Goal: Transaction & Acquisition: Purchase product/service

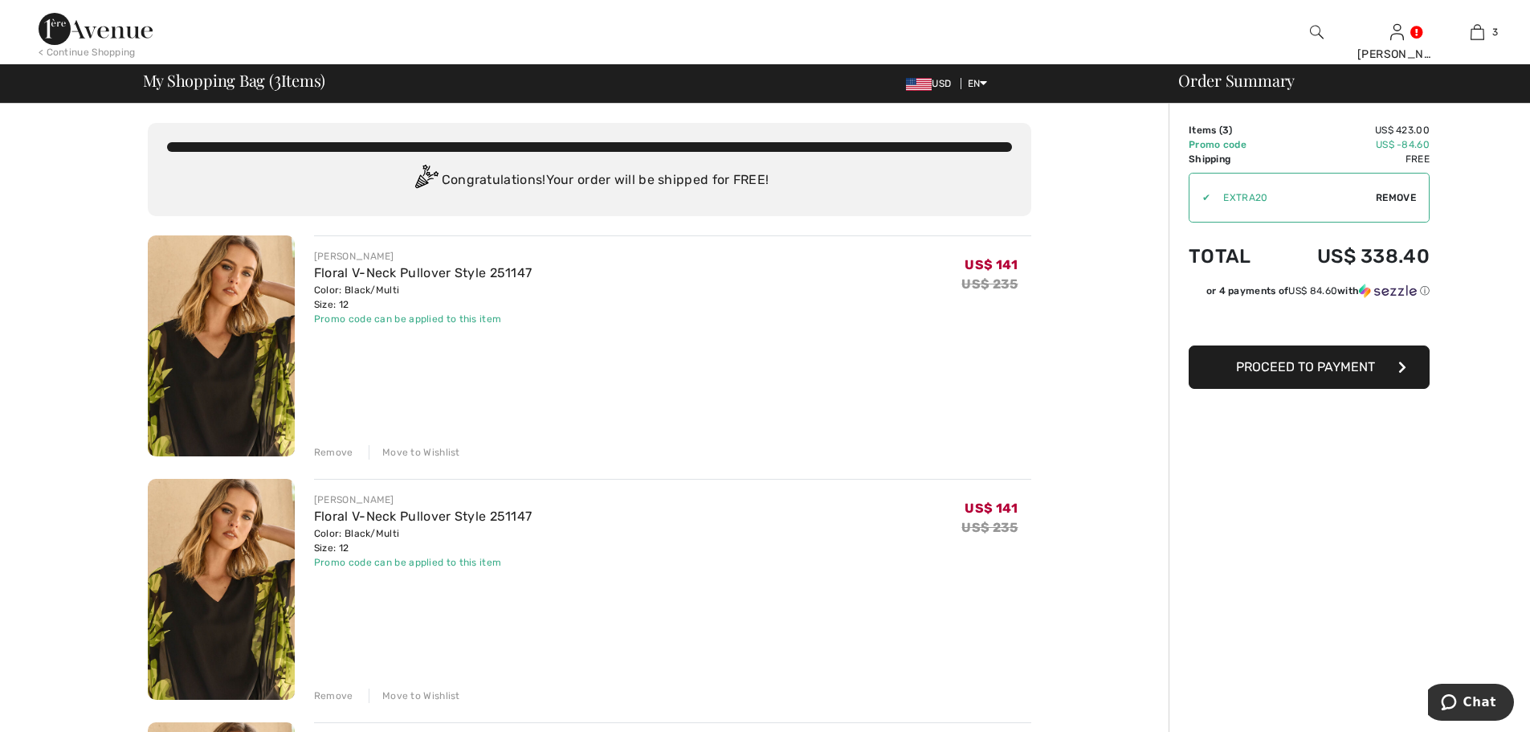
click at [339, 454] on div "Remove" at bounding box center [333, 452] width 39 height 14
click at [337, 449] on div "Remove" at bounding box center [333, 452] width 39 height 14
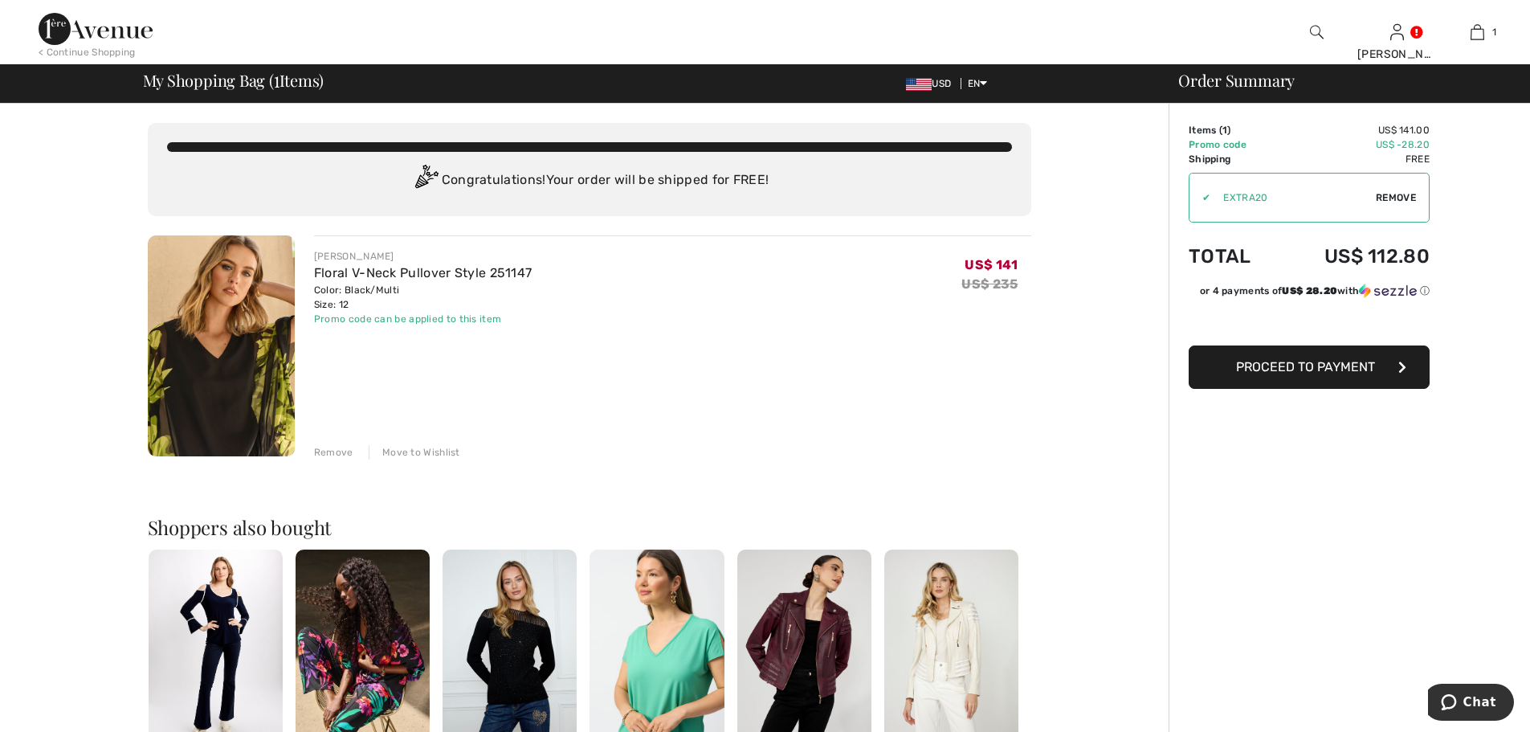
click at [92, 48] on div "< Continue Shopping" at bounding box center [87, 52] width 97 height 14
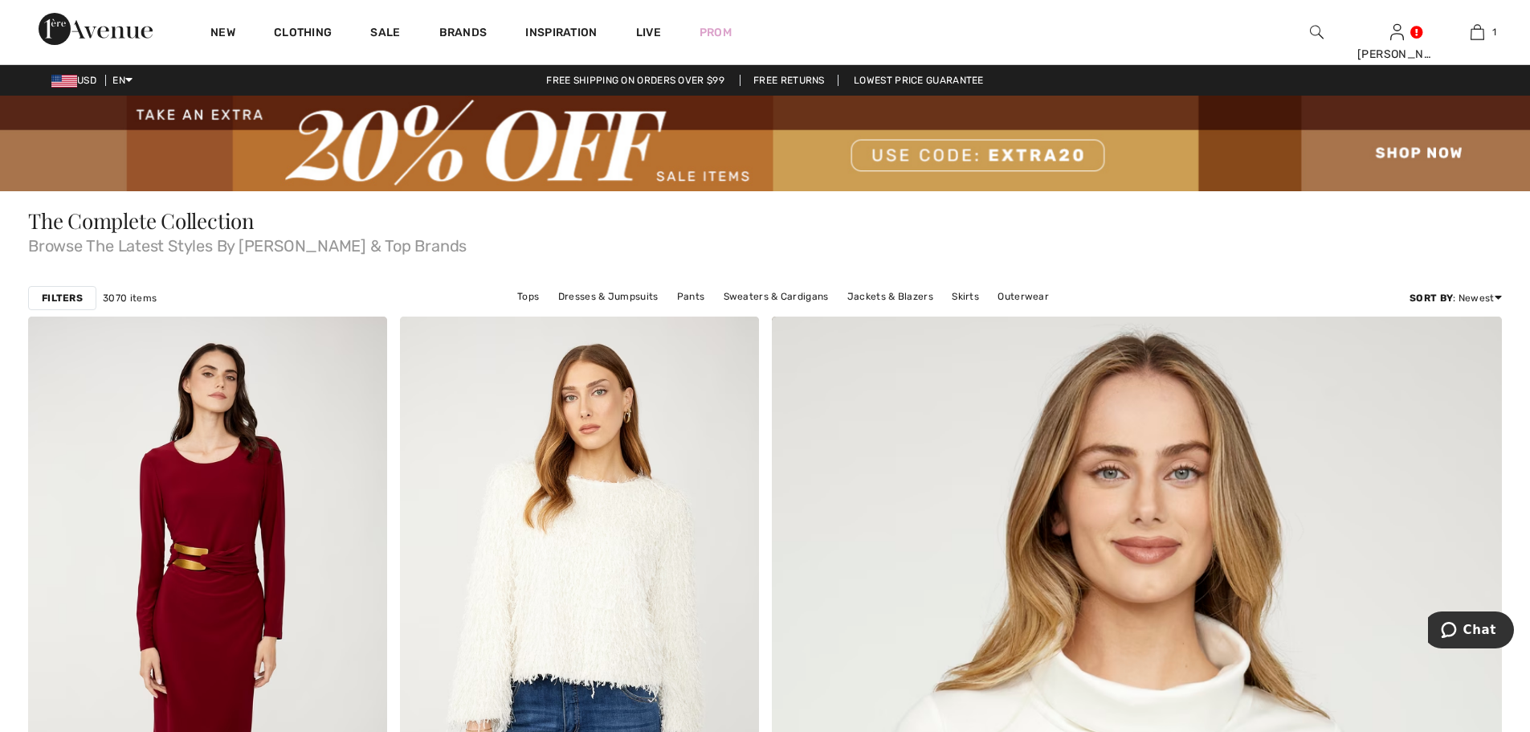
click at [566, 156] on img at bounding box center [765, 144] width 1530 height 96
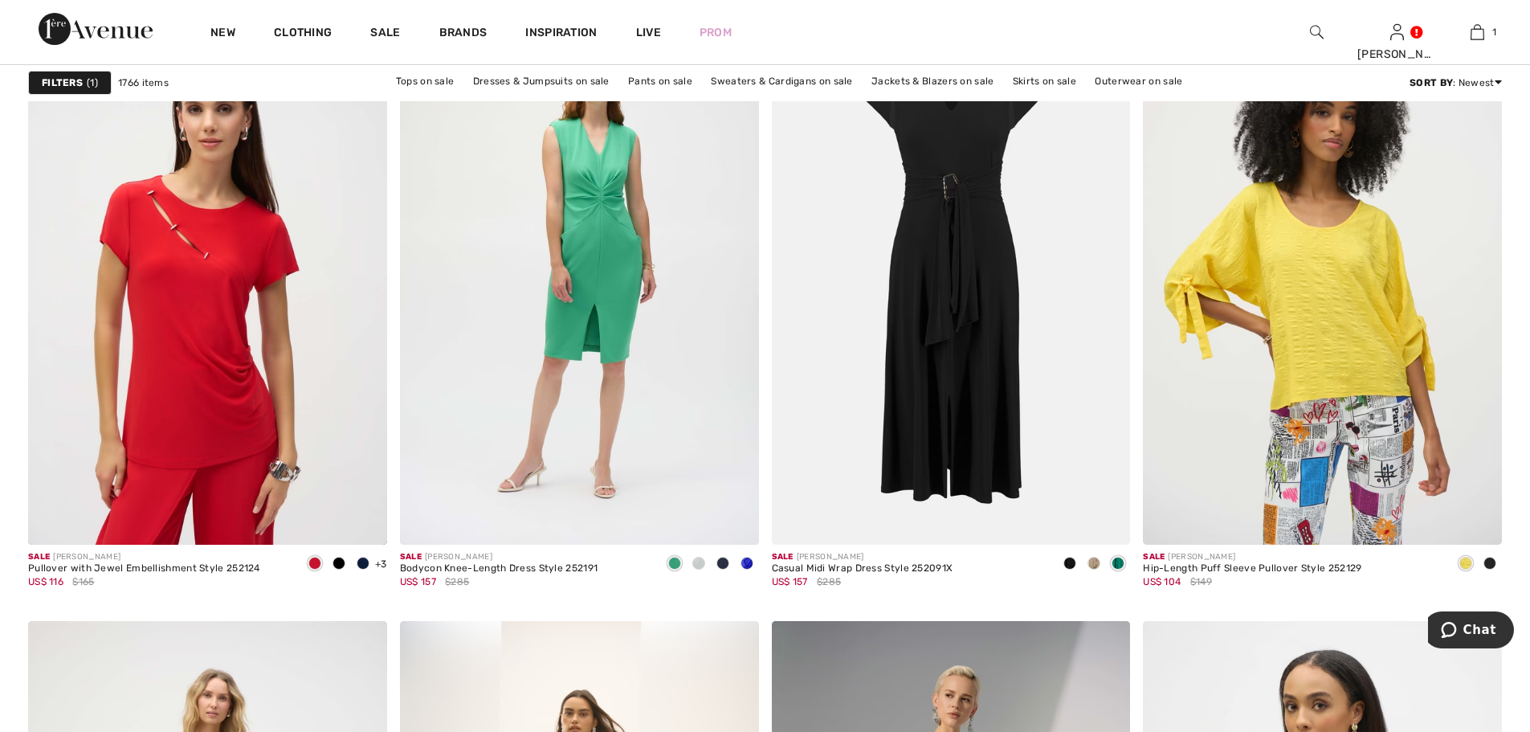
scroll to position [8032, 0]
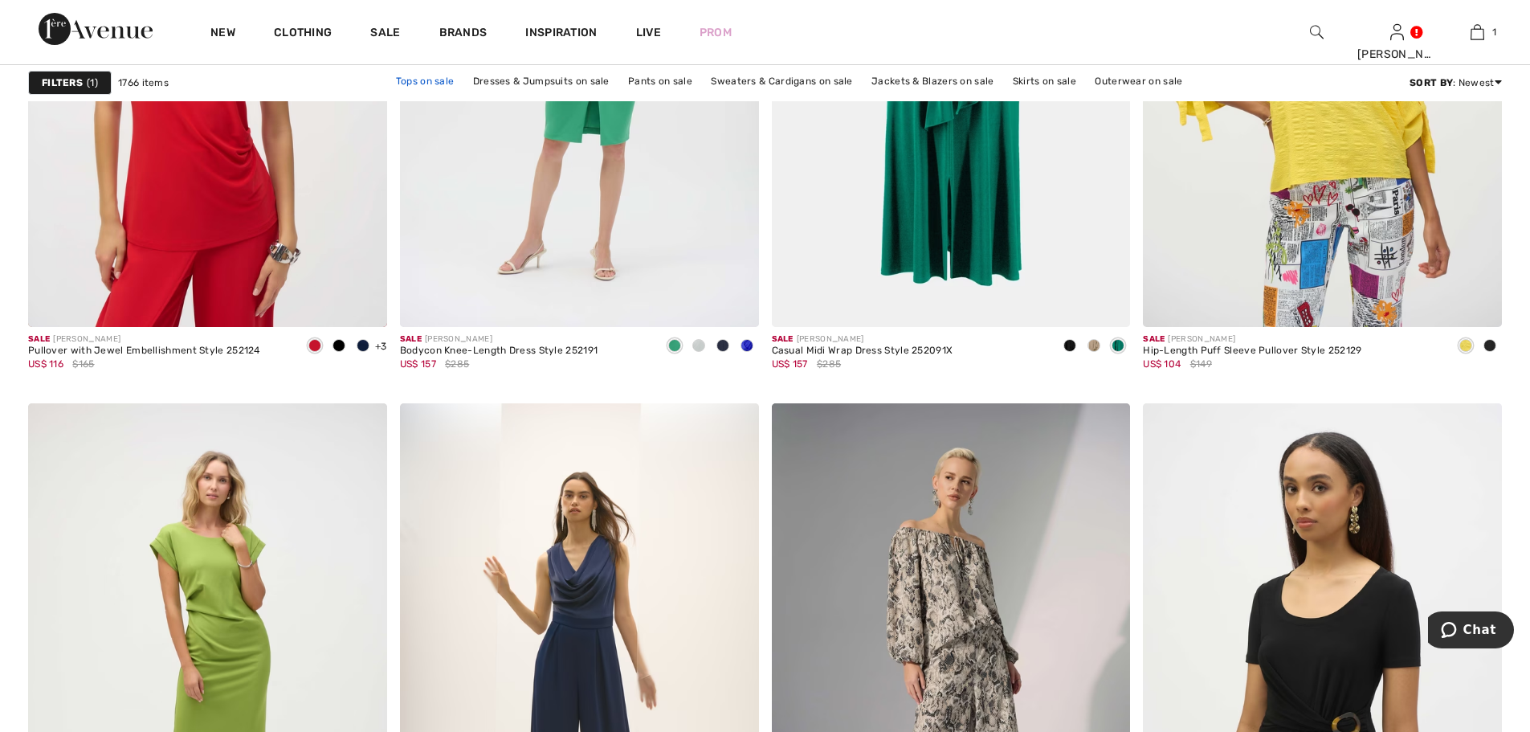
click at [444, 86] on link "Tops on sale" at bounding box center [425, 81] width 75 height 21
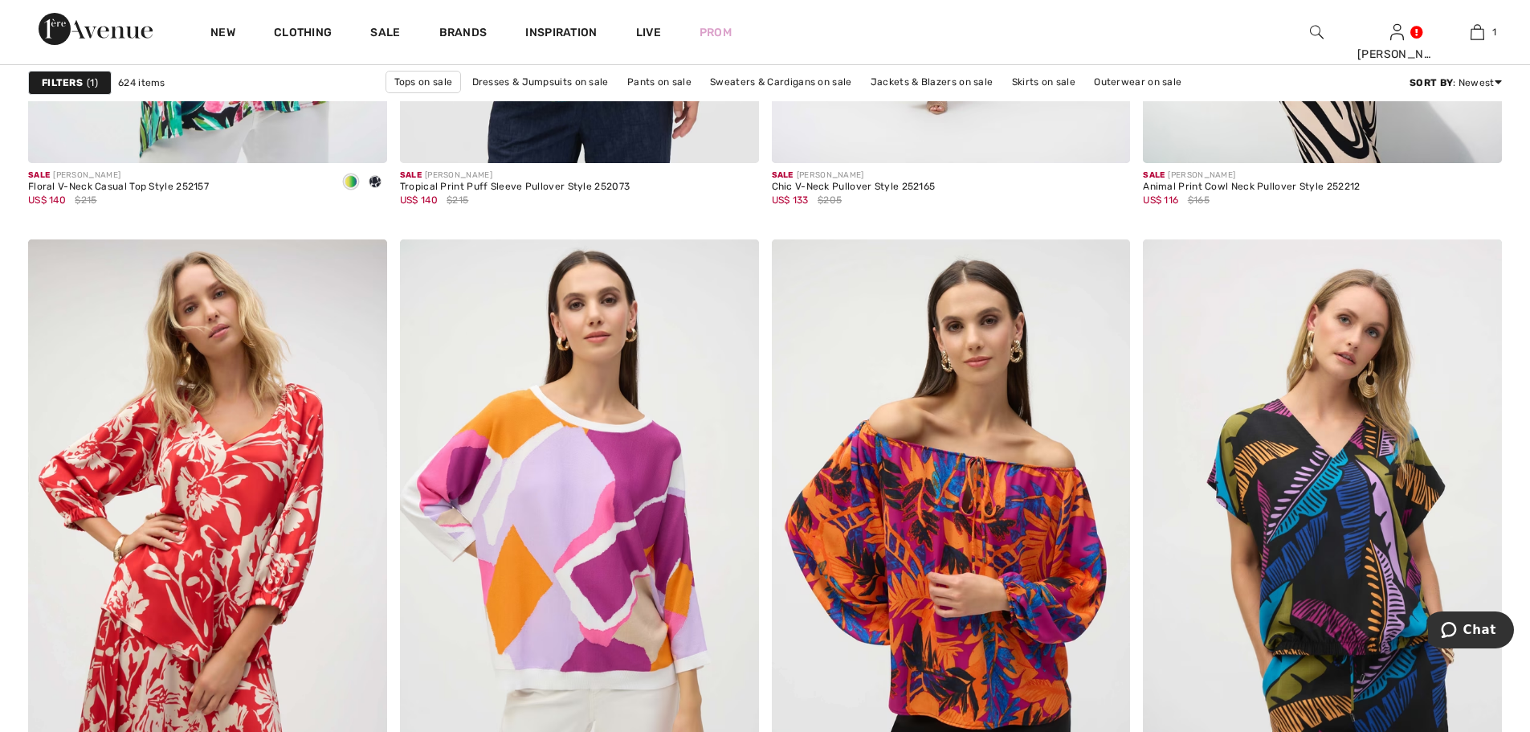
scroll to position [9076, 0]
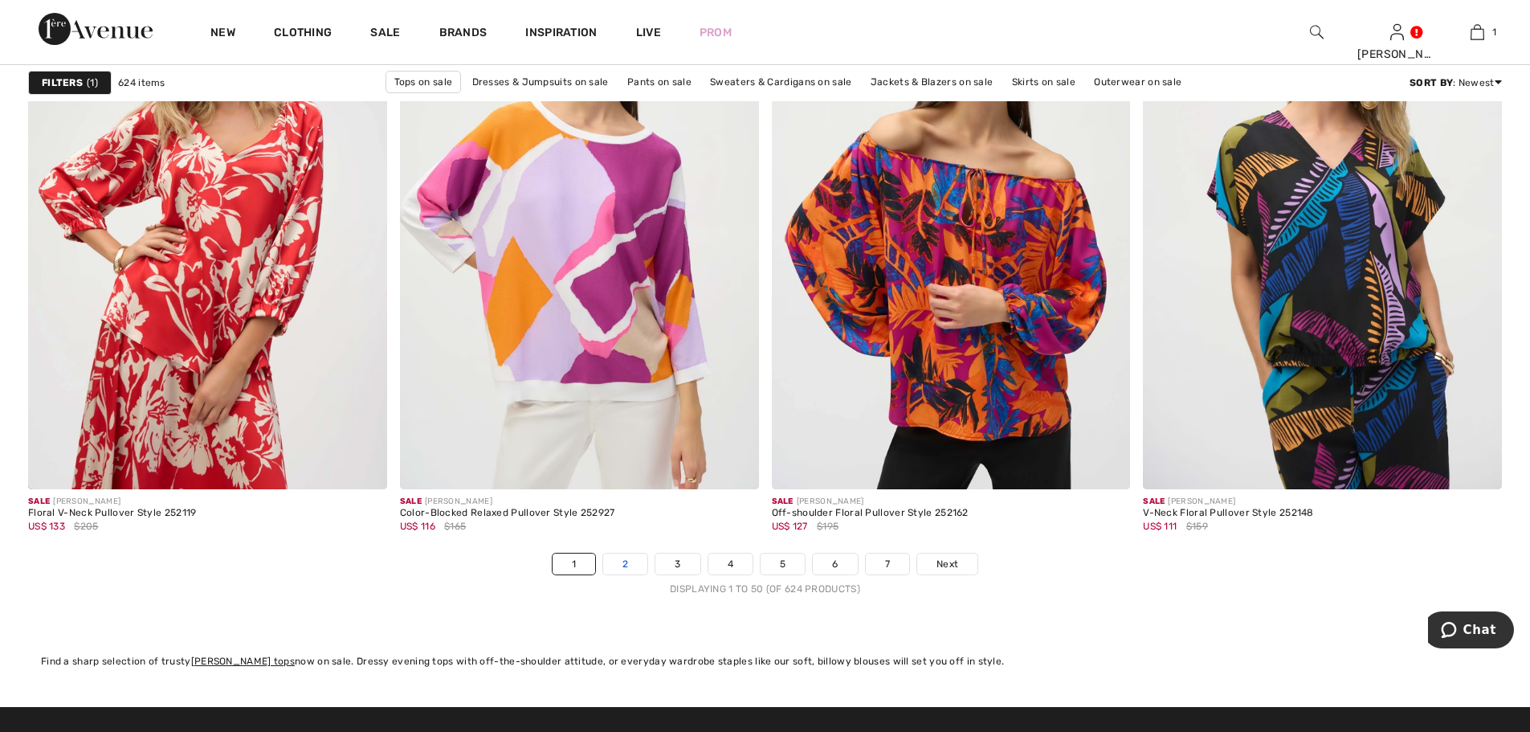
click at [625, 563] on link "2" at bounding box center [625, 563] width 44 height 21
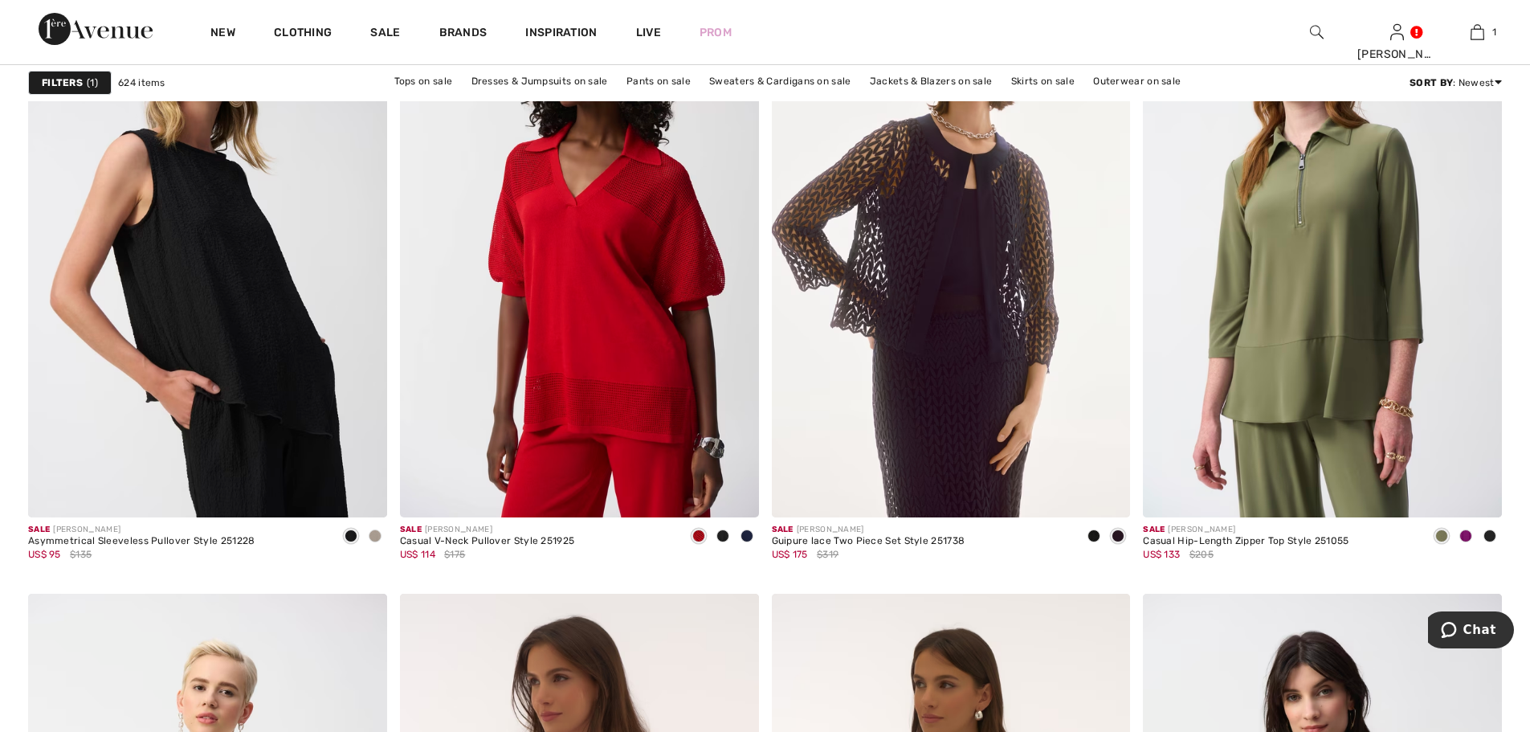
scroll to position [8996, 0]
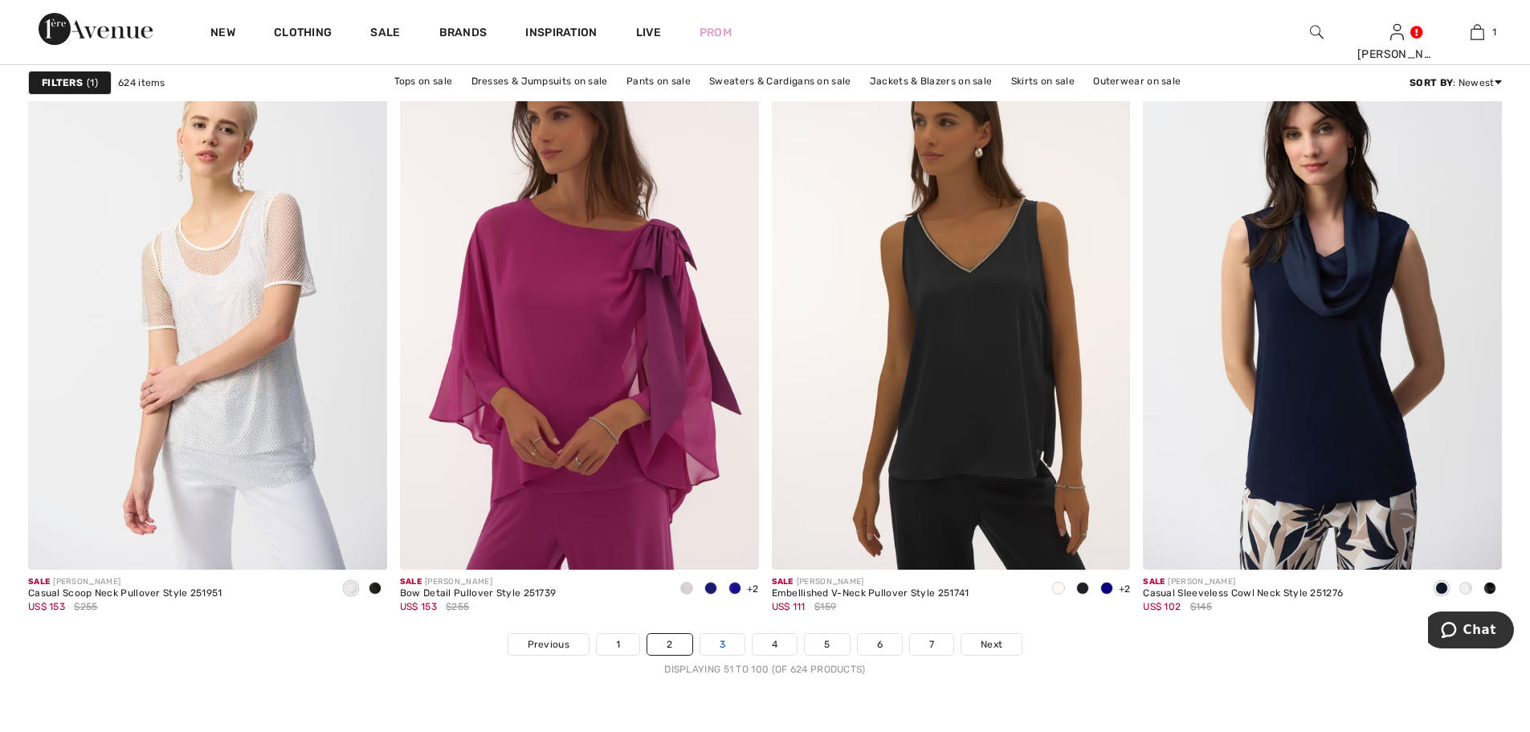
click at [717, 646] on link "3" at bounding box center [722, 644] width 44 height 21
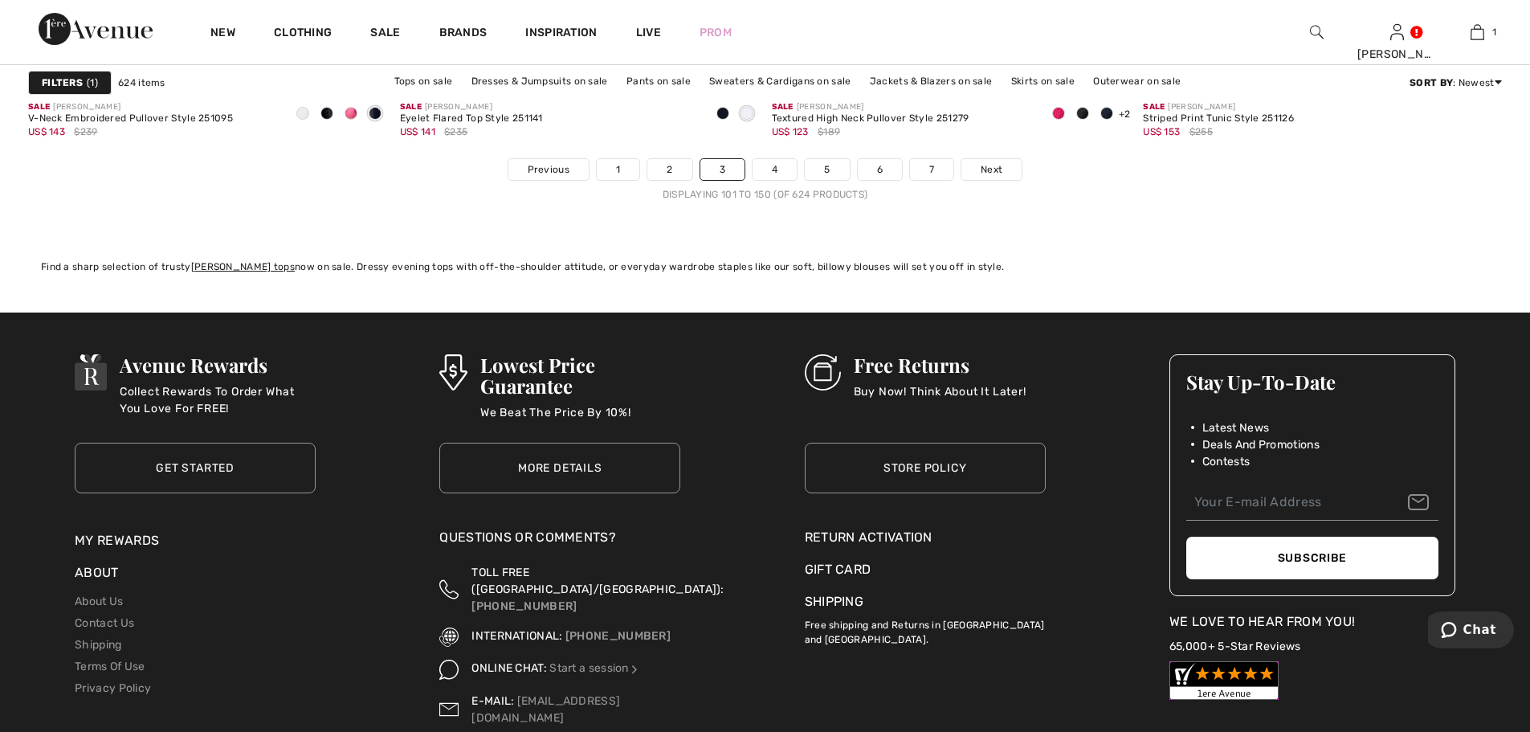
scroll to position [9298, 0]
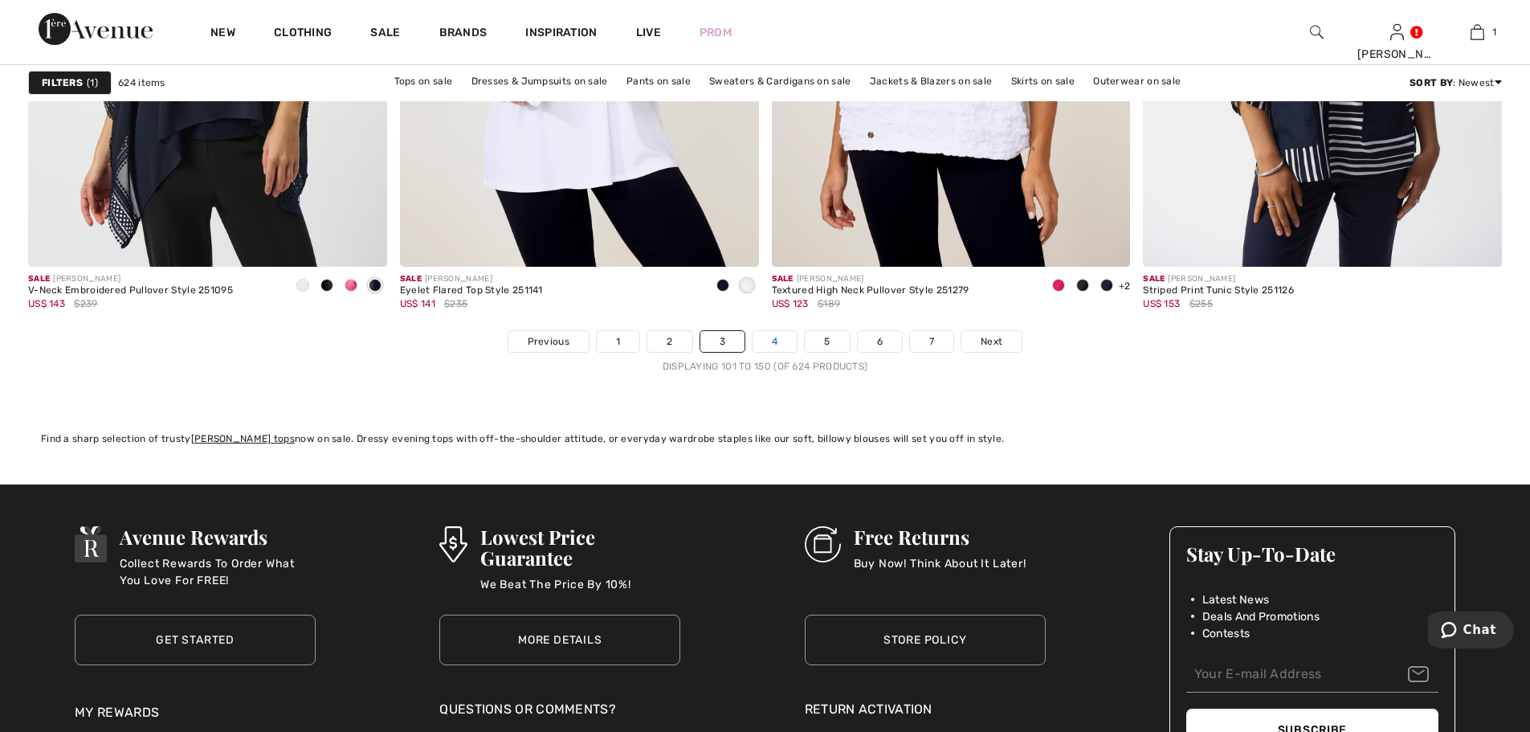
click at [766, 339] on link "4" at bounding box center [775, 341] width 44 height 21
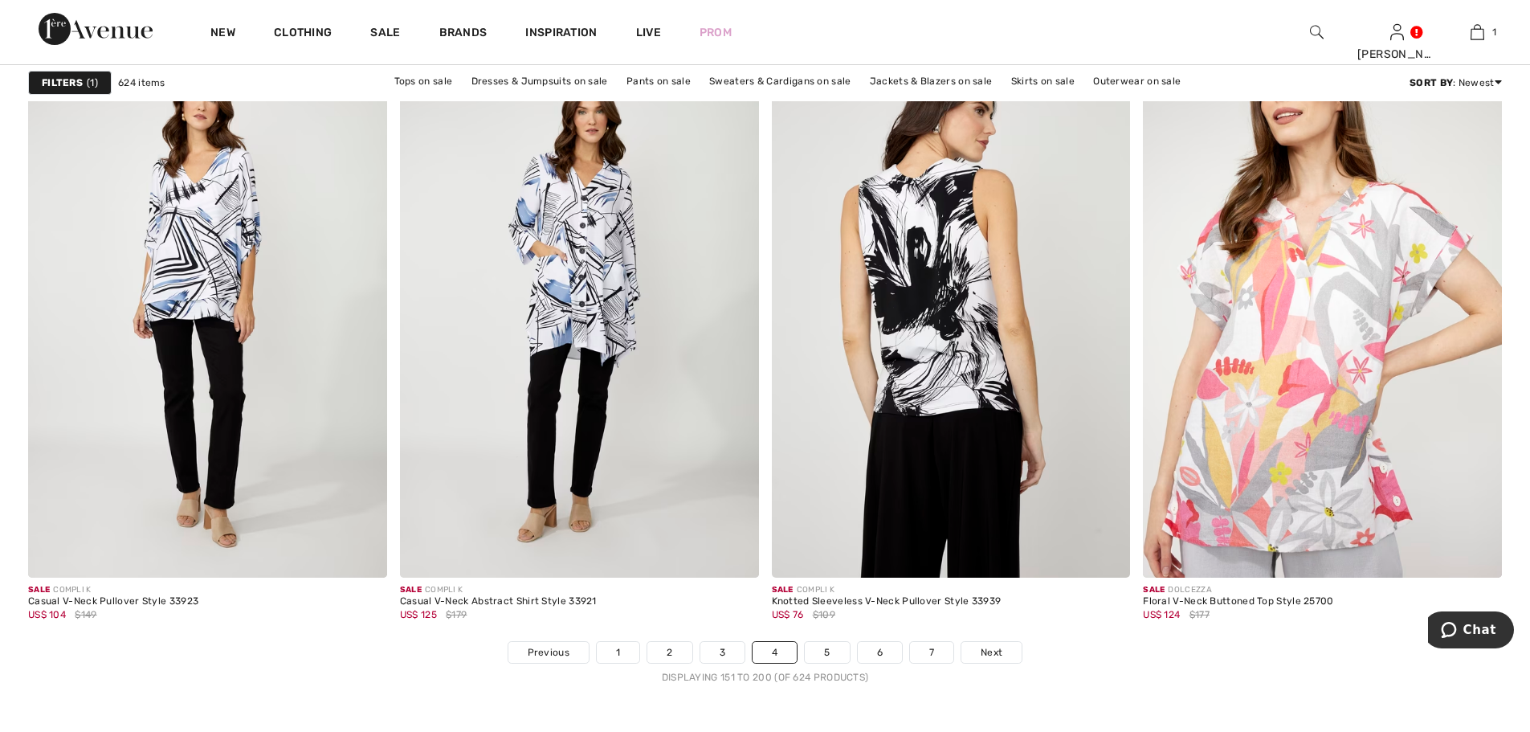
scroll to position [9236, 0]
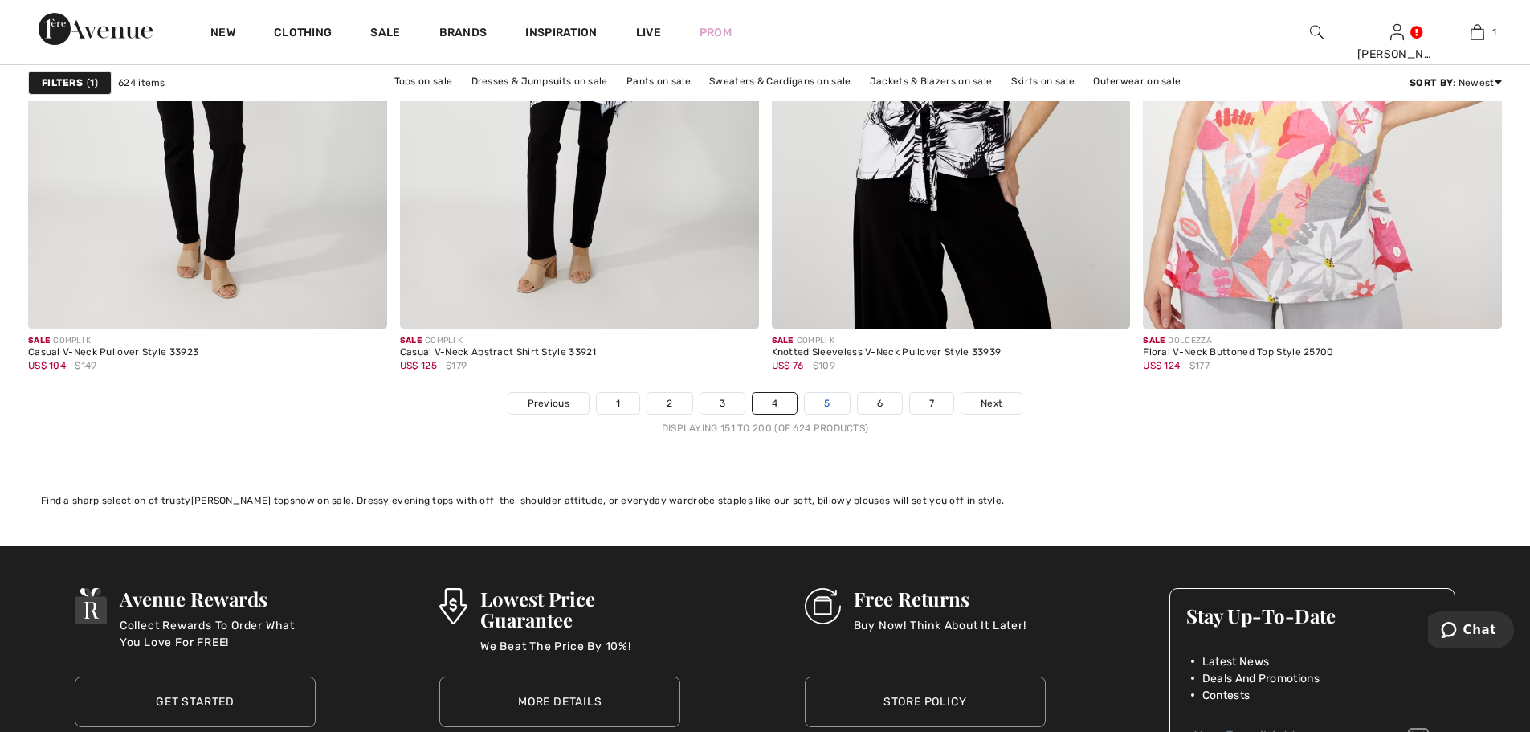
click at [819, 401] on link "5" at bounding box center [827, 403] width 44 height 21
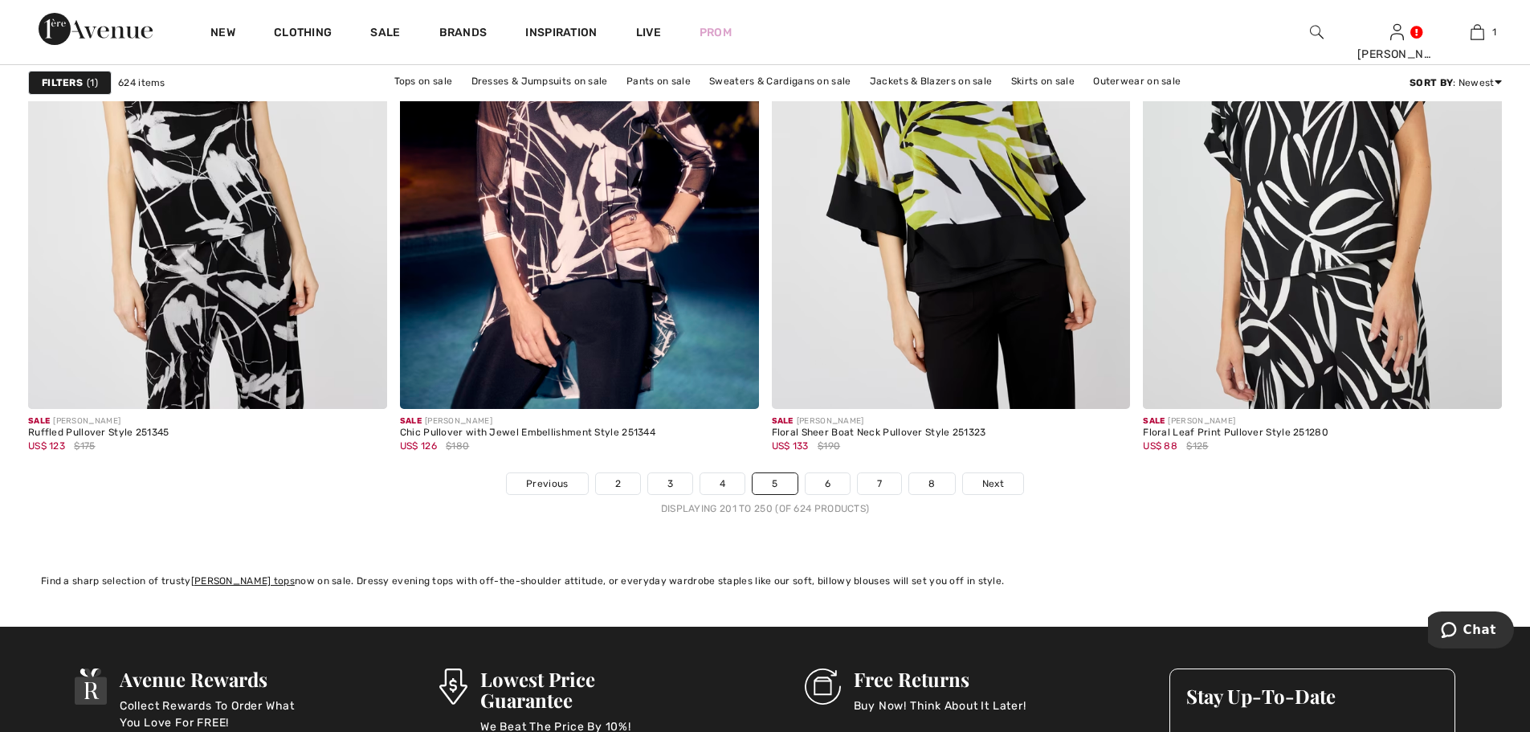
scroll to position [9397, 0]
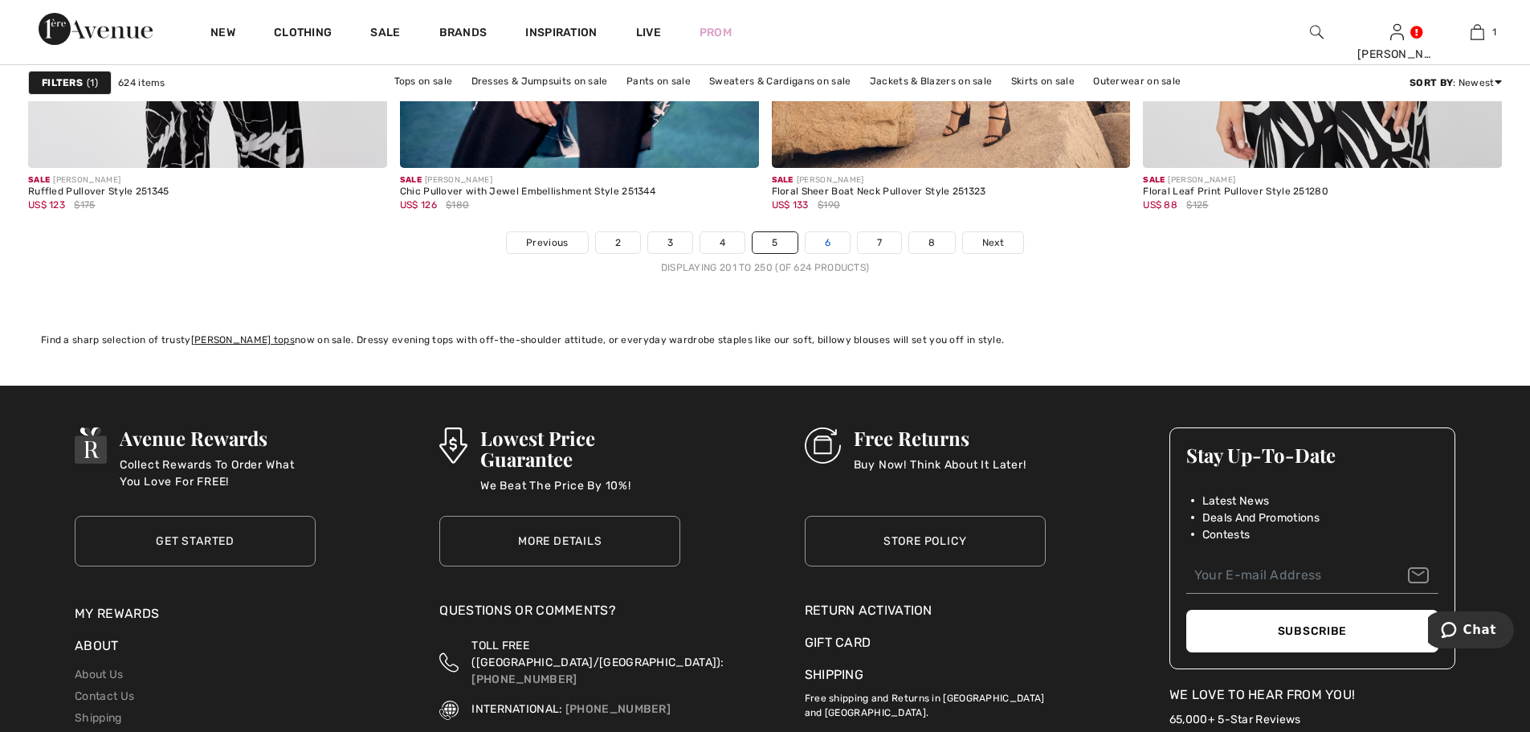
click at [837, 242] on link "6" at bounding box center [828, 242] width 44 height 21
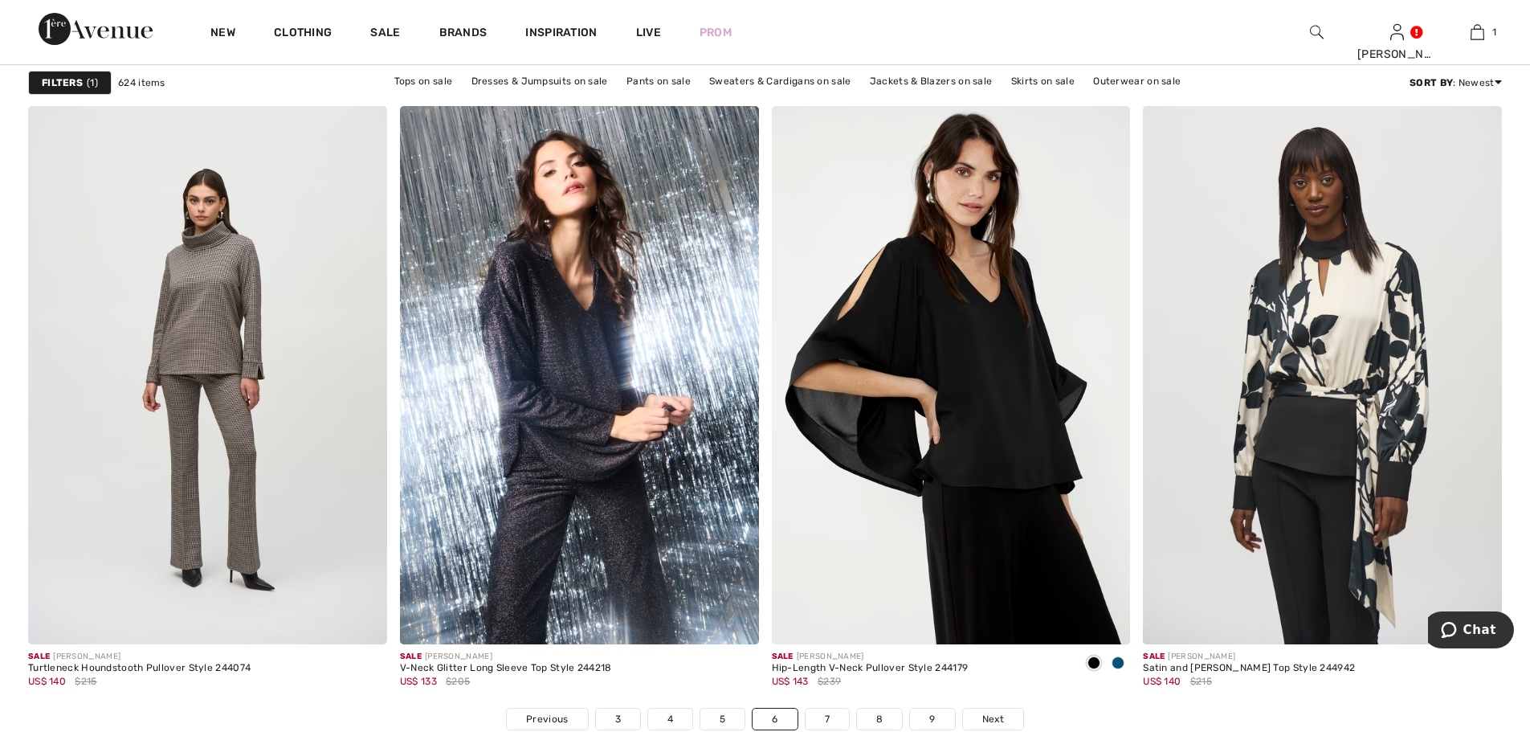
scroll to position [9156, 0]
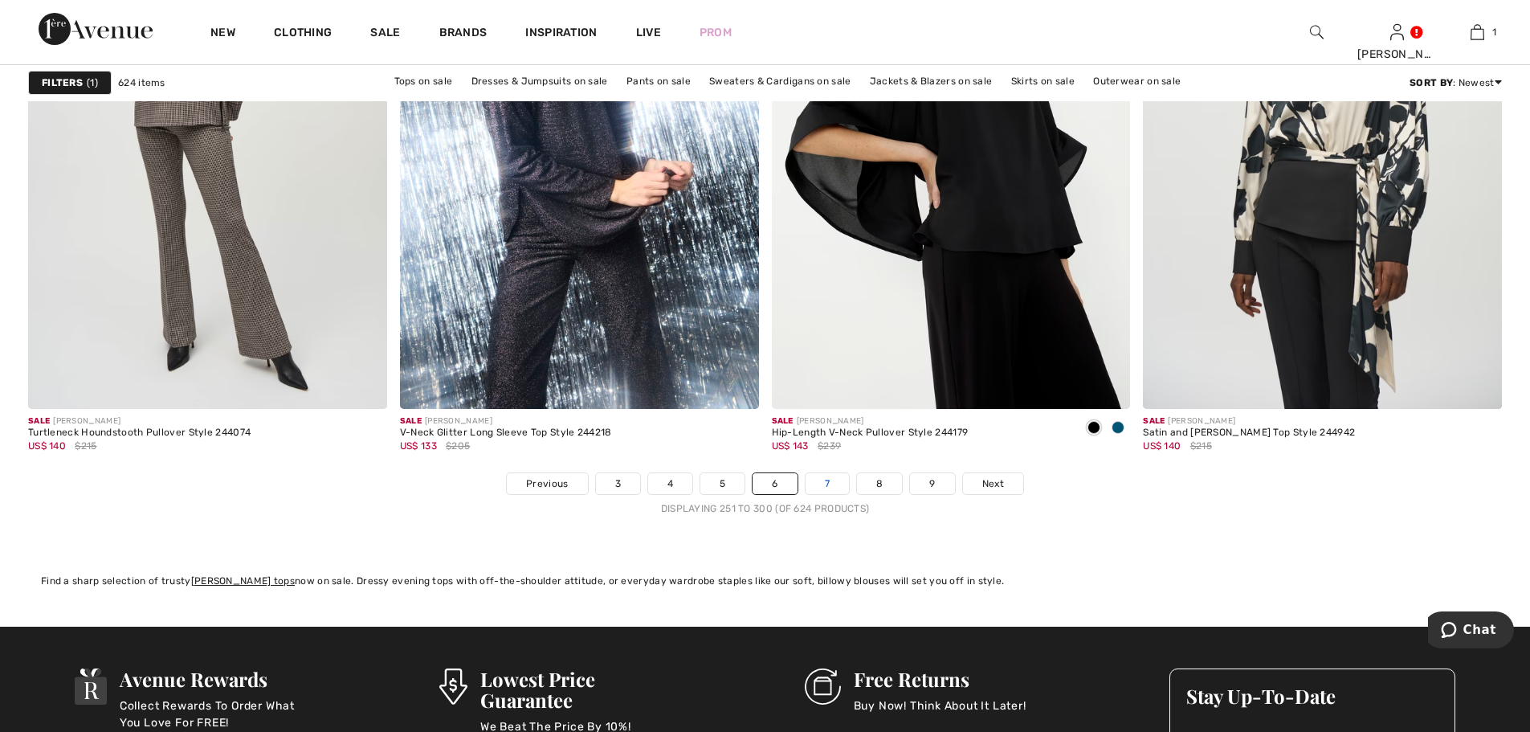
click at [822, 481] on link "7" at bounding box center [827, 483] width 43 height 21
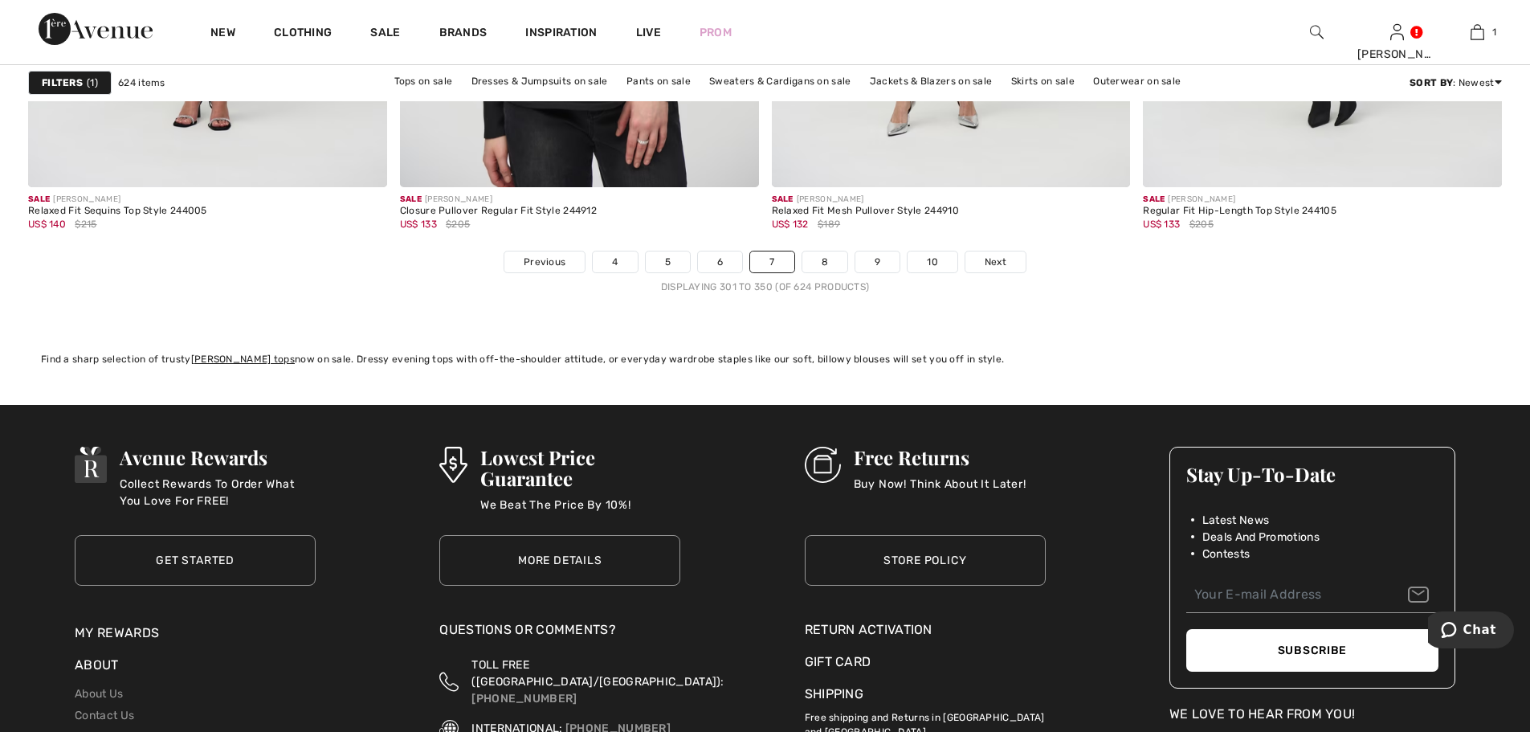
scroll to position [9397, 0]
click at [830, 251] on link "8" at bounding box center [824, 261] width 45 height 21
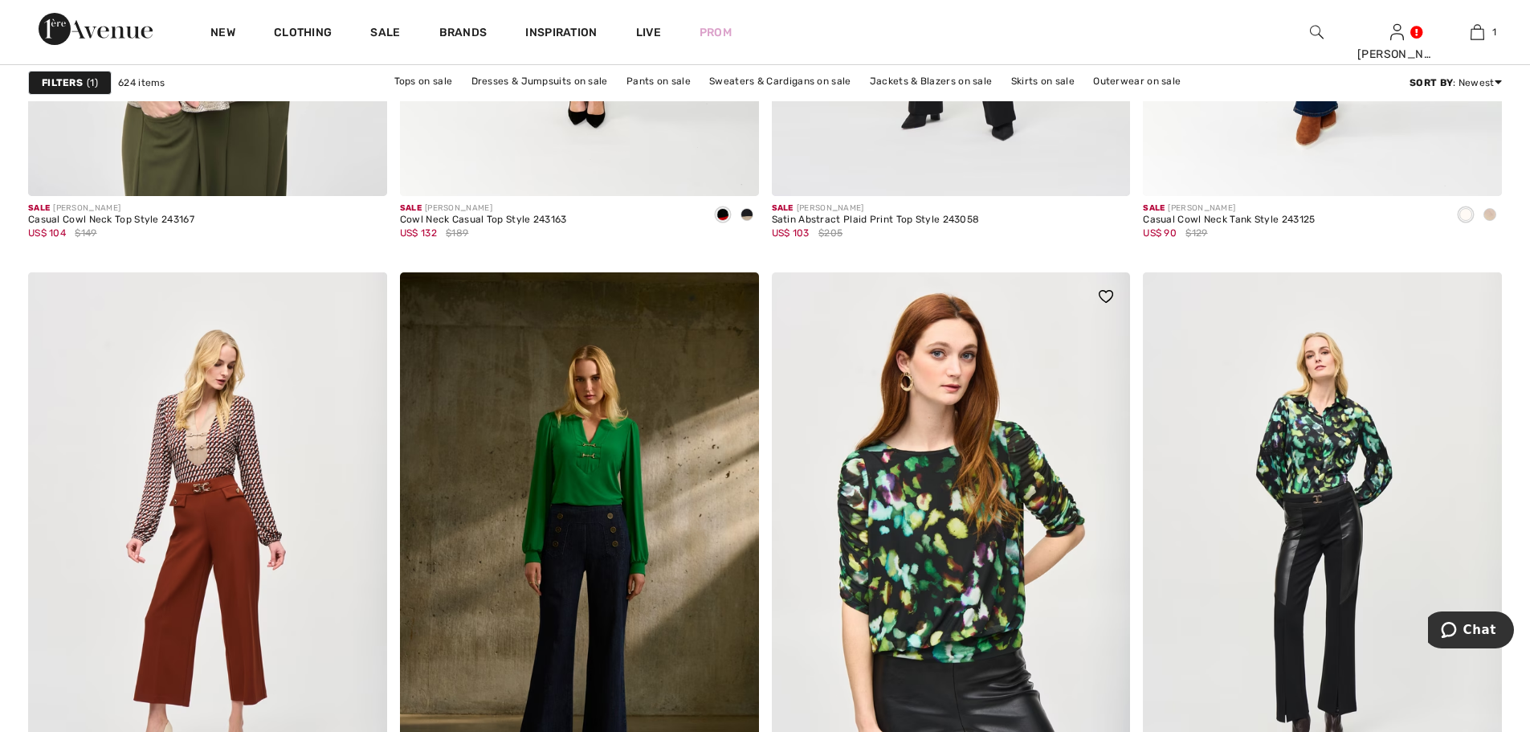
scroll to position [9156, 0]
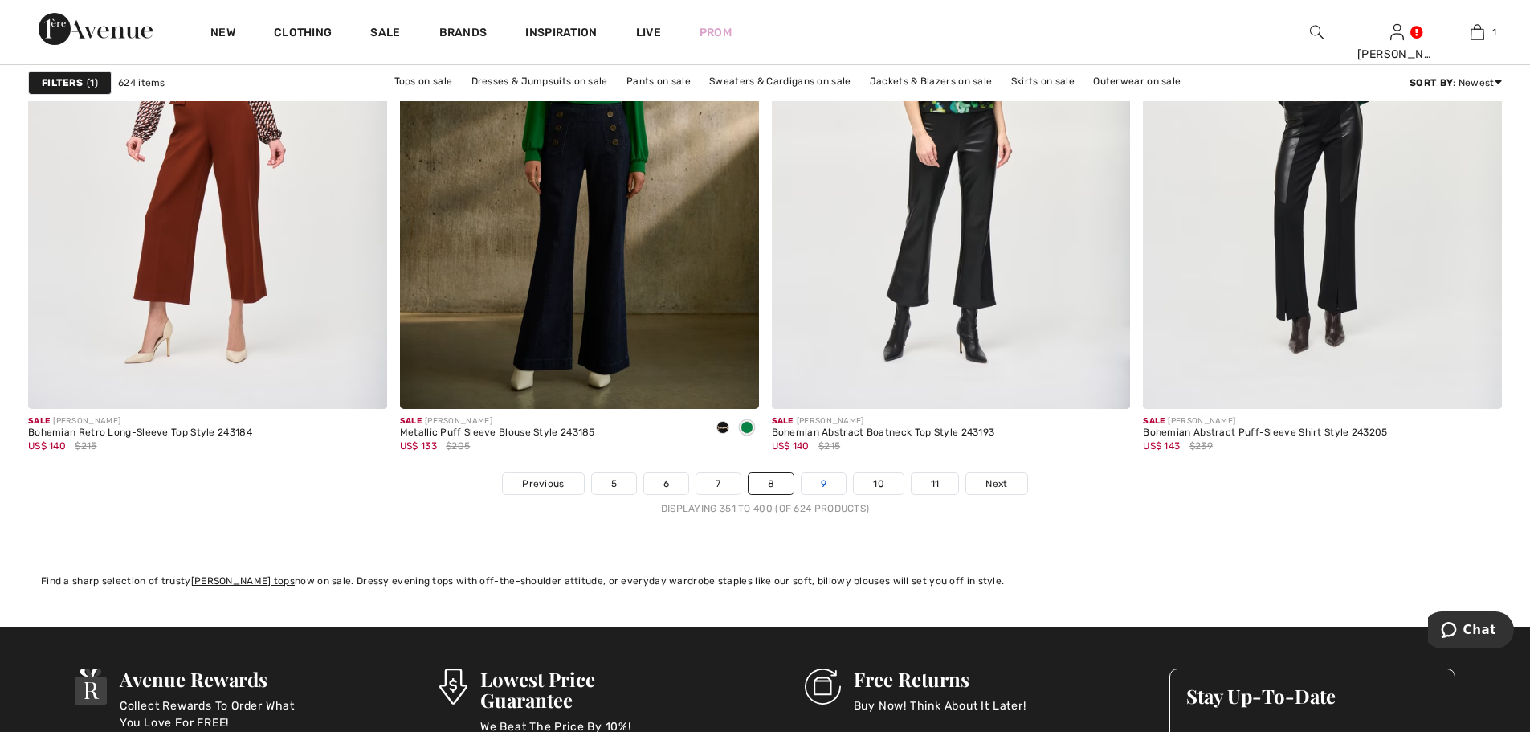
click at [830, 480] on link "9" at bounding box center [824, 483] width 44 height 21
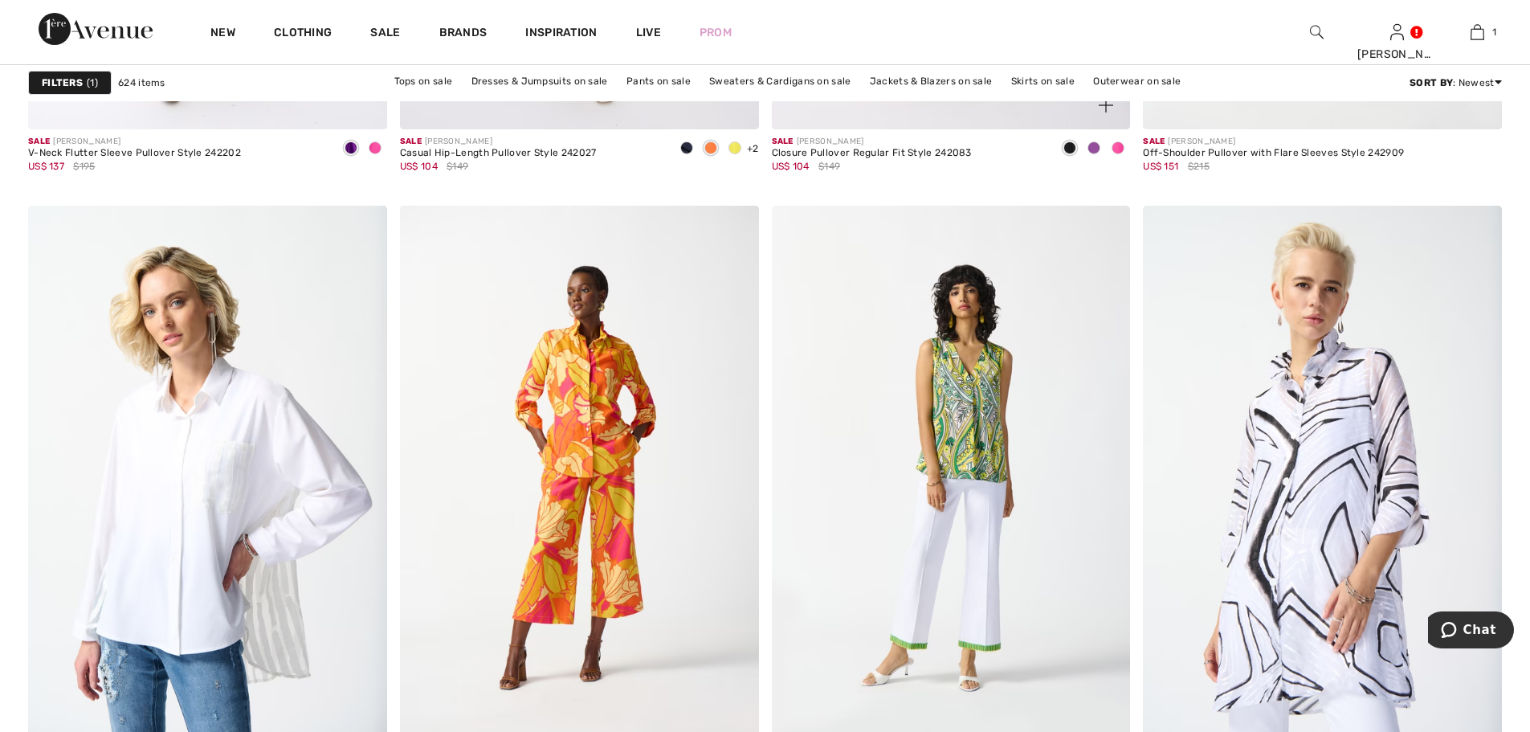
scroll to position [9076, 0]
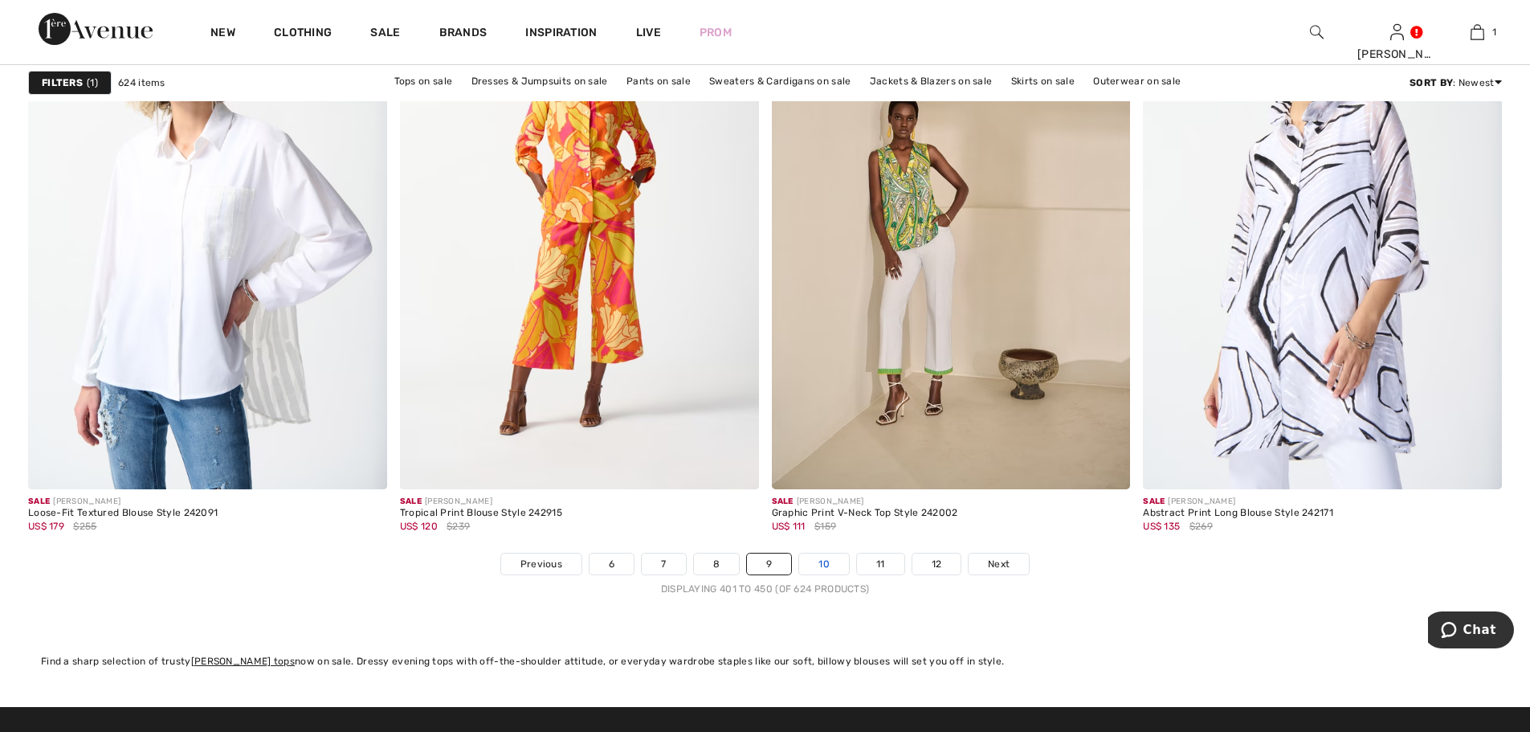
click at [826, 564] on link "10" at bounding box center [824, 563] width 50 height 21
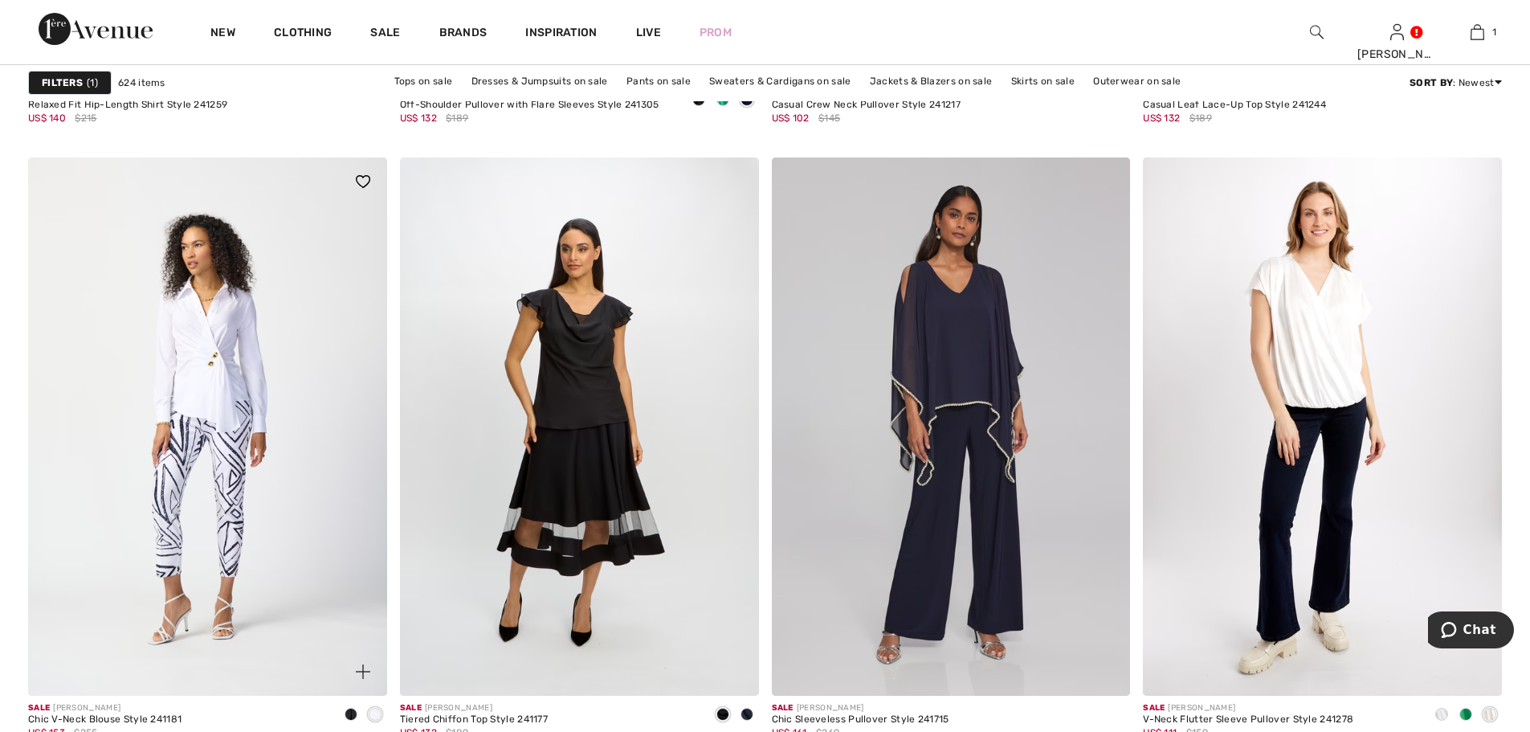
scroll to position [6988, 0]
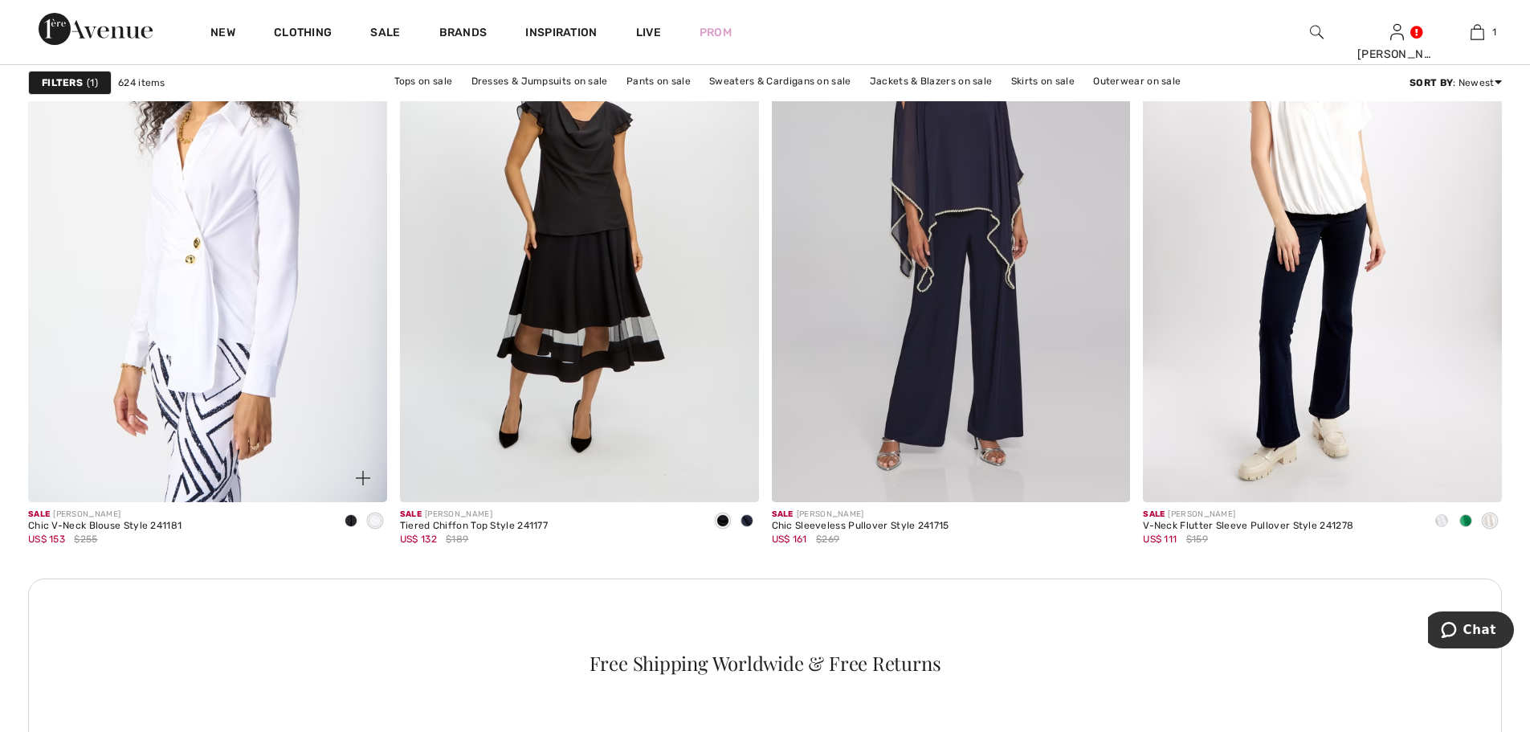
click at [236, 275] on img at bounding box center [207, 233] width 359 height 538
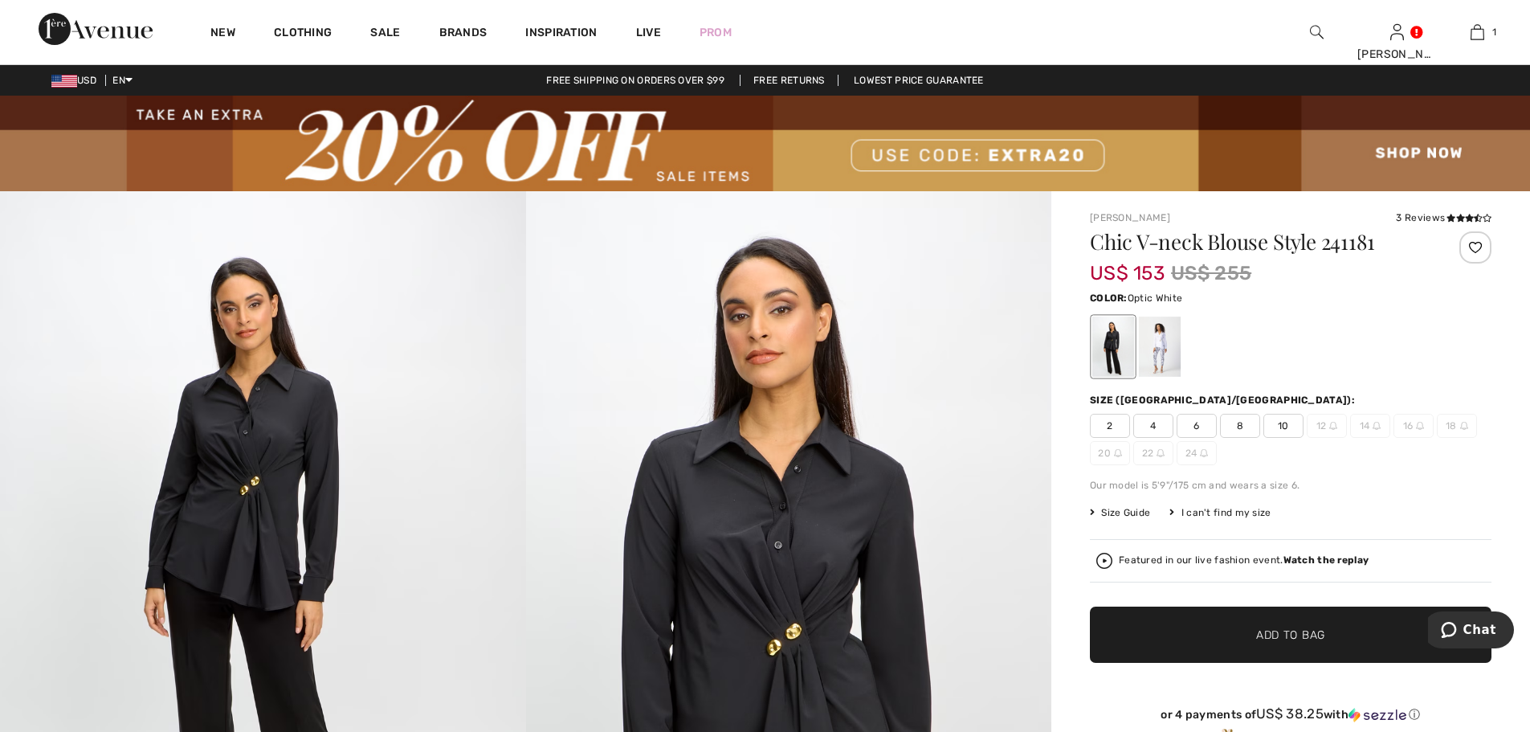
click at [1159, 337] on div at bounding box center [1160, 346] width 42 height 60
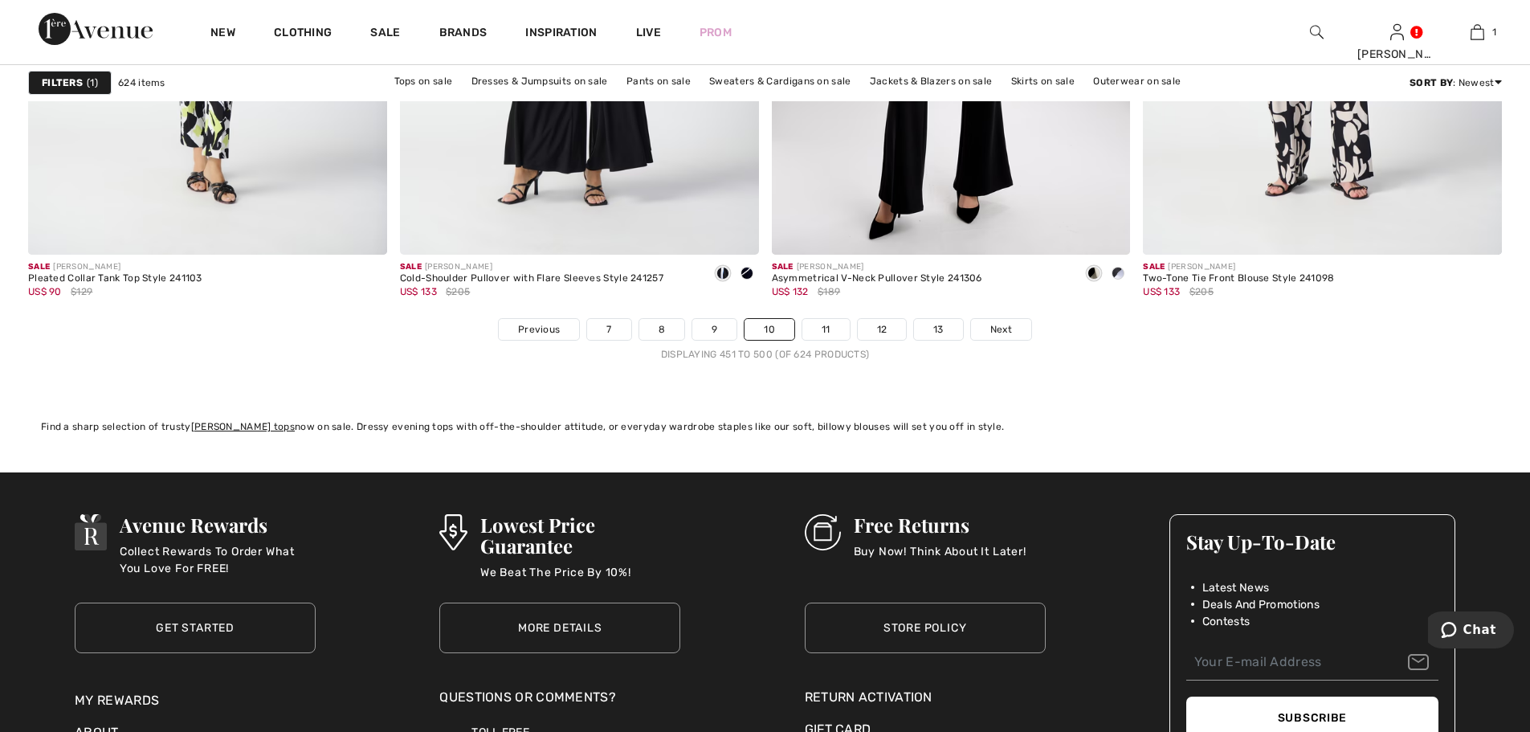
scroll to position [9477, 0]
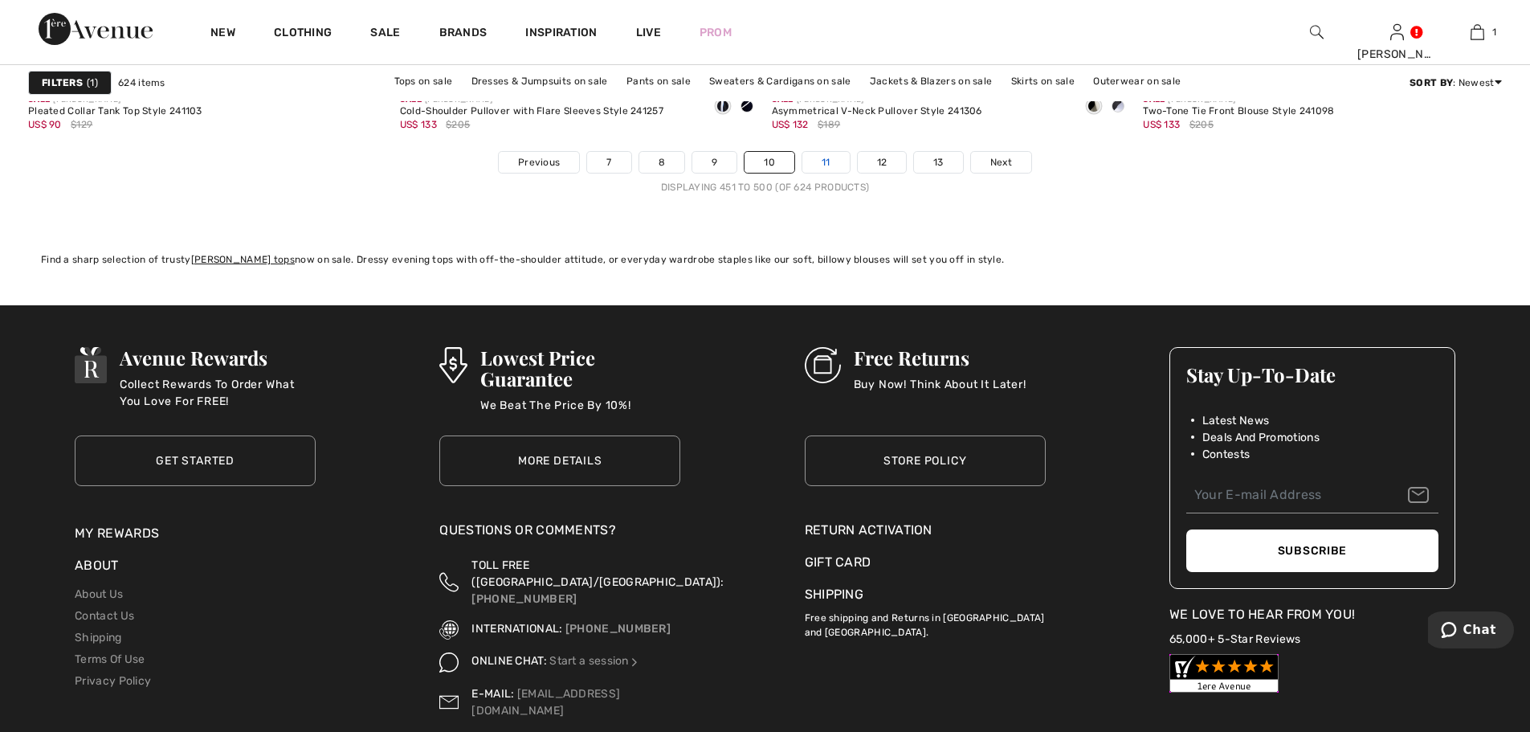
click at [822, 166] on link "11" at bounding box center [825, 162] width 47 height 21
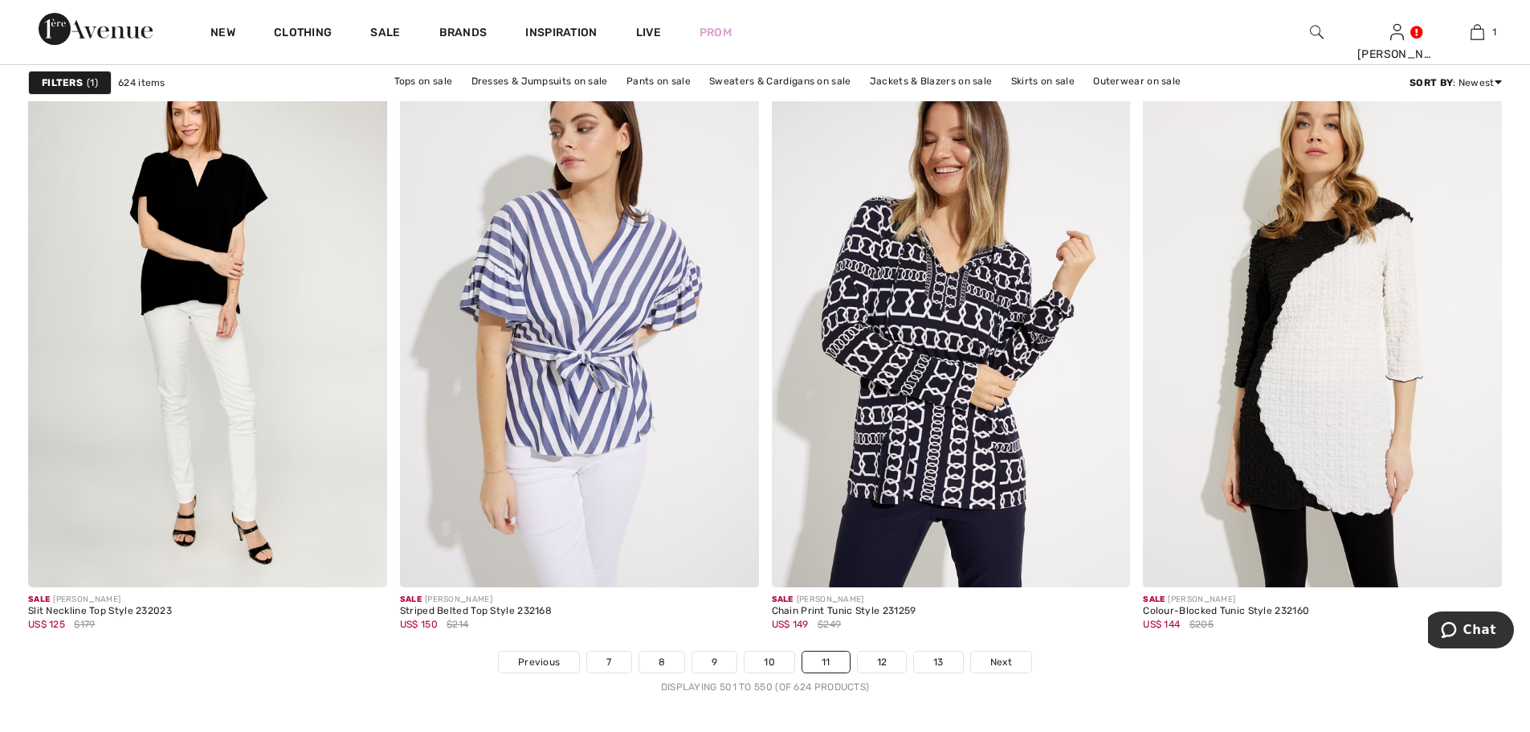
scroll to position [8996, 0]
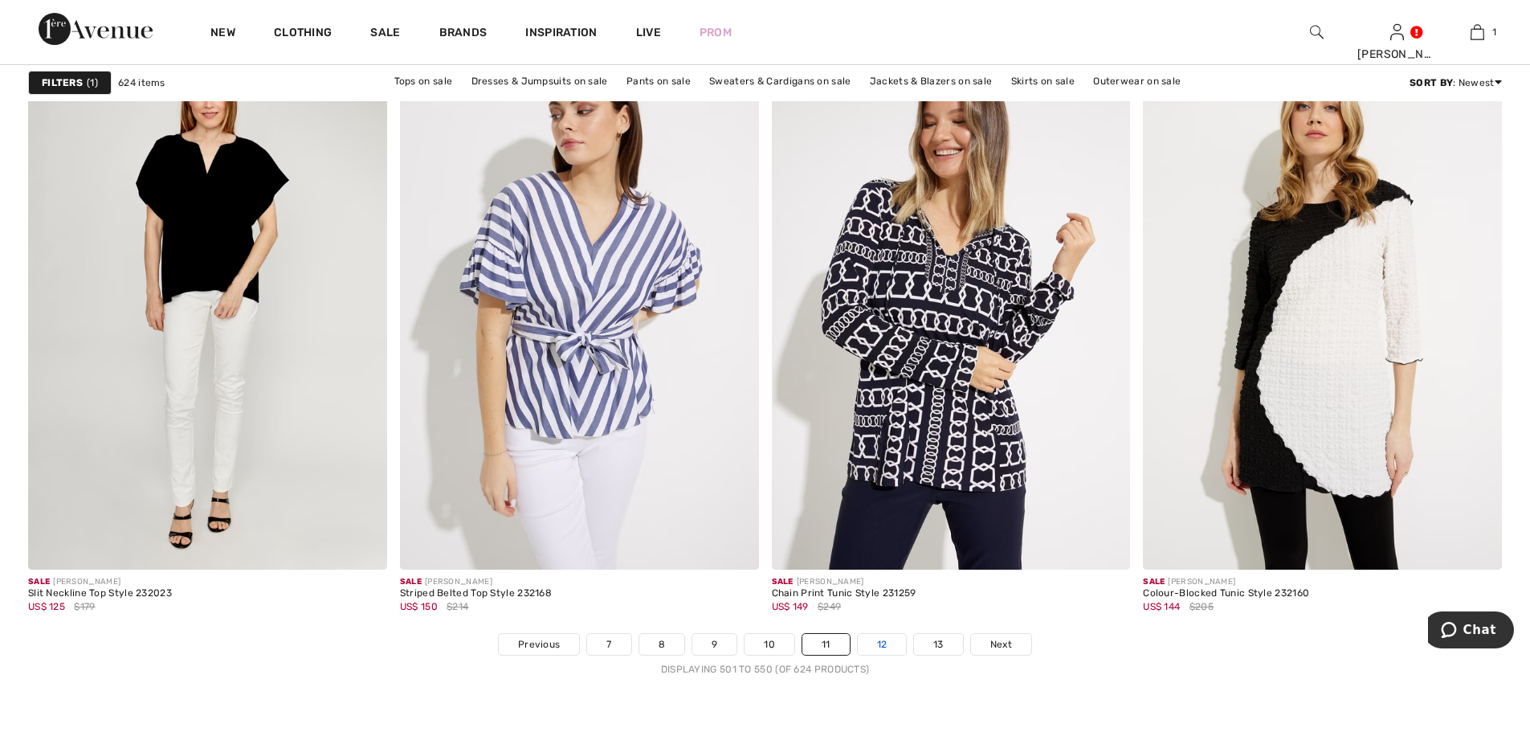
click at [888, 645] on link "12" at bounding box center [882, 644] width 49 height 21
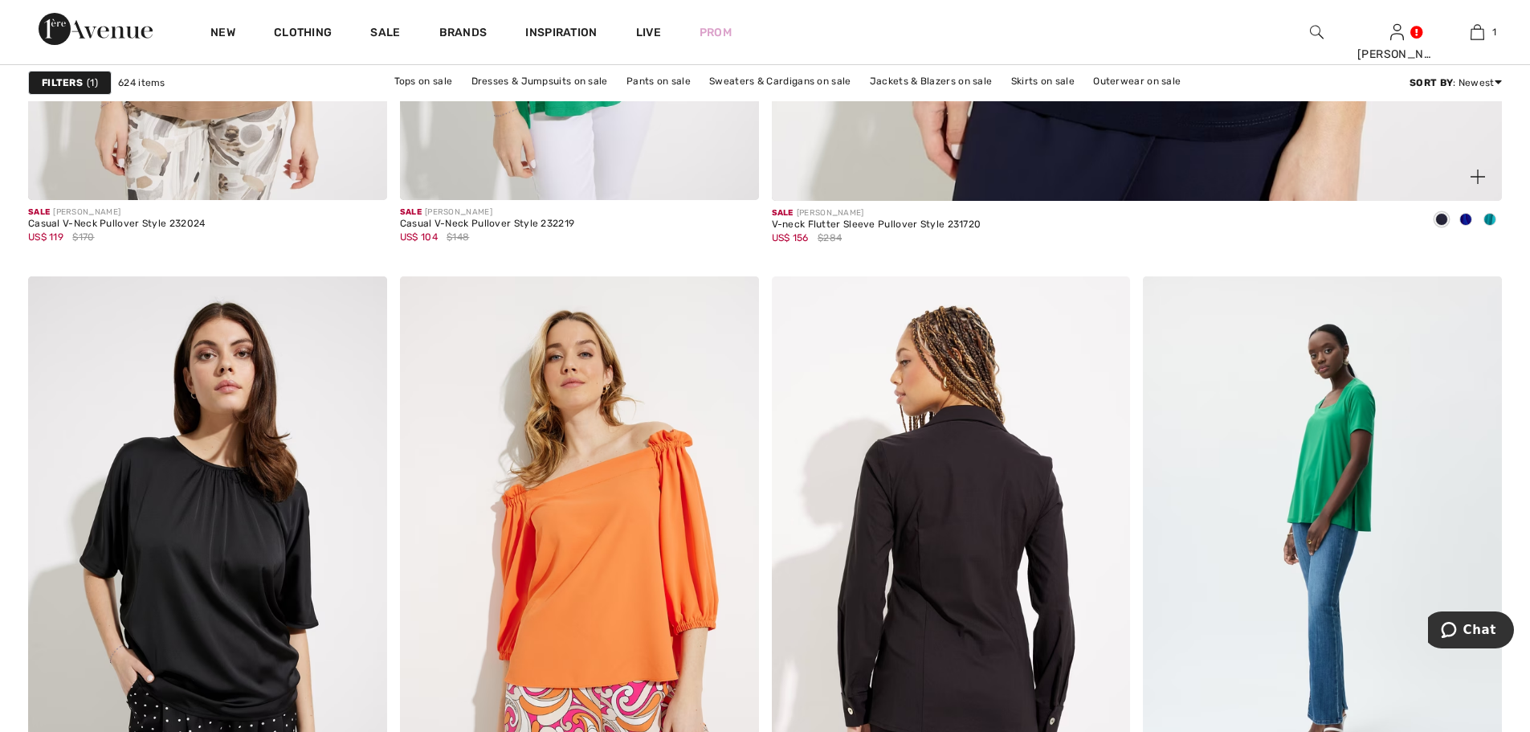
scroll to position [1606, 0]
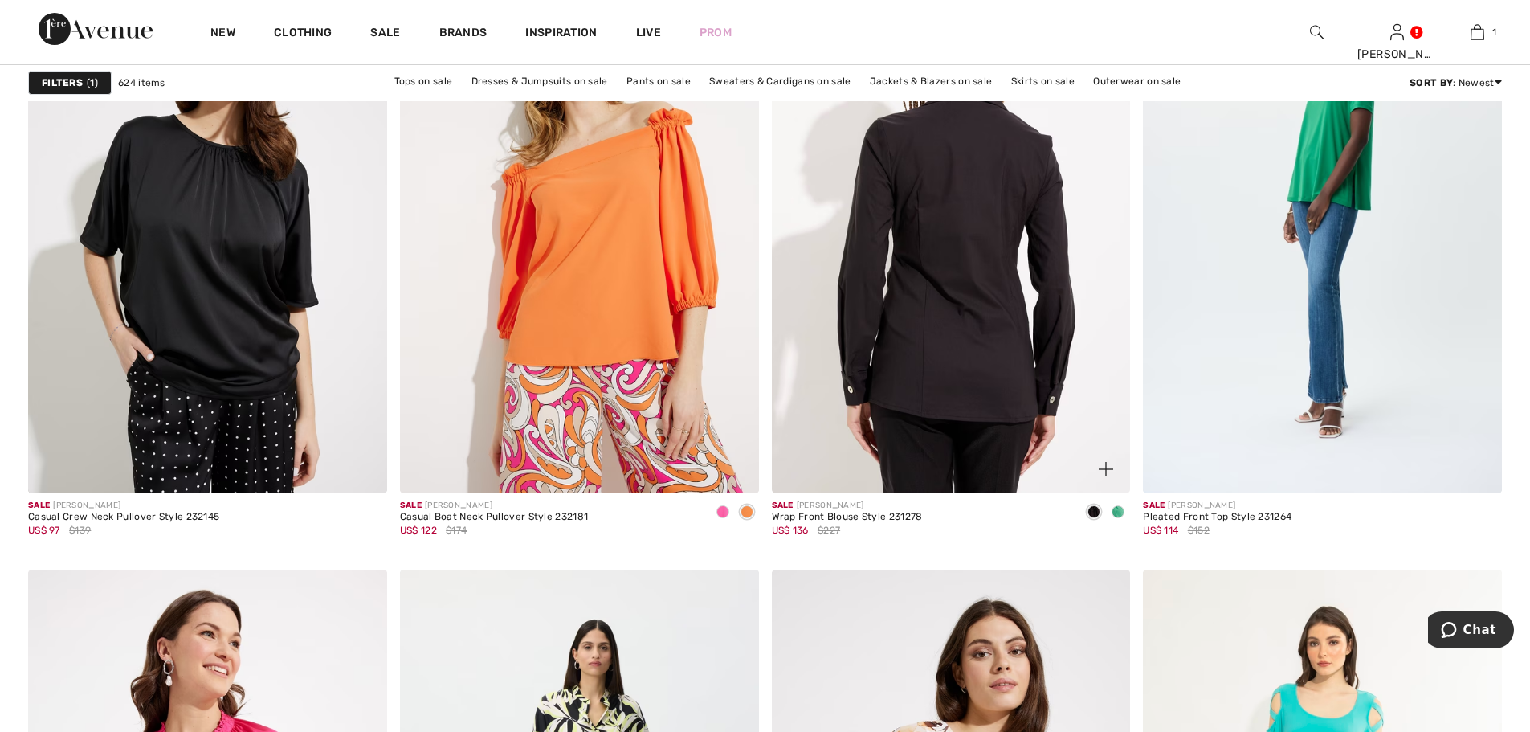
click at [976, 365] on img at bounding box center [951, 224] width 359 height 538
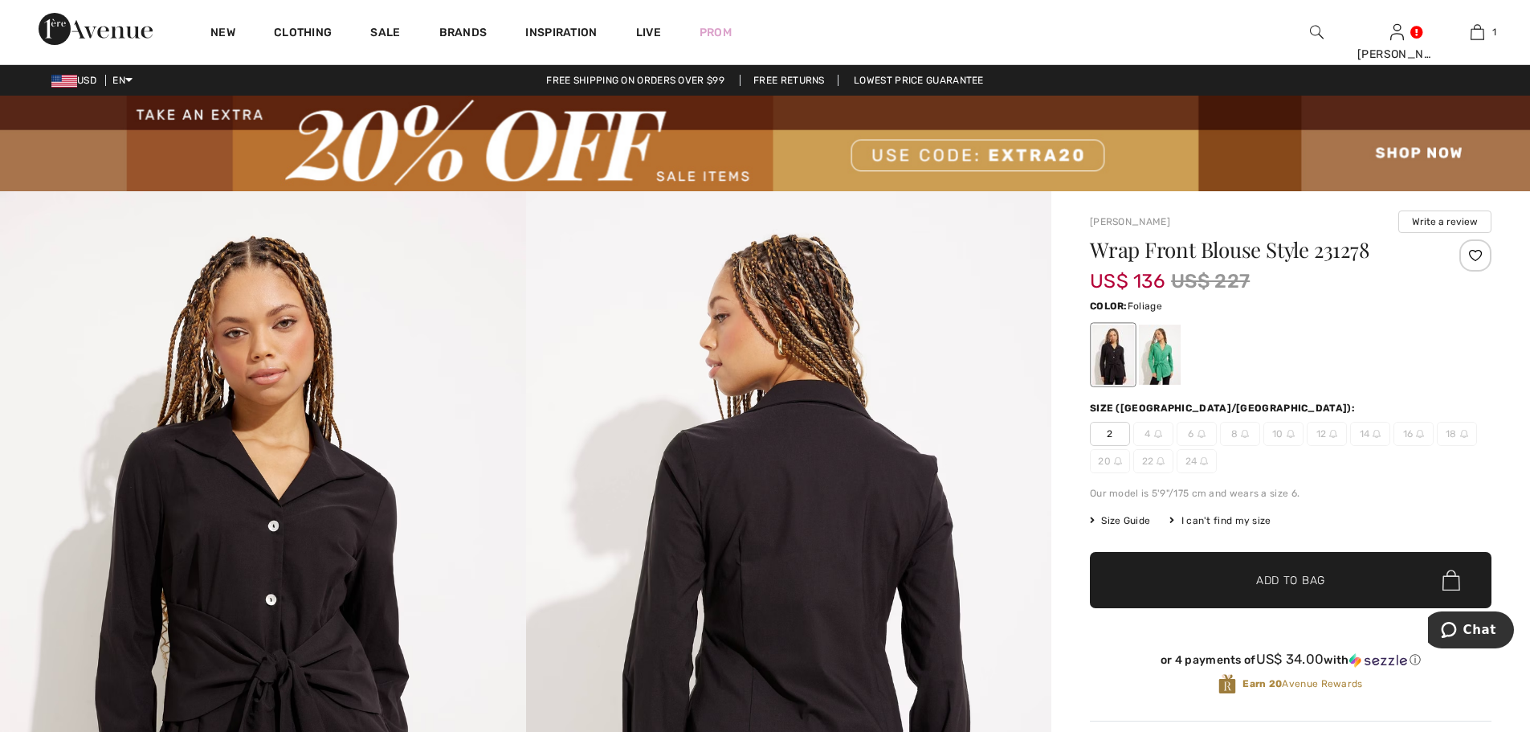
click at [1157, 358] on div at bounding box center [1160, 354] width 42 height 60
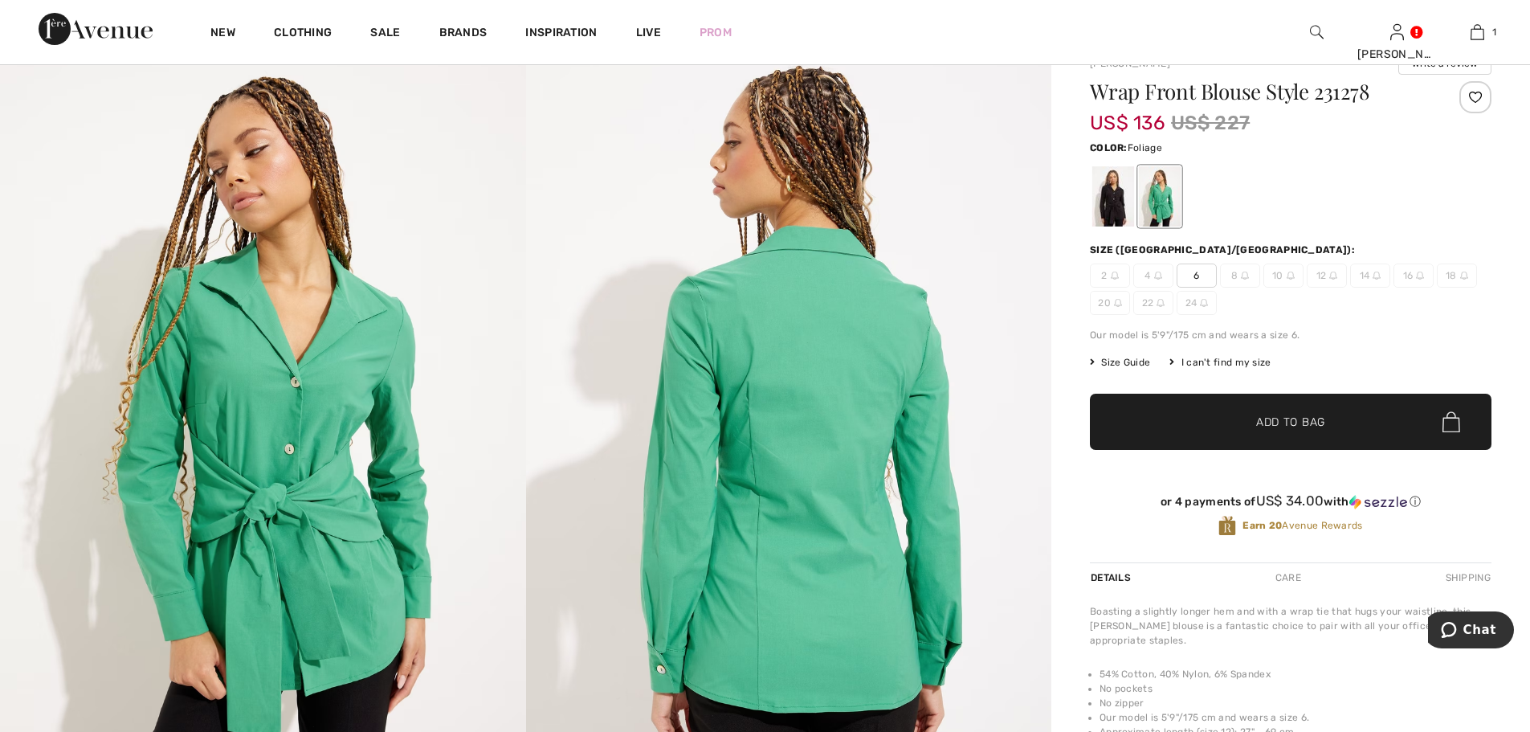
scroll to position [321, 0]
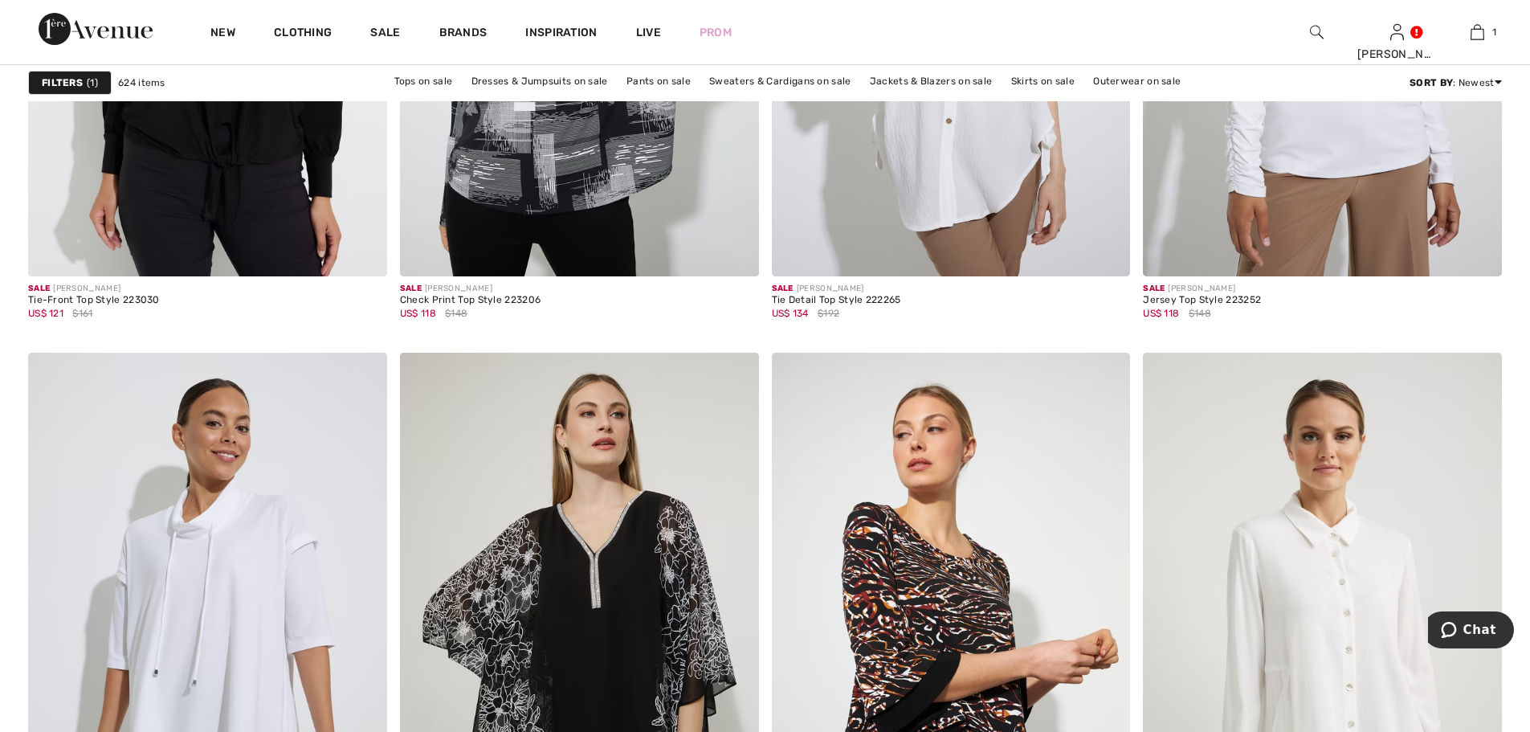
scroll to position [9076, 0]
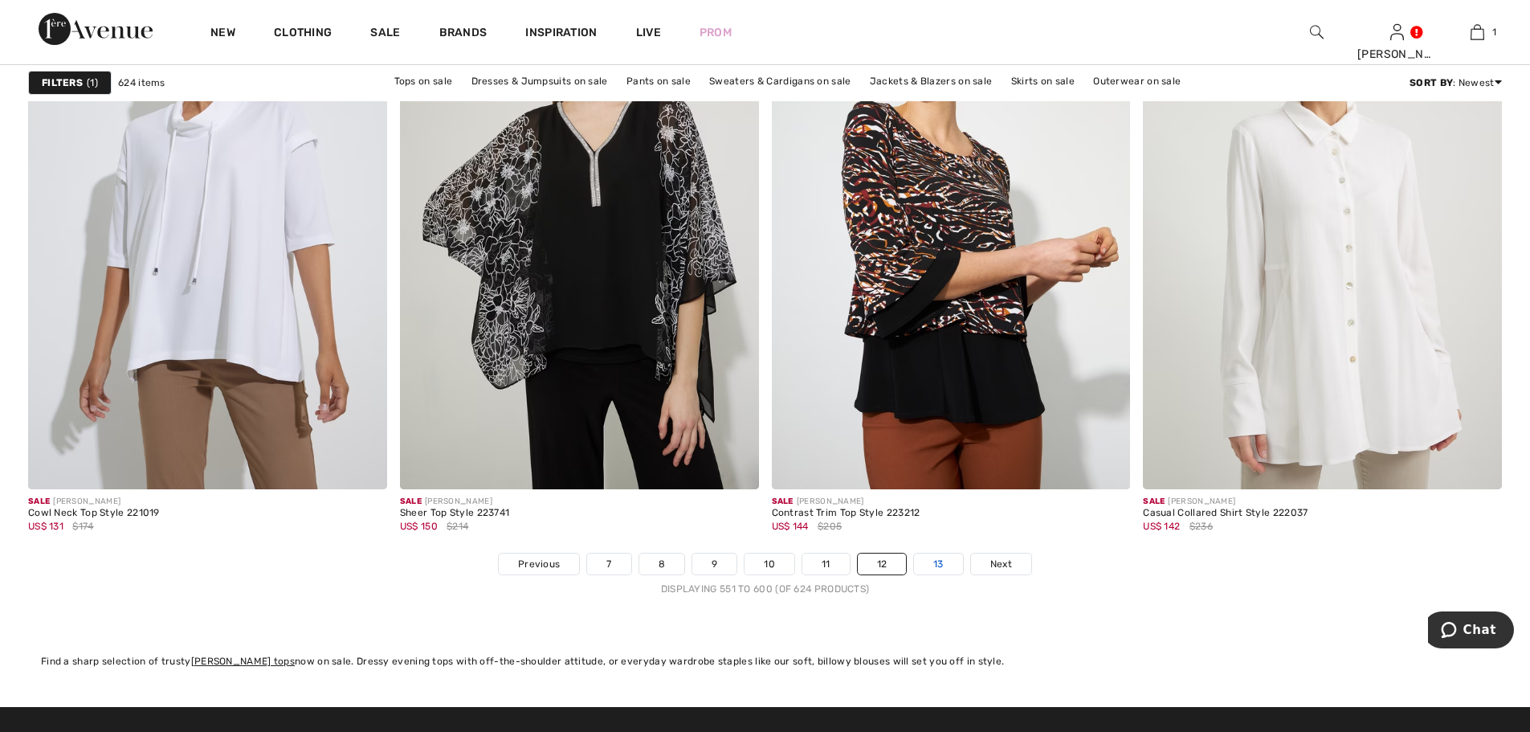
click at [938, 564] on link "13" at bounding box center [938, 563] width 49 height 21
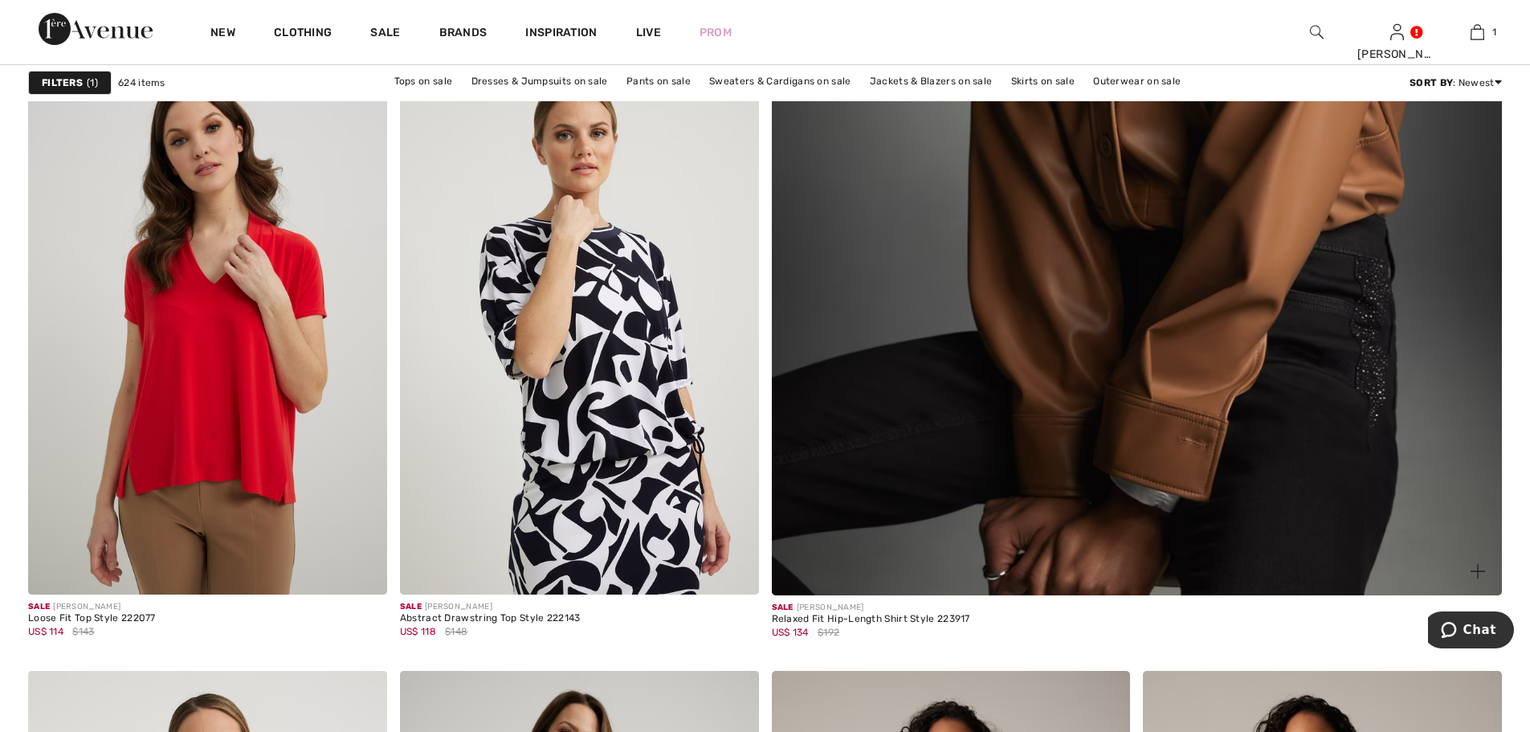
scroll to position [883, 0]
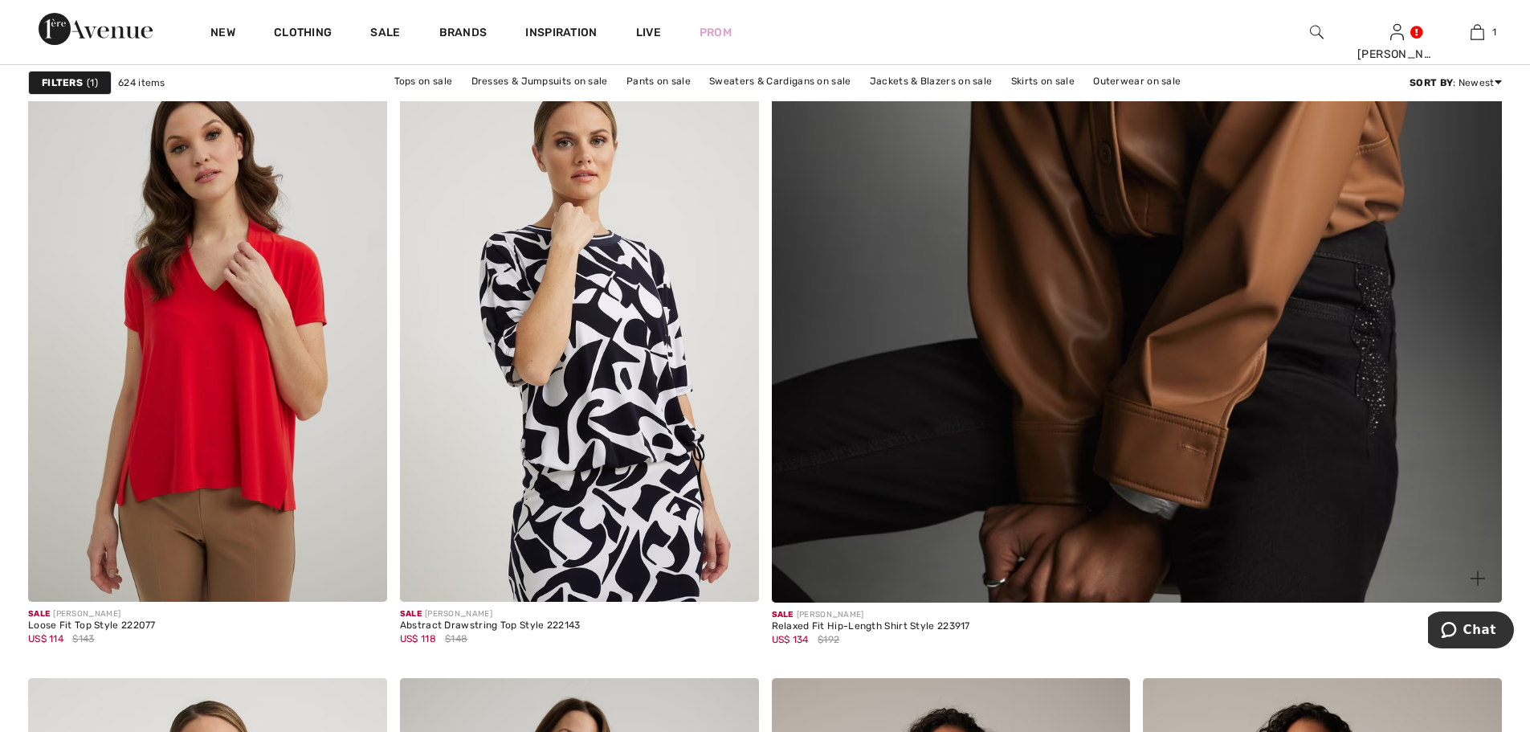
click at [1042, 294] on img at bounding box center [1137, 106] width 876 height 1315
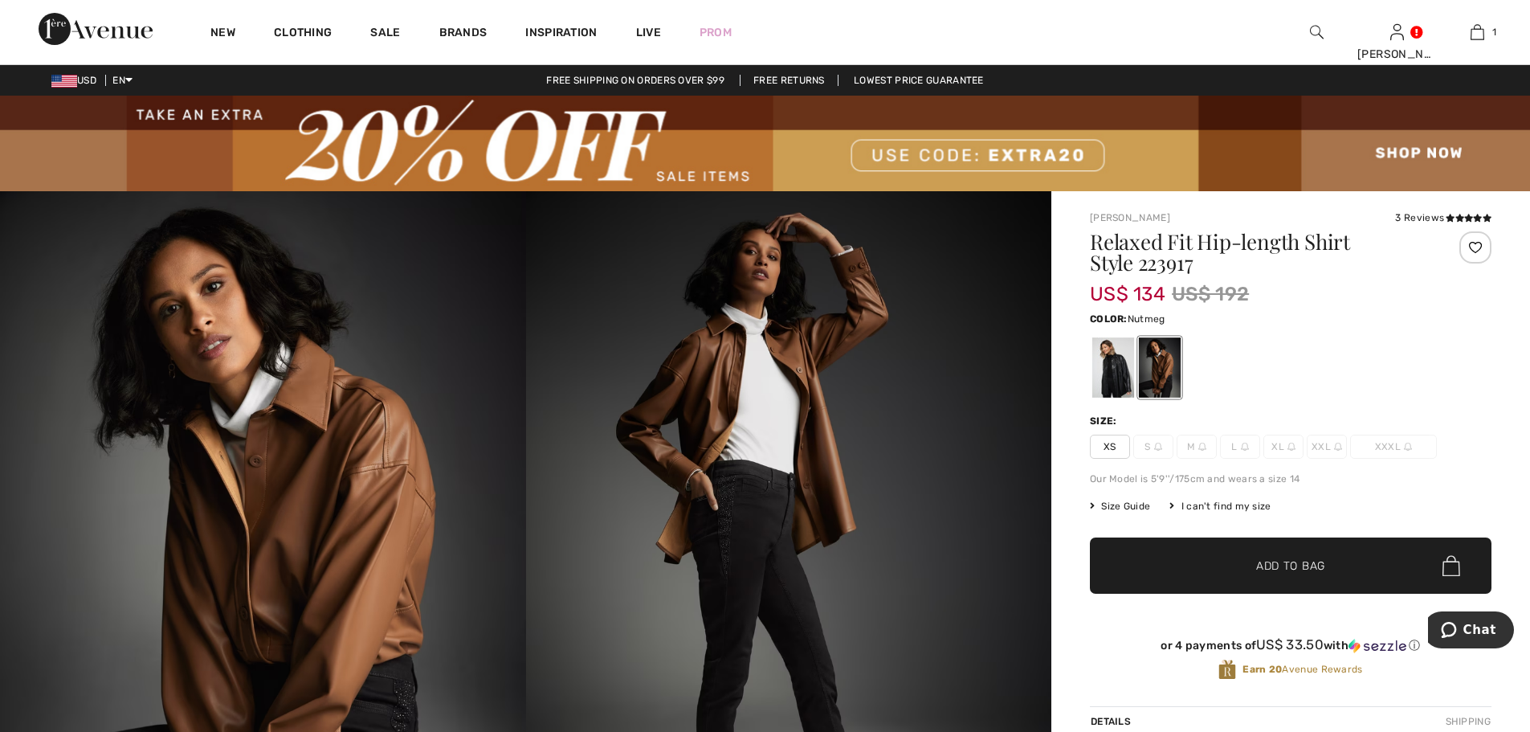
click at [1153, 374] on div at bounding box center [1160, 367] width 42 height 60
click at [1115, 377] on div at bounding box center [1113, 367] width 42 height 60
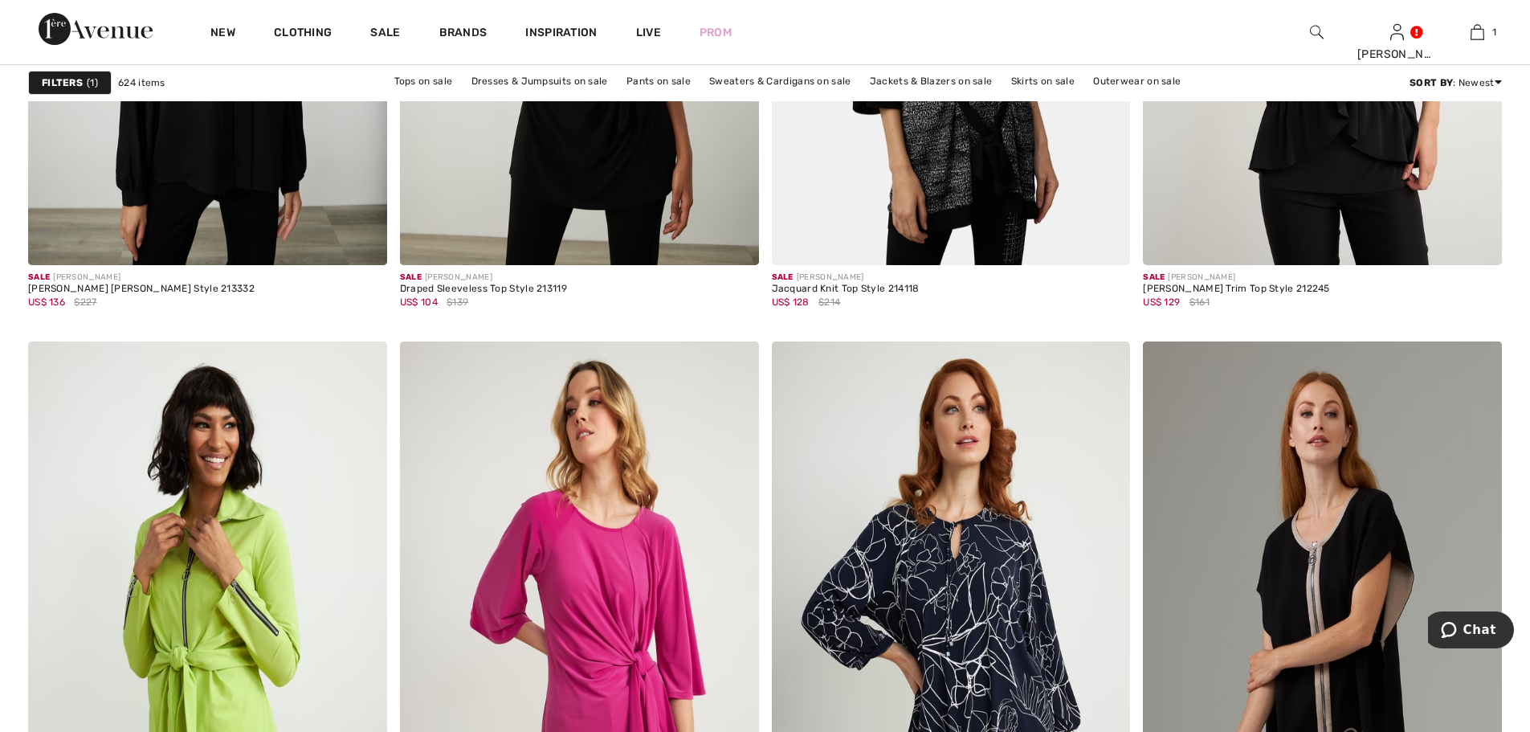
scroll to position [3534, 0]
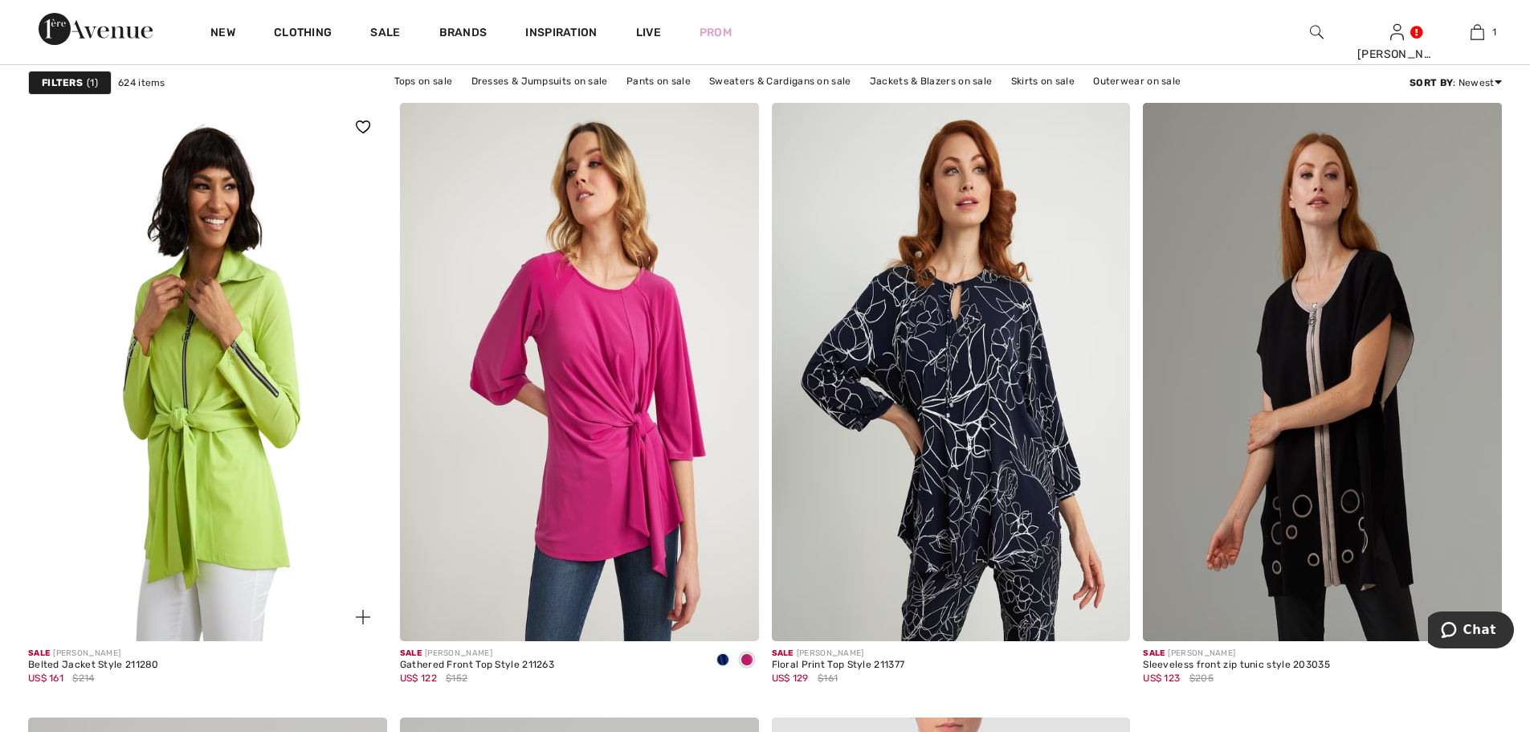
click at [196, 408] on img at bounding box center [207, 372] width 359 height 538
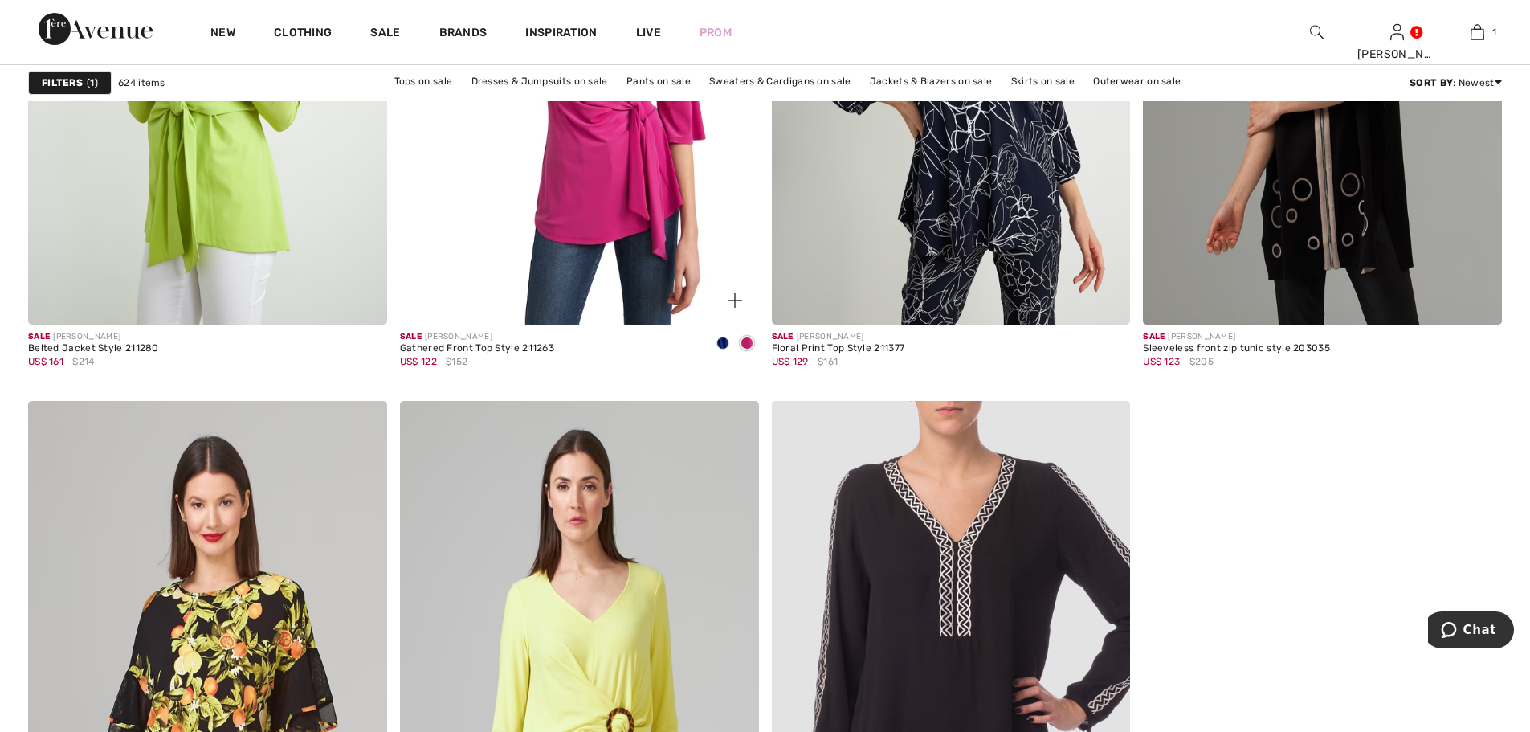
scroll to position [3614, 0]
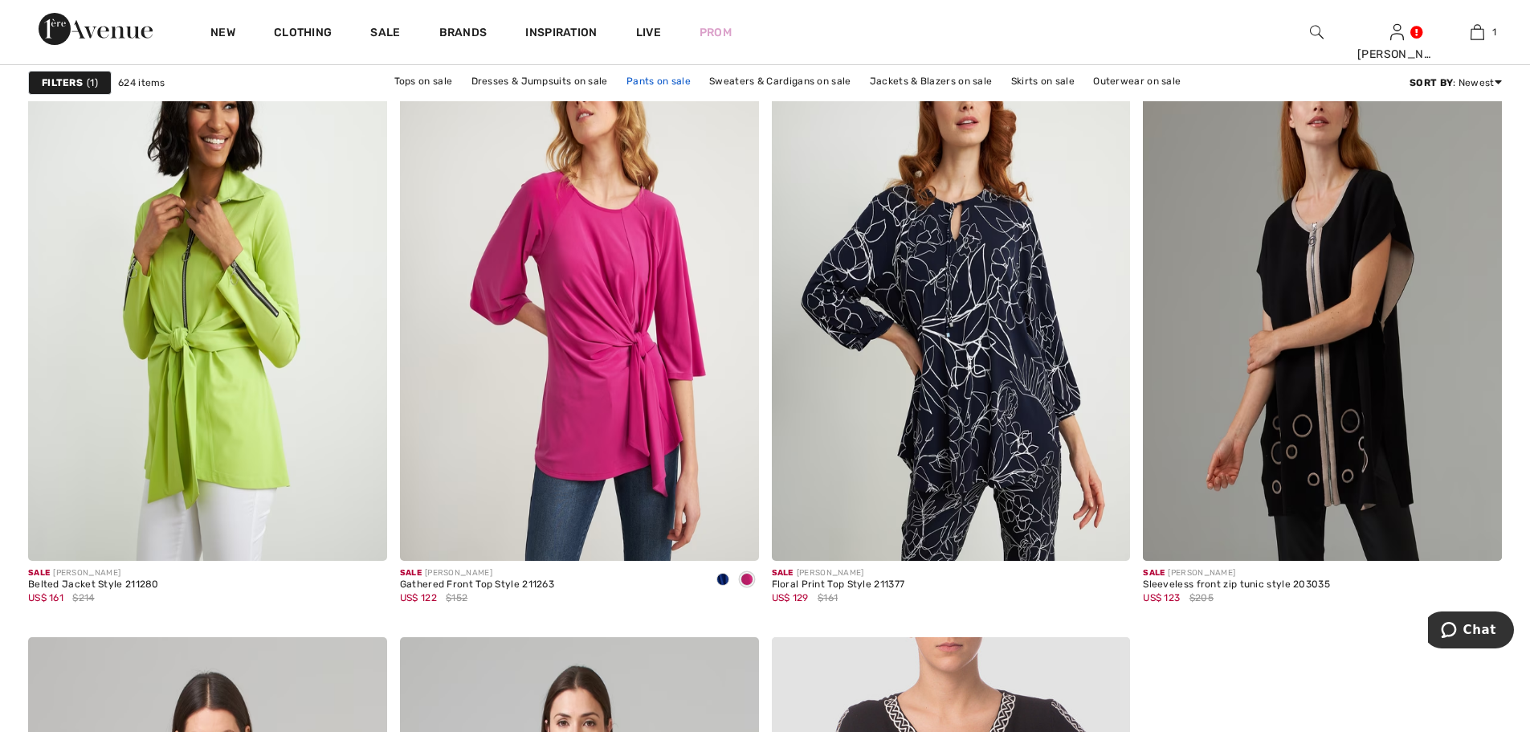
click at [673, 84] on link "Pants on sale" at bounding box center [658, 81] width 80 height 21
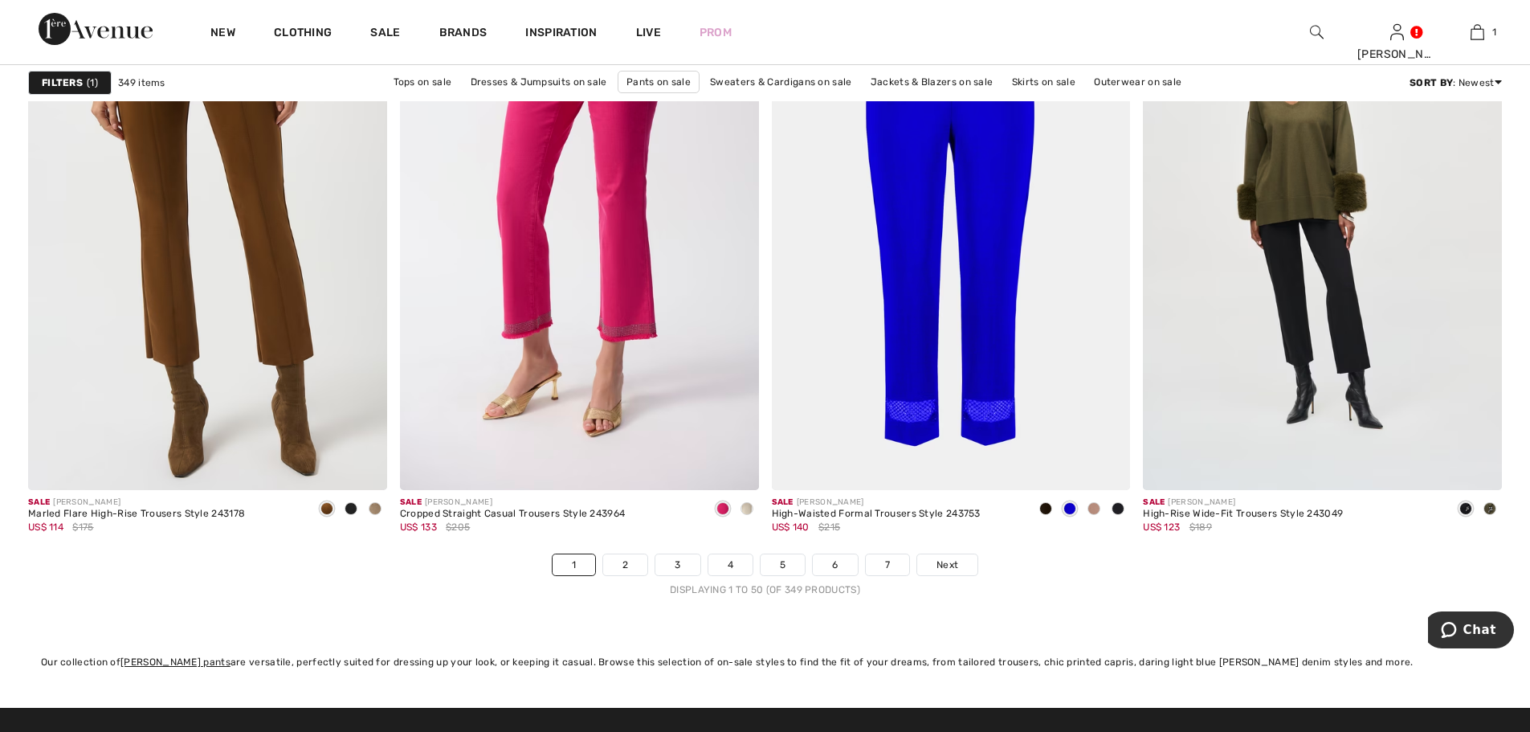
scroll to position [9076, 0]
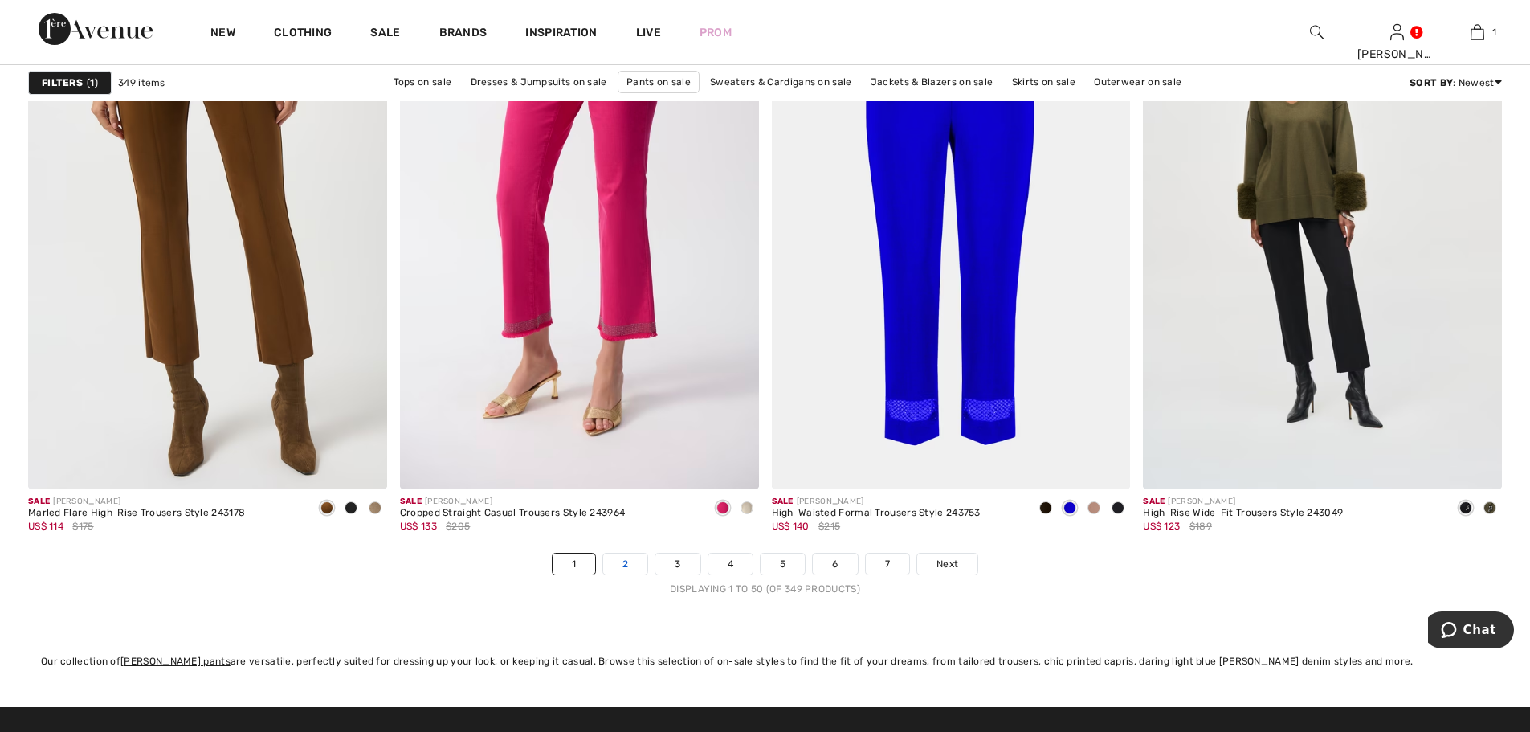
click at [634, 561] on link "2" at bounding box center [625, 563] width 44 height 21
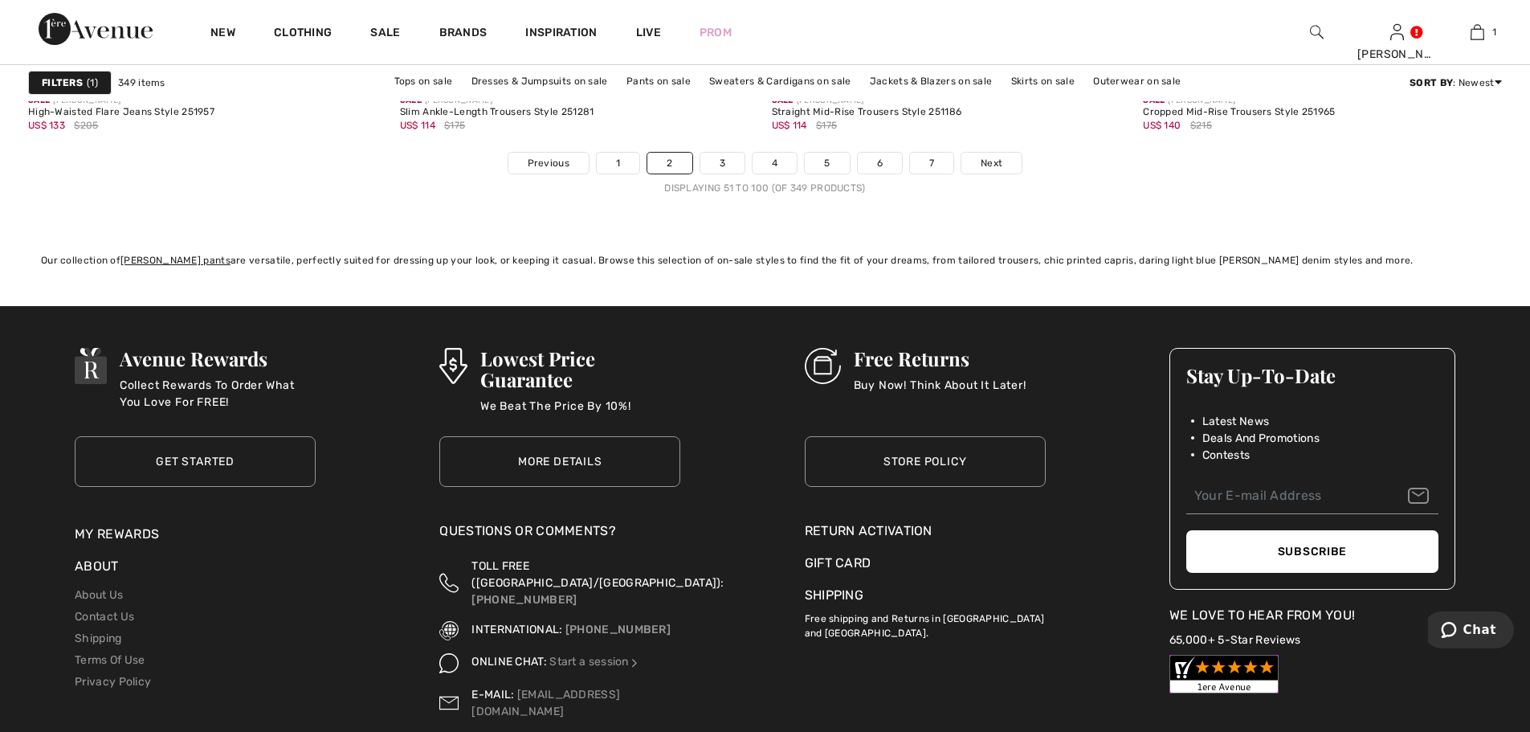
scroll to position [9477, 0]
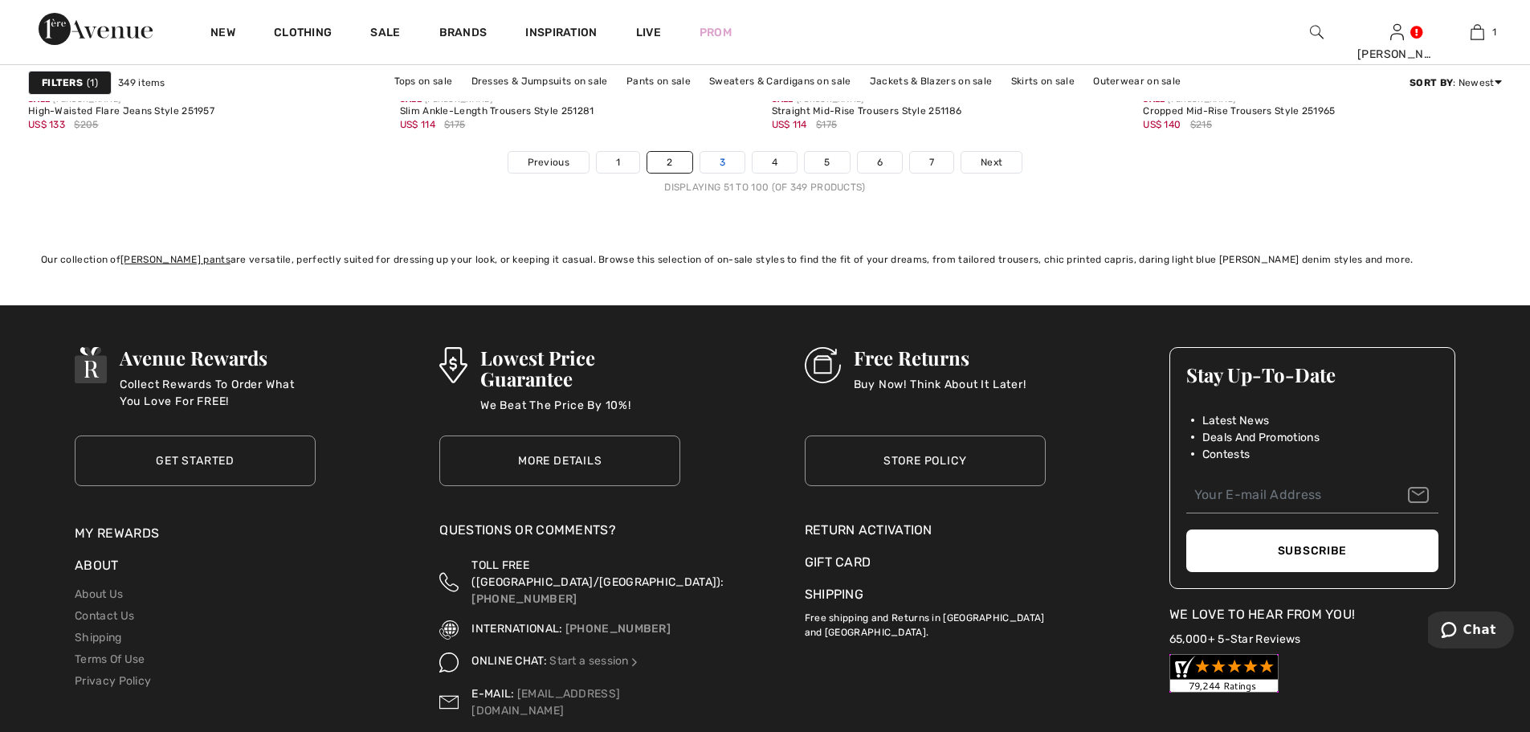
click at [724, 159] on link "3" at bounding box center [722, 162] width 44 height 21
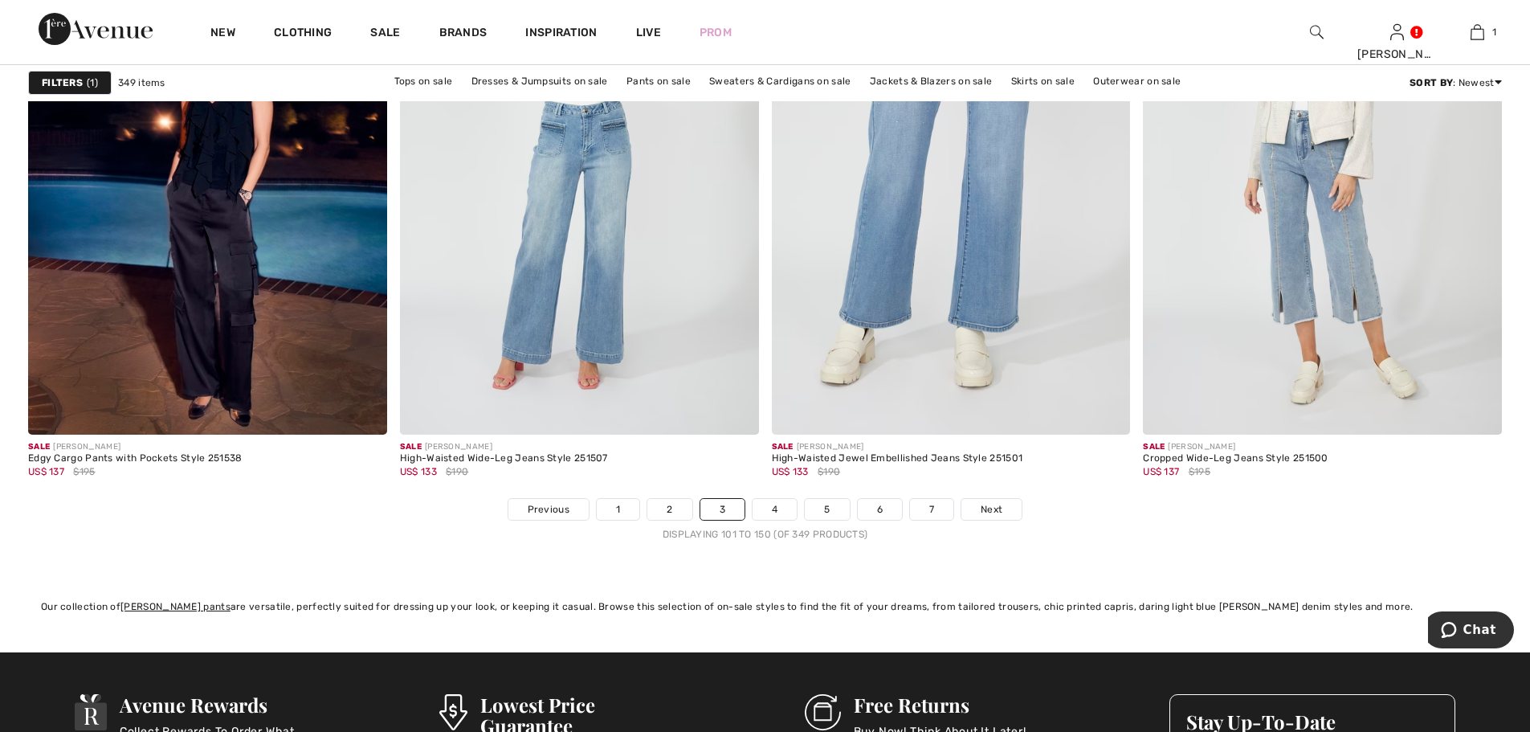
scroll to position [9397, 0]
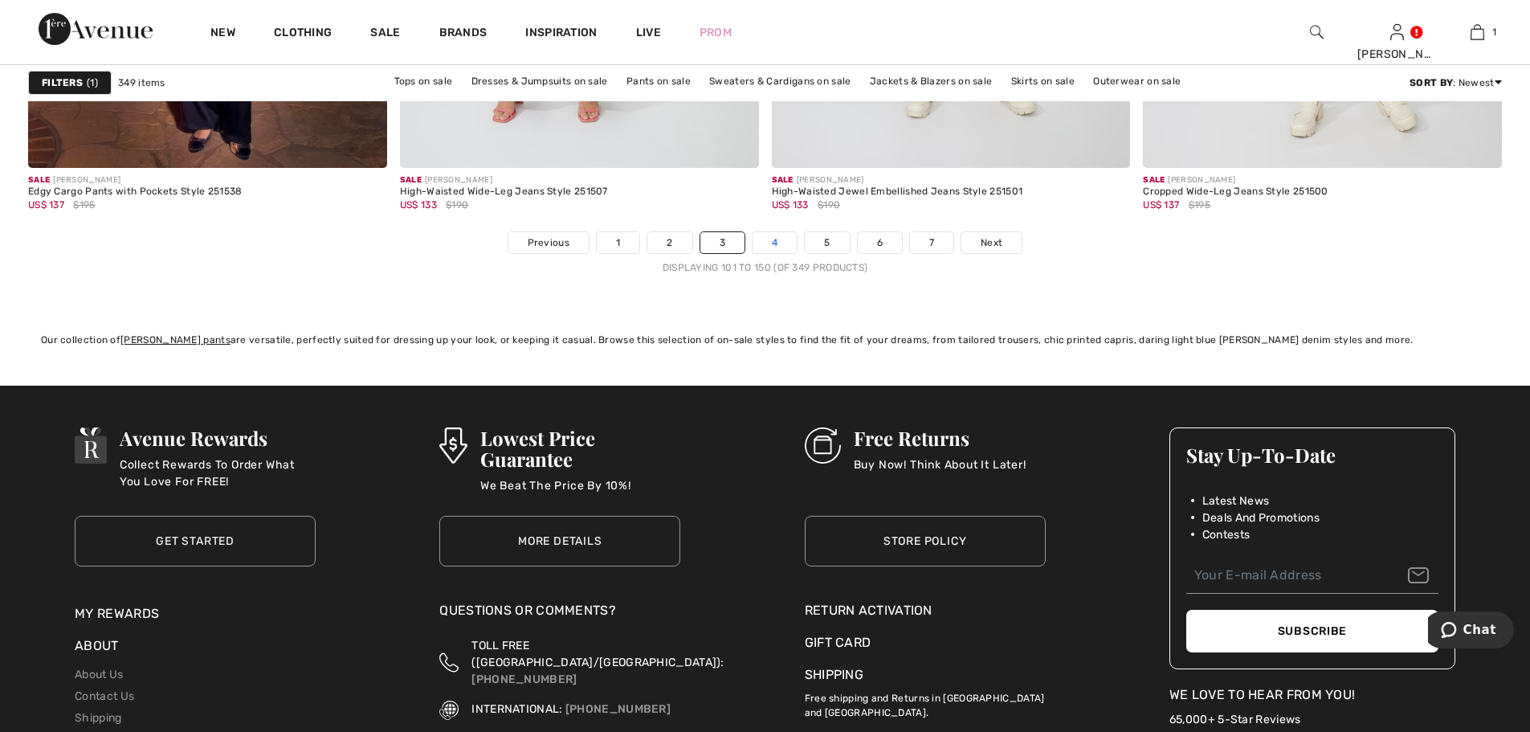
click at [769, 244] on link "4" at bounding box center [775, 242] width 44 height 21
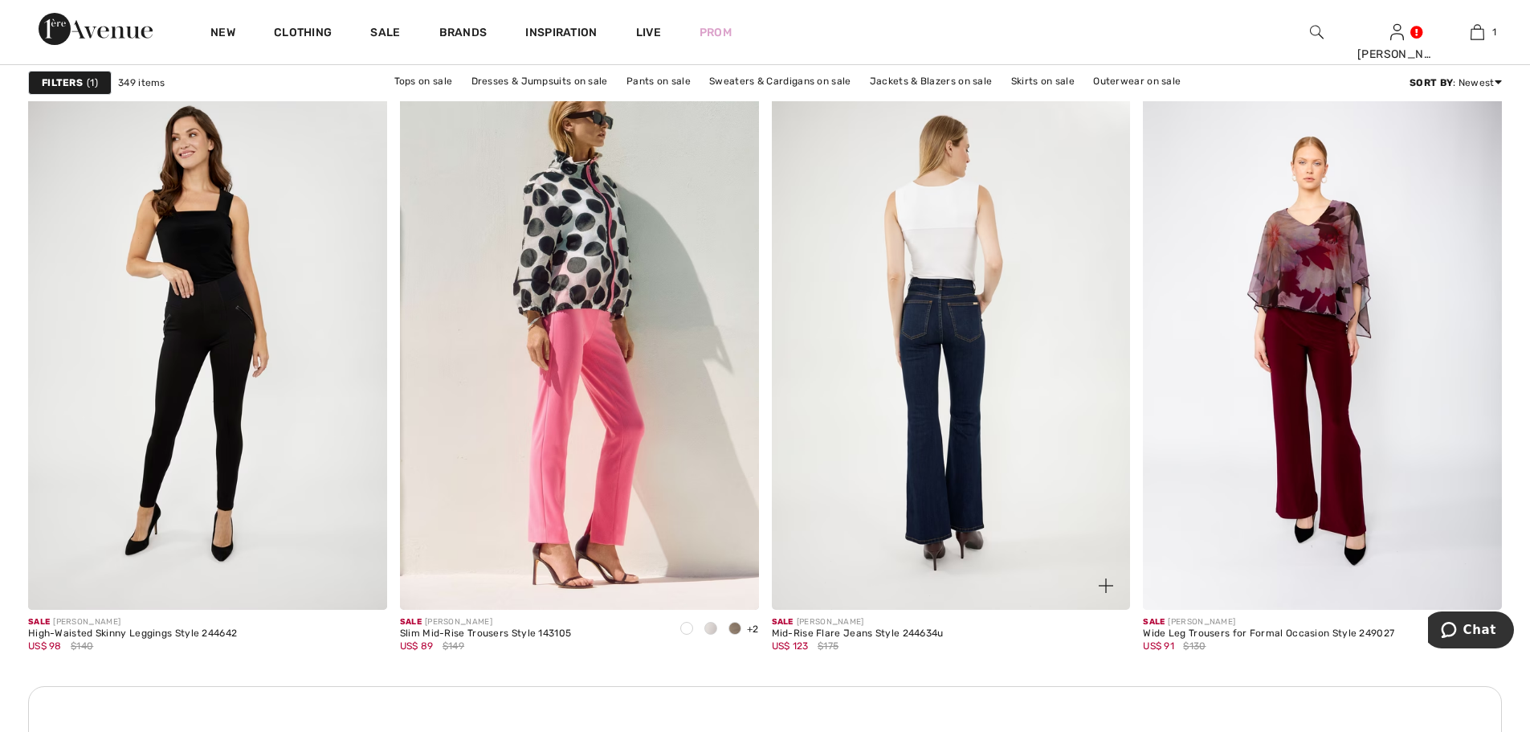
scroll to position [2169, 0]
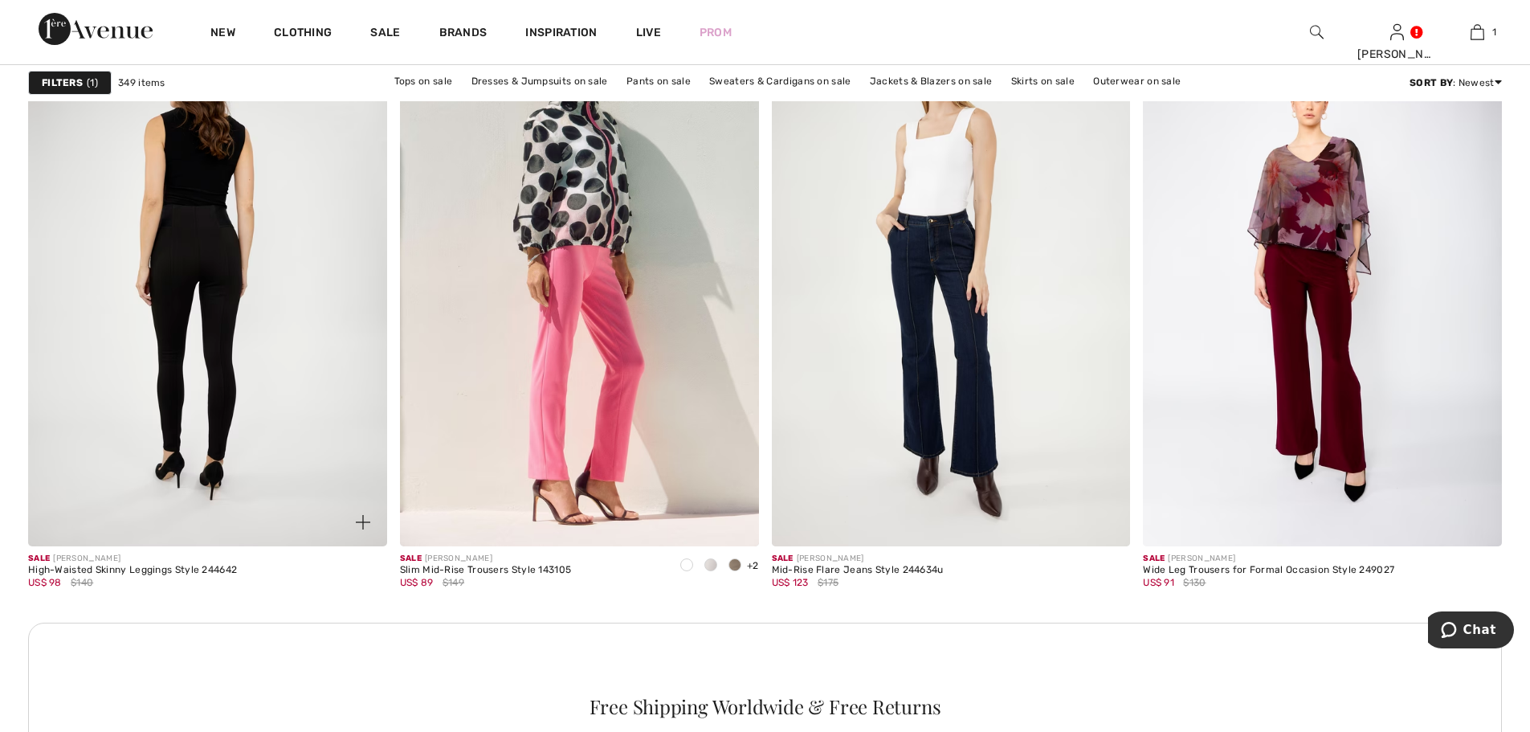
click at [202, 337] on img at bounding box center [207, 276] width 359 height 538
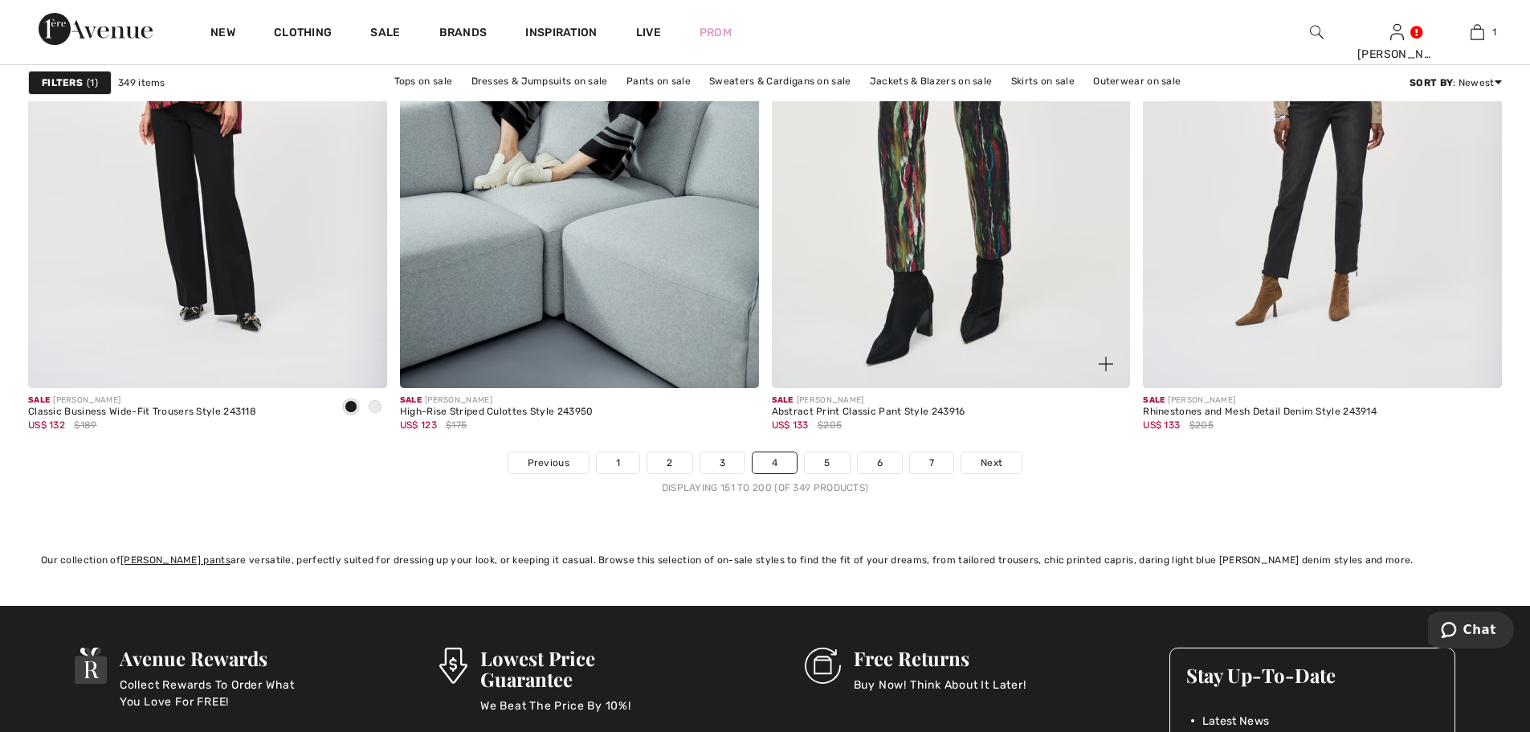
scroll to position [9397, 0]
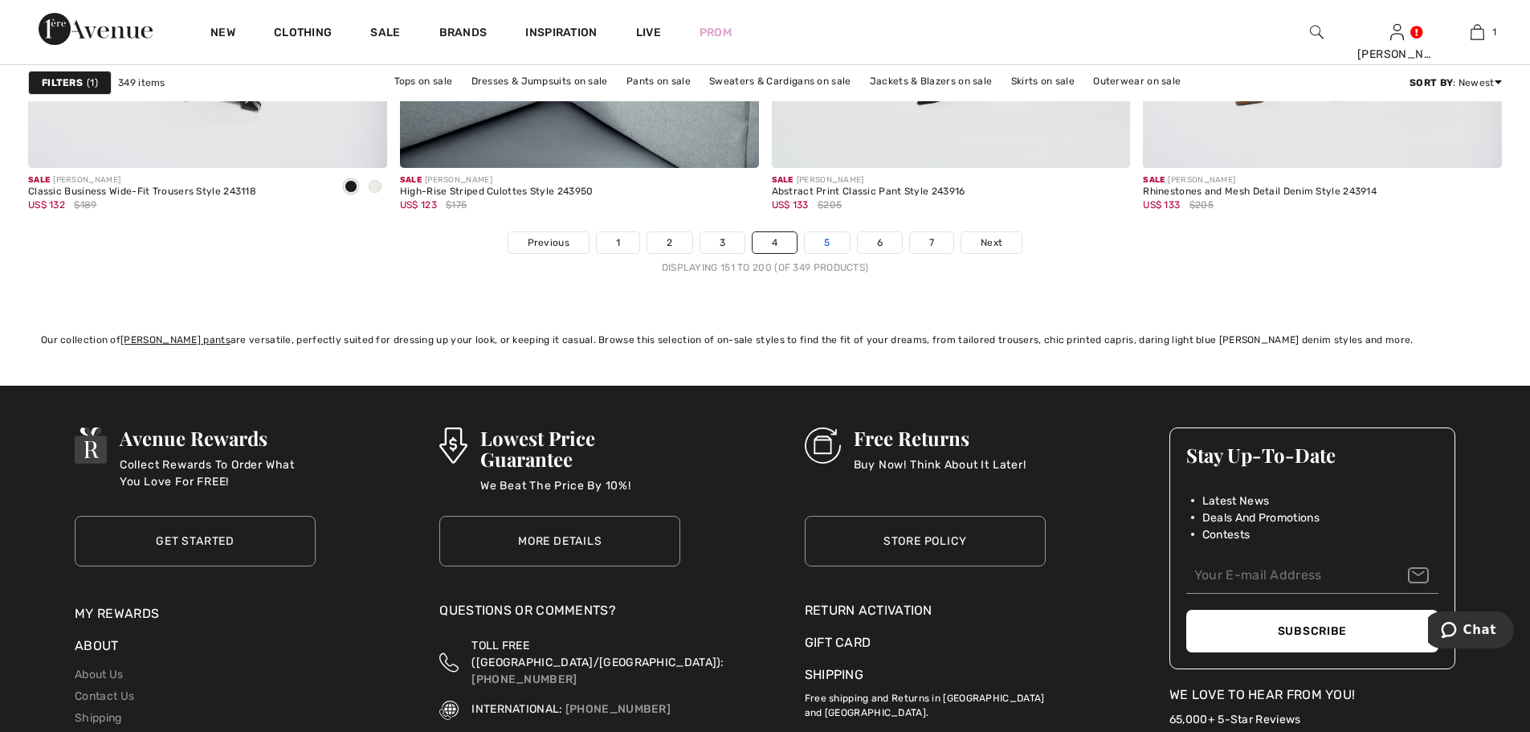
click at [847, 243] on link "5" at bounding box center [827, 242] width 44 height 21
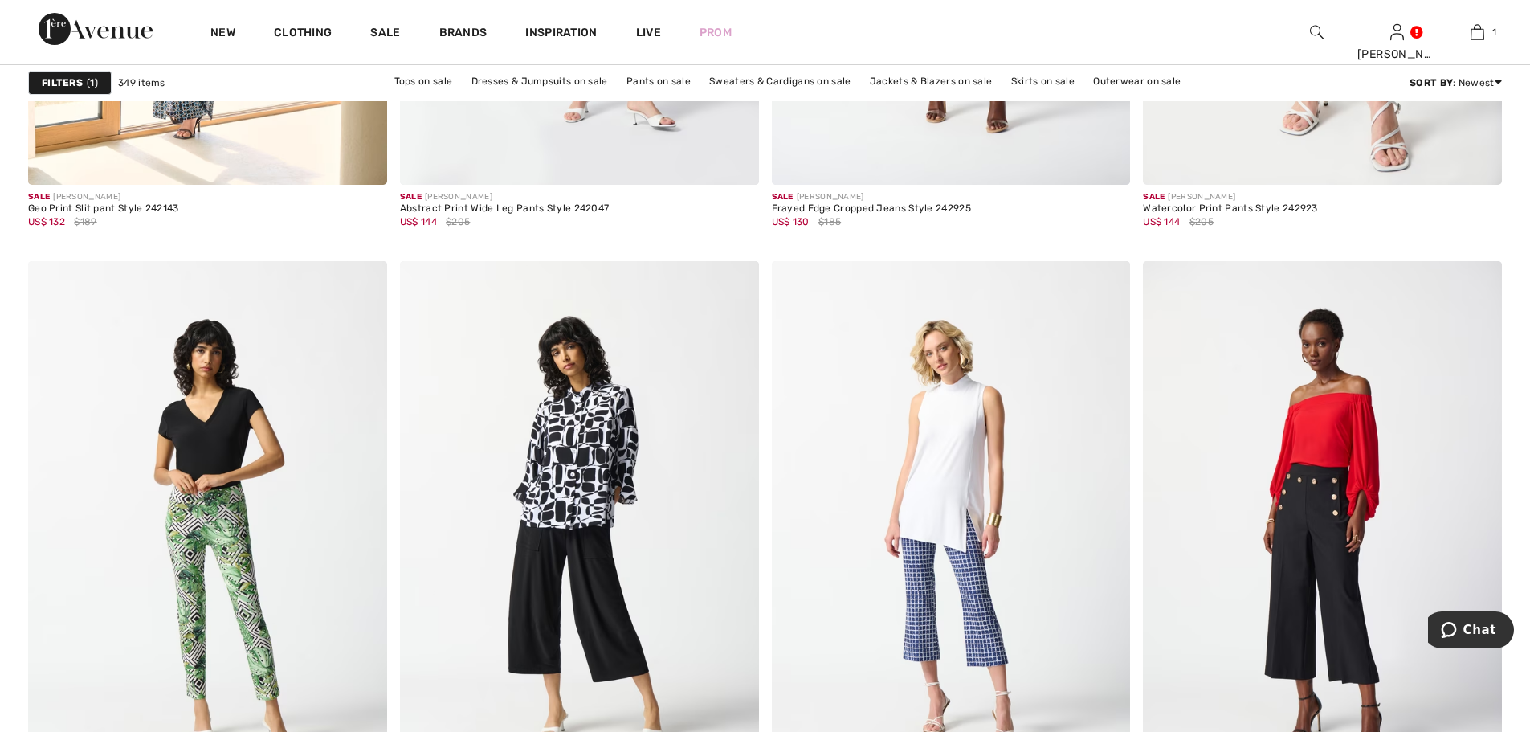
scroll to position [8996, 0]
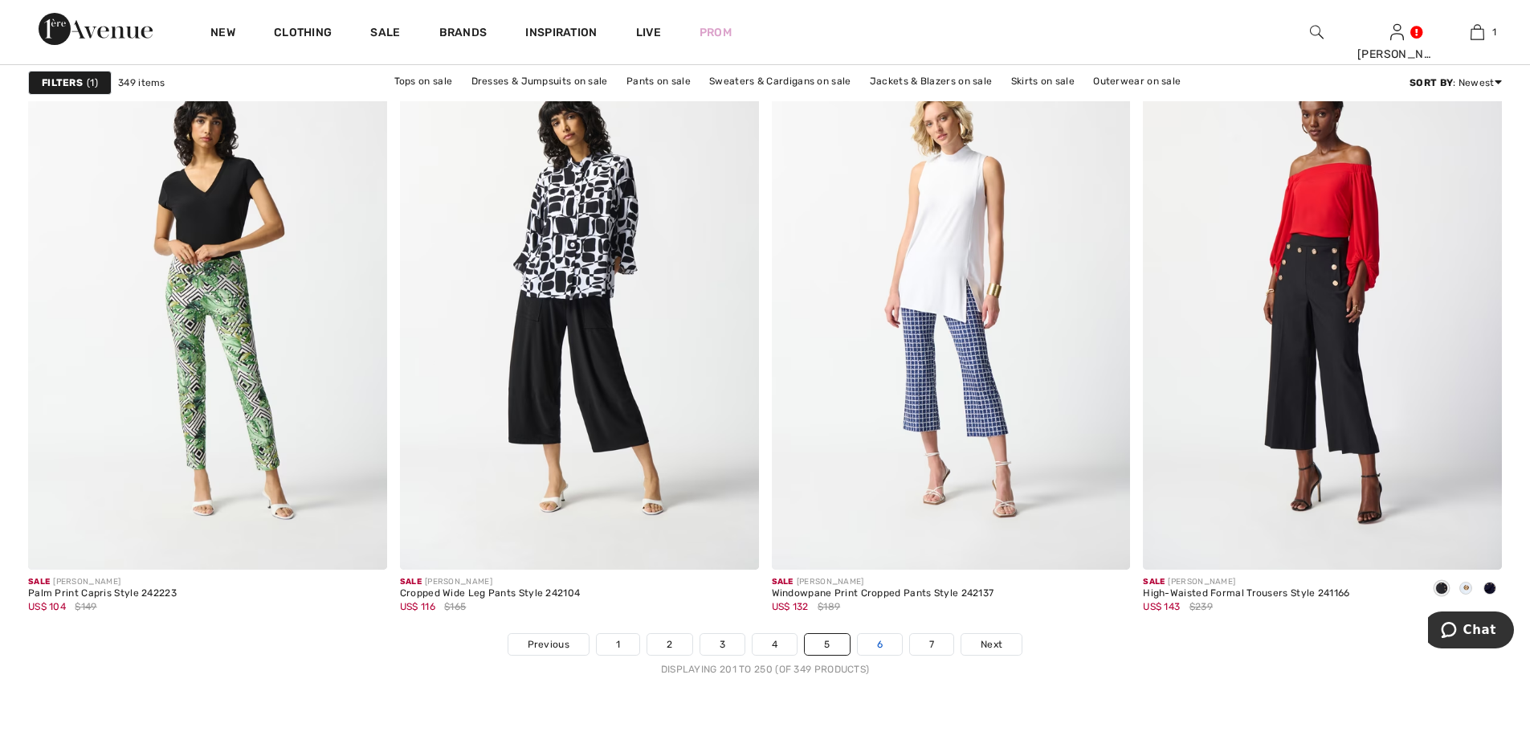
click at [868, 642] on link "6" at bounding box center [880, 644] width 44 height 21
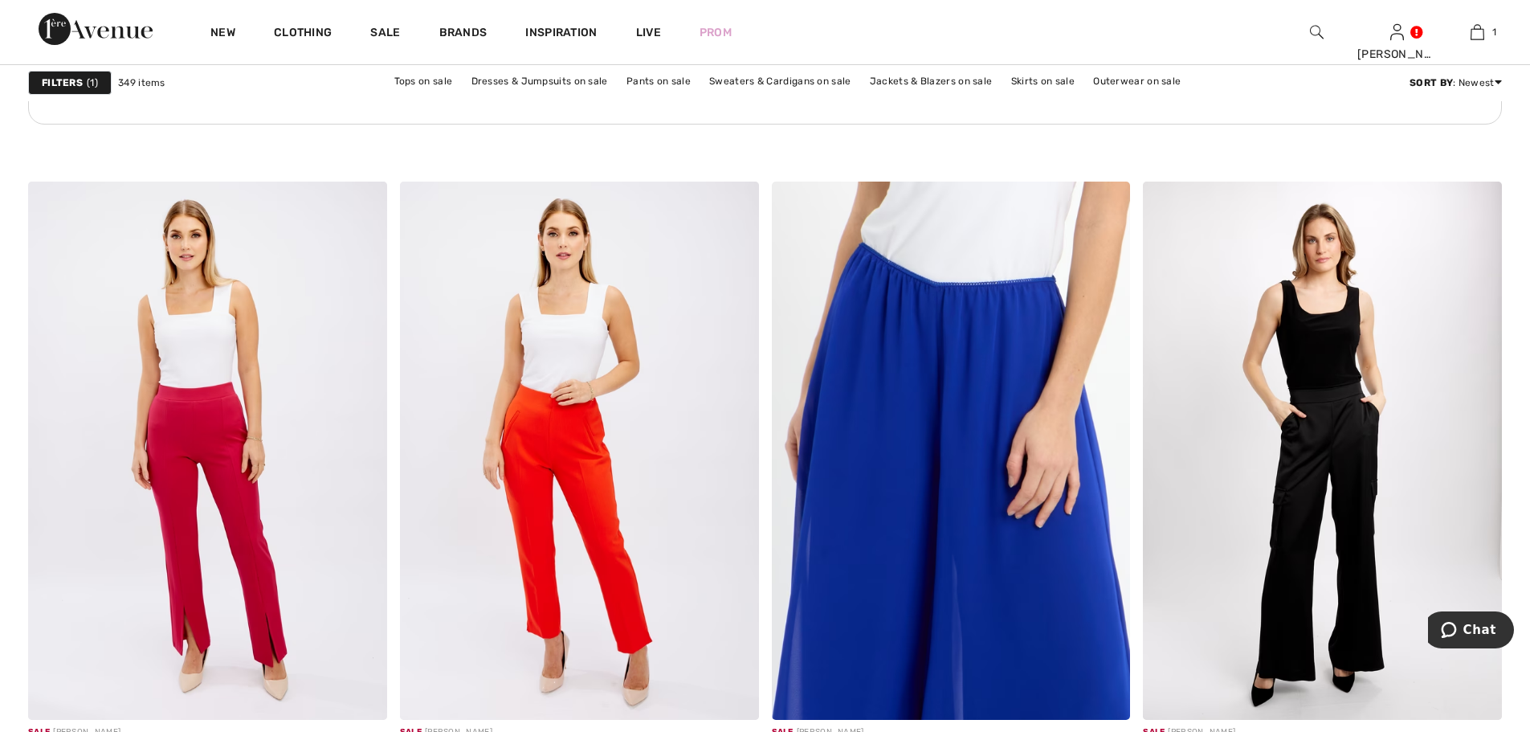
scroll to position [7791, 0]
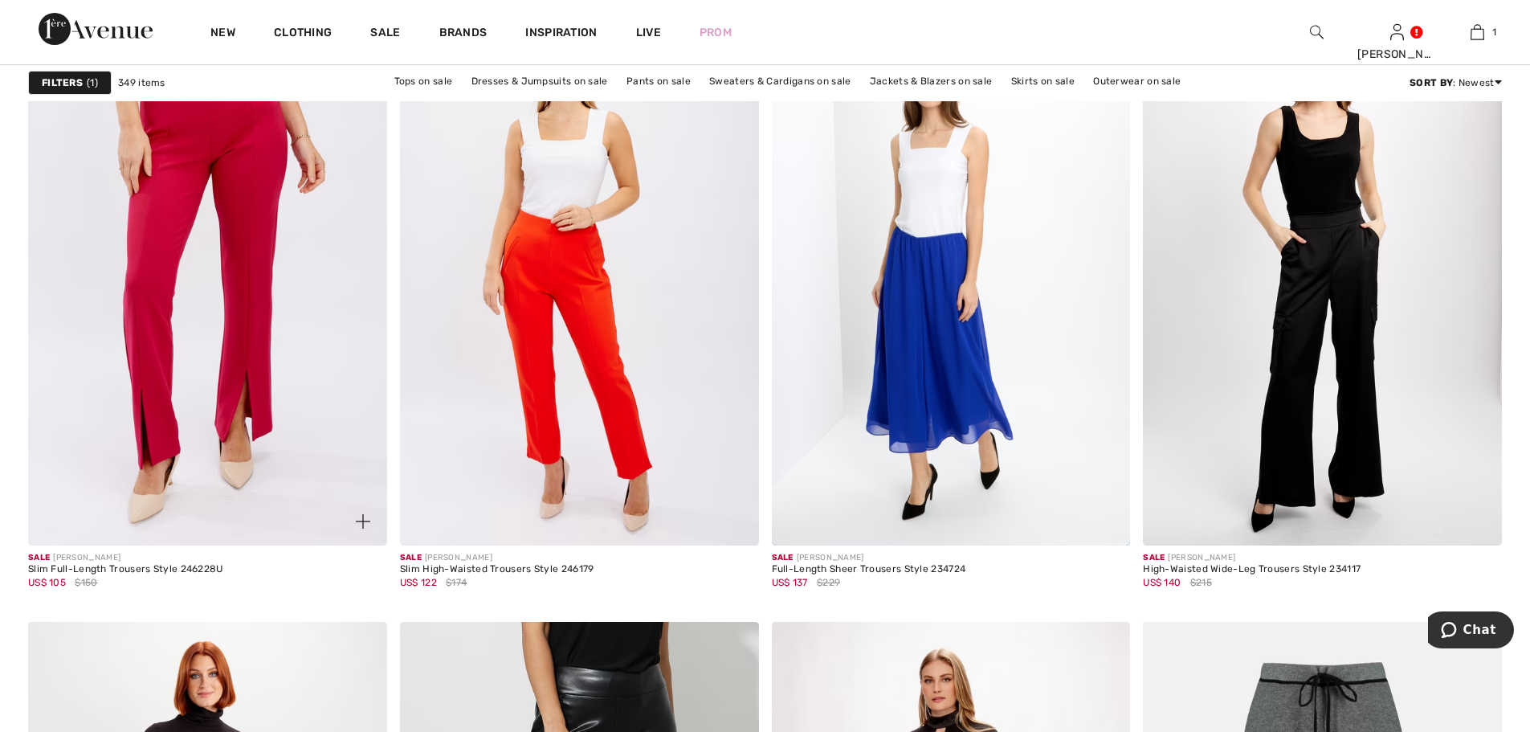
click at [157, 344] on img at bounding box center [207, 276] width 359 height 538
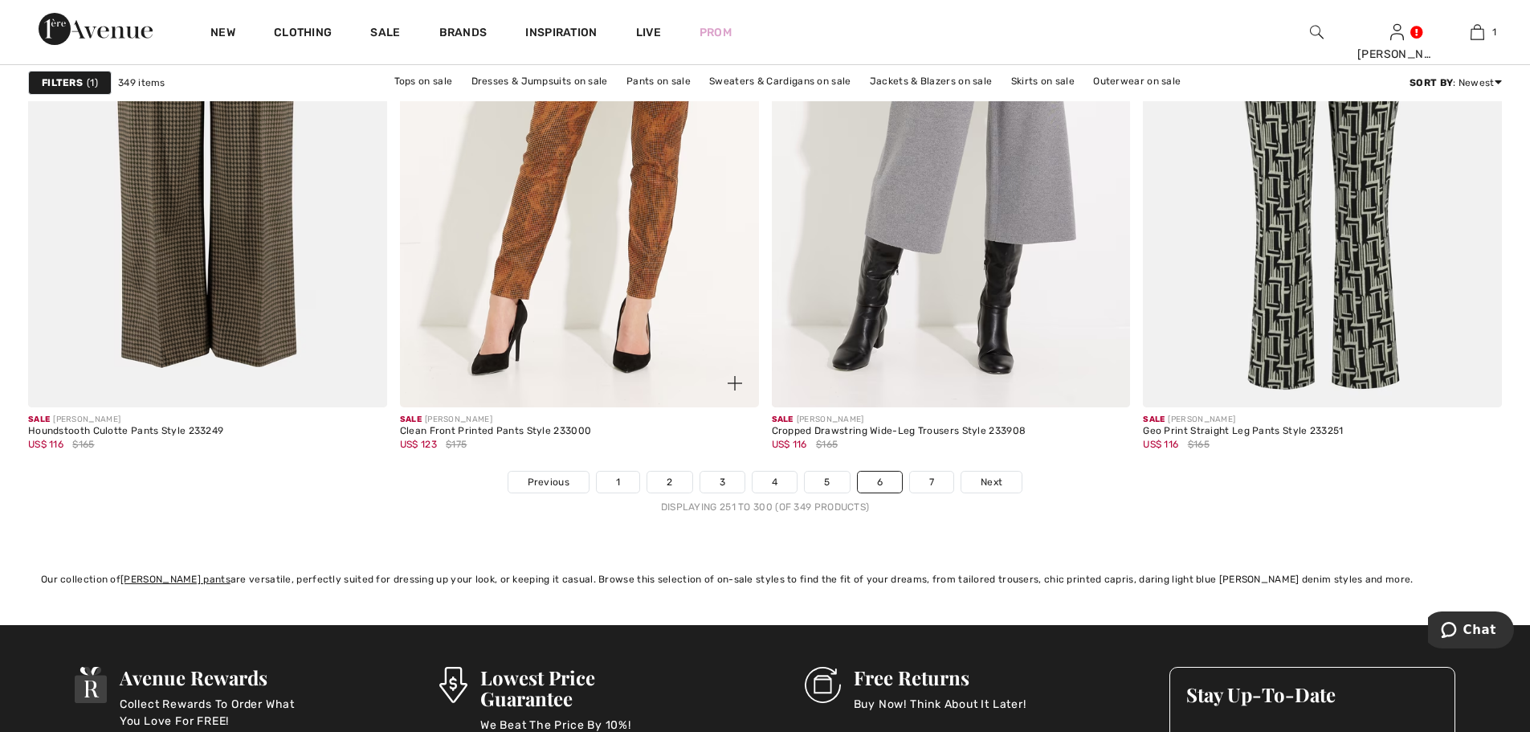
scroll to position [9397, 0]
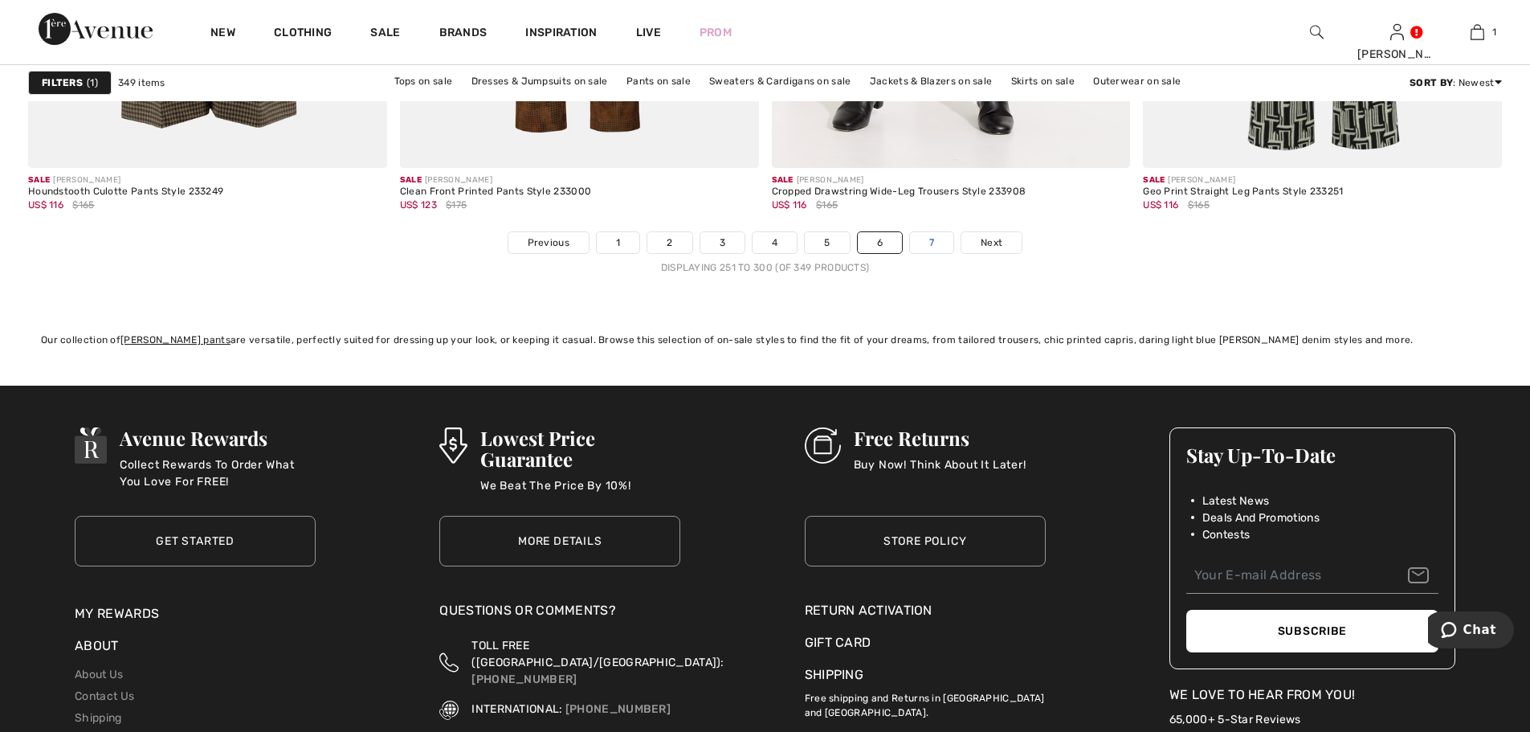
click at [936, 243] on link "7" at bounding box center [931, 242] width 43 height 21
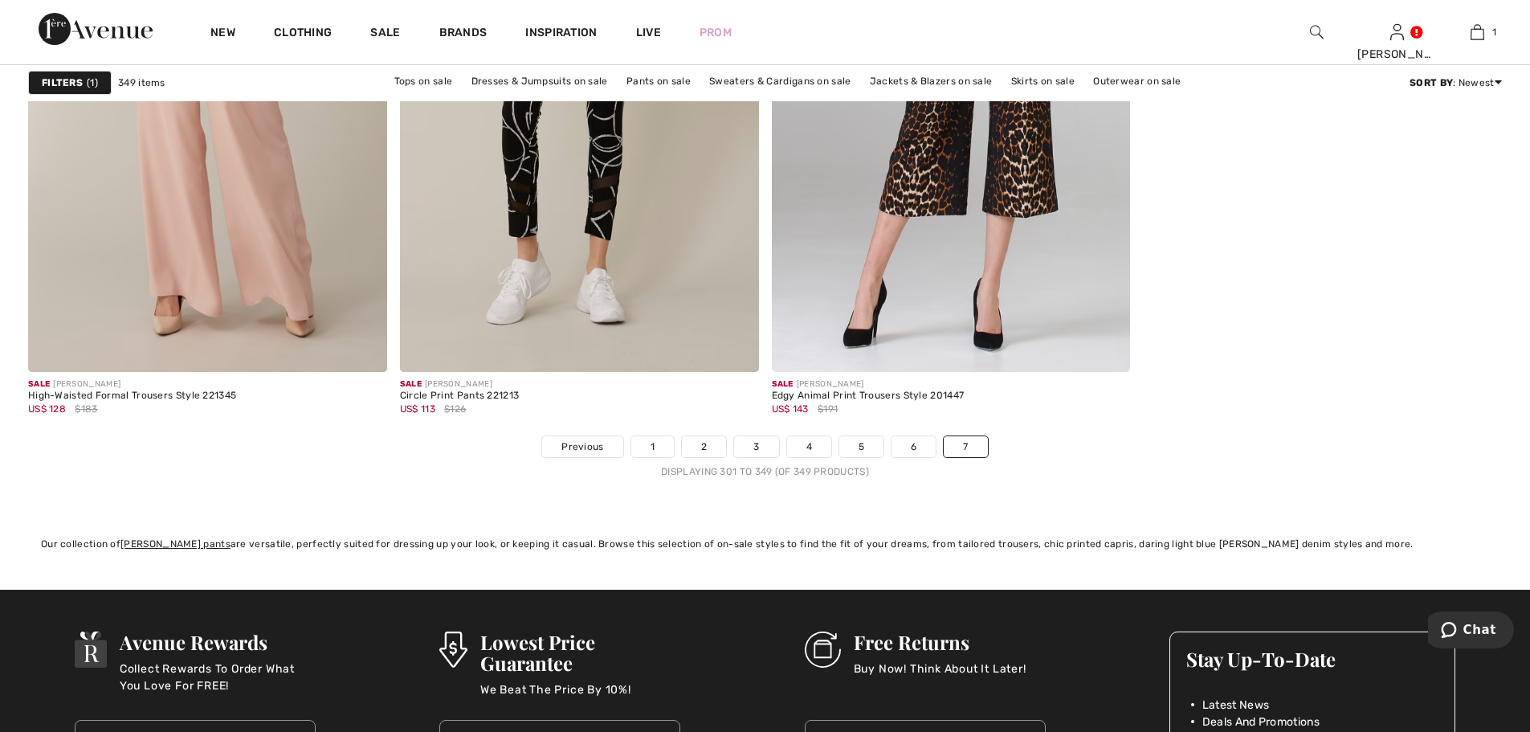
scroll to position [9236, 0]
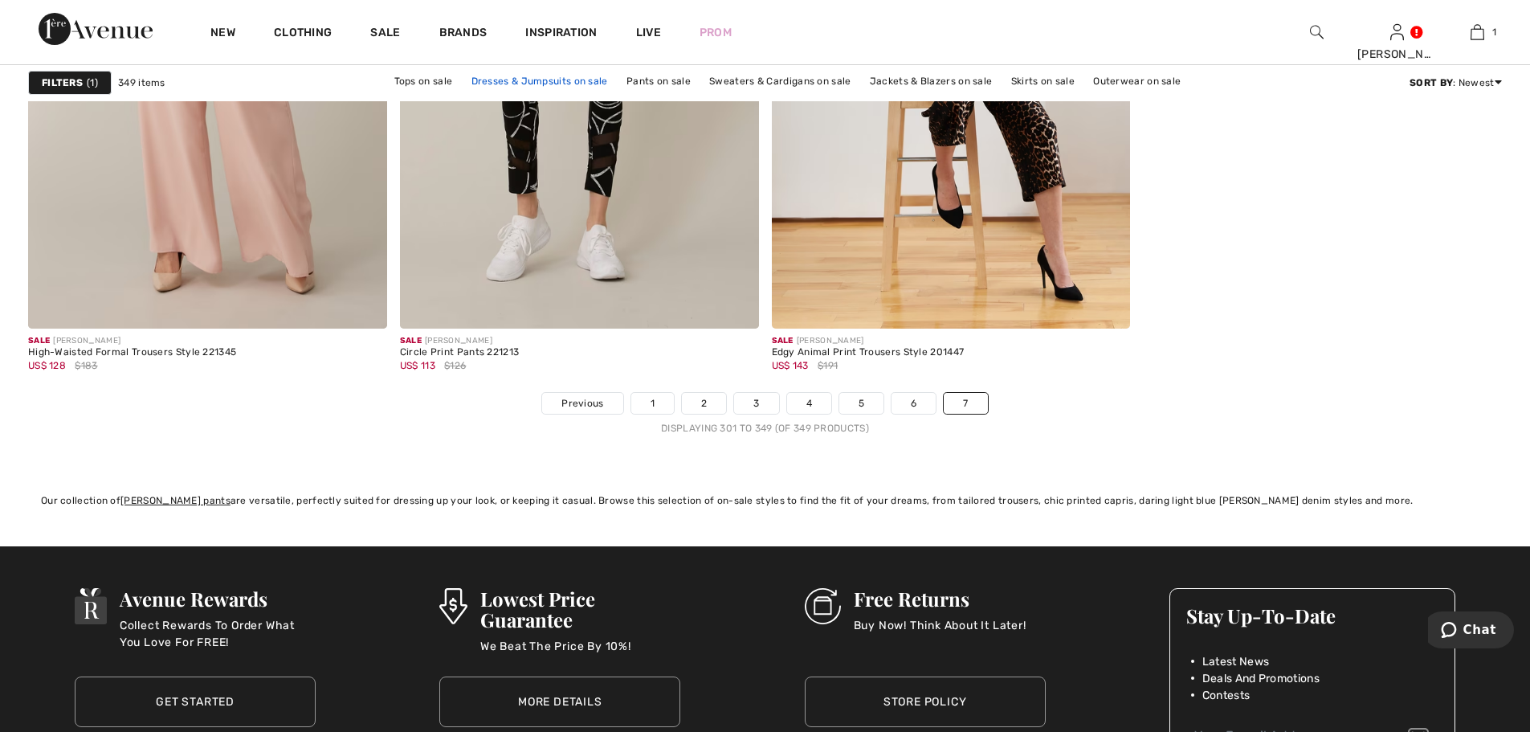
click at [541, 80] on link "Dresses & Jumpsuits on sale" at bounding box center [539, 81] width 153 height 21
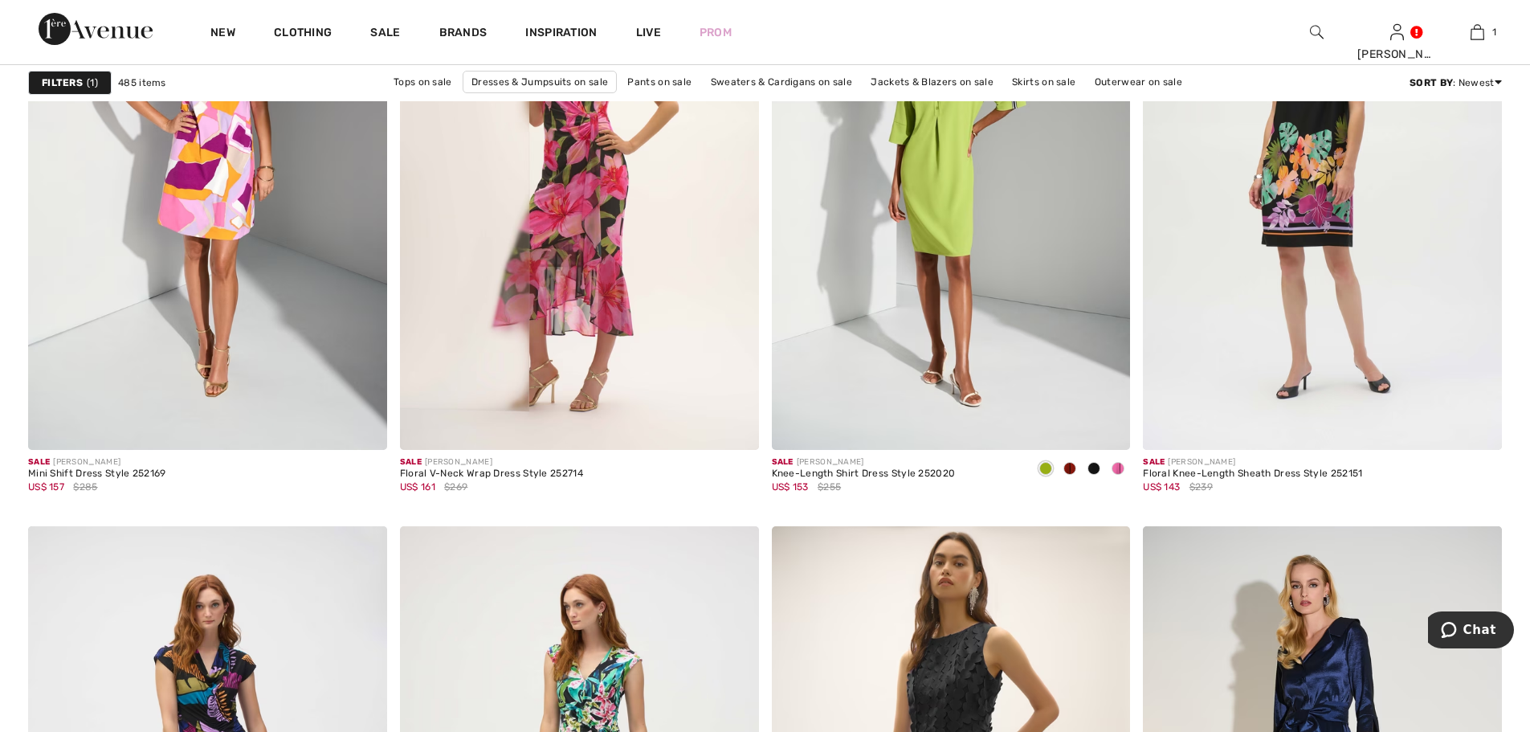
scroll to position [6104, 0]
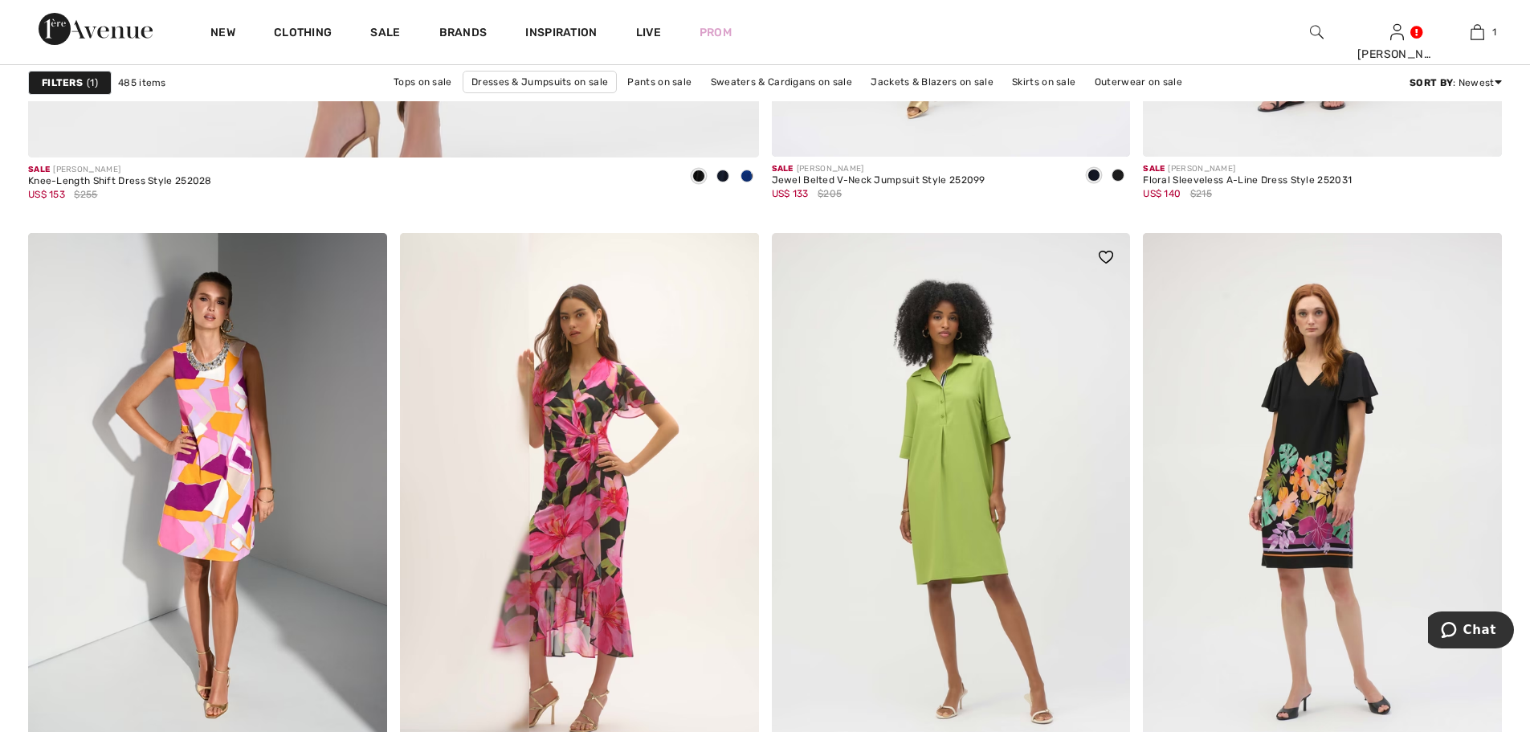
click at [954, 415] on img at bounding box center [951, 502] width 359 height 538
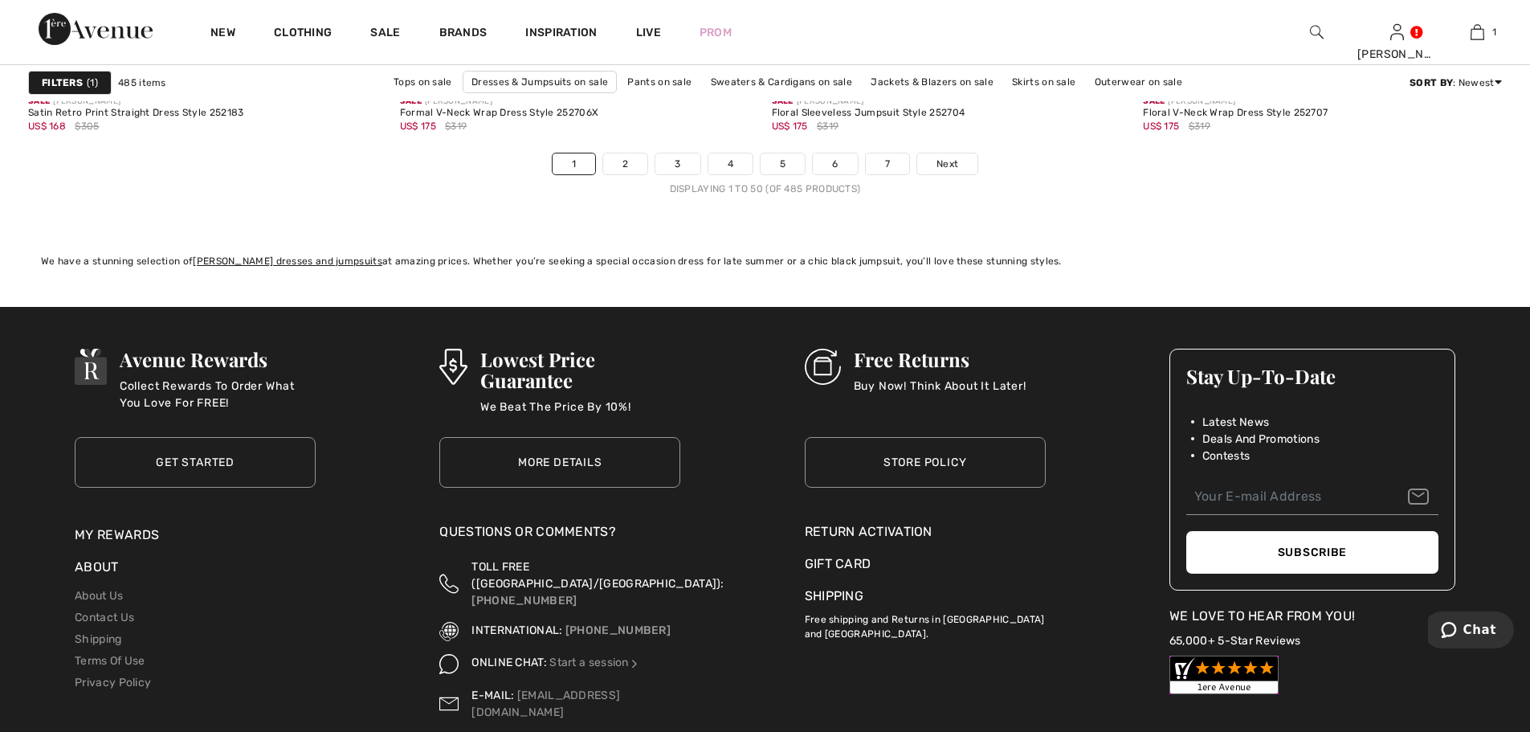
scroll to position [9477, 0]
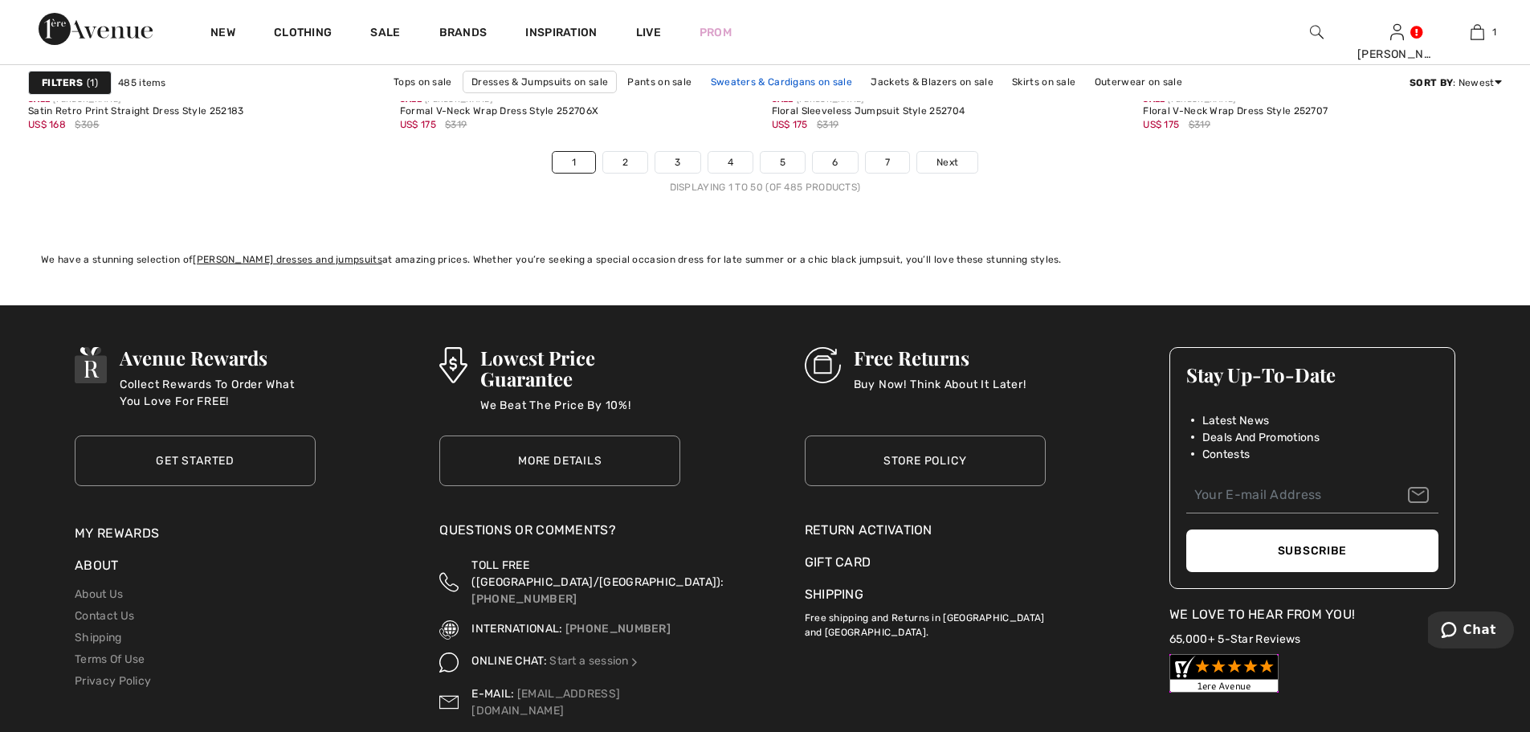
click at [762, 81] on link "Sweaters & Cardigans on sale" at bounding box center [781, 81] width 157 height 21
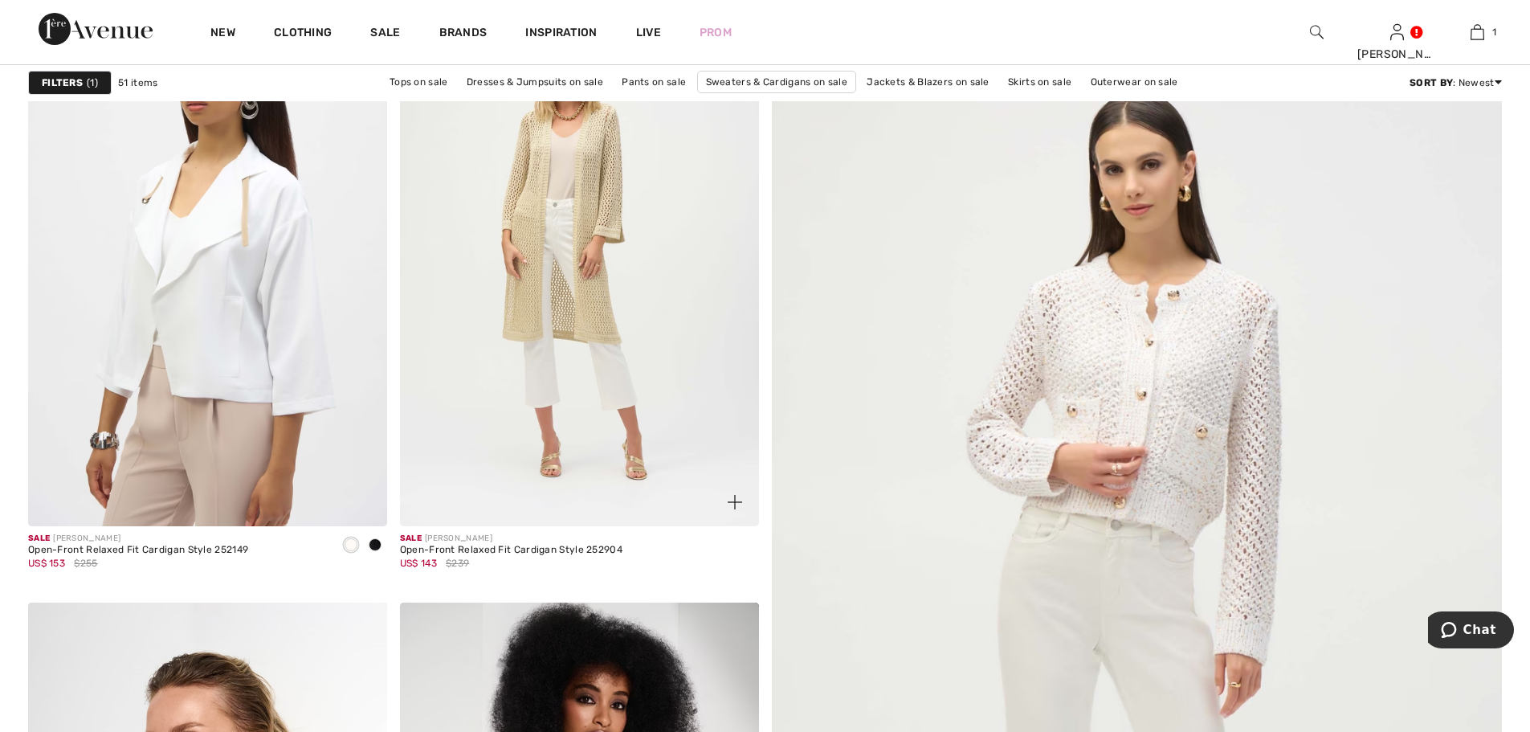
scroll to position [321, 0]
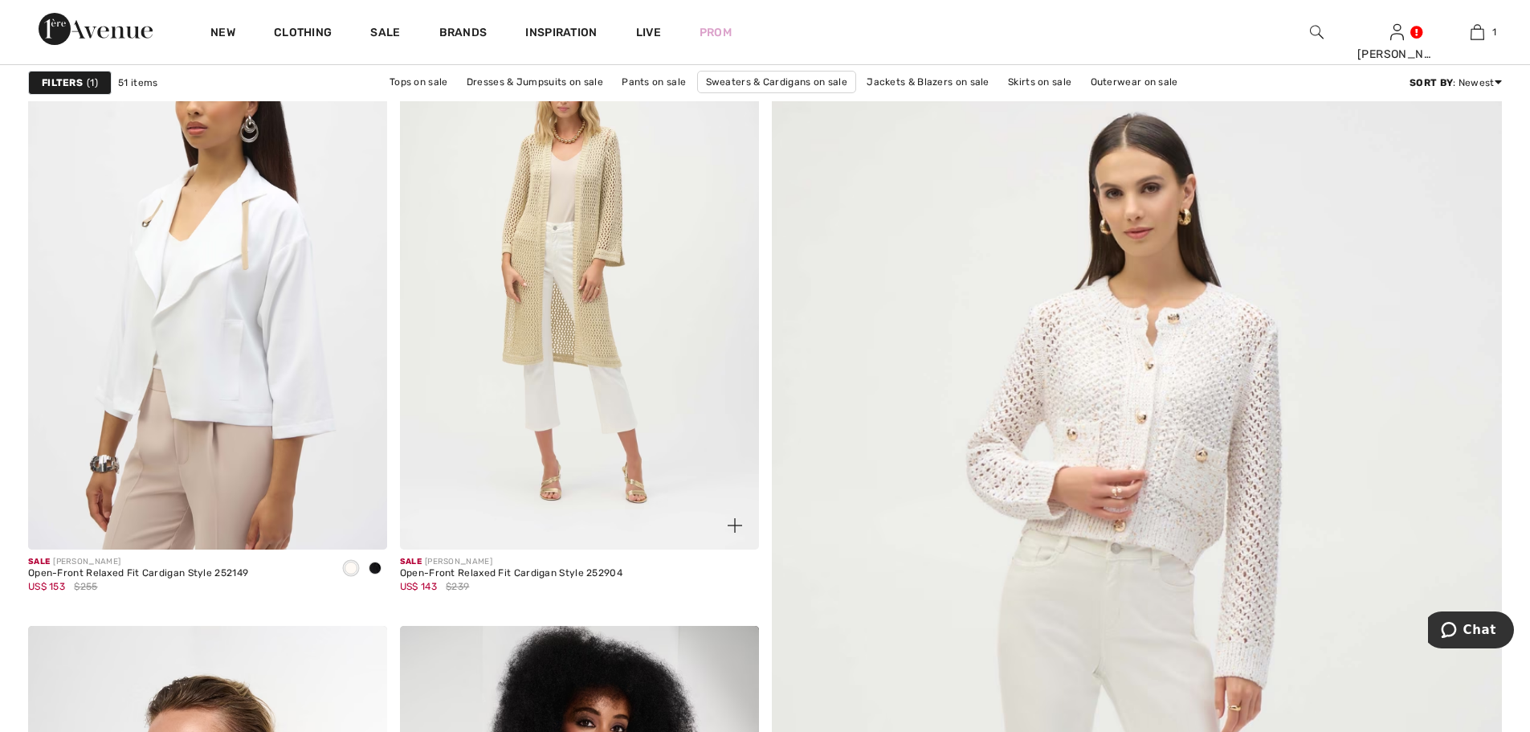
click at [520, 297] on img at bounding box center [579, 280] width 359 height 538
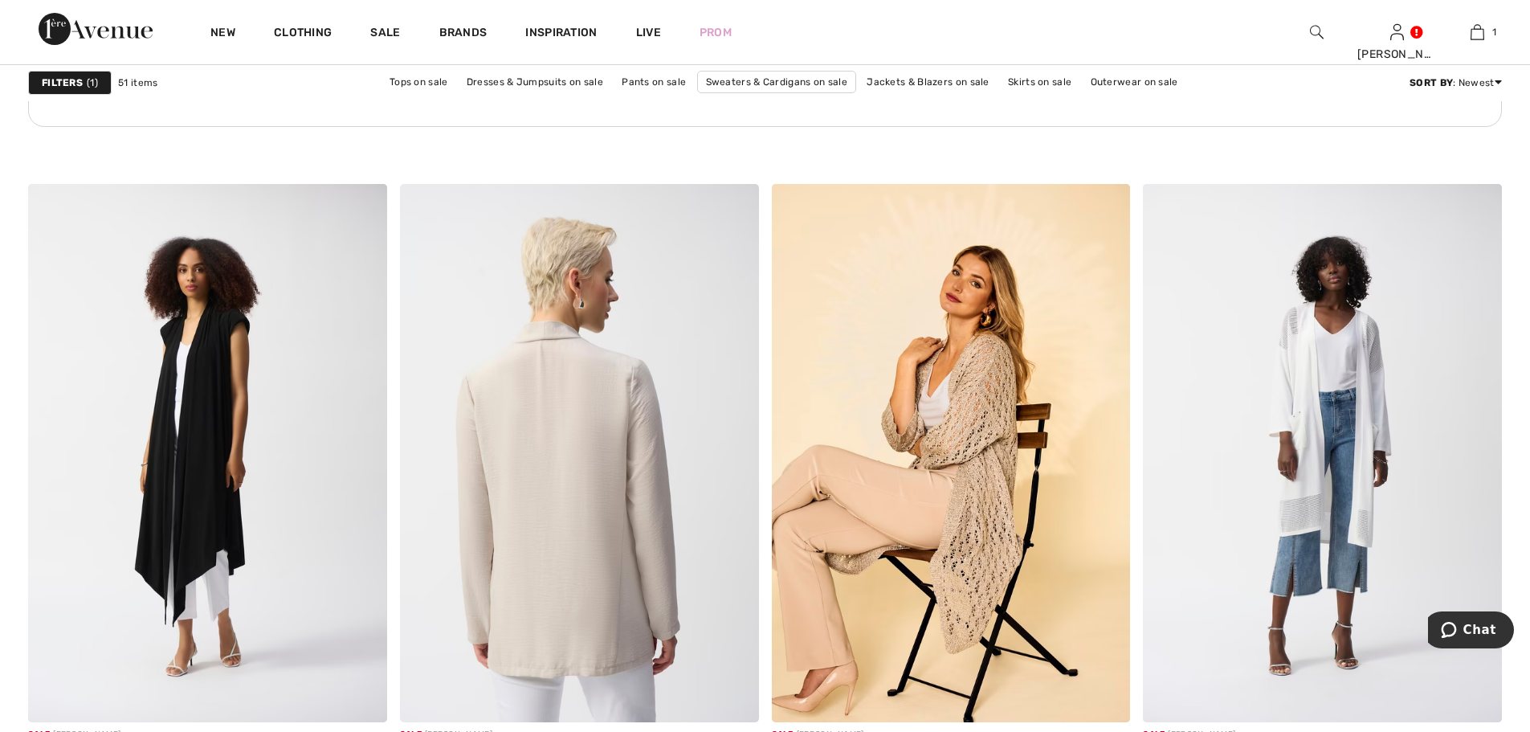
scroll to position [2972, 0]
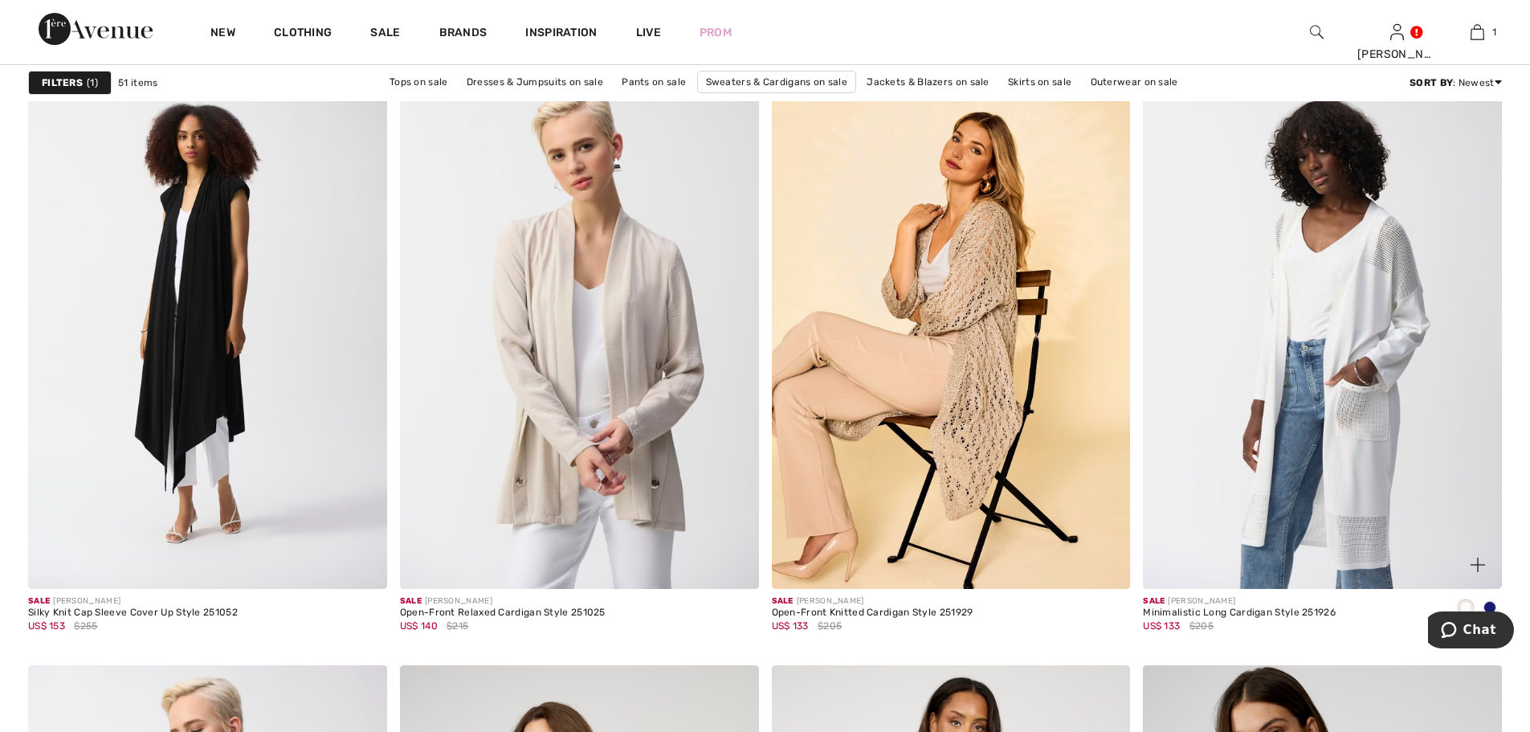
click at [1313, 308] on img at bounding box center [1322, 320] width 359 height 538
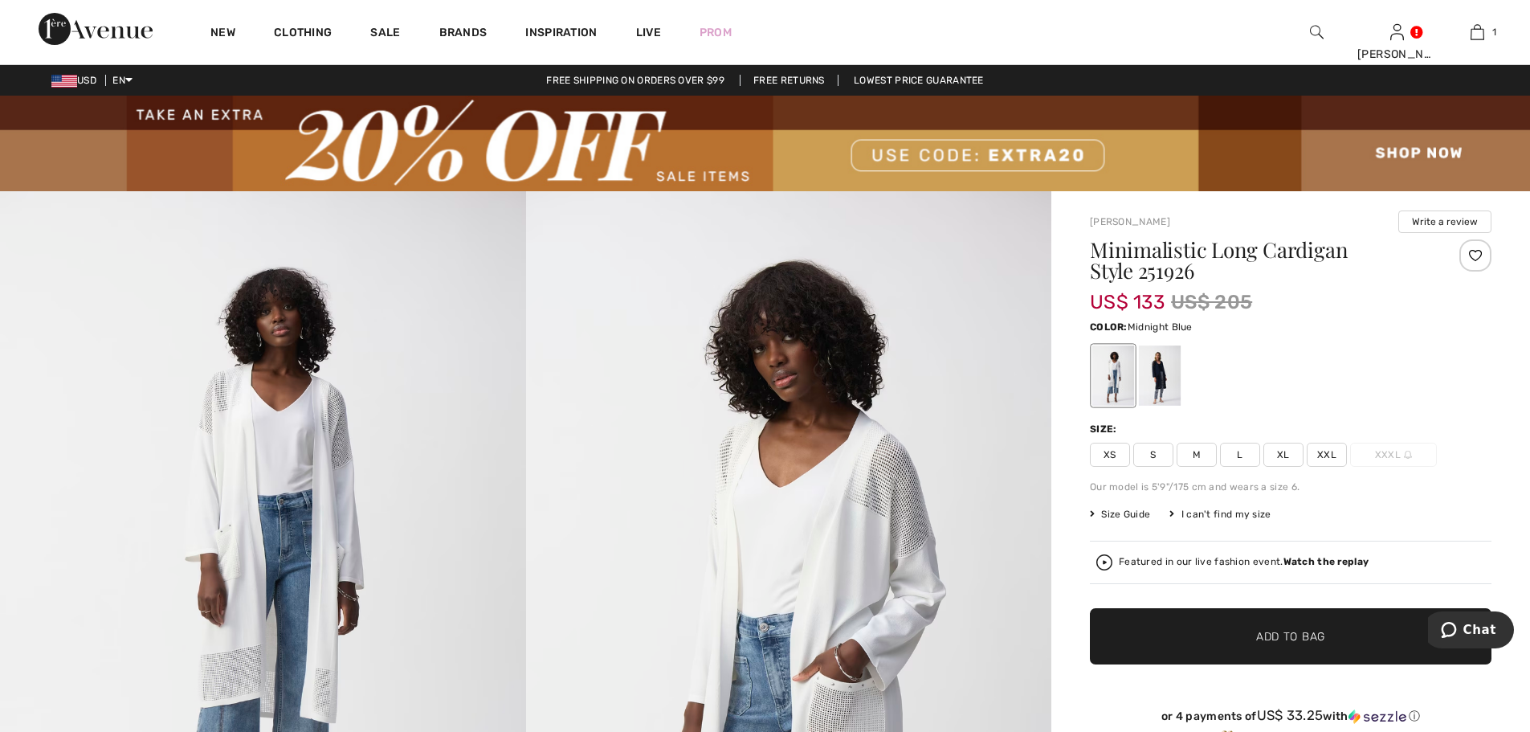
click at [1161, 372] on div at bounding box center [1160, 375] width 42 height 60
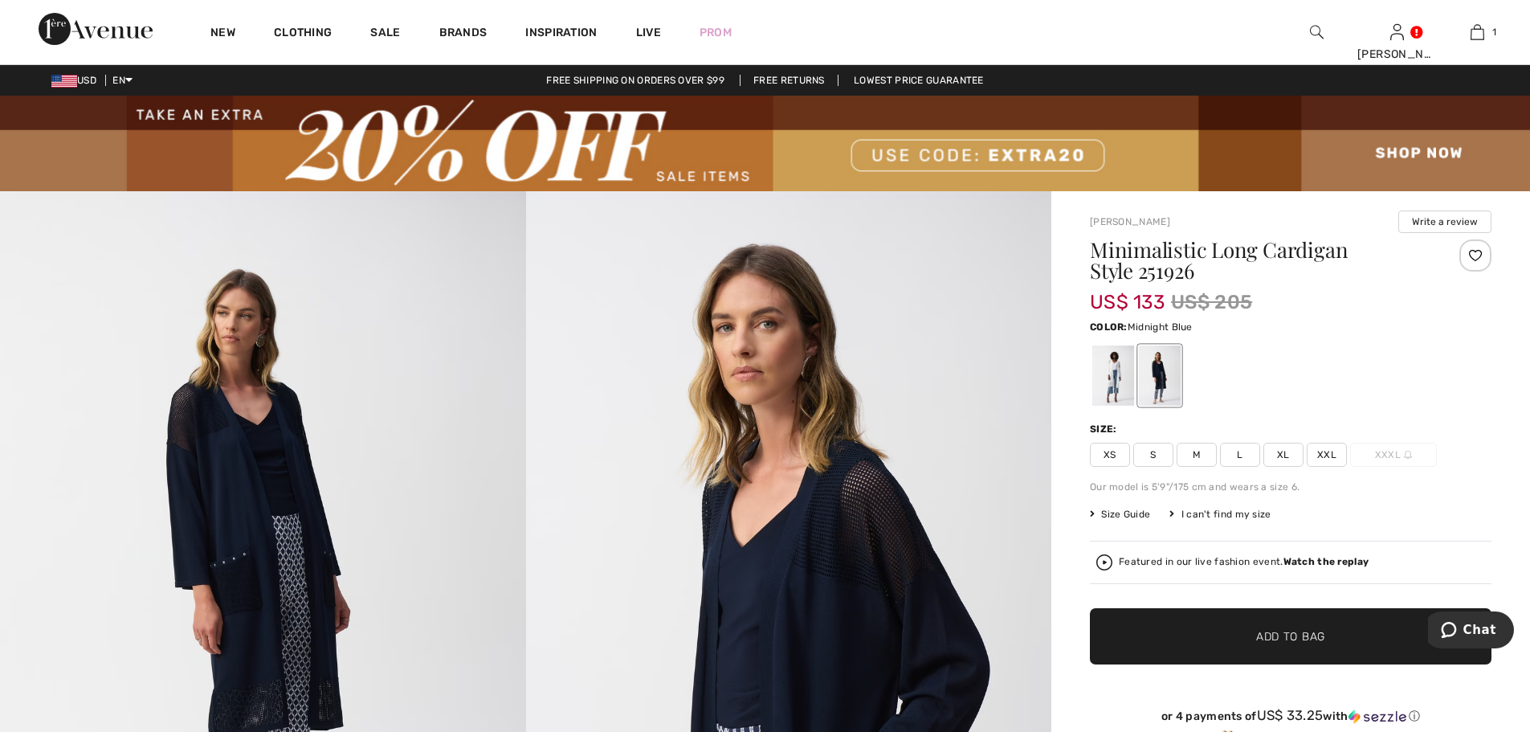
click at [1242, 456] on span "L" at bounding box center [1240, 455] width 40 height 24
click at [1105, 365] on div at bounding box center [1113, 375] width 42 height 60
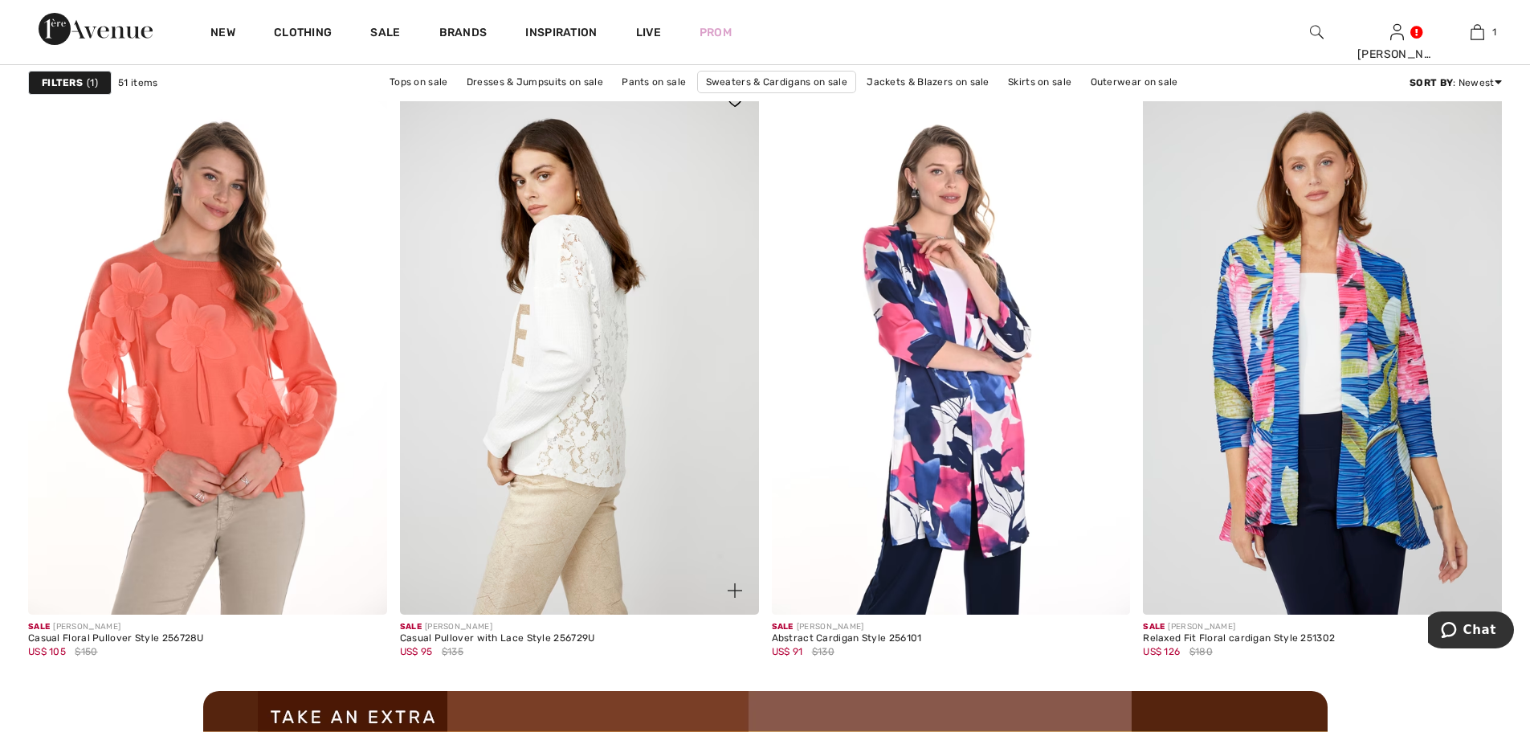
scroll to position [4176, 0]
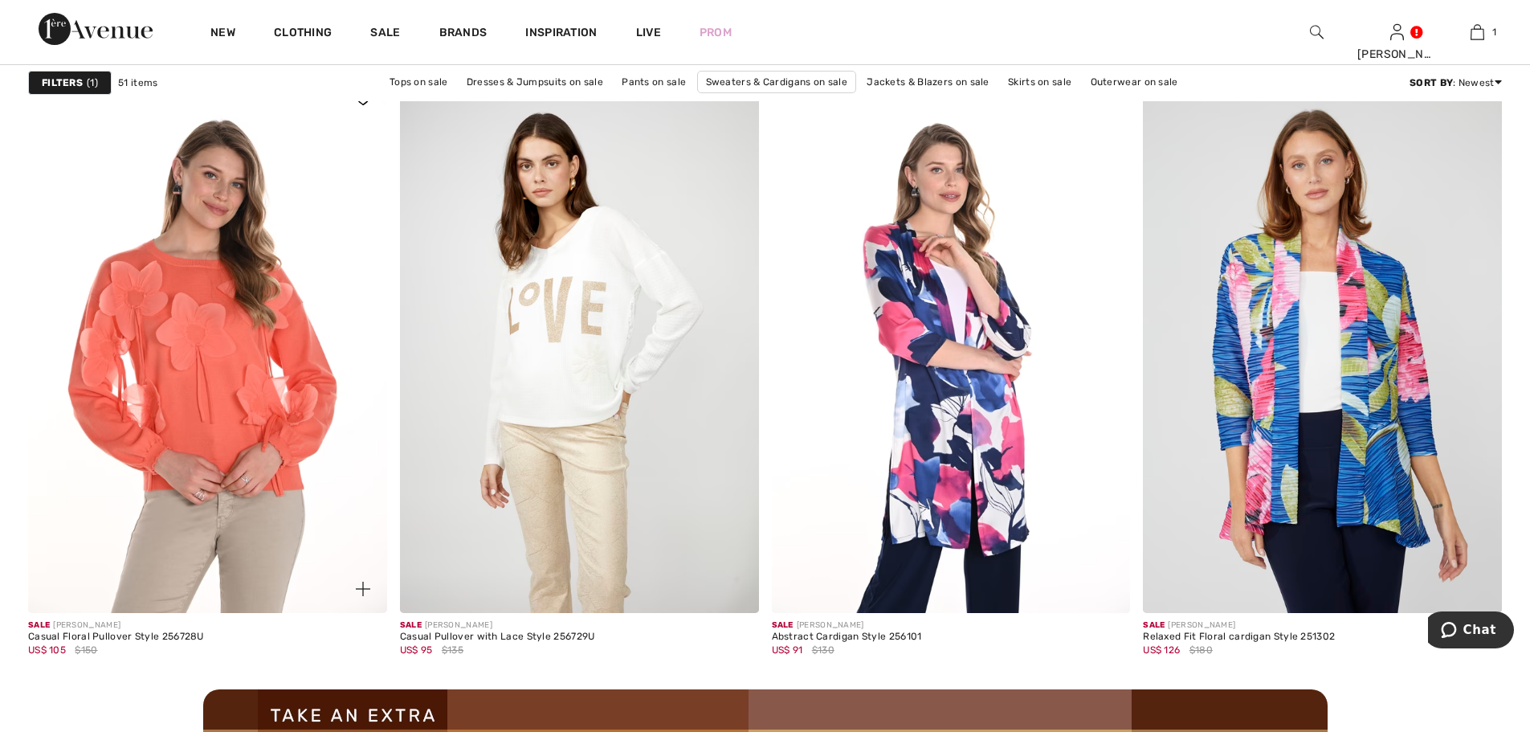
click at [182, 324] on img at bounding box center [207, 344] width 359 height 538
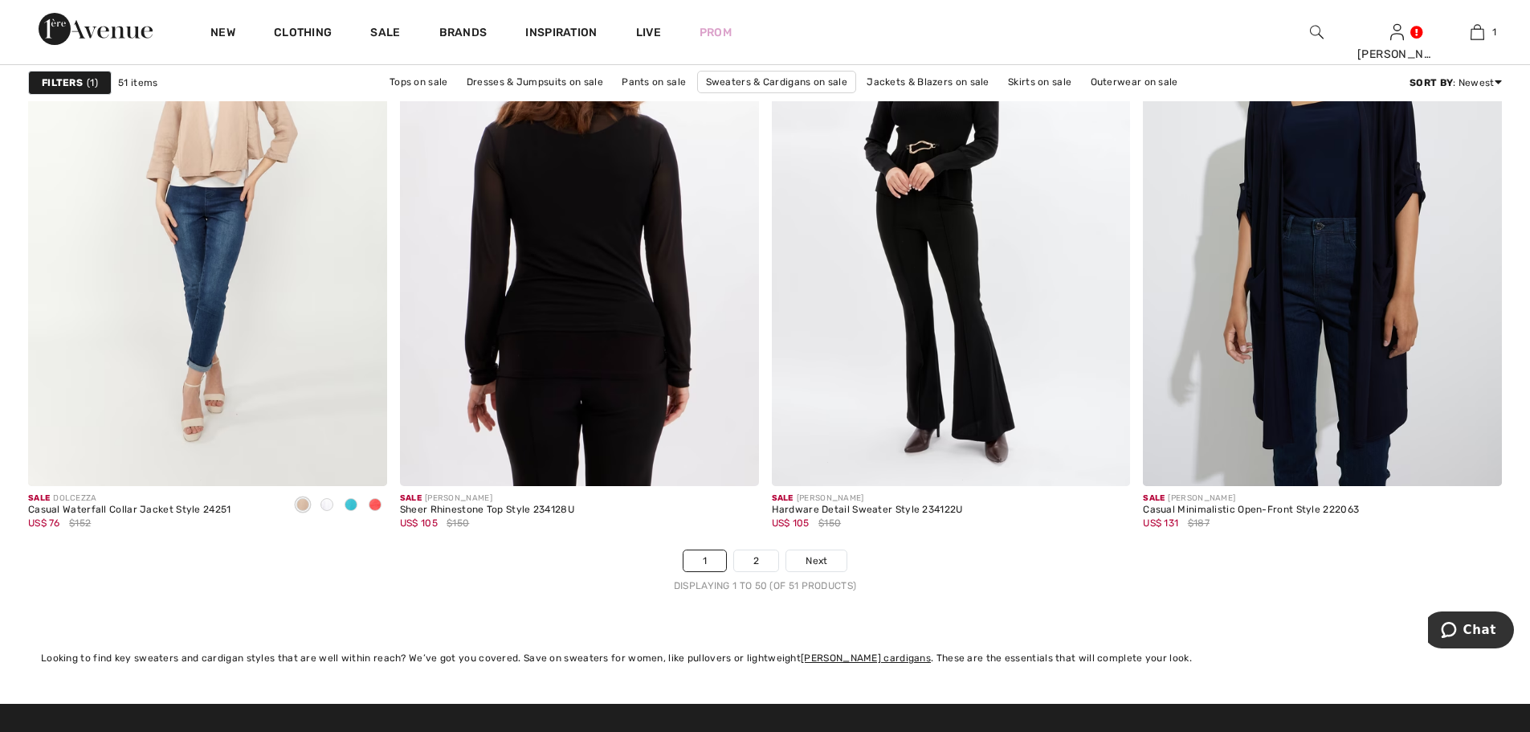
scroll to position [9397, 0]
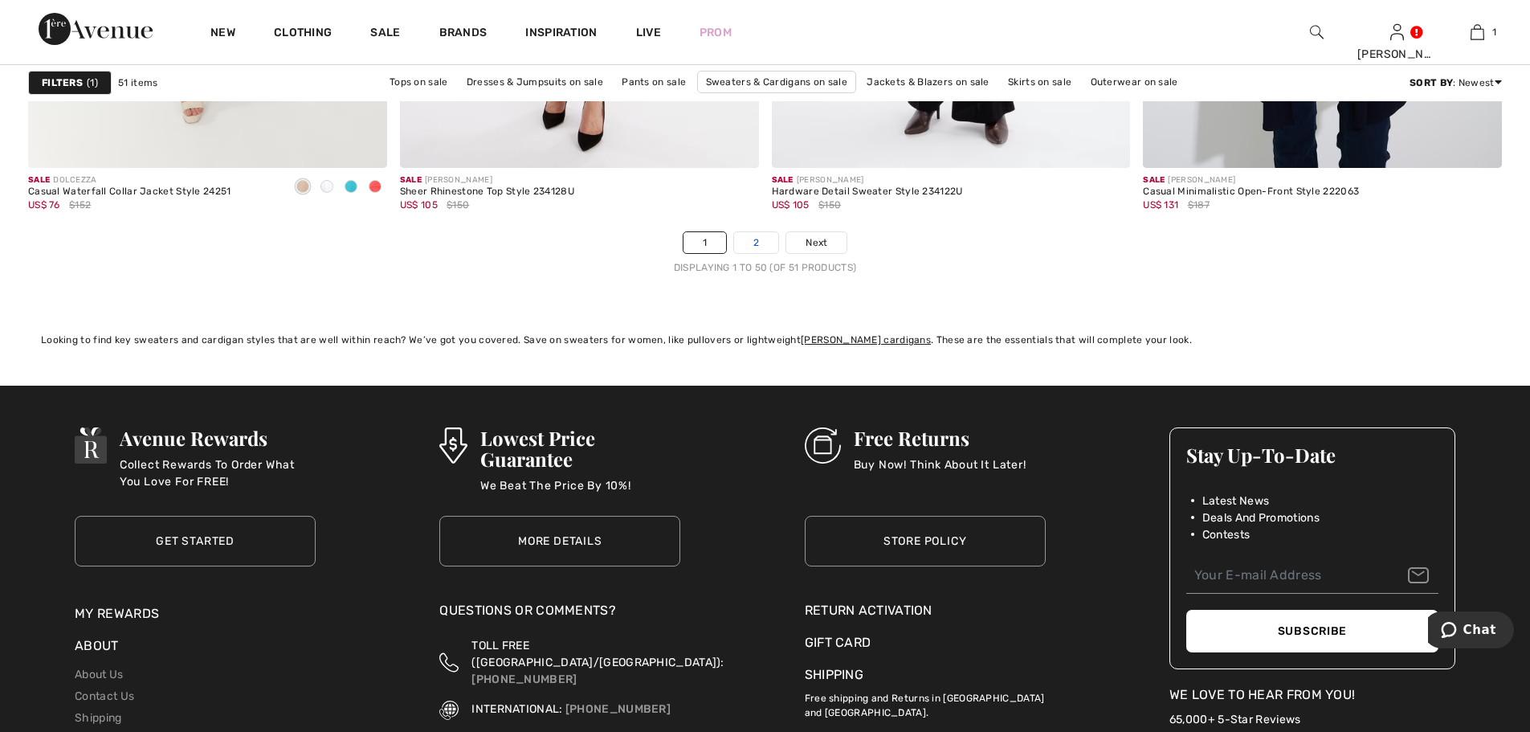
click at [755, 243] on link "2" at bounding box center [756, 242] width 44 height 21
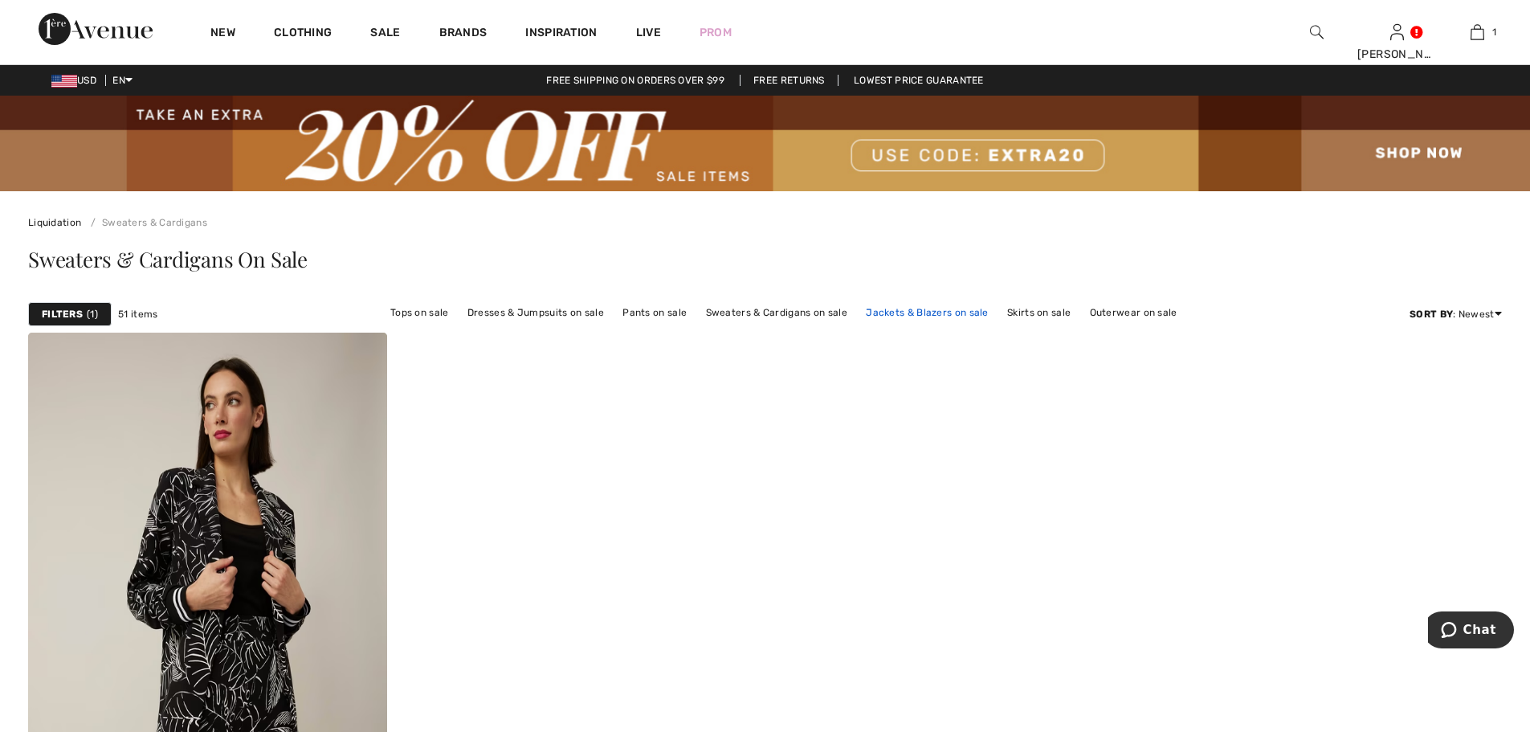
click at [932, 313] on link "Jackets & Blazers on sale" at bounding box center [927, 312] width 139 height 21
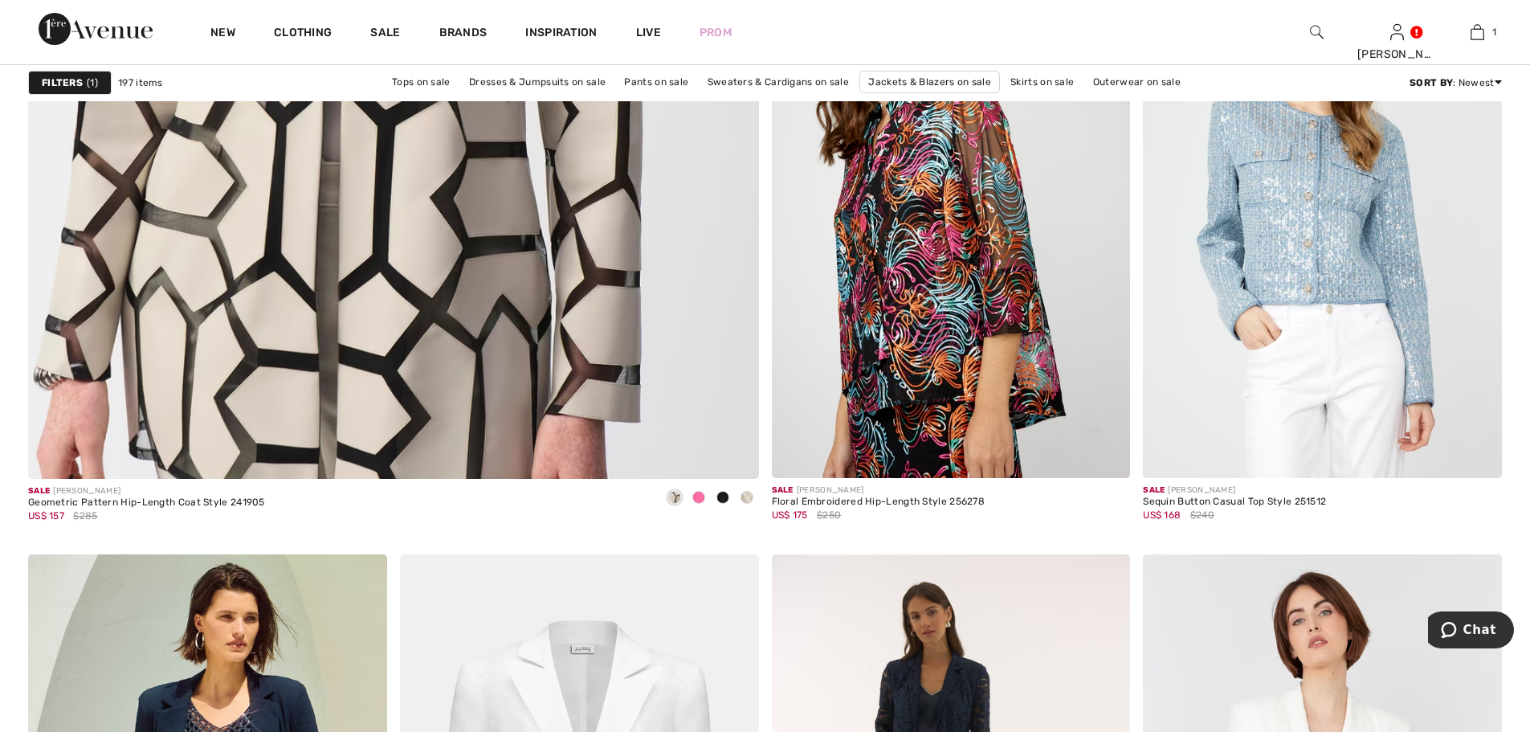
scroll to position [6265, 0]
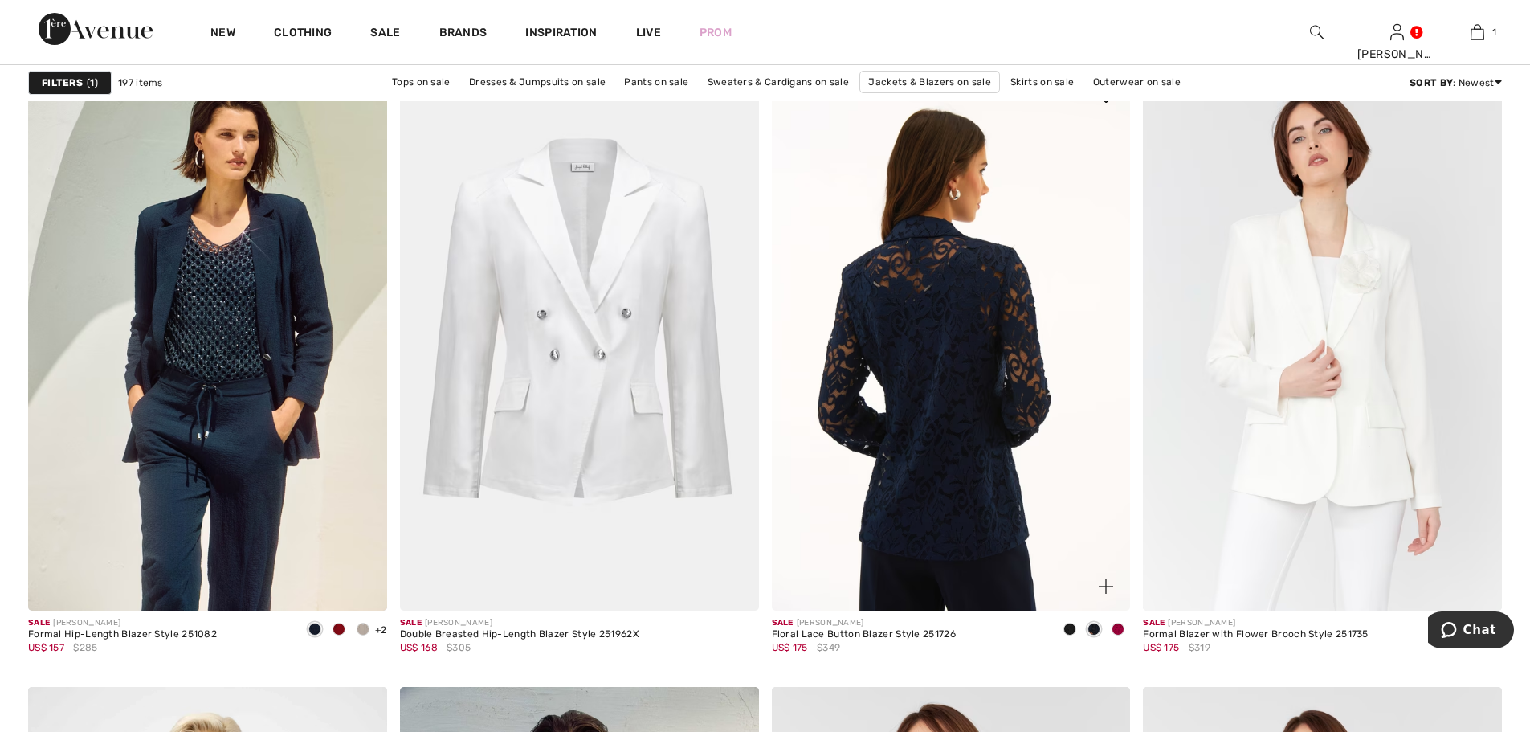
click at [985, 373] on img at bounding box center [951, 341] width 359 height 538
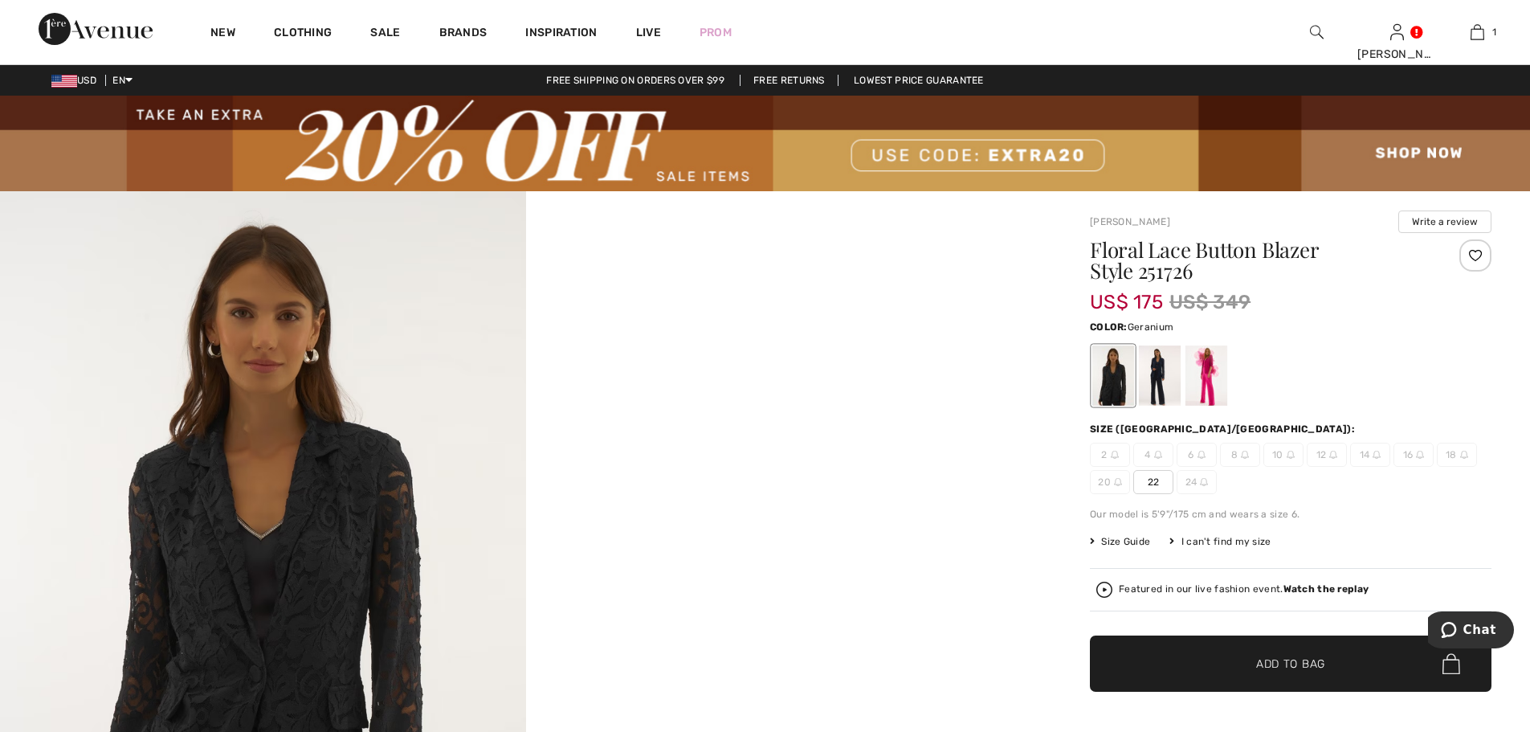
click at [1210, 374] on div at bounding box center [1206, 375] width 42 height 60
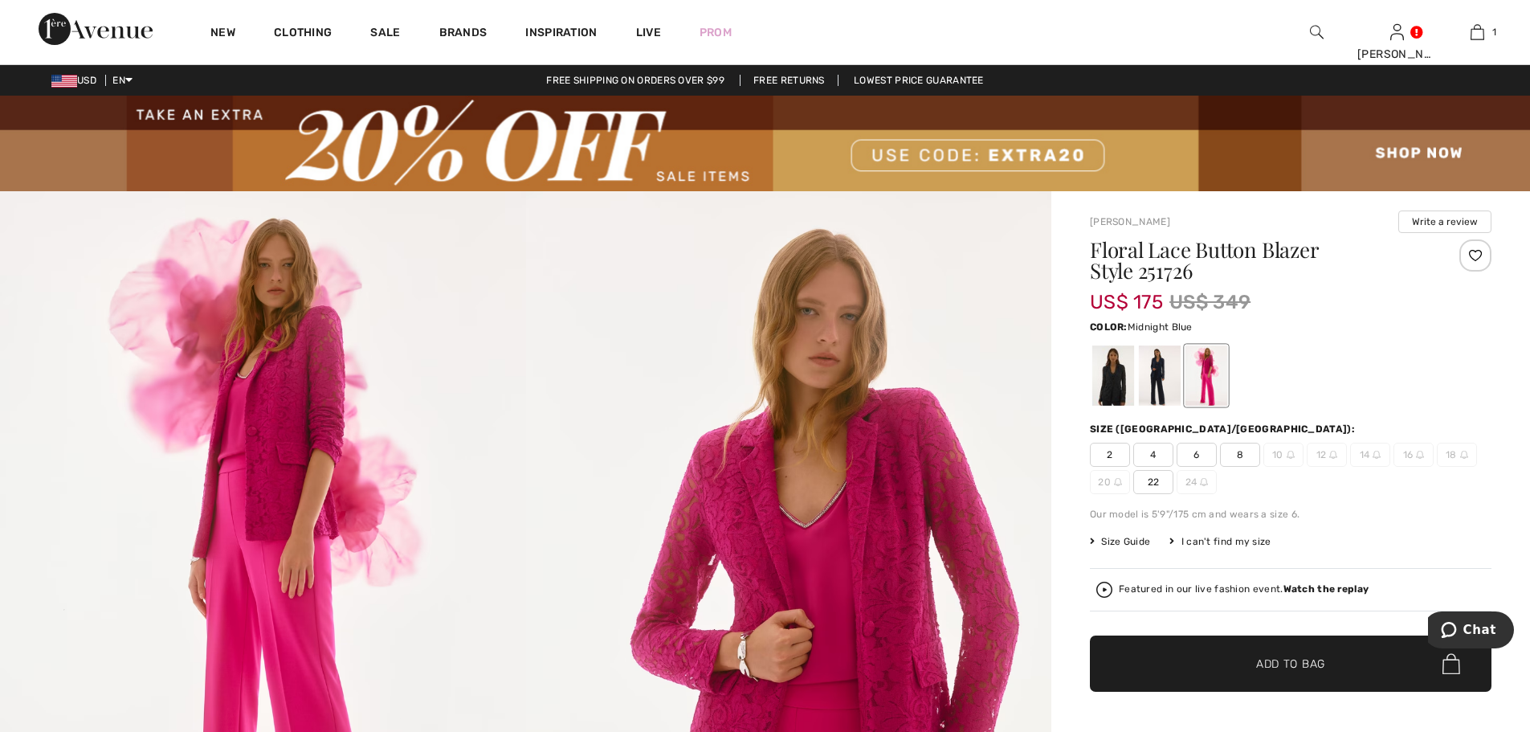
click at [1157, 373] on div at bounding box center [1160, 375] width 42 height 60
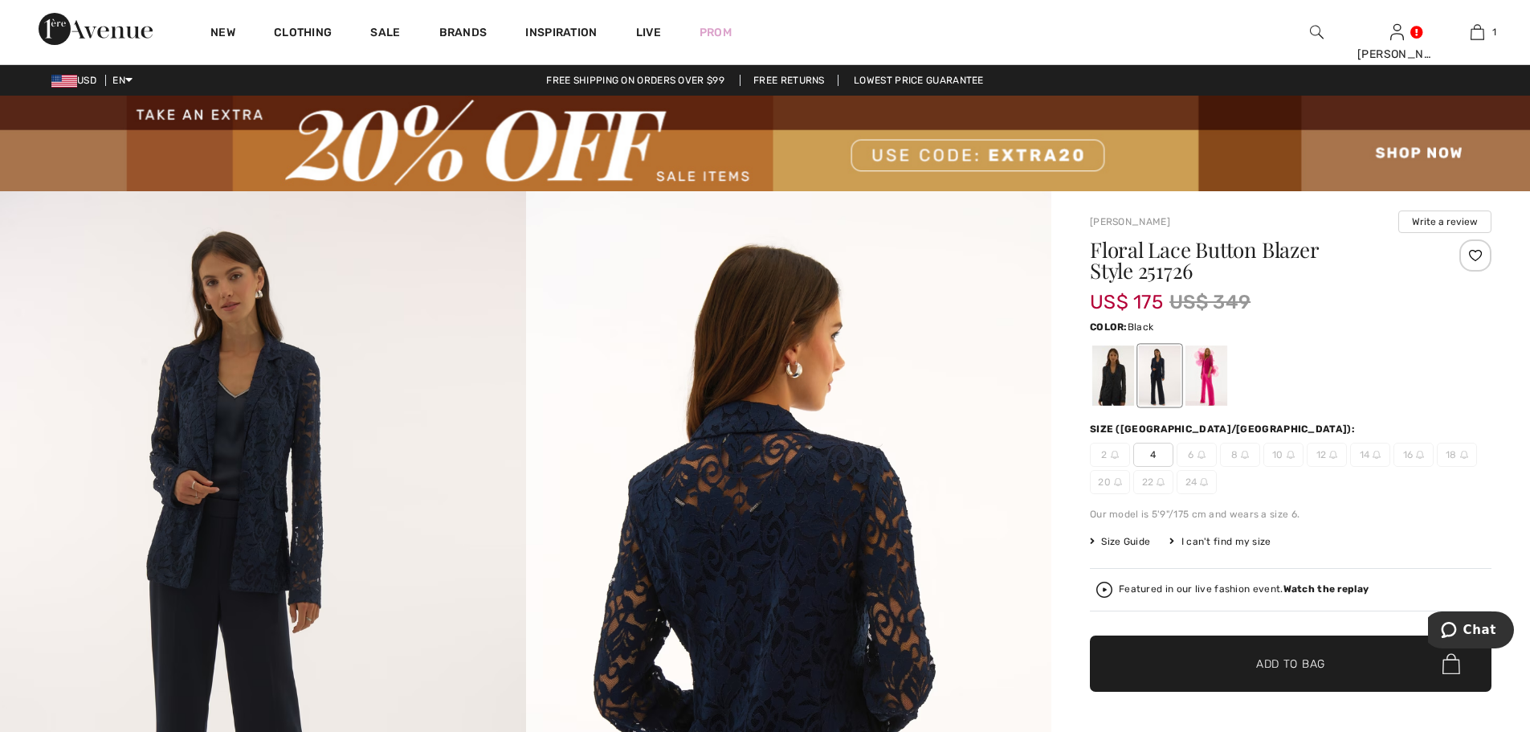
click at [1122, 379] on div at bounding box center [1113, 375] width 42 height 60
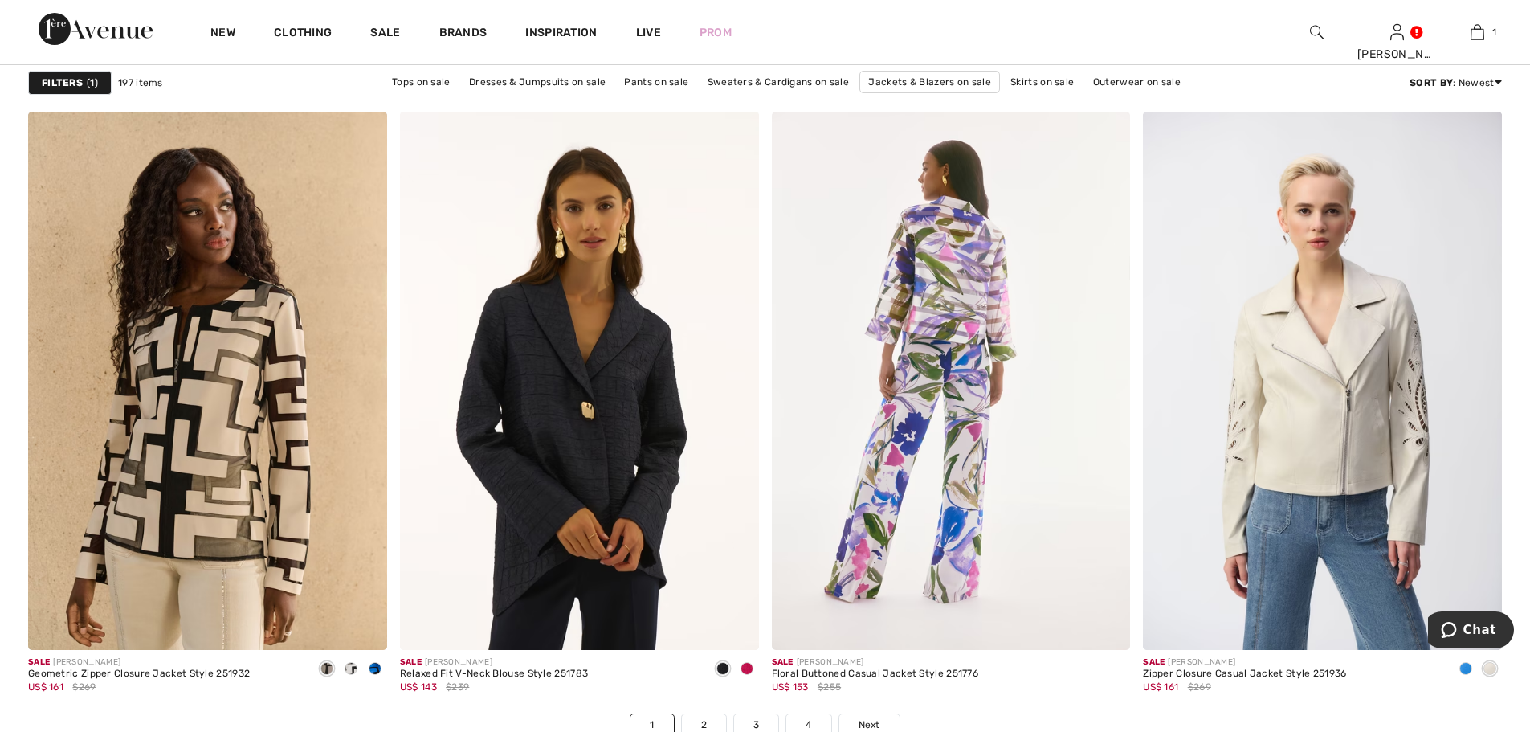
scroll to position [9477, 0]
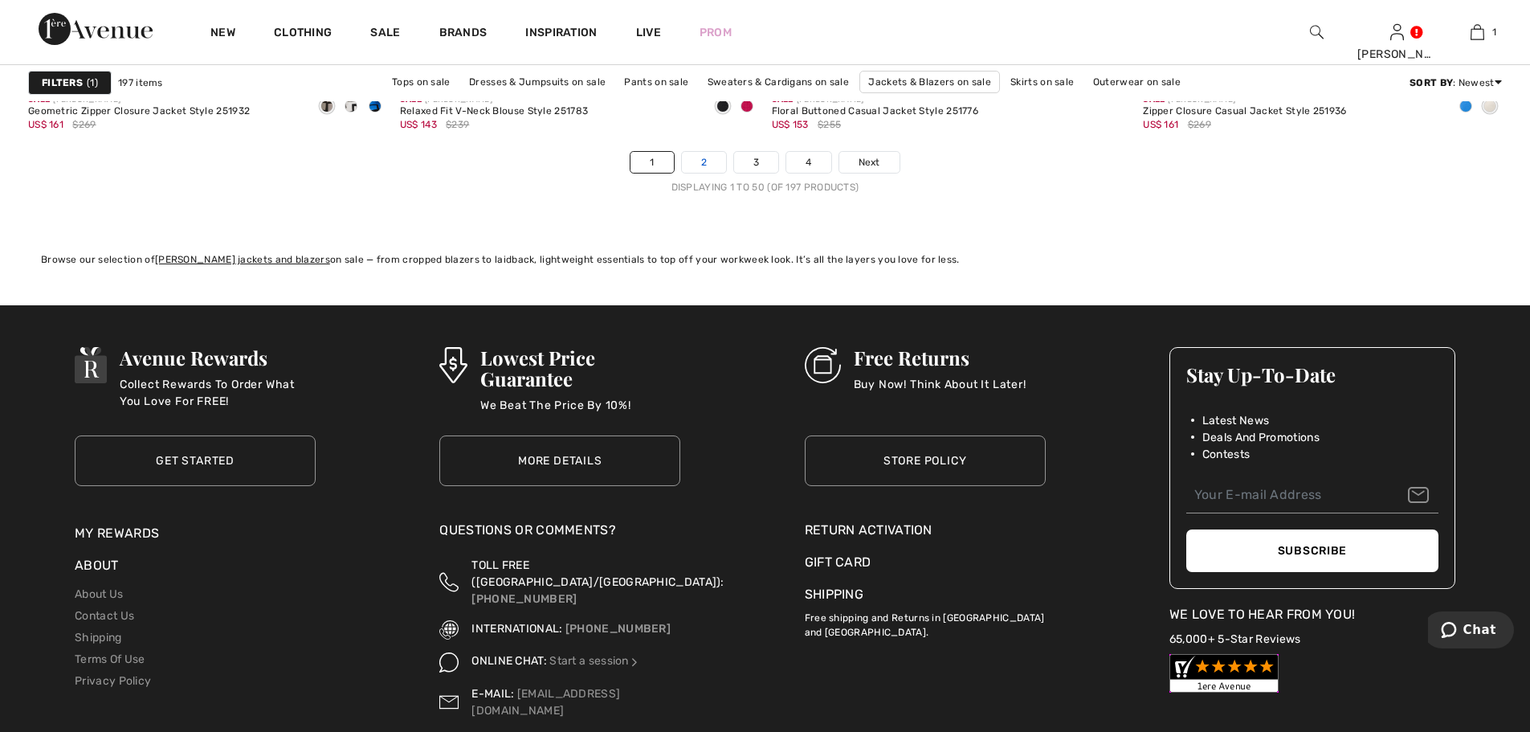
click at [702, 162] on link "2" at bounding box center [704, 162] width 44 height 21
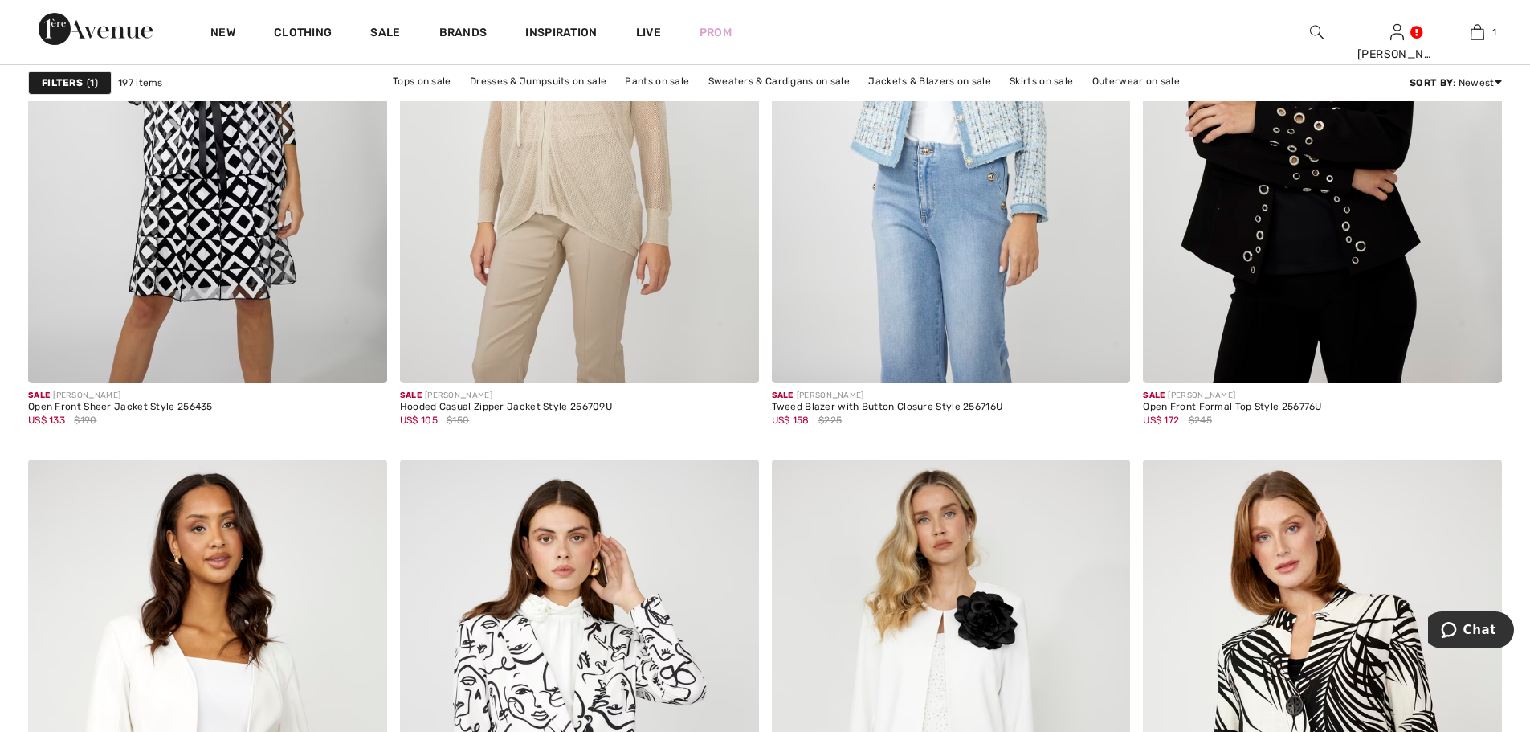
scroll to position [6345, 0]
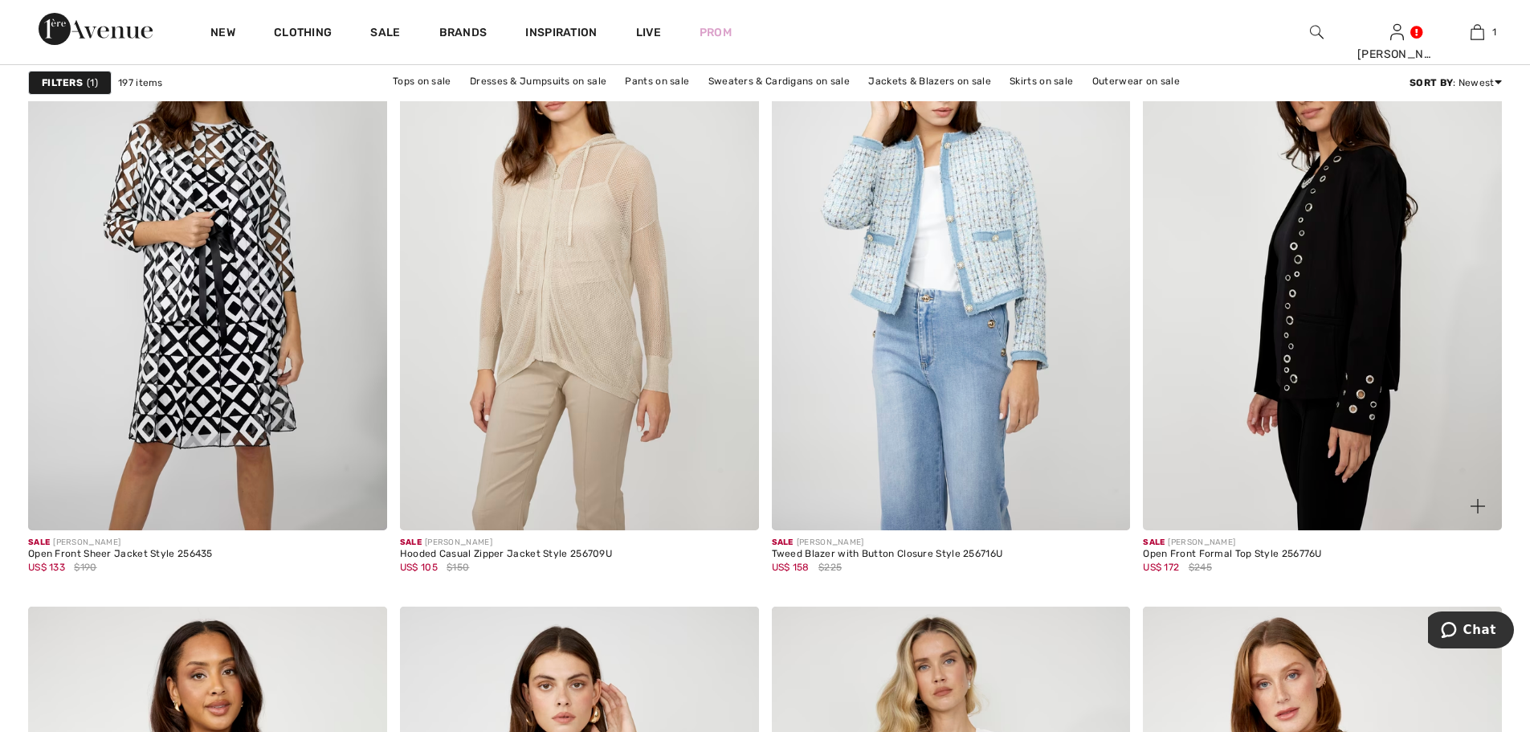
click at [1288, 272] on img at bounding box center [1322, 261] width 359 height 538
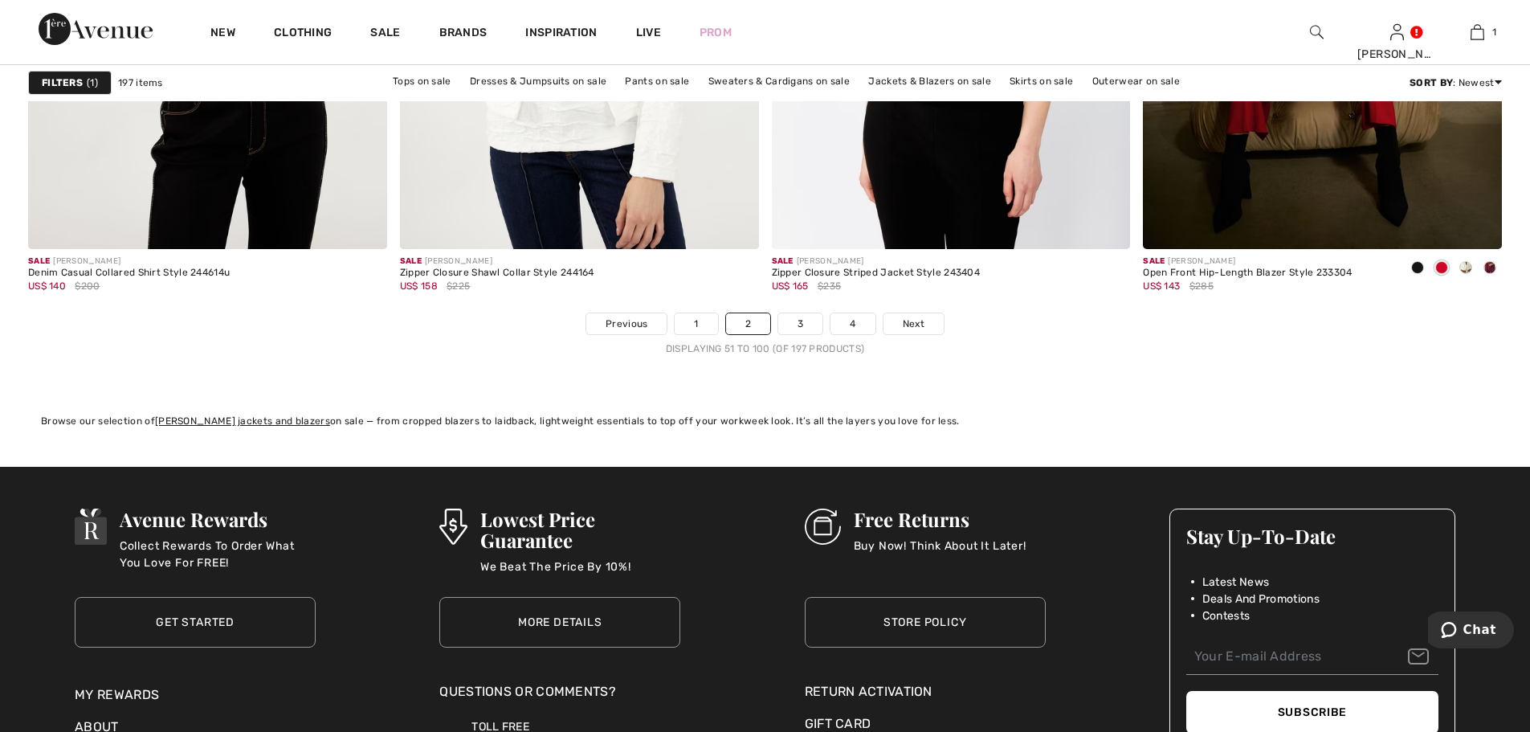
scroll to position [9317, 0]
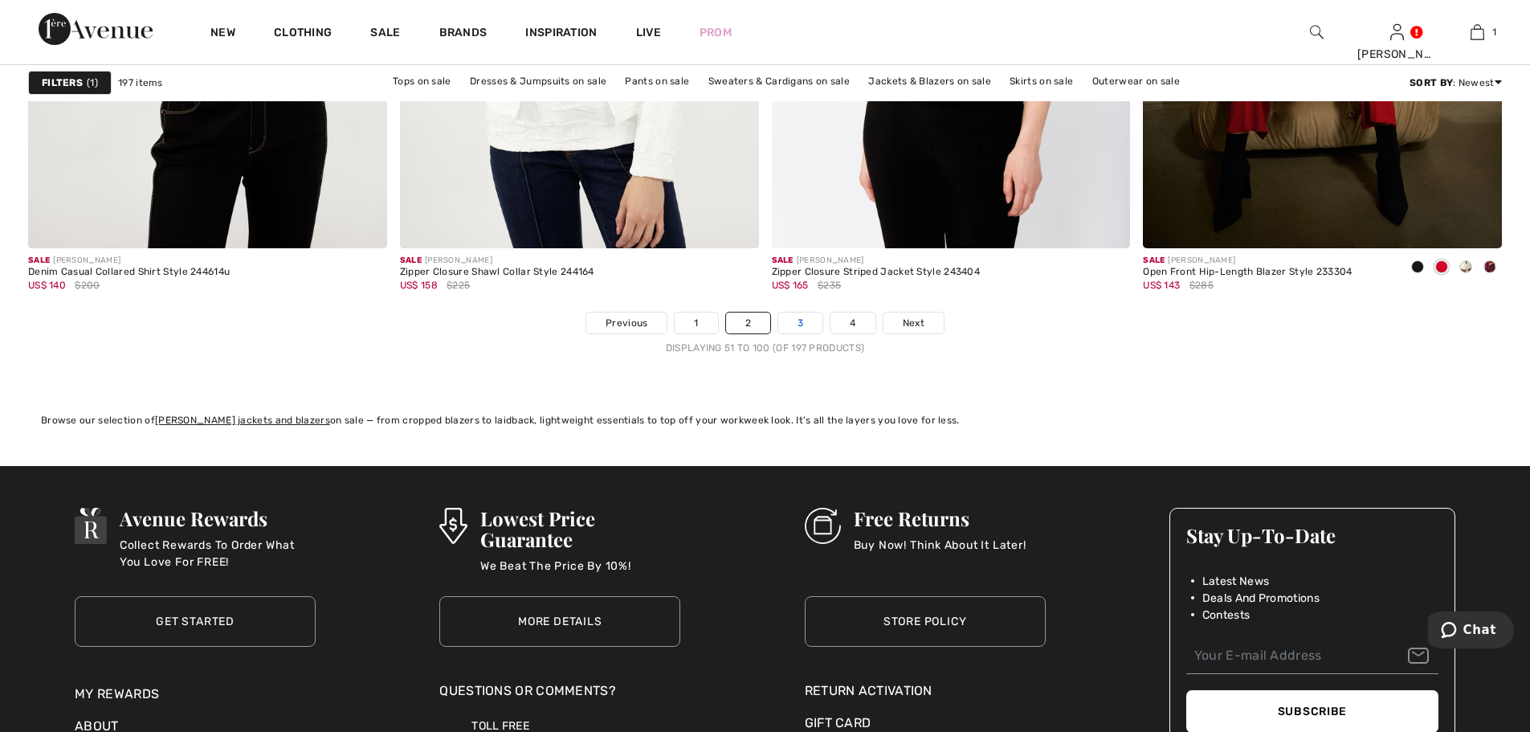
click at [813, 324] on link "3" at bounding box center [800, 322] width 44 height 21
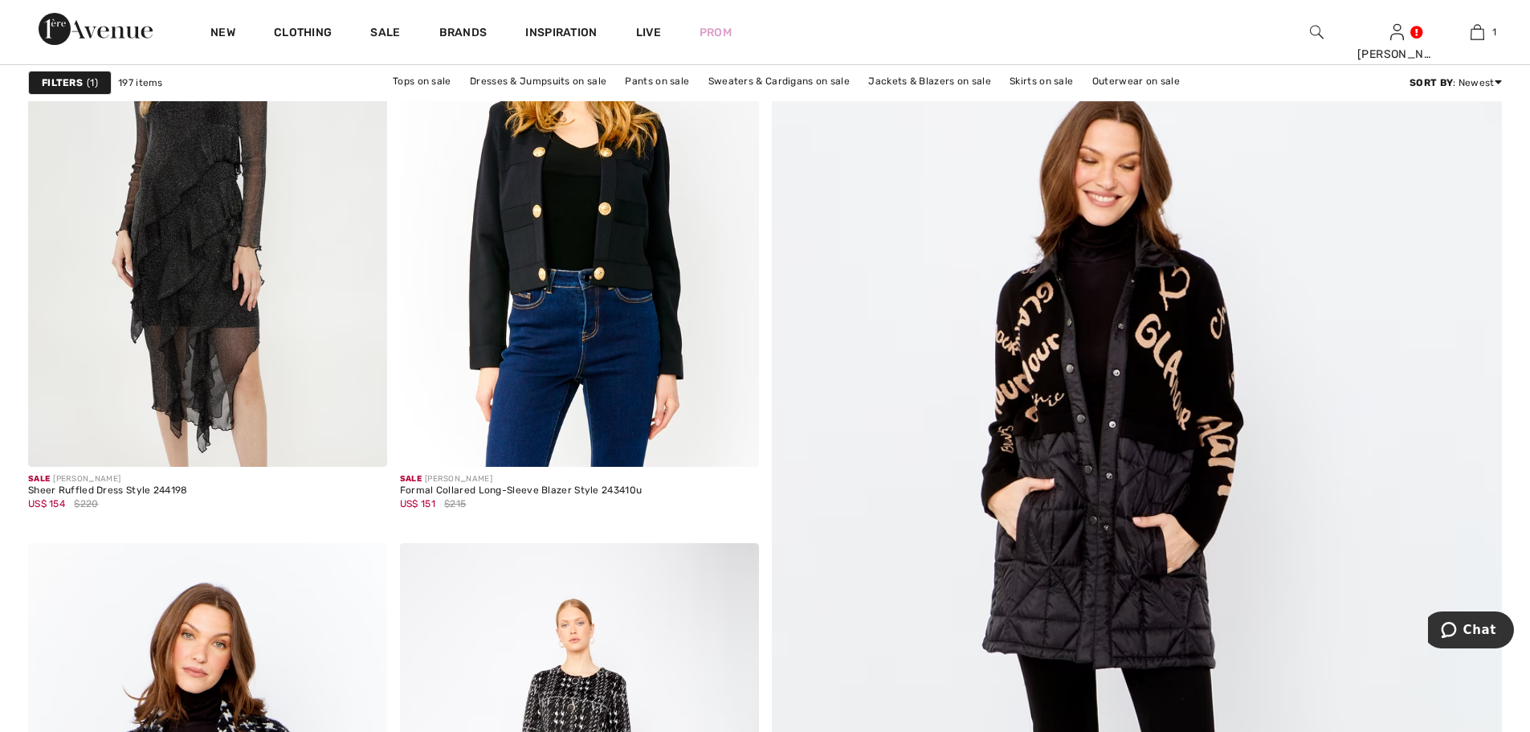
scroll to position [402, 0]
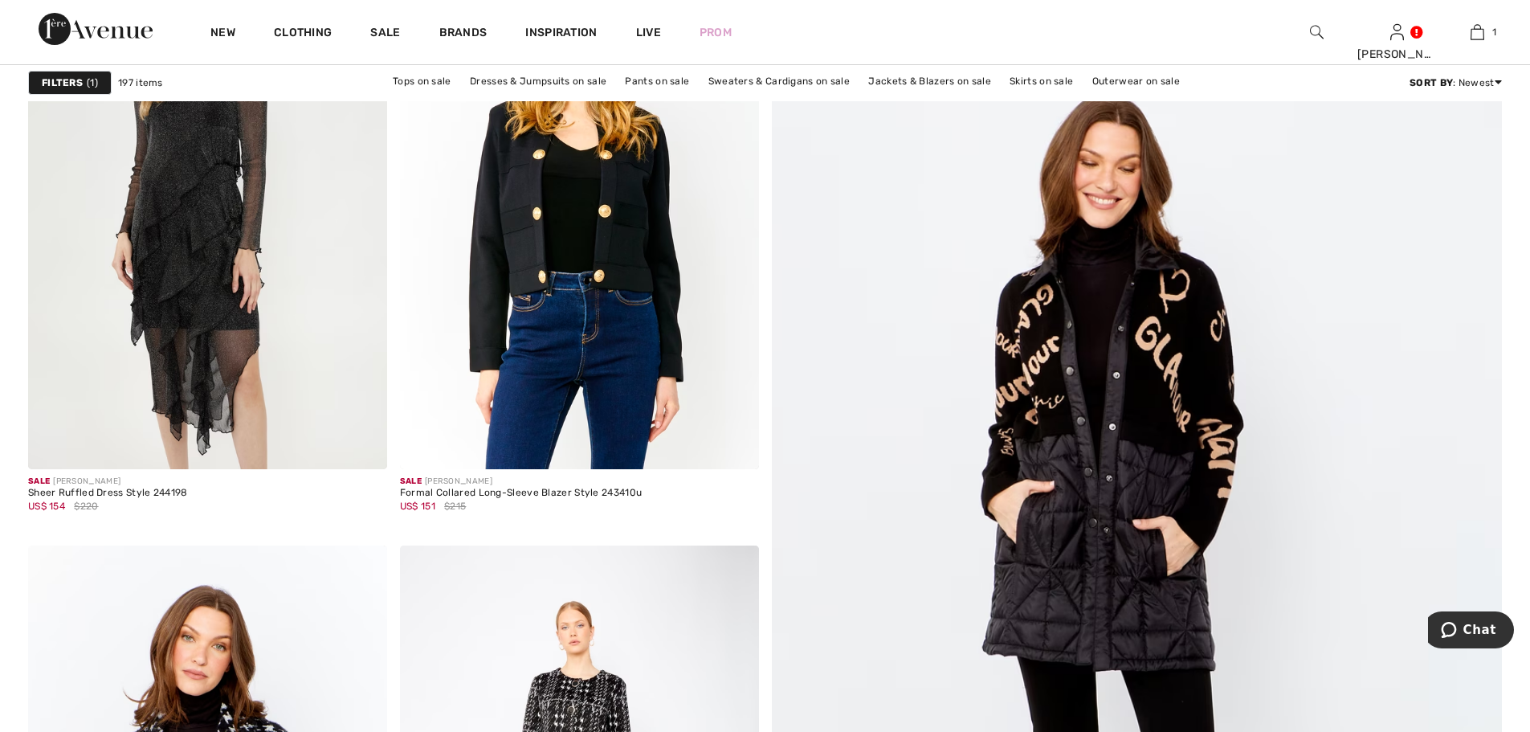
click at [1180, 368] on img at bounding box center [1137, 588] width 876 height 1315
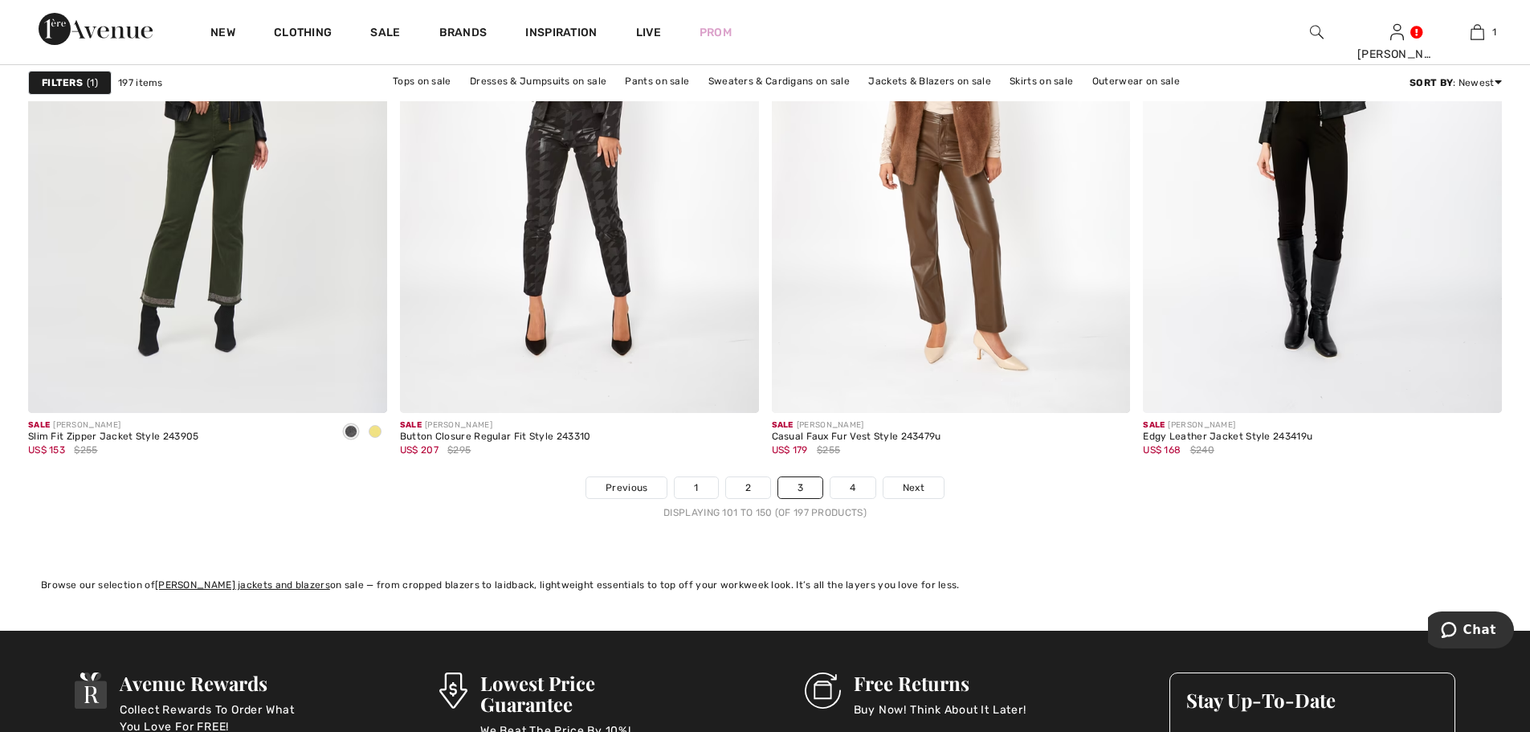
scroll to position [9156, 0]
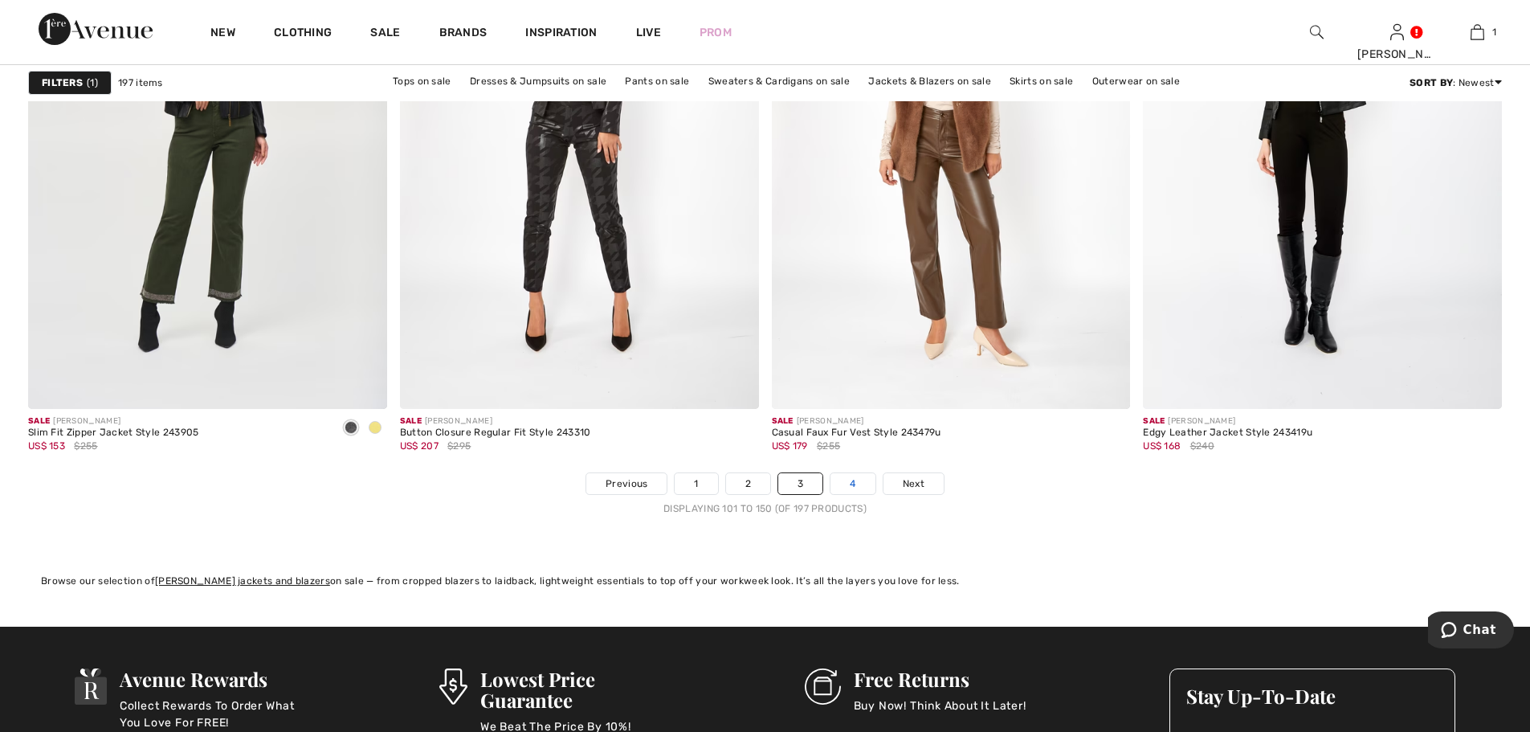
click at [850, 490] on link "4" at bounding box center [852, 483] width 44 height 21
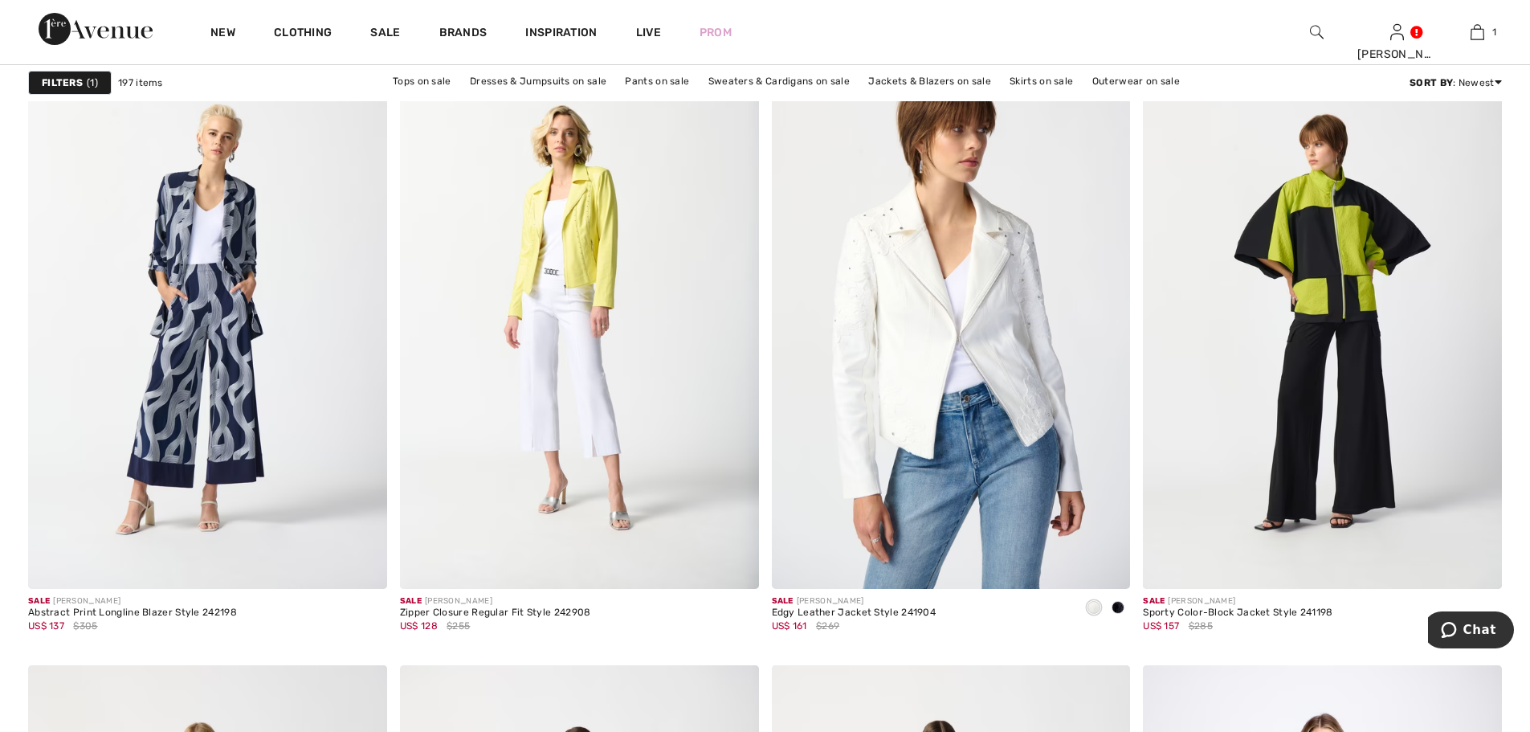
scroll to position [3534, 0]
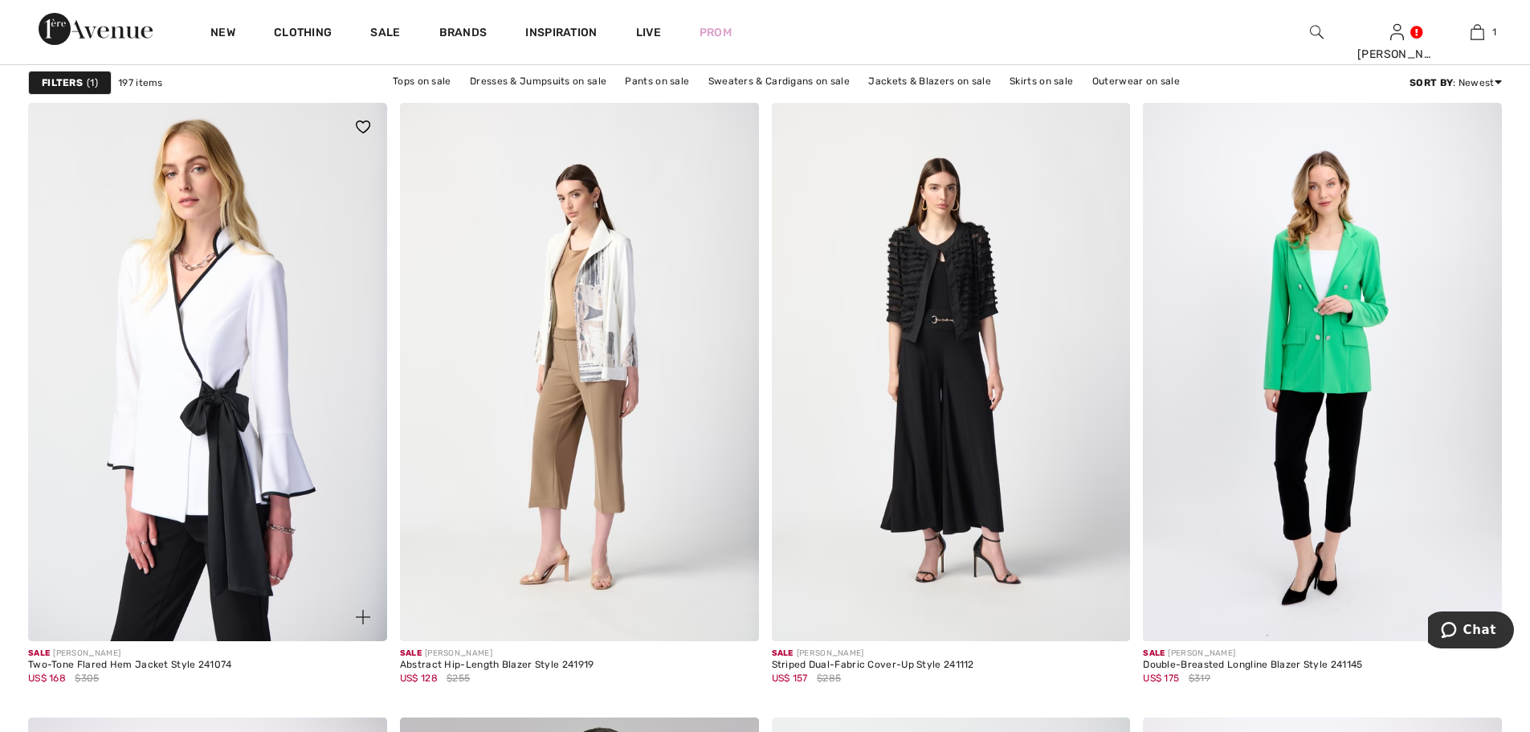
click at [176, 348] on img at bounding box center [207, 372] width 359 height 538
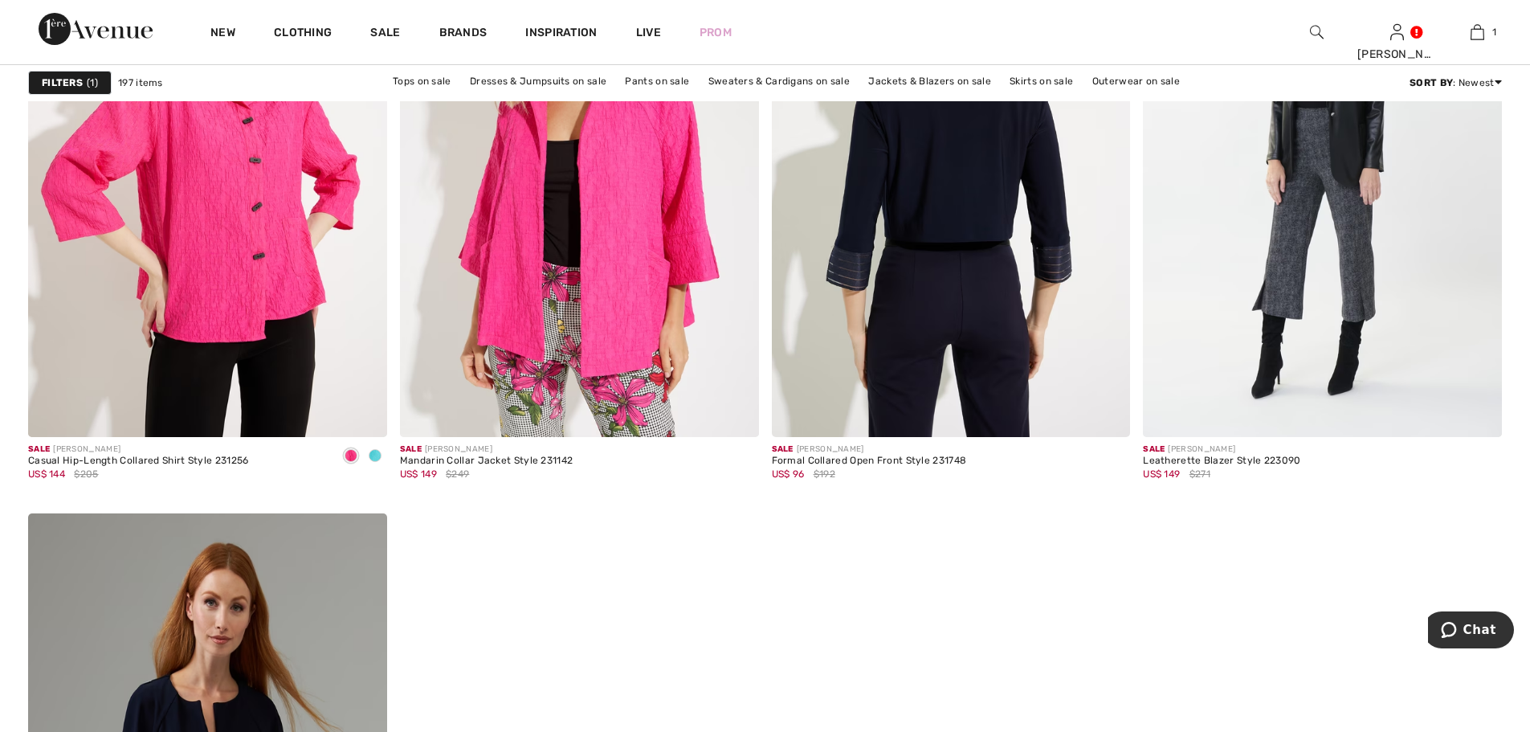
scroll to position [8915, 0]
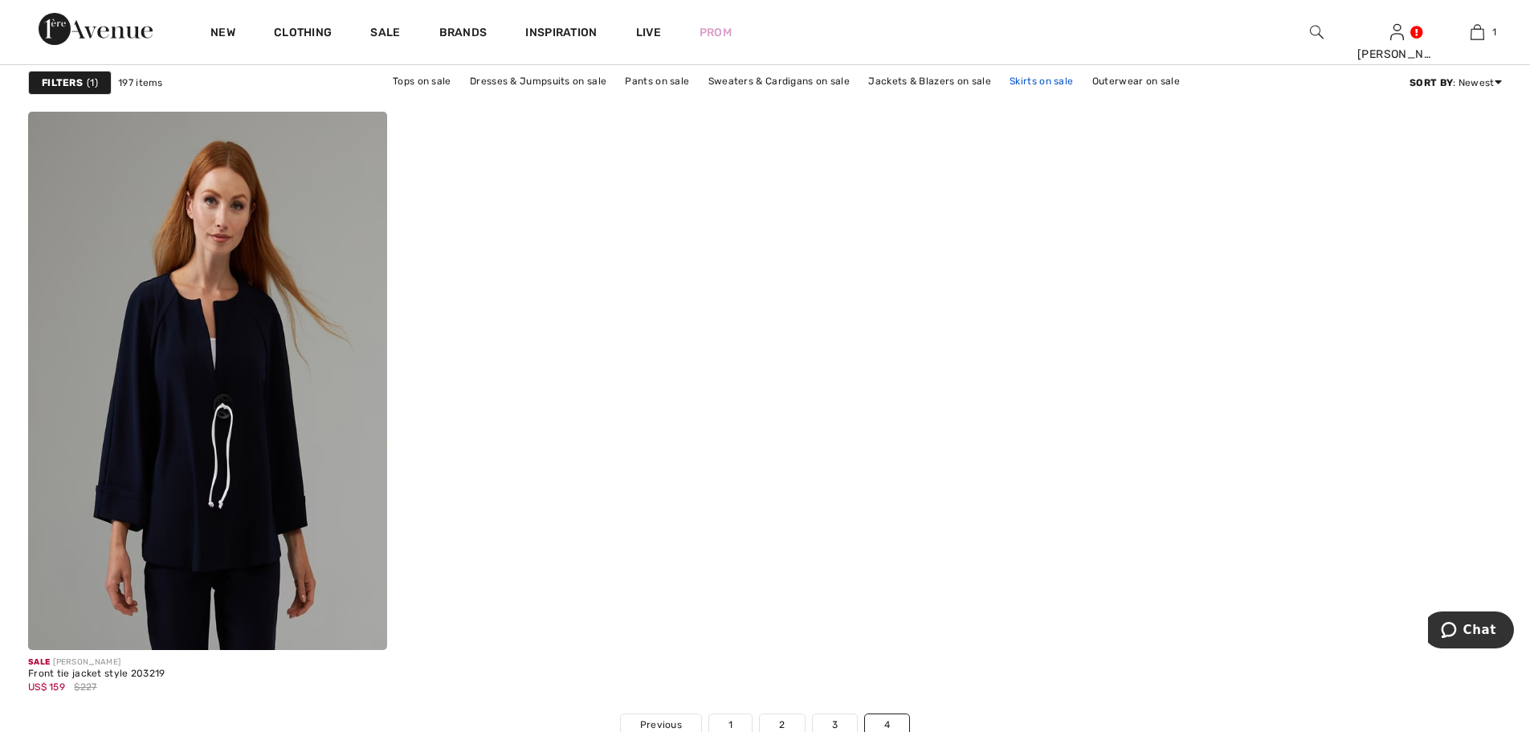
click at [1053, 84] on link "Skirts on sale" at bounding box center [1042, 81] width 80 height 21
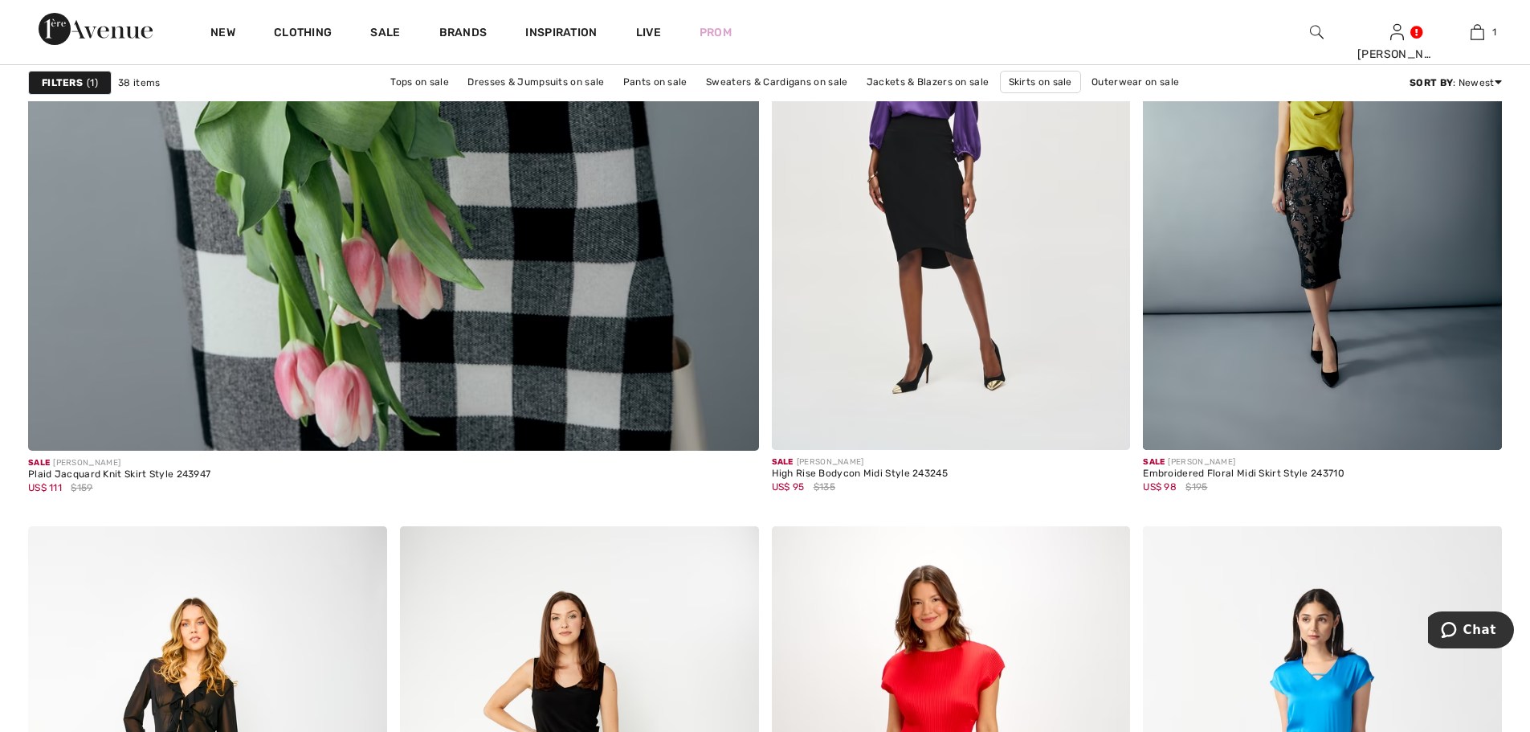
scroll to position [5783, 0]
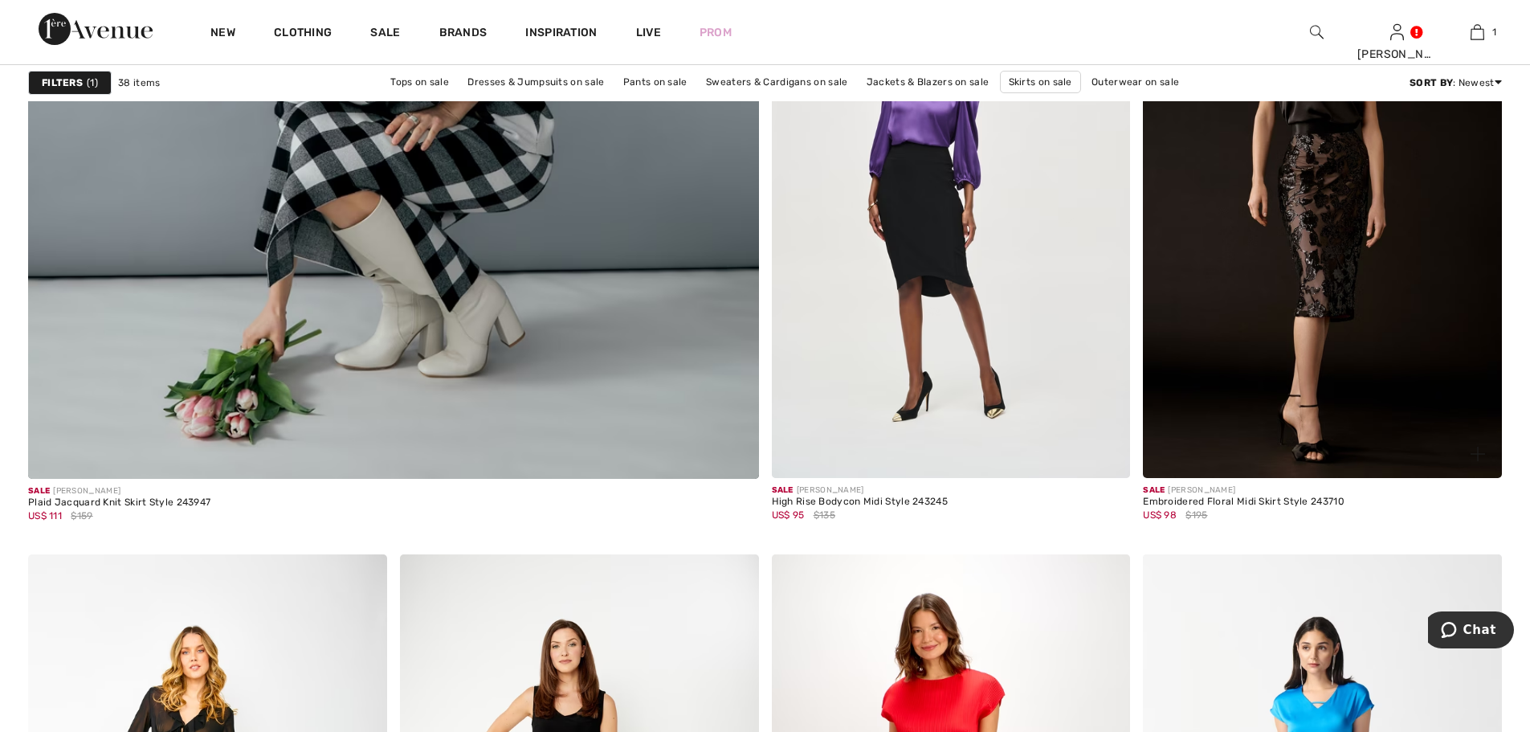
click at [1289, 262] on img at bounding box center [1322, 209] width 359 height 538
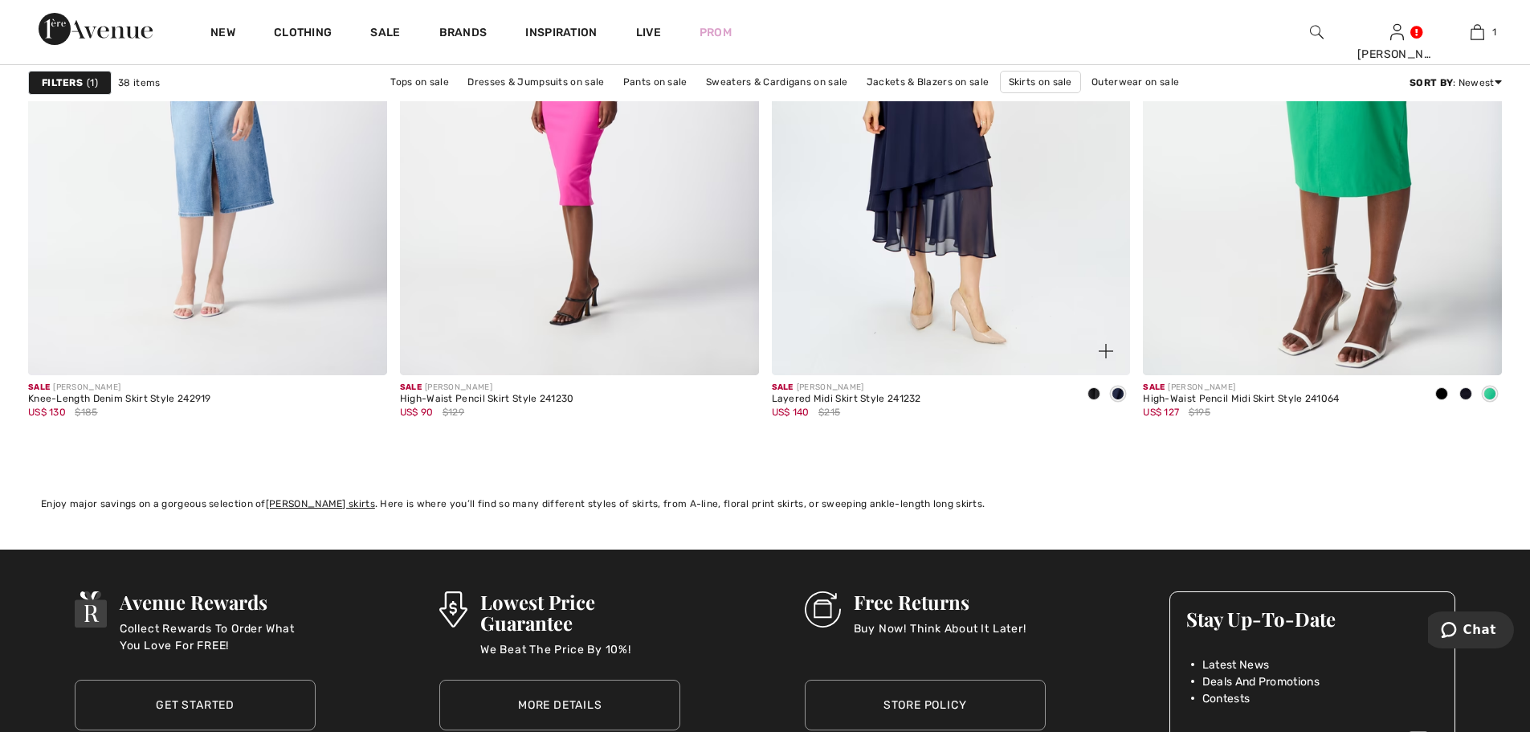
scroll to position [6827, 0]
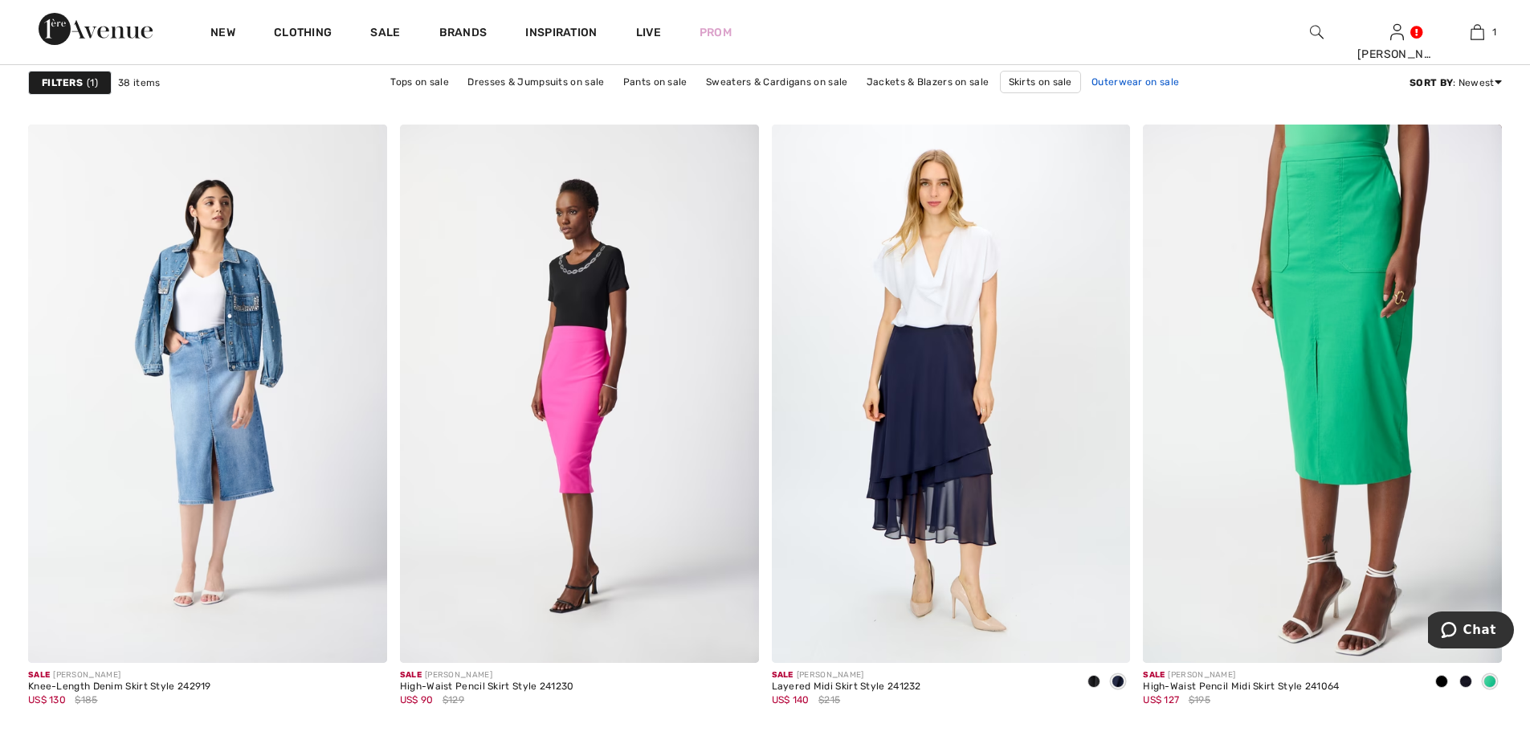
click at [1124, 82] on link "Outerwear on sale" at bounding box center [1135, 81] width 104 height 21
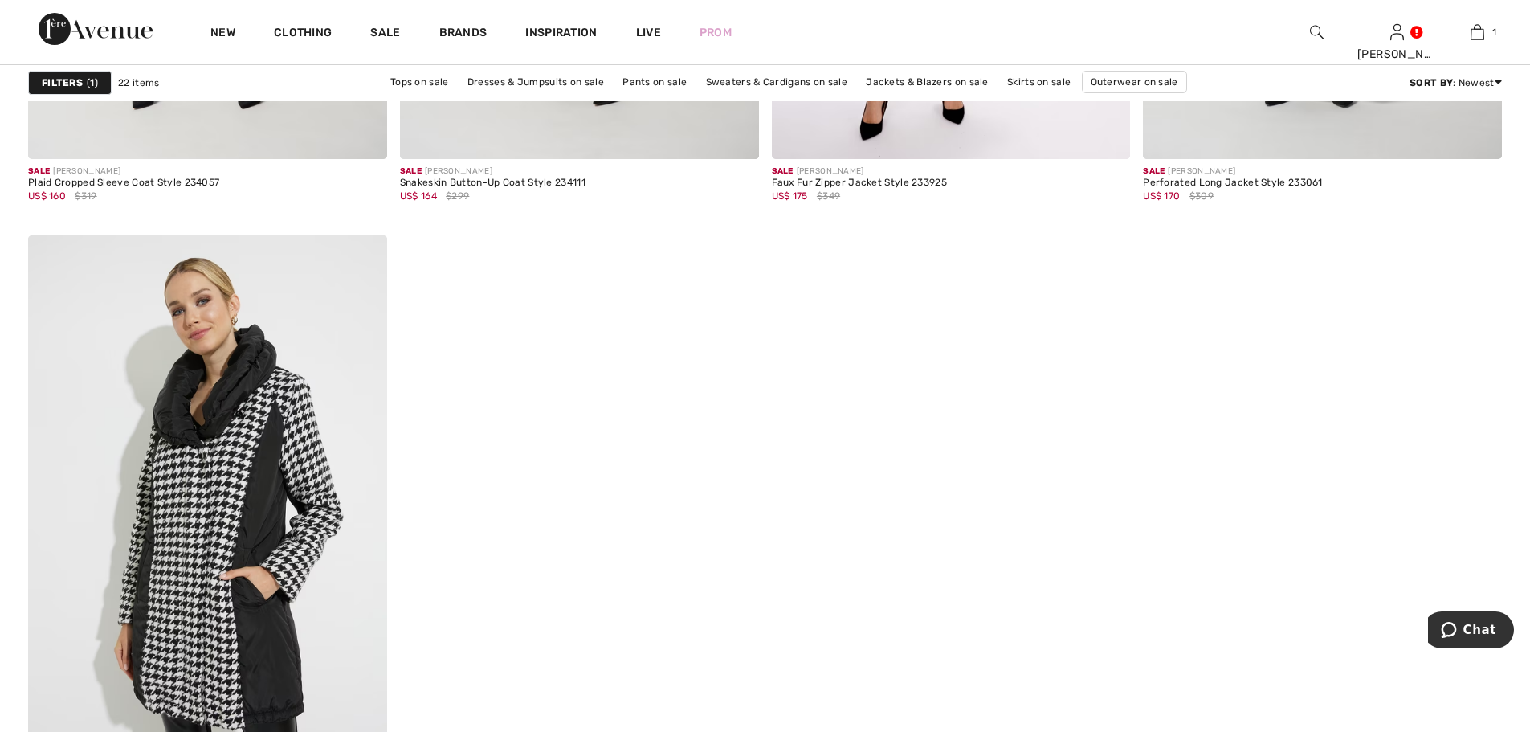
scroll to position [4337, 0]
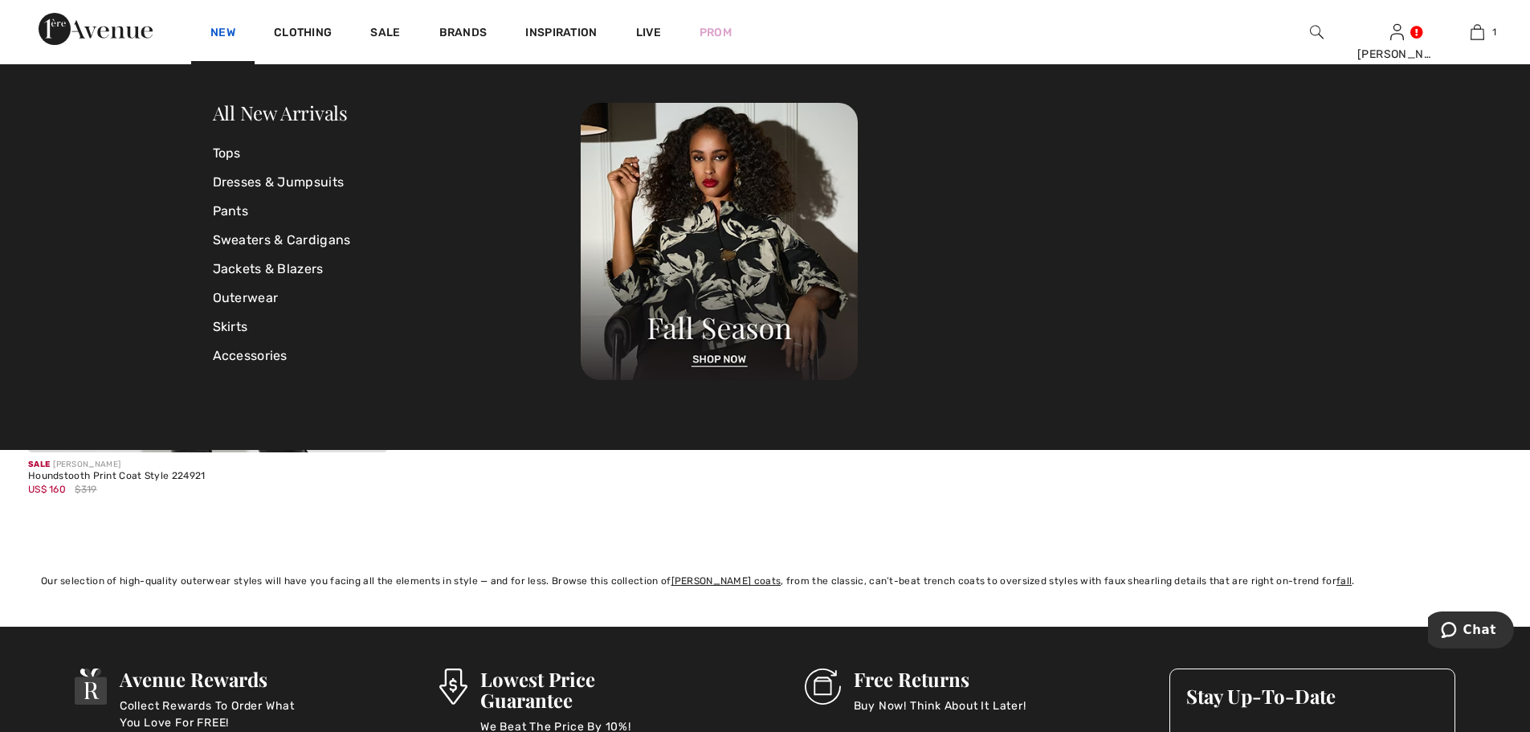
click at [218, 34] on link "New" at bounding box center [222, 34] width 25 height 17
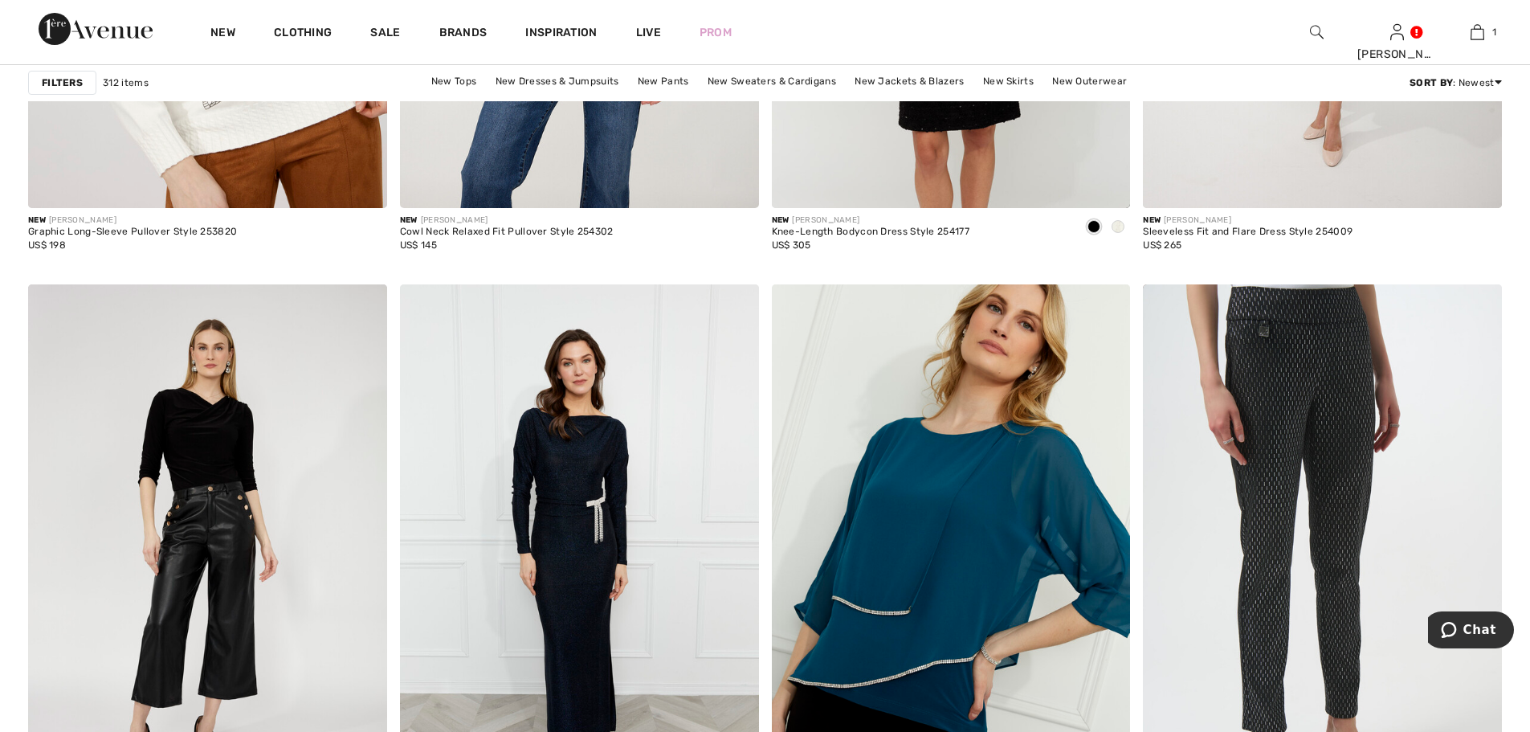
scroll to position [8996, 0]
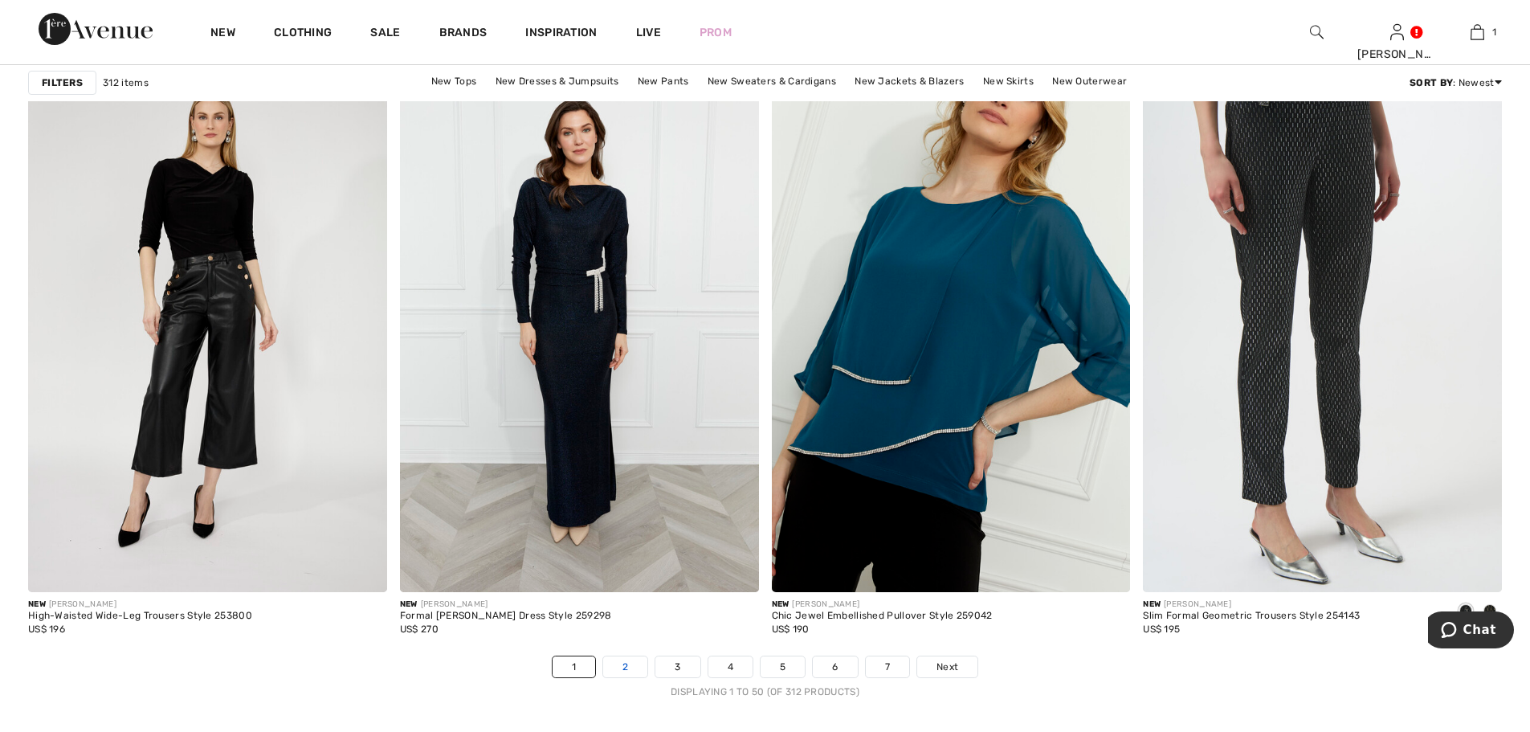
click at [623, 671] on link "2" at bounding box center [625, 666] width 44 height 21
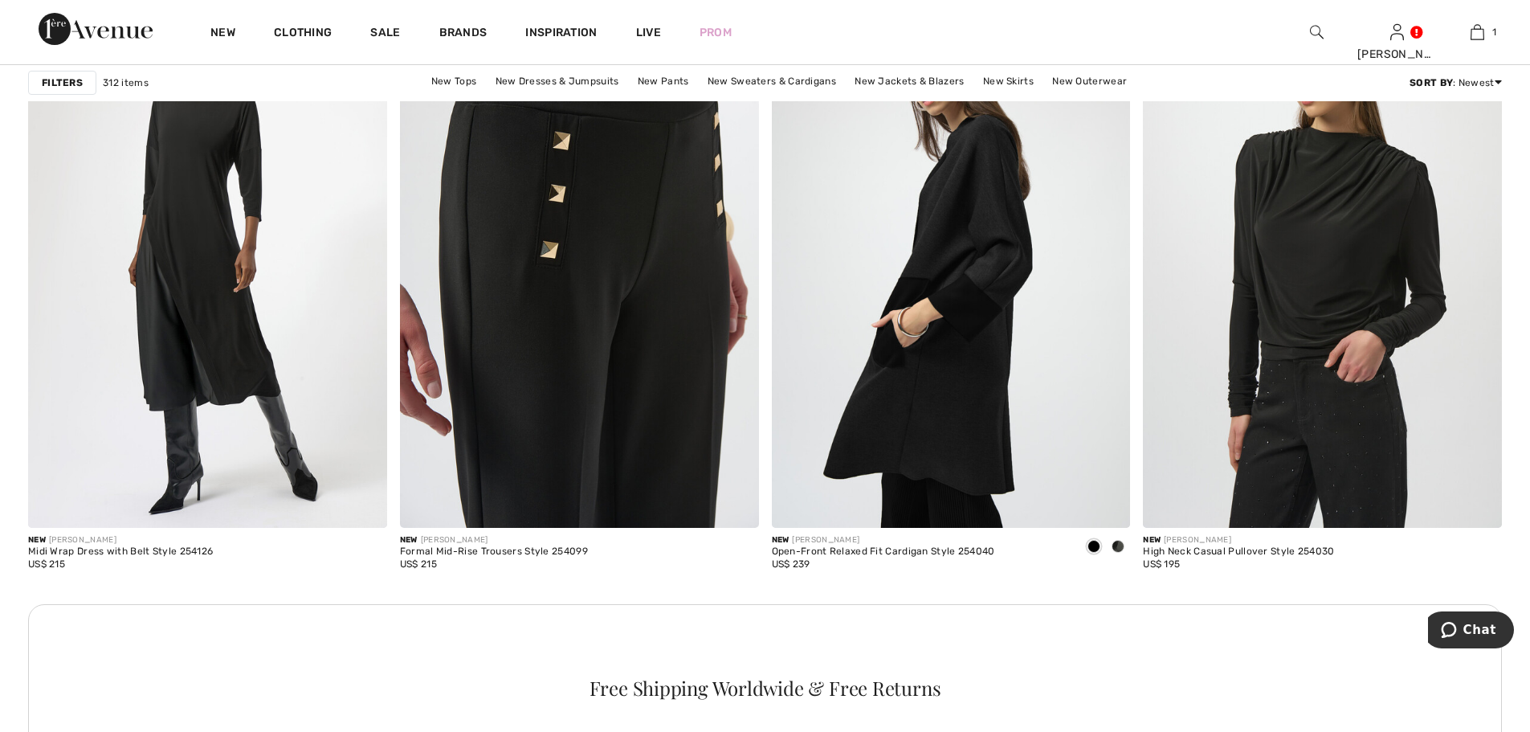
scroll to position [2088, 0]
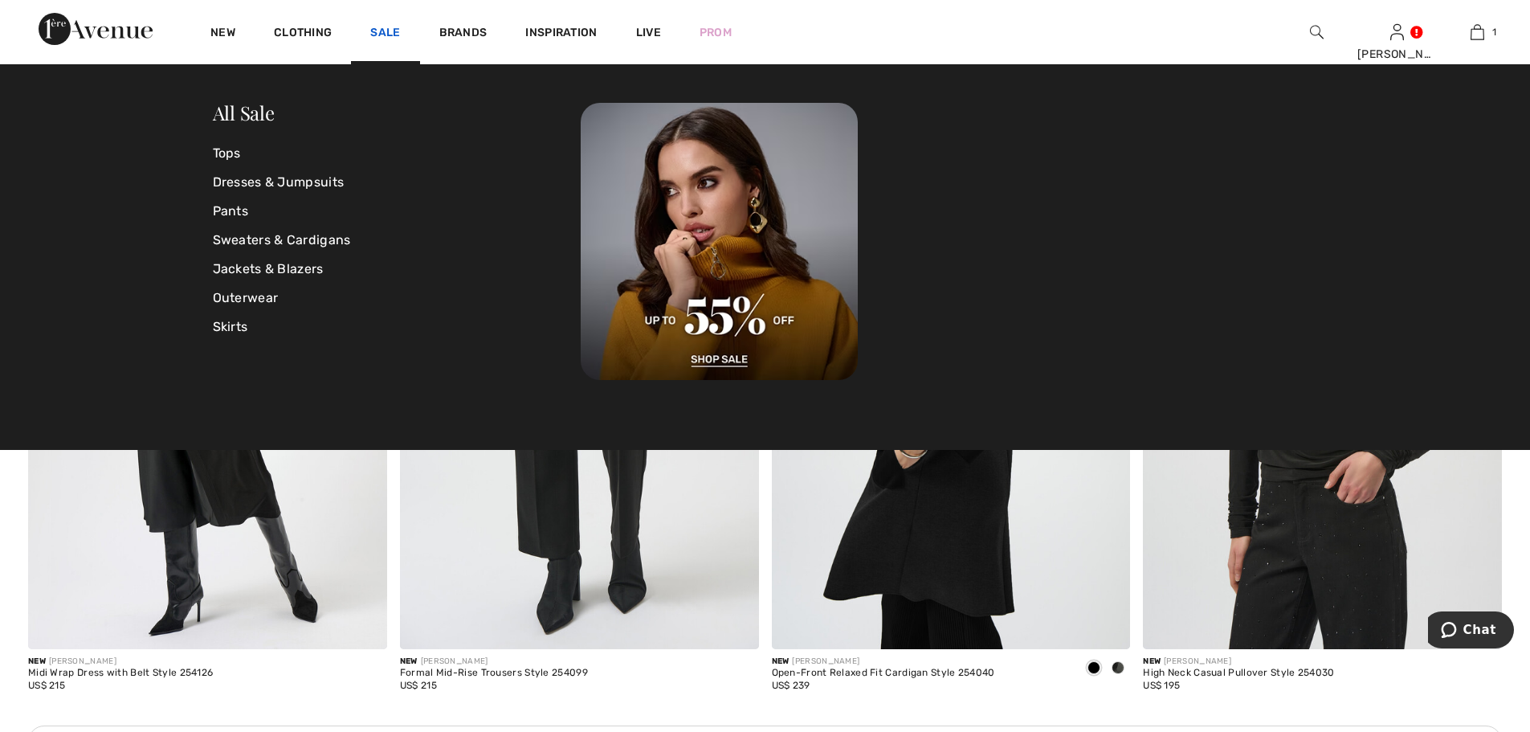
click at [377, 33] on link "Sale" at bounding box center [385, 34] width 30 height 17
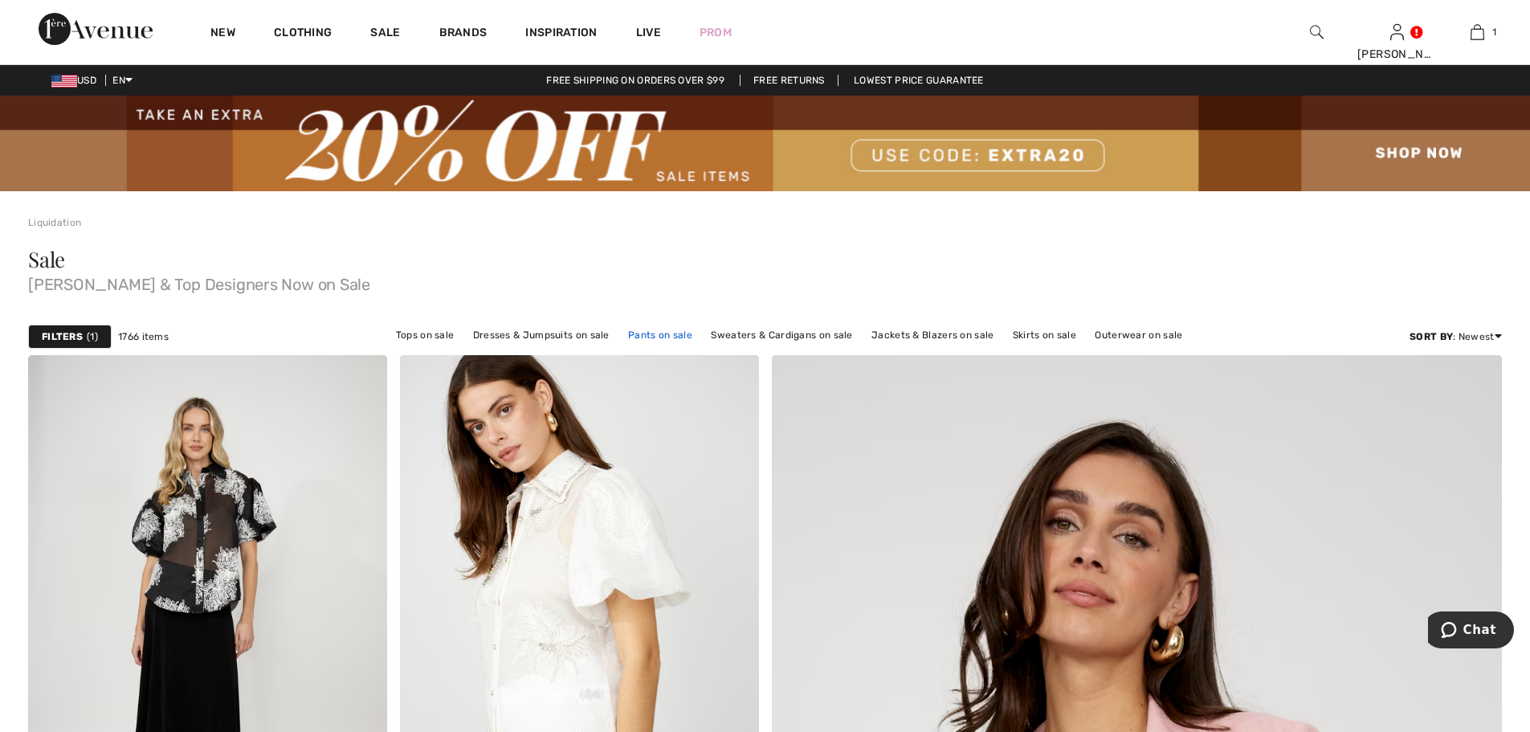
click at [671, 335] on link "Pants on sale" at bounding box center [660, 334] width 80 height 21
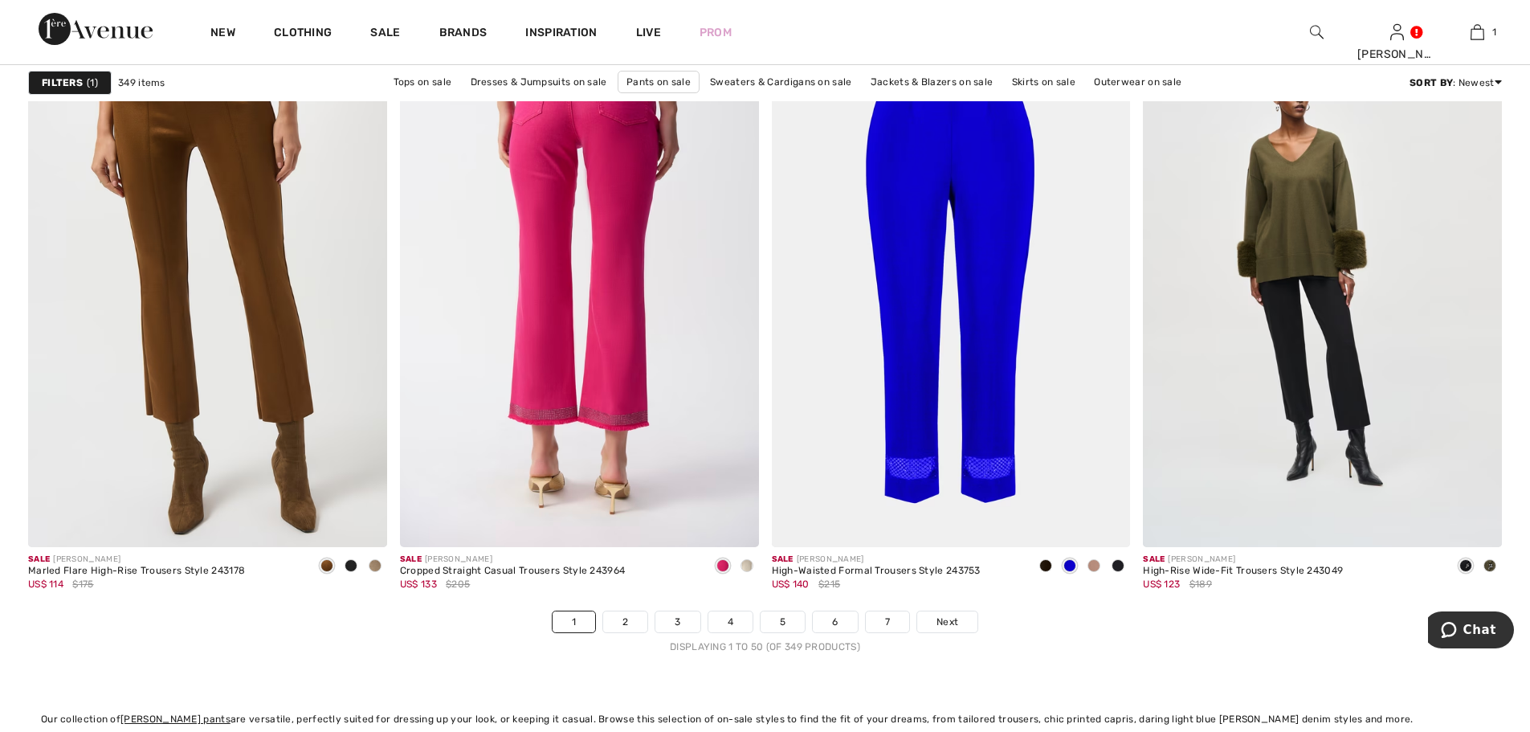
scroll to position [9317, 0]
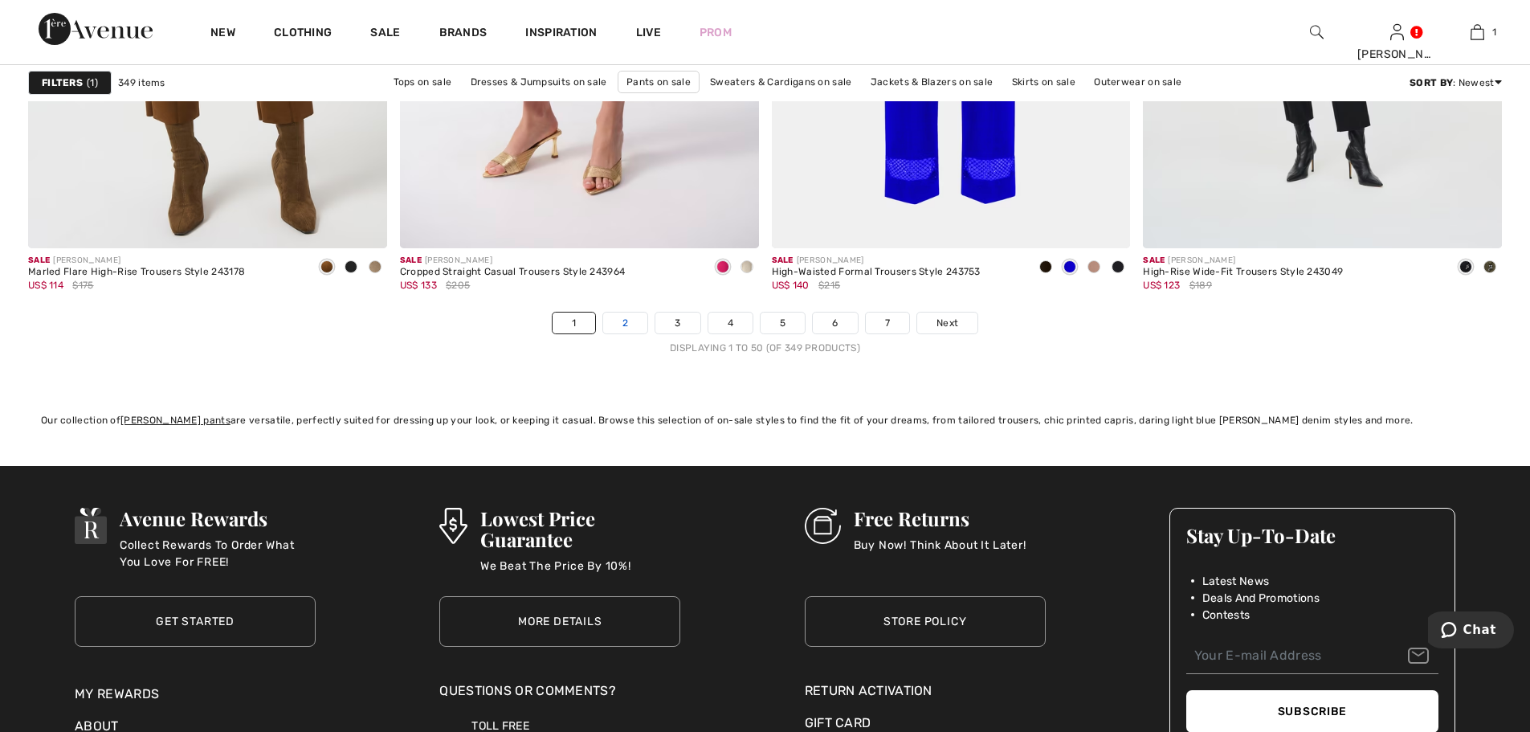
click at [622, 327] on link "2" at bounding box center [625, 322] width 44 height 21
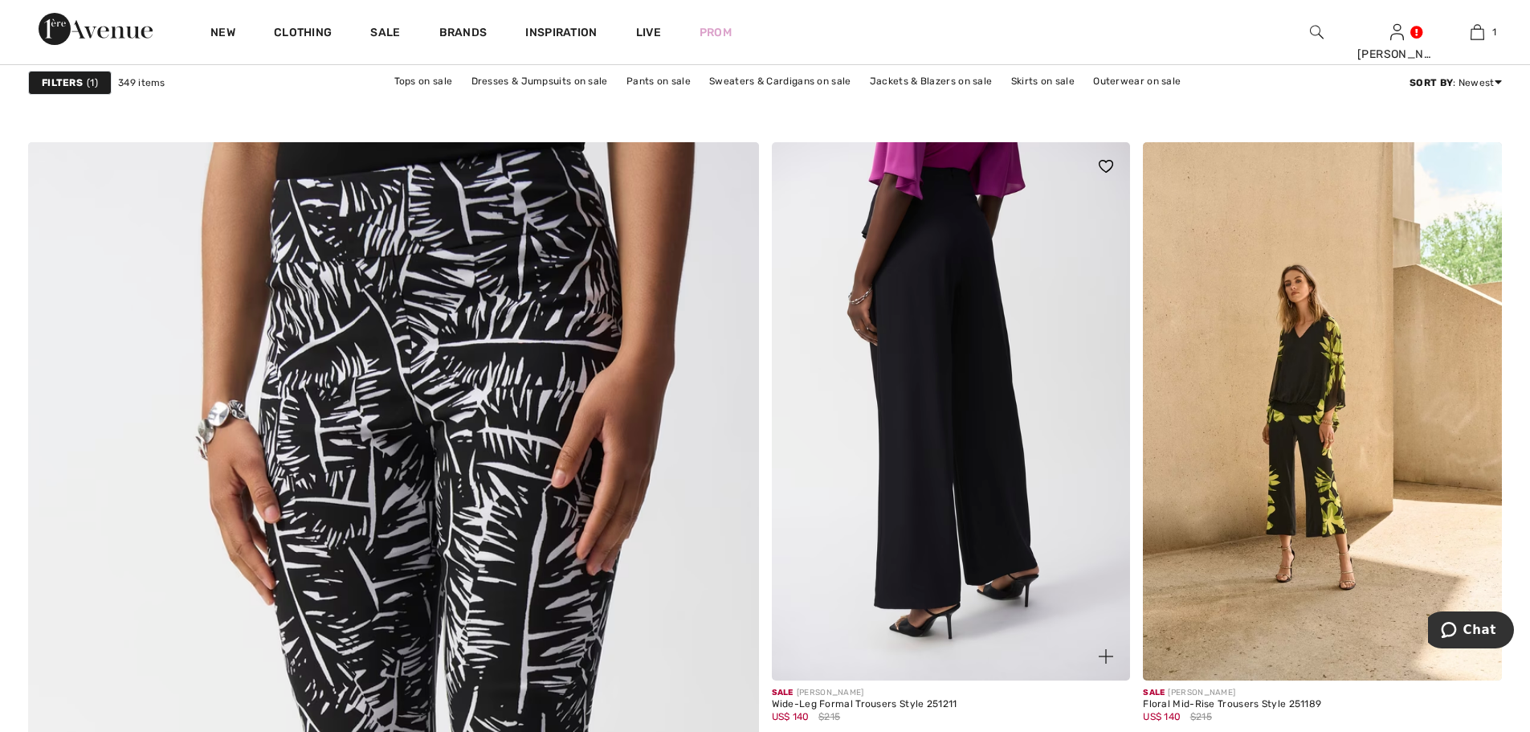
scroll to position [4819, 0]
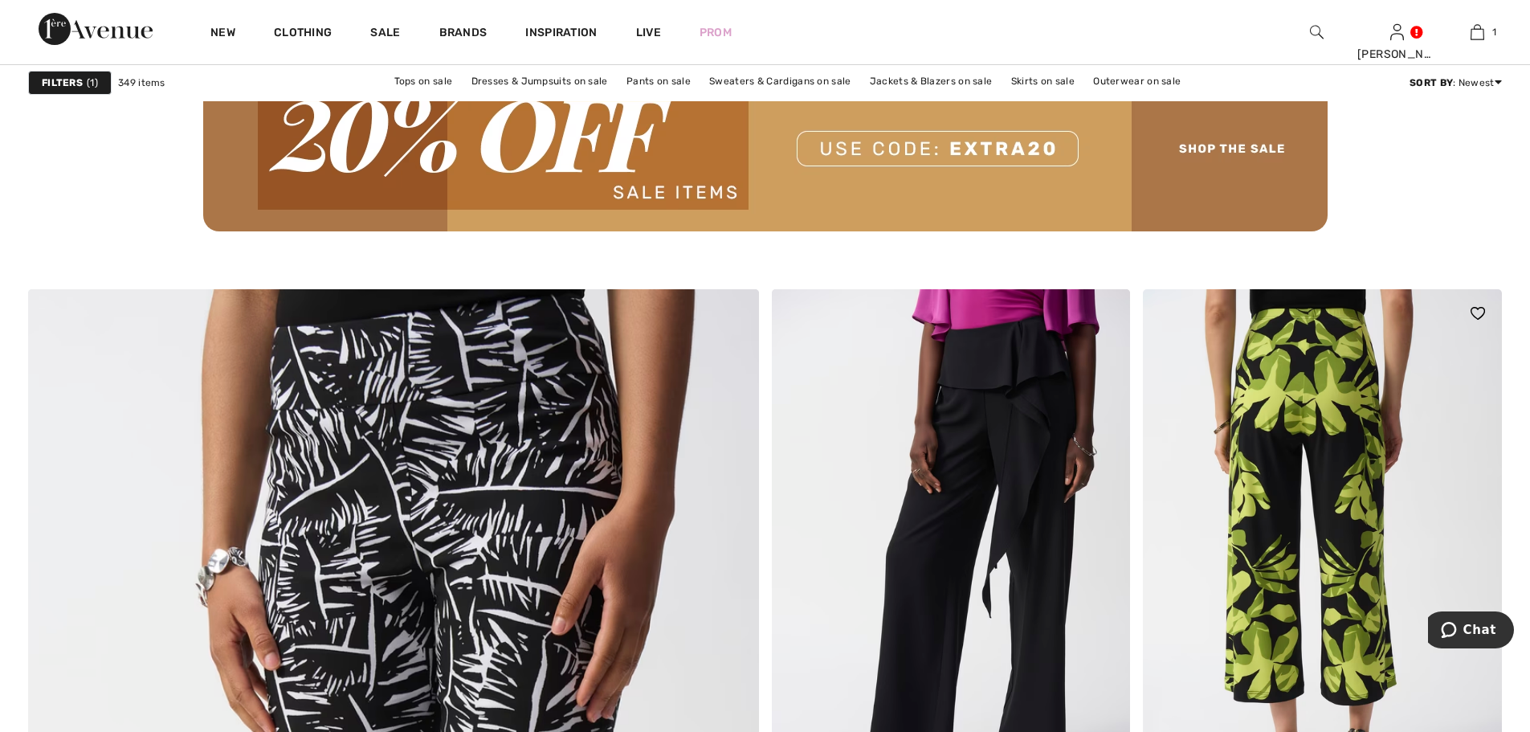
click at [1312, 508] on img at bounding box center [1322, 558] width 359 height 538
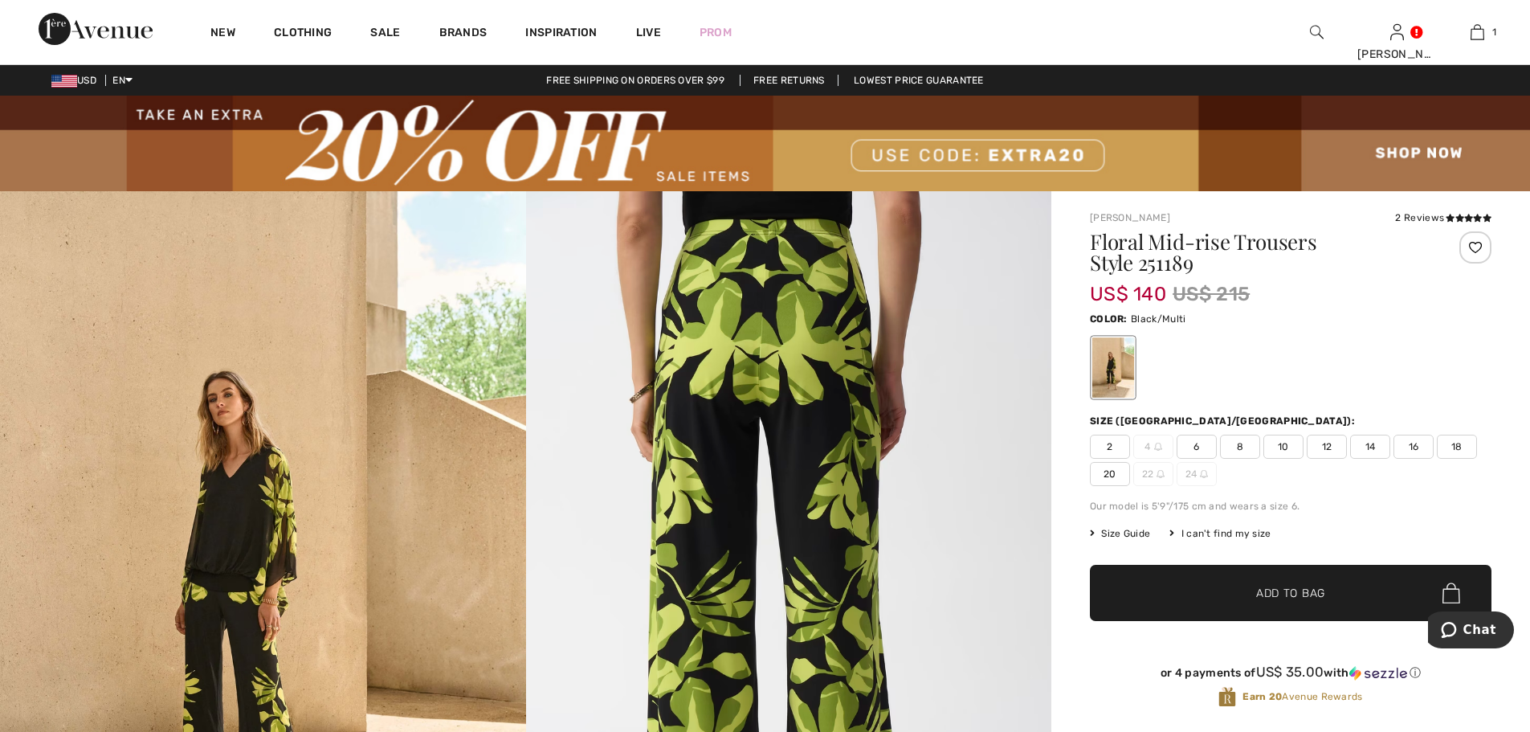
click at [1336, 439] on span "12" at bounding box center [1327, 447] width 40 height 24
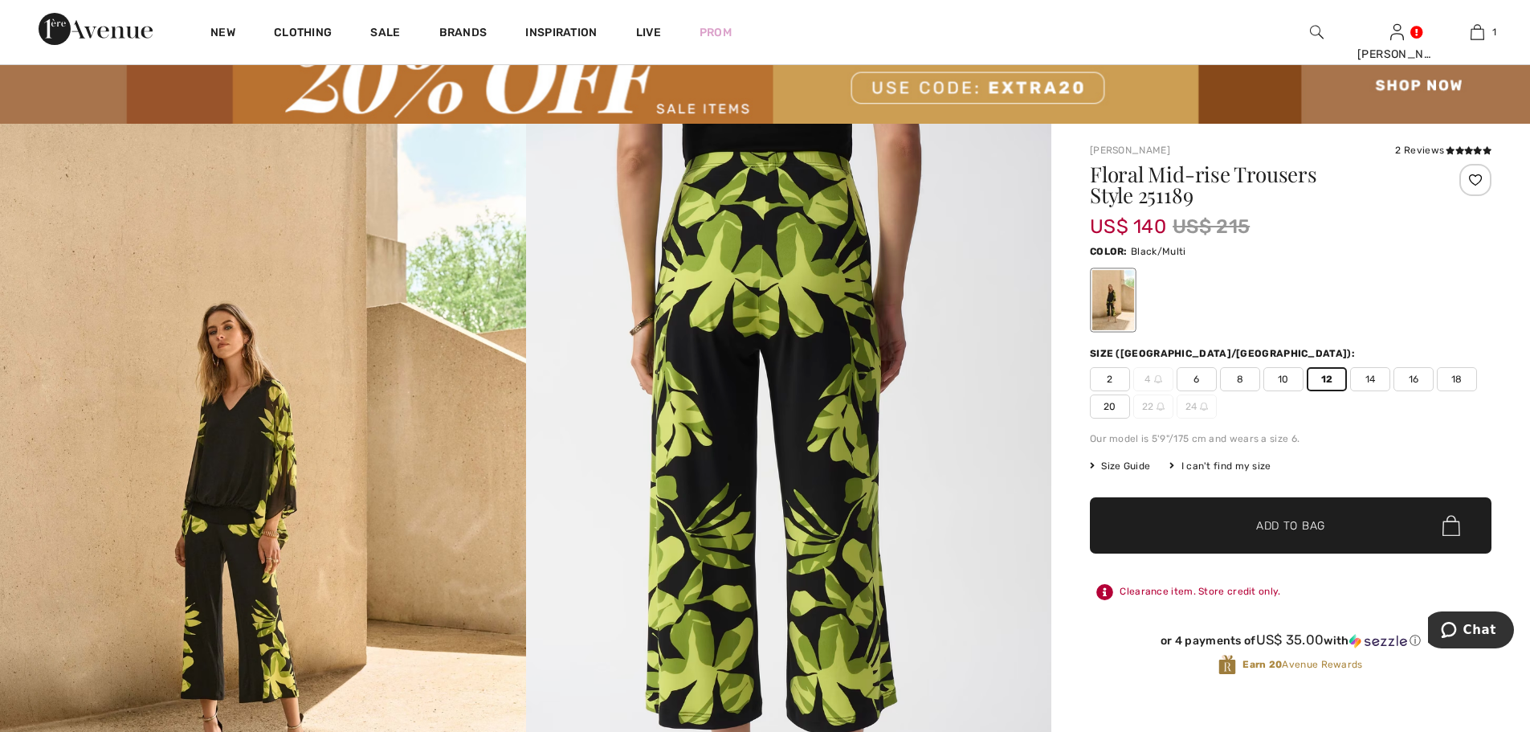
scroll to position [161, 0]
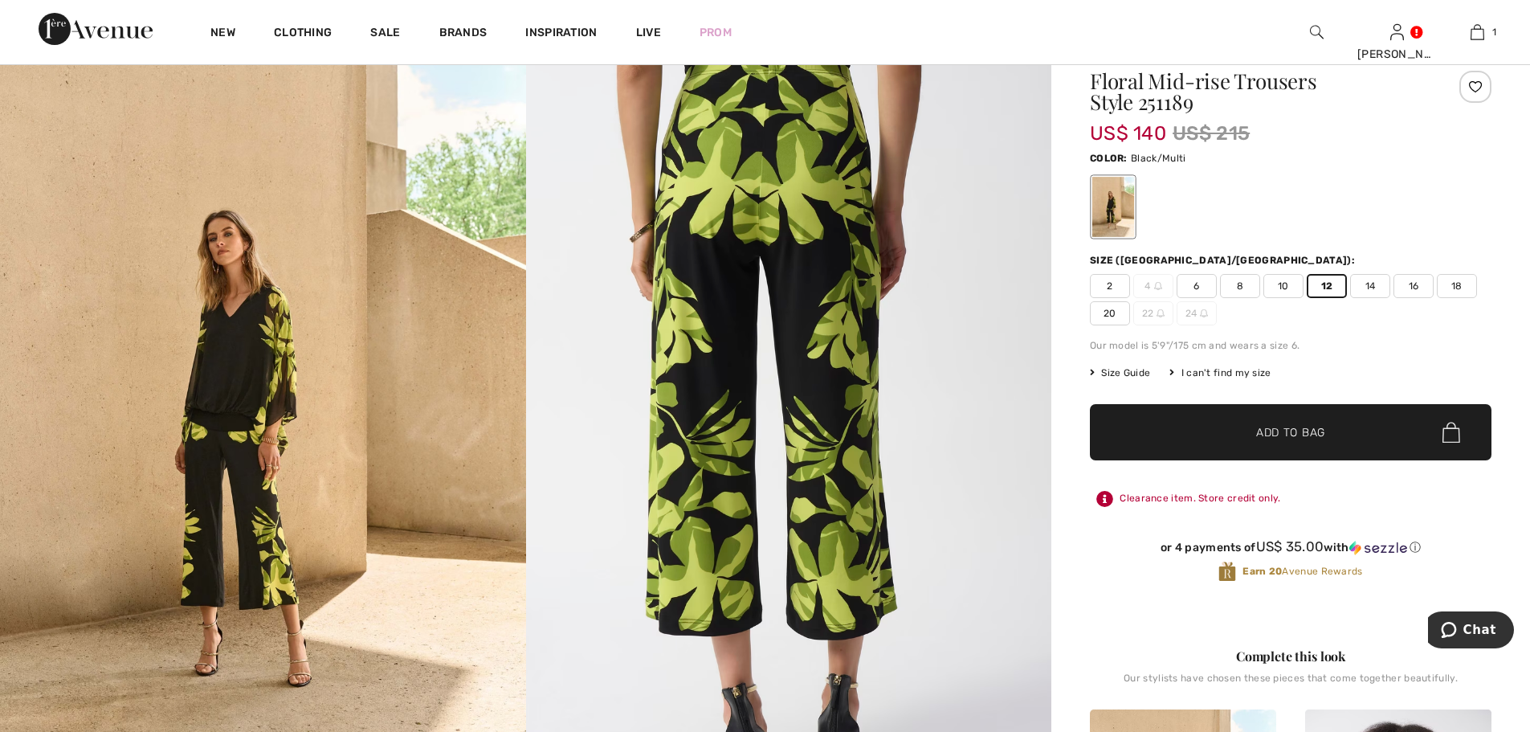
click at [1182, 441] on span "✔ Added to Bag Add to Bag" at bounding box center [1291, 432] width 402 height 56
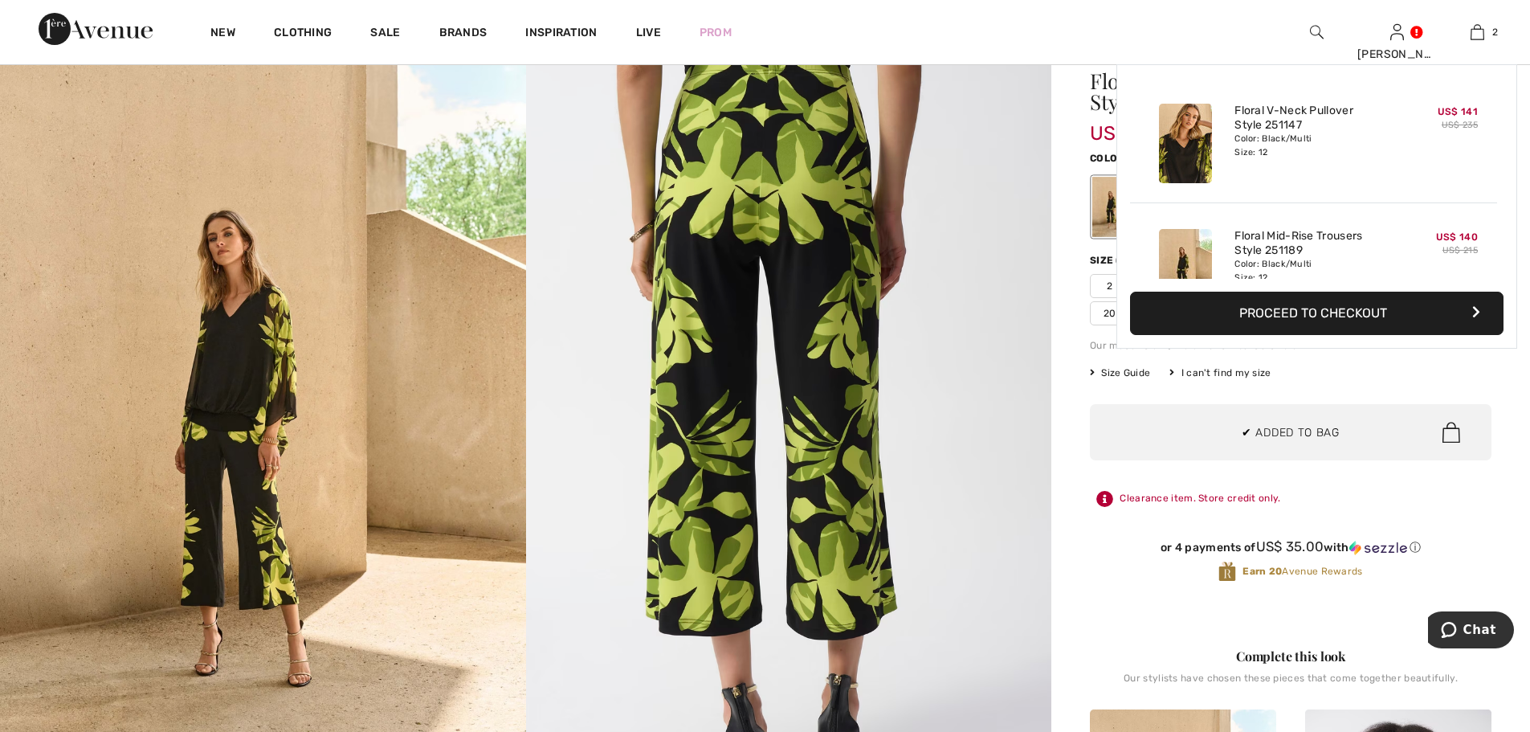
scroll to position [50, 0]
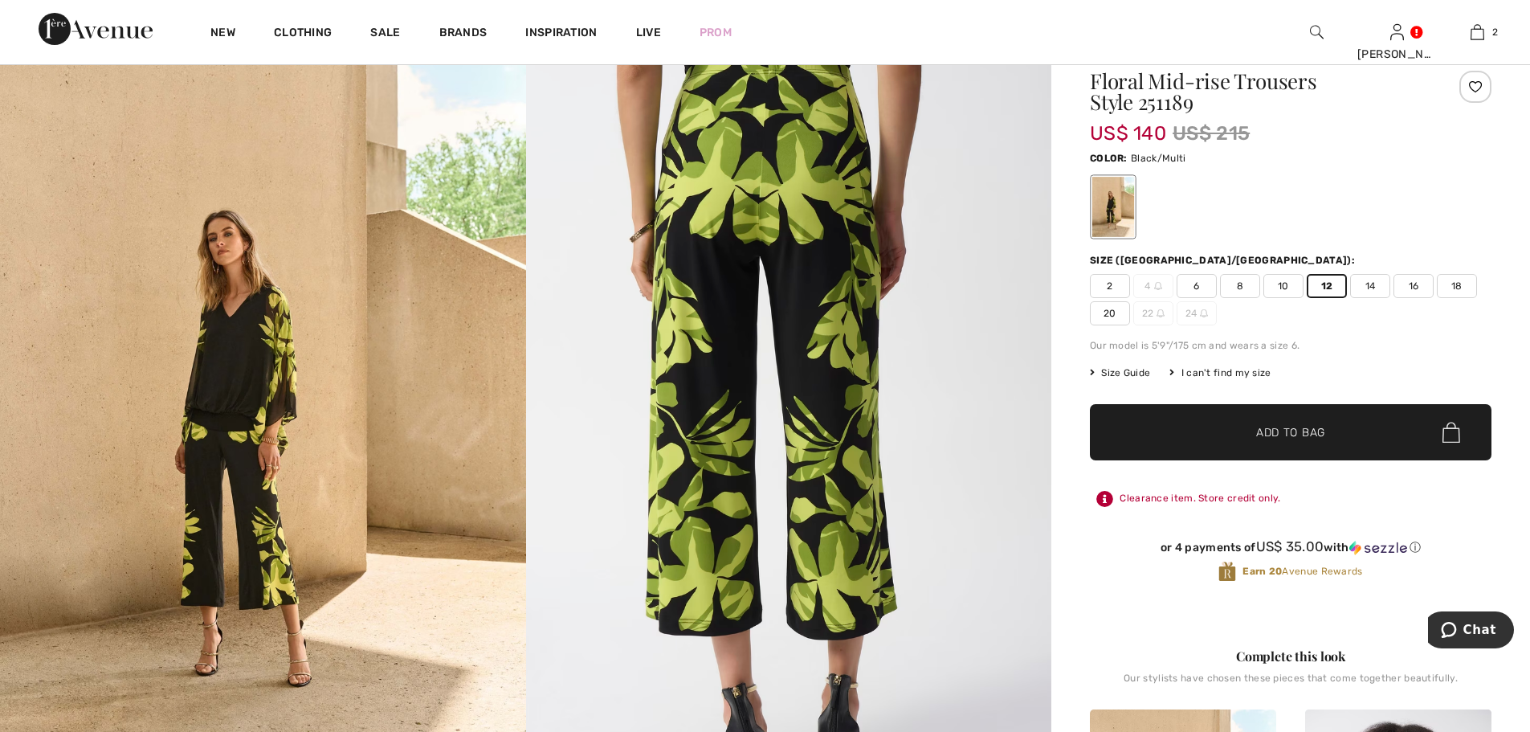
click at [1247, 429] on span "✔ Added to Bag" at bounding box center [1267, 432] width 98 height 17
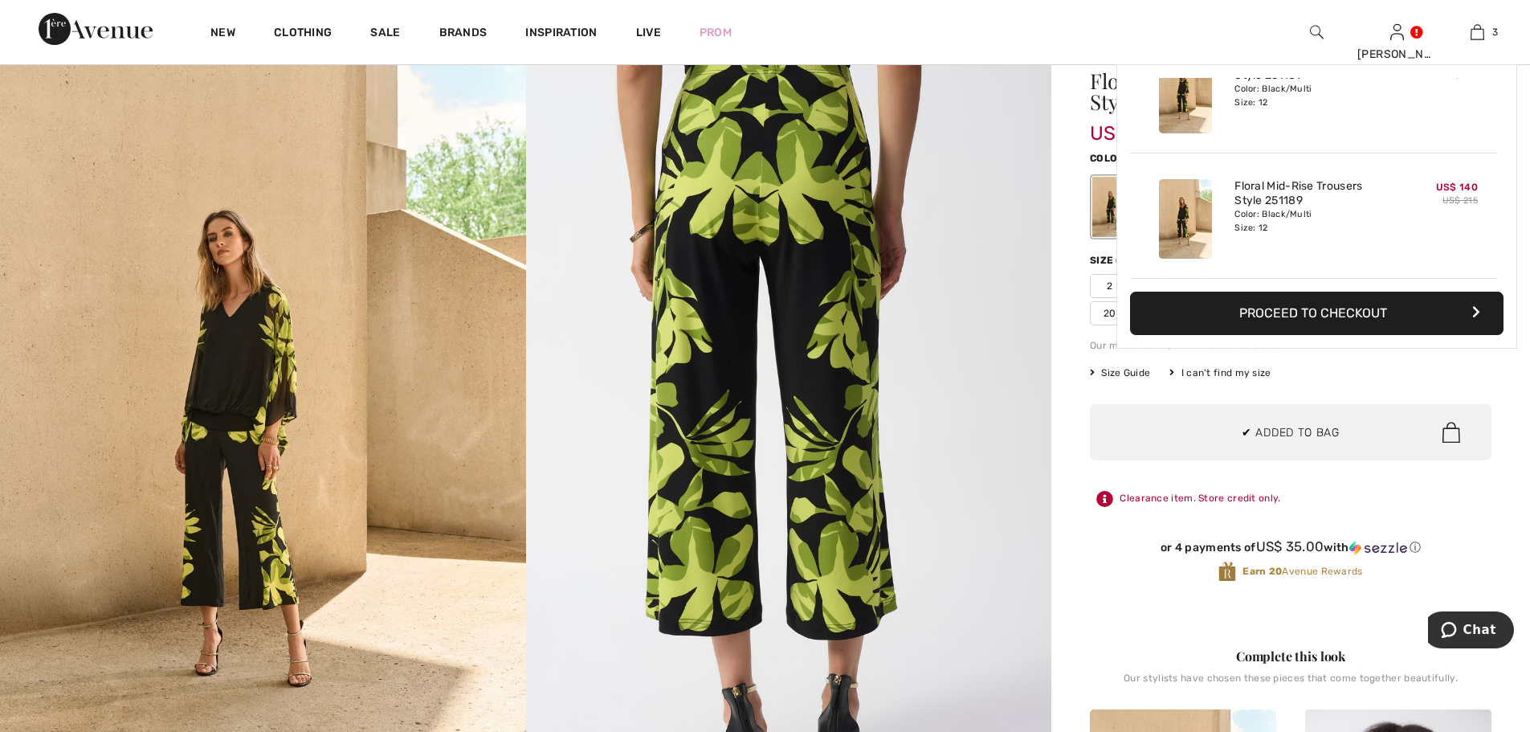
scroll to position [175, 0]
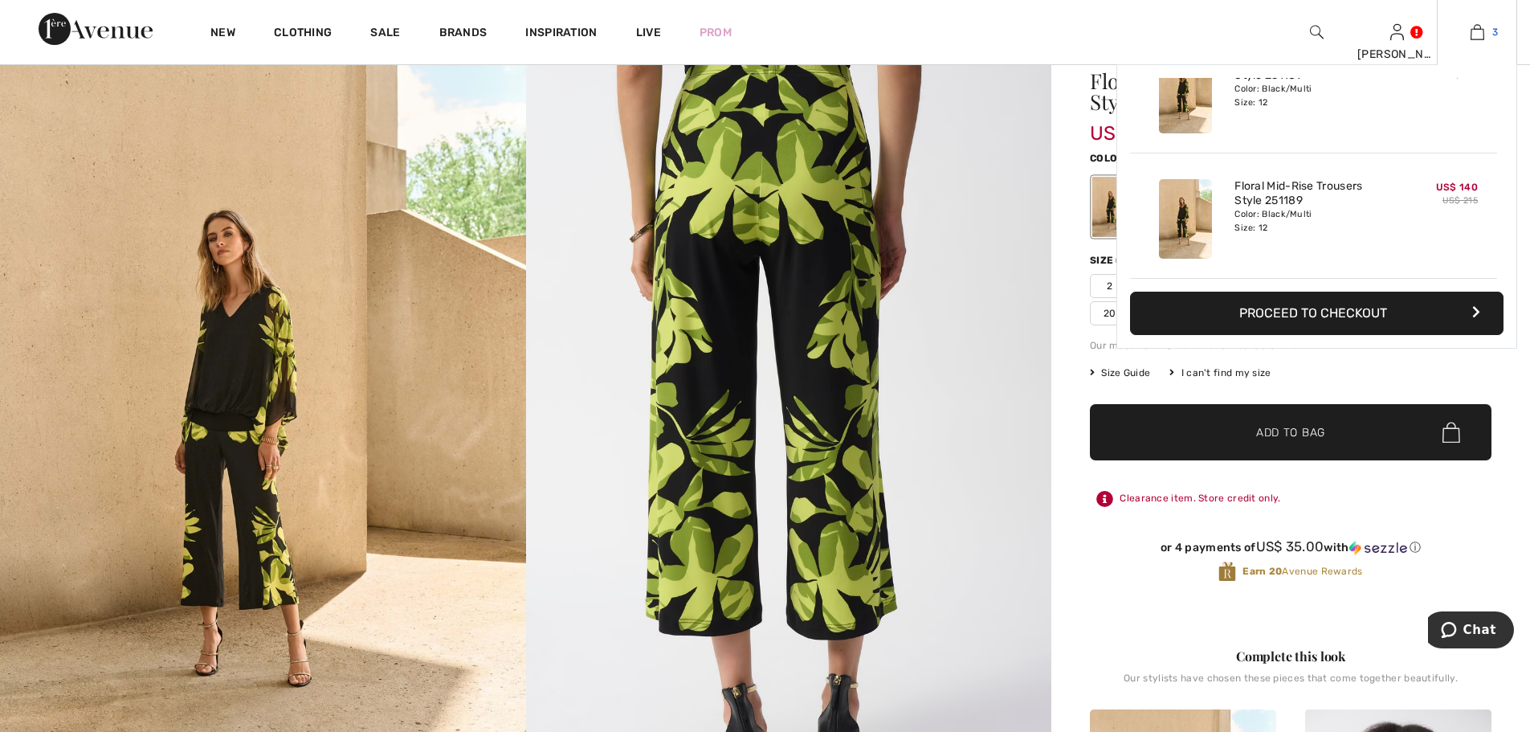
click at [1487, 35] on link "3" at bounding box center [1477, 31] width 79 height 19
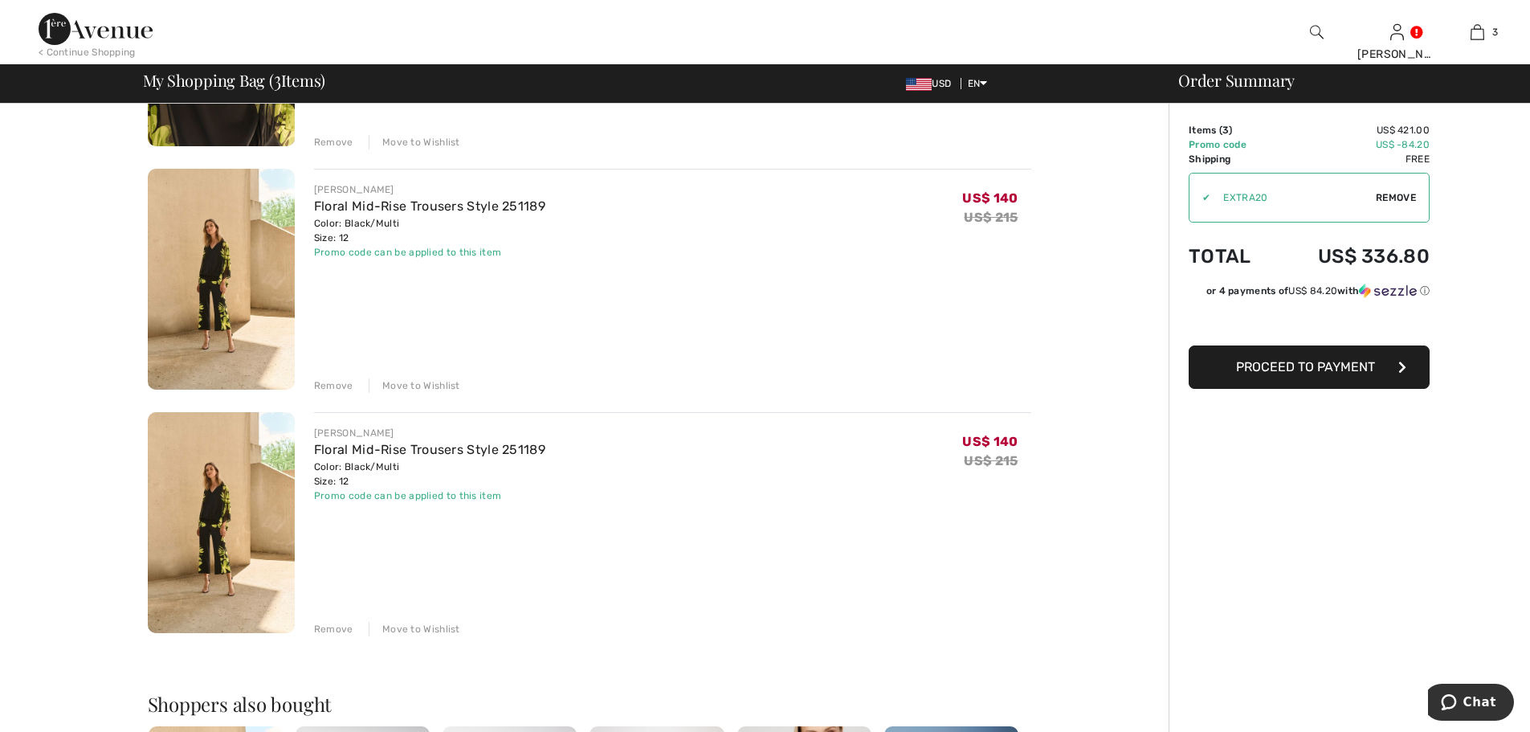
scroll to position [321, 0]
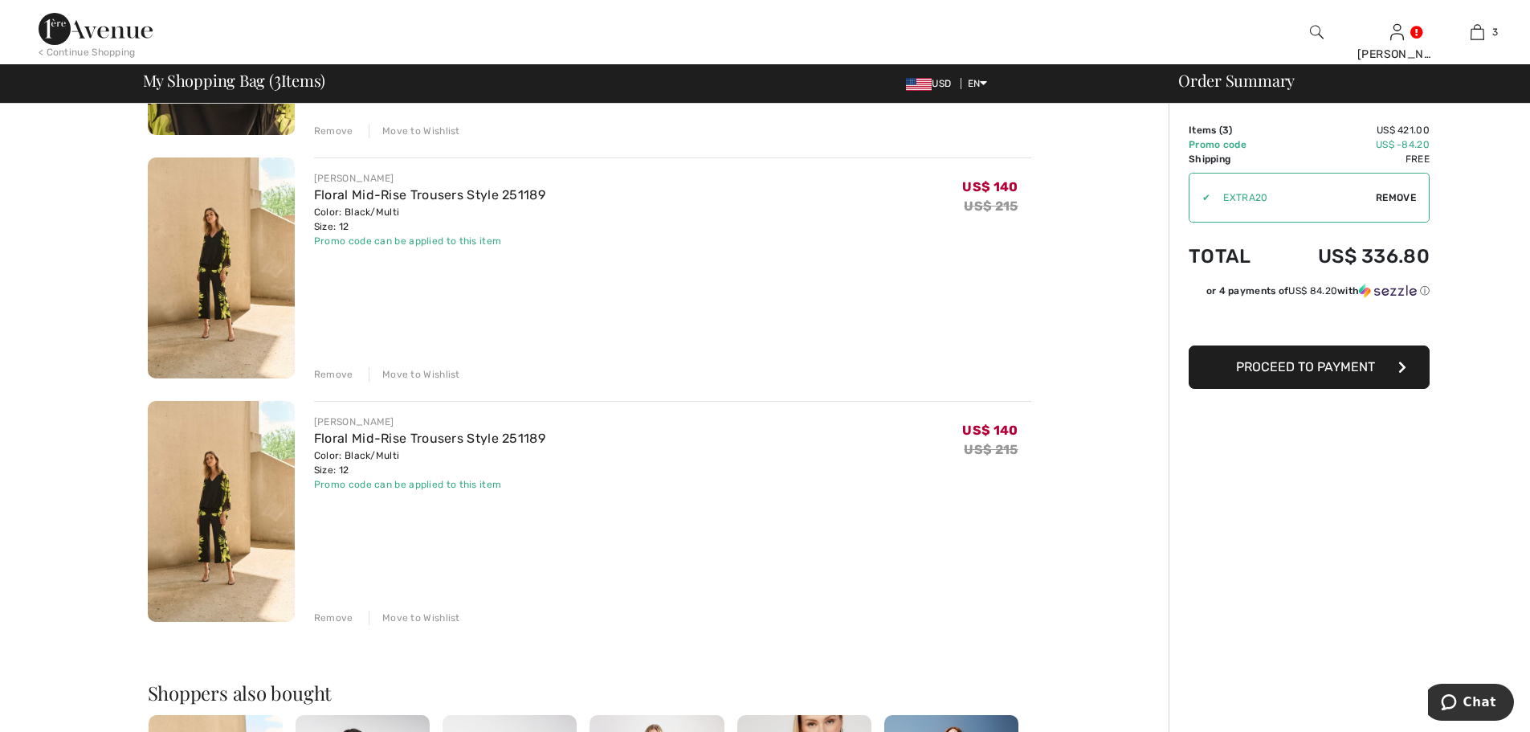
click at [333, 618] on div "Remove" at bounding box center [333, 617] width 39 height 14
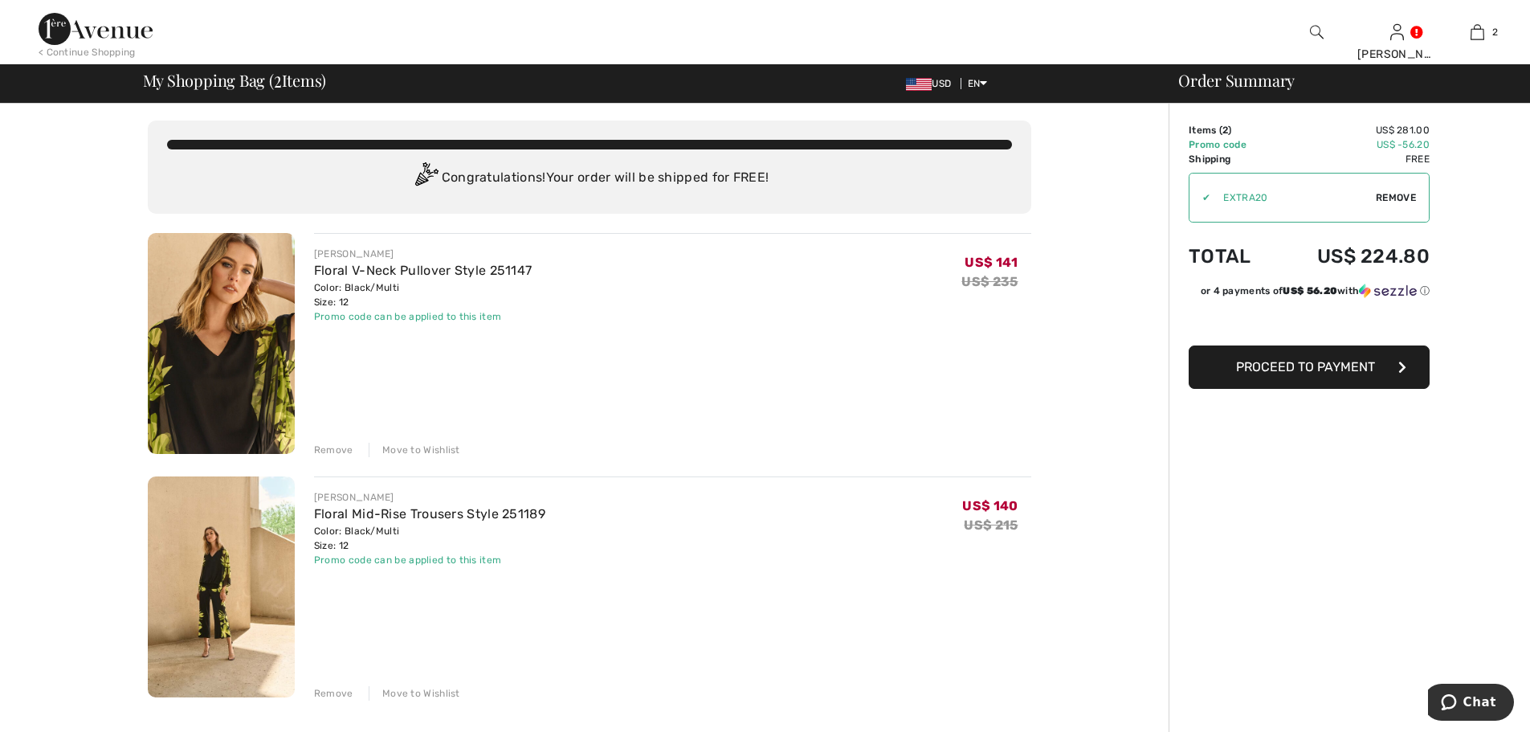
scroll to position [0, 0]
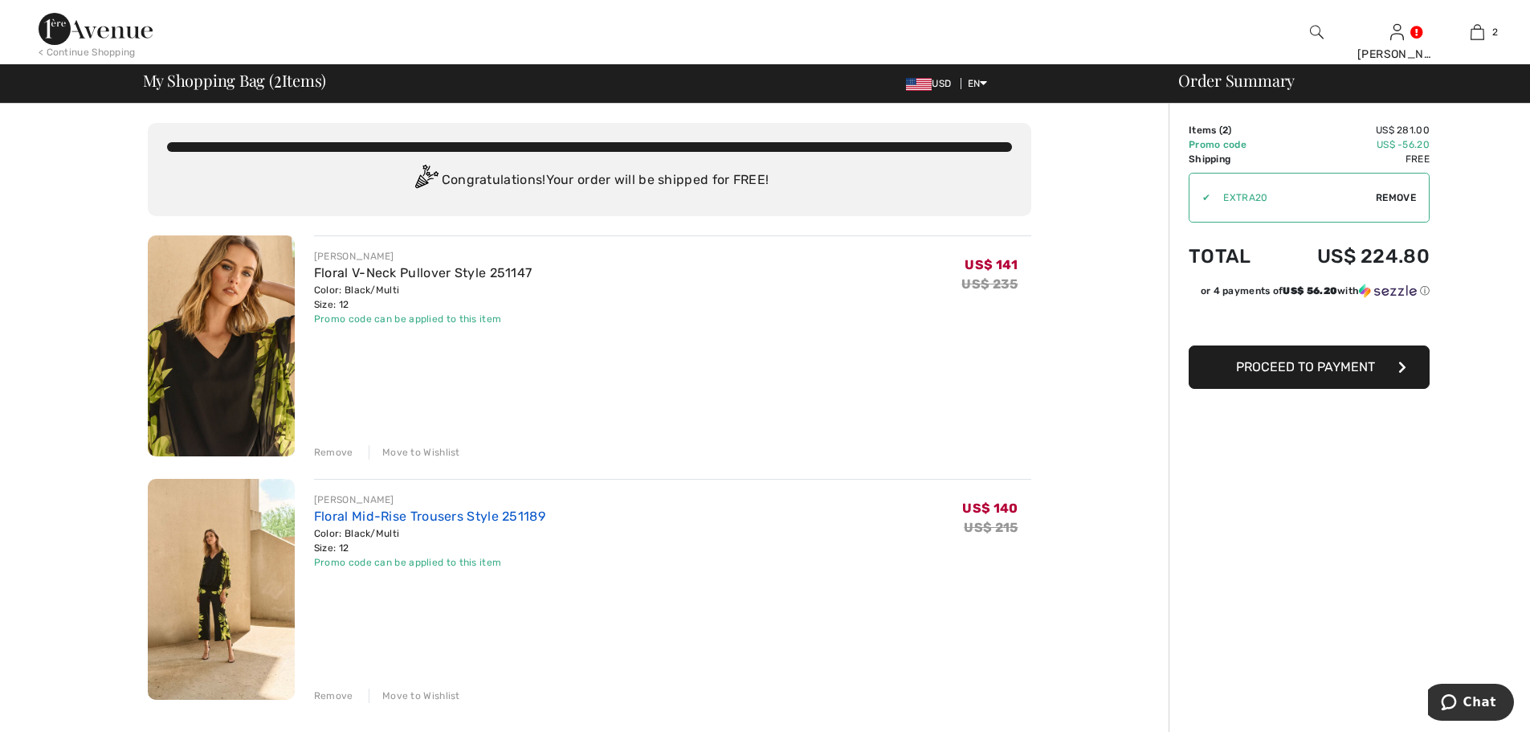
click at [422, 512] on link "Floral Mid-Rise Trousers Style 251189" at bounding box center [429, 515] width 231 height 15
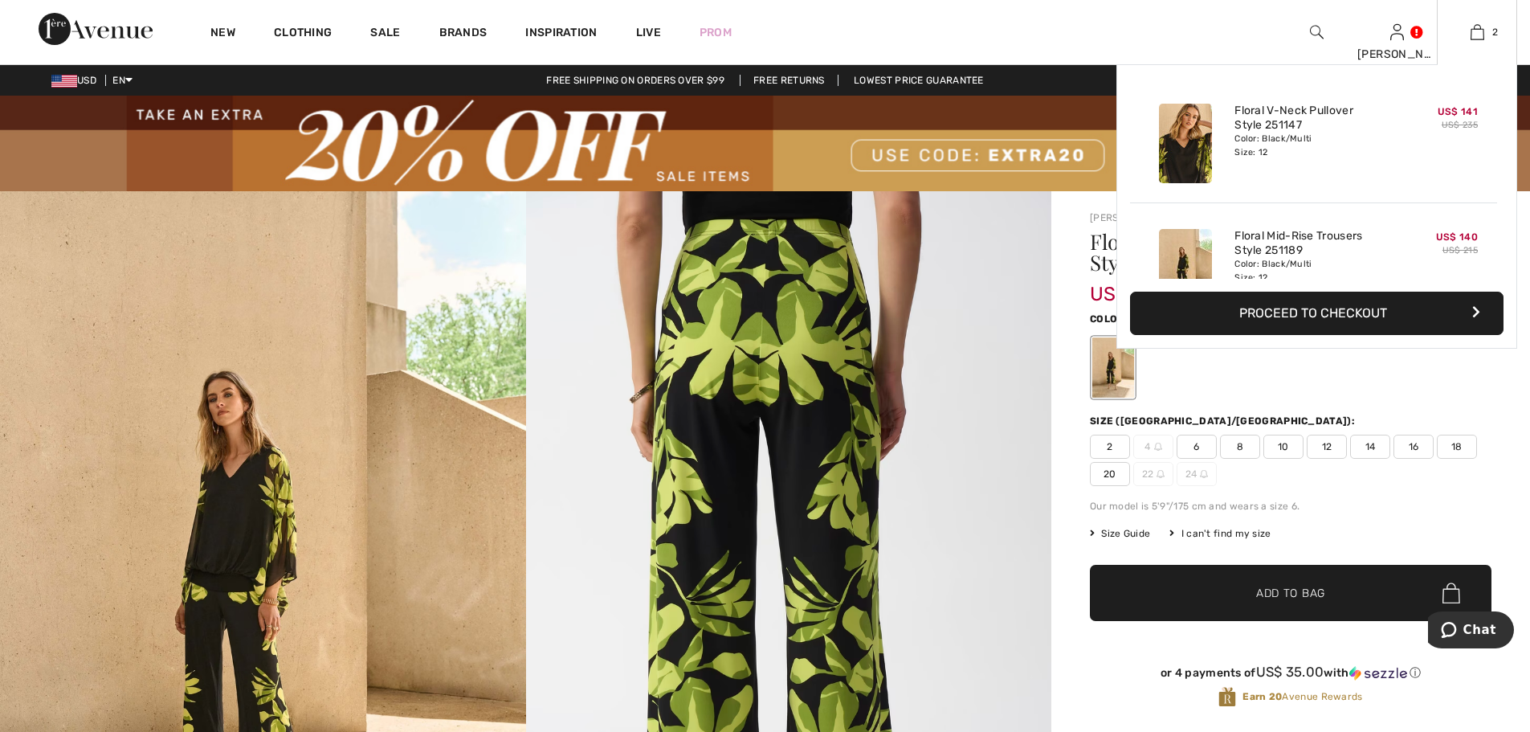
click at [1332, 312] on button "Proceed to Checkout" at bounding box center [1316, 313] width 373 height 43
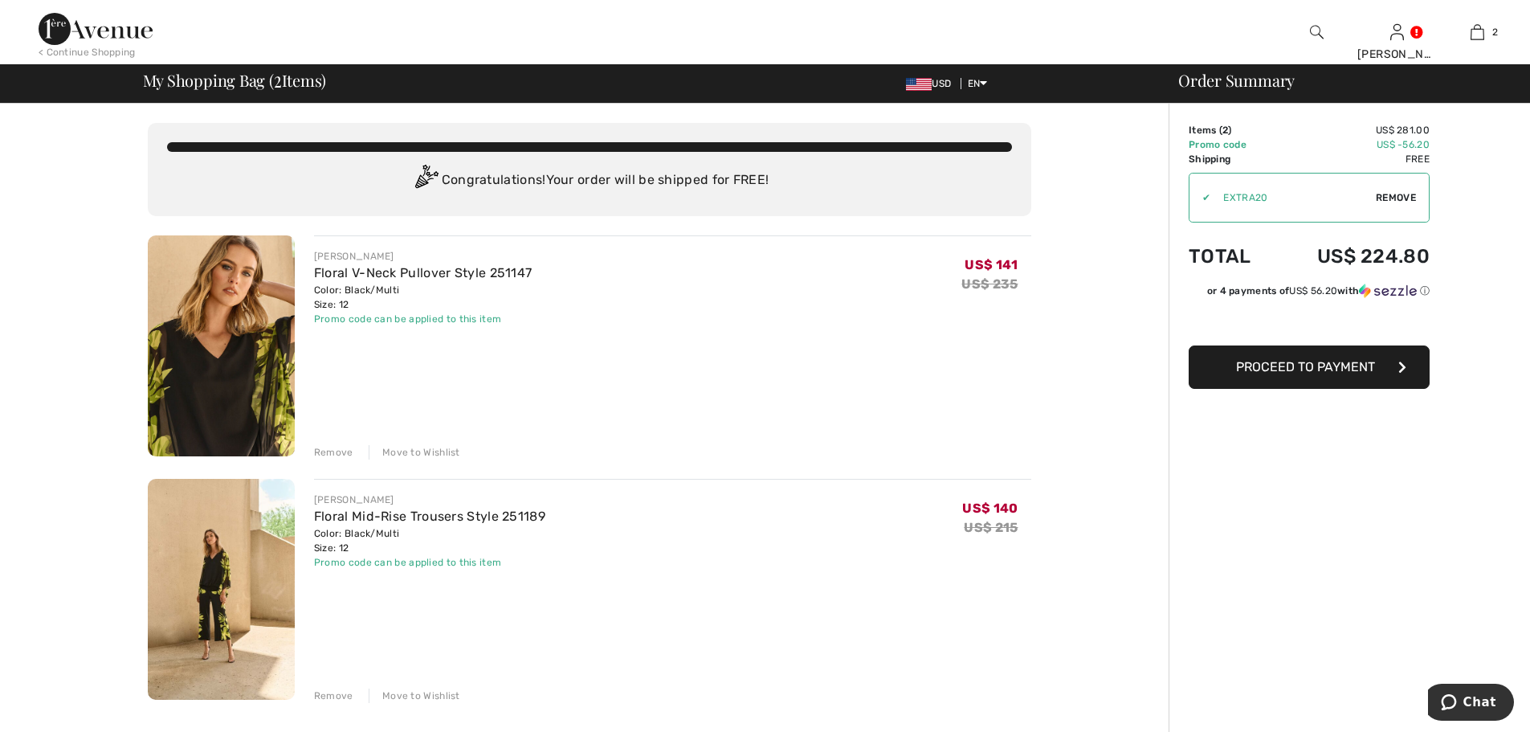
click at [332, 696] on div "Remove" at bounding box center [333, 695] width 39 height 14
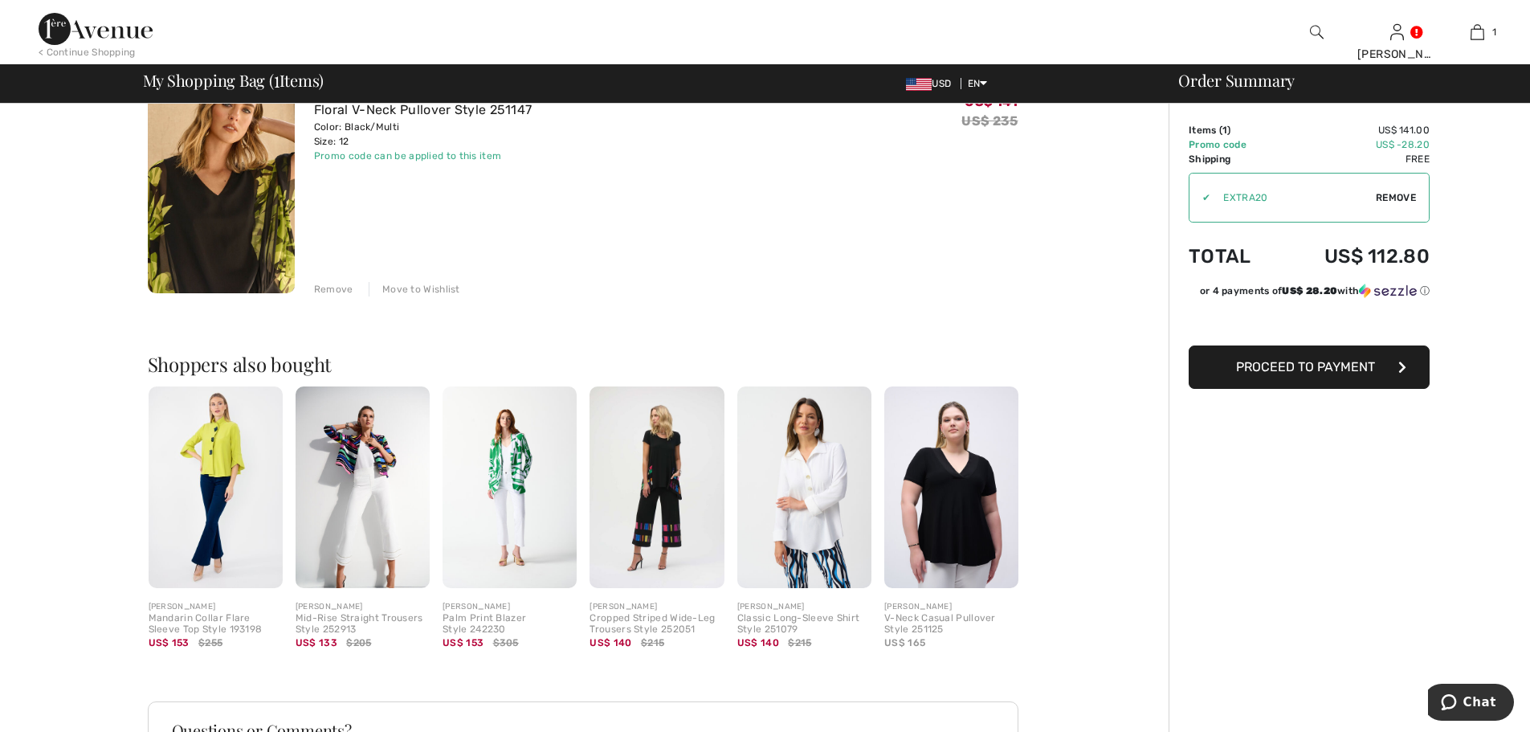
scroll to position [385, 0]
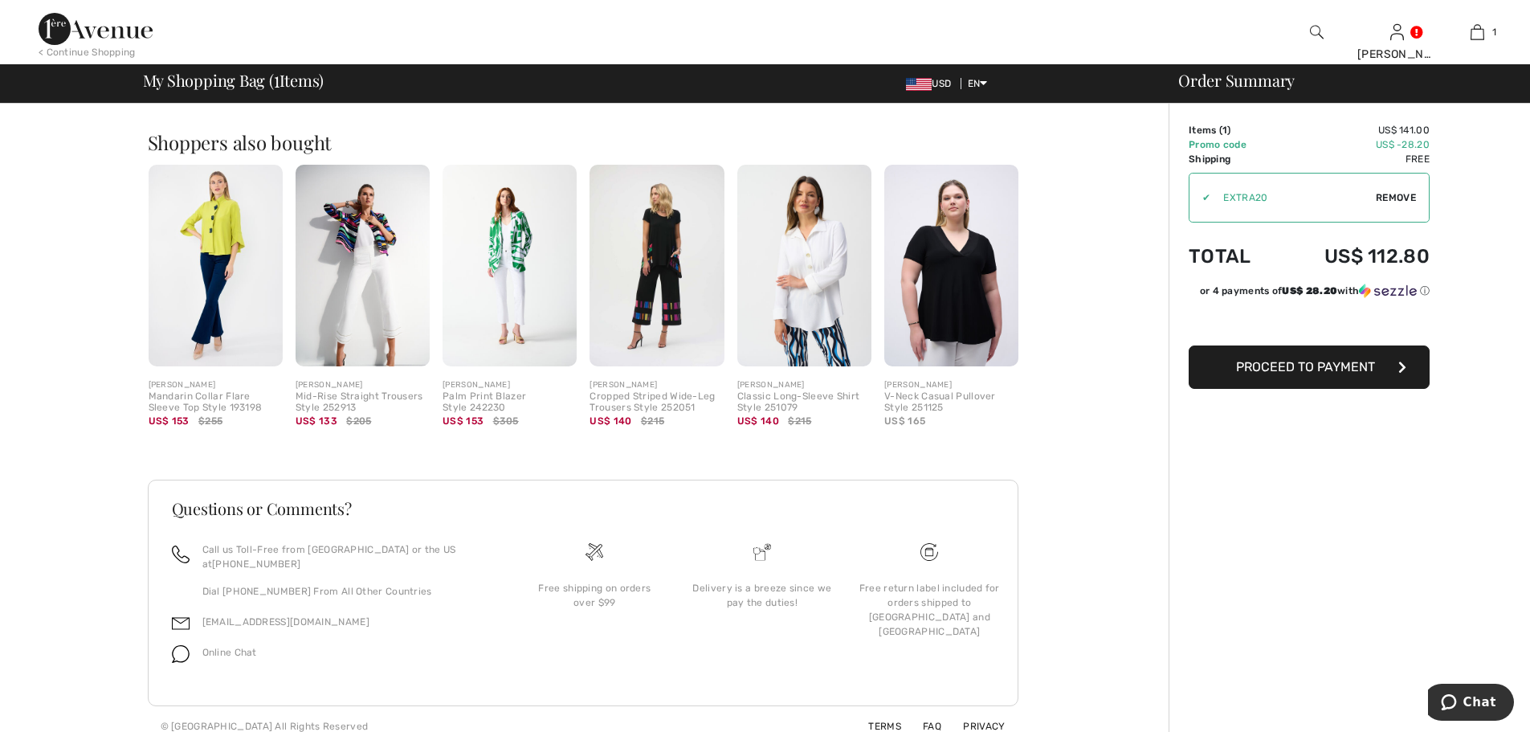
click at [1328, 377] on button "Proceed to Payment" at bounding box center [1309, 366] width 241 height 43
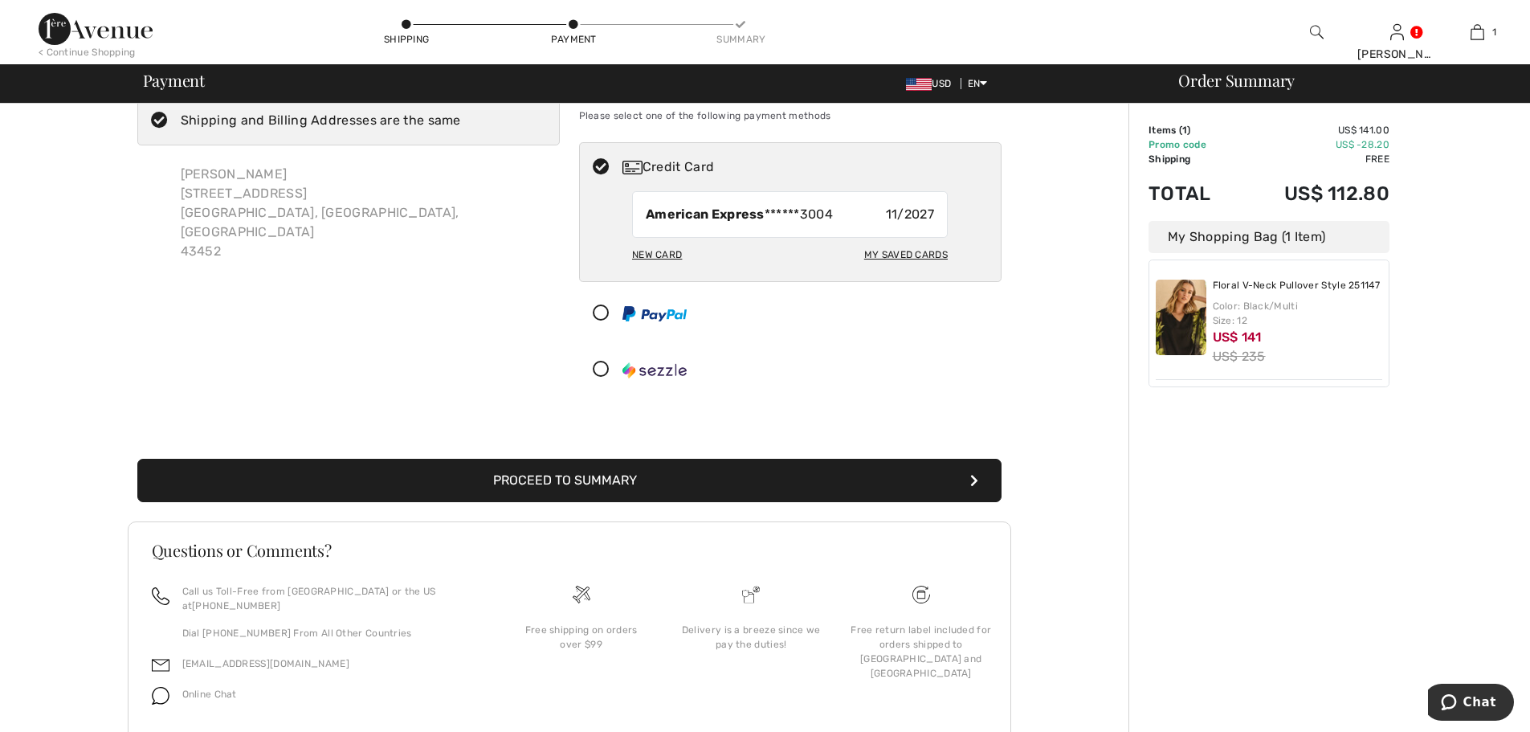
scroll to position [92, 0]
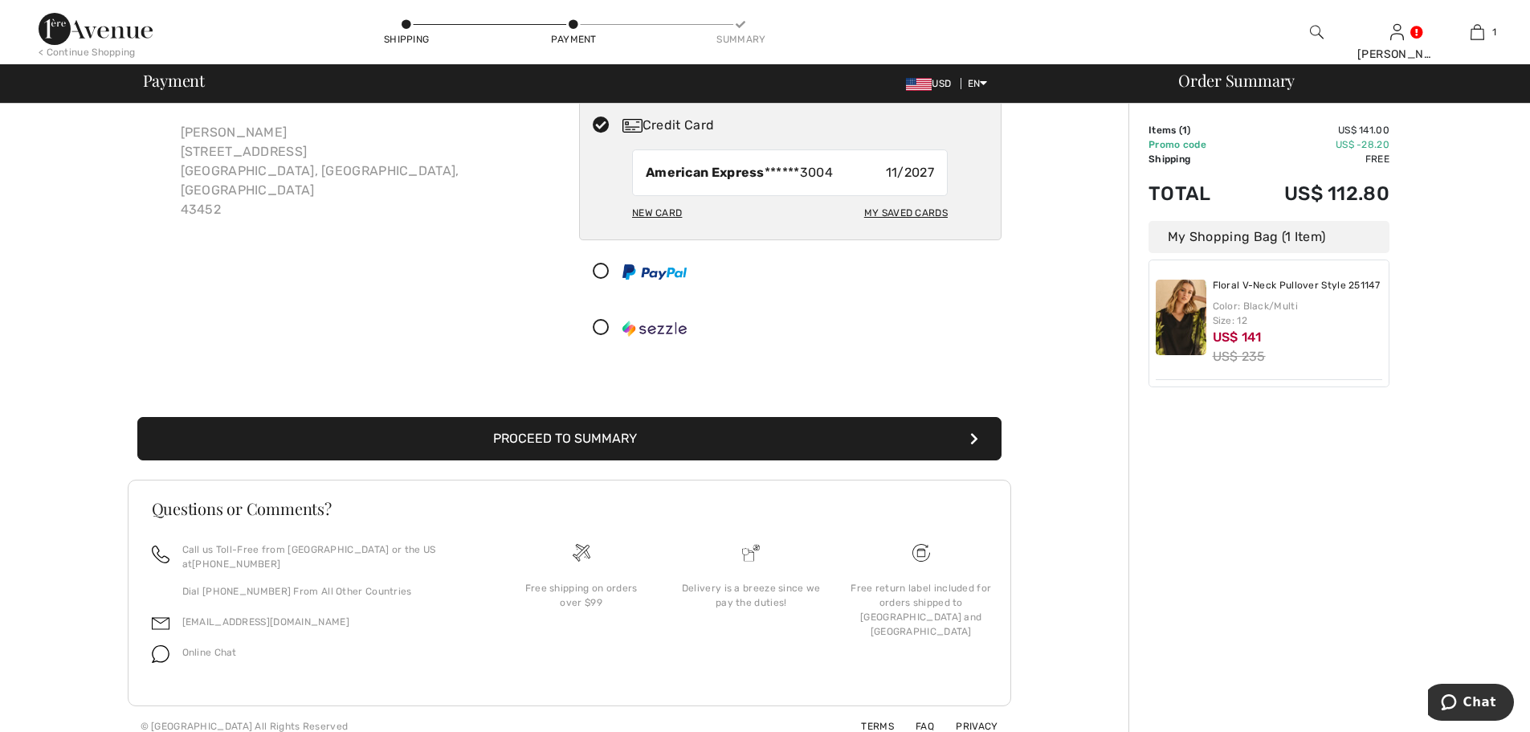
click at [505, 443] on button "Proceed to Summary" at bounding box center [569, 438] width 864 height 43
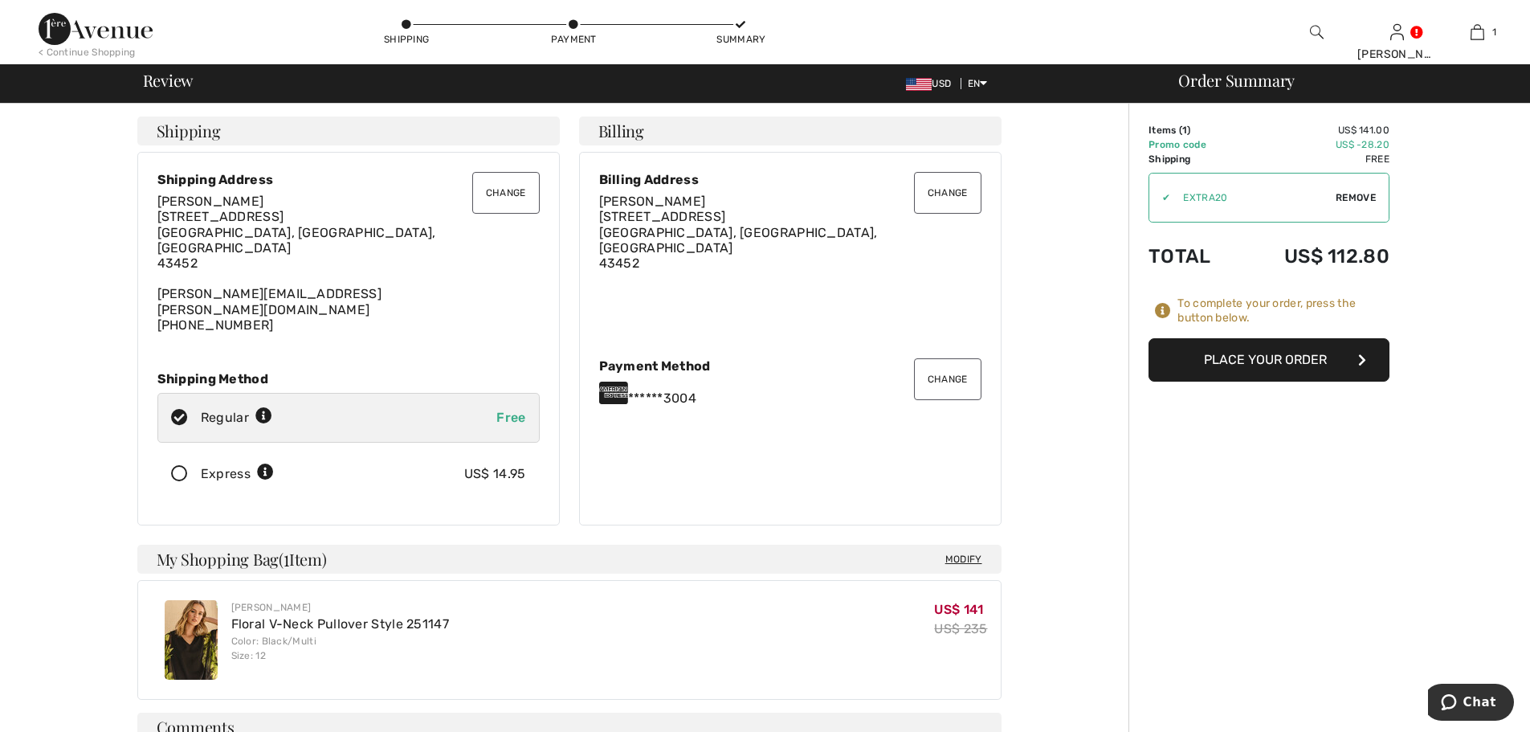
click at [1185, 371] on button "Place Your Order" at bounding box center [1269, 359] width 241 height 43
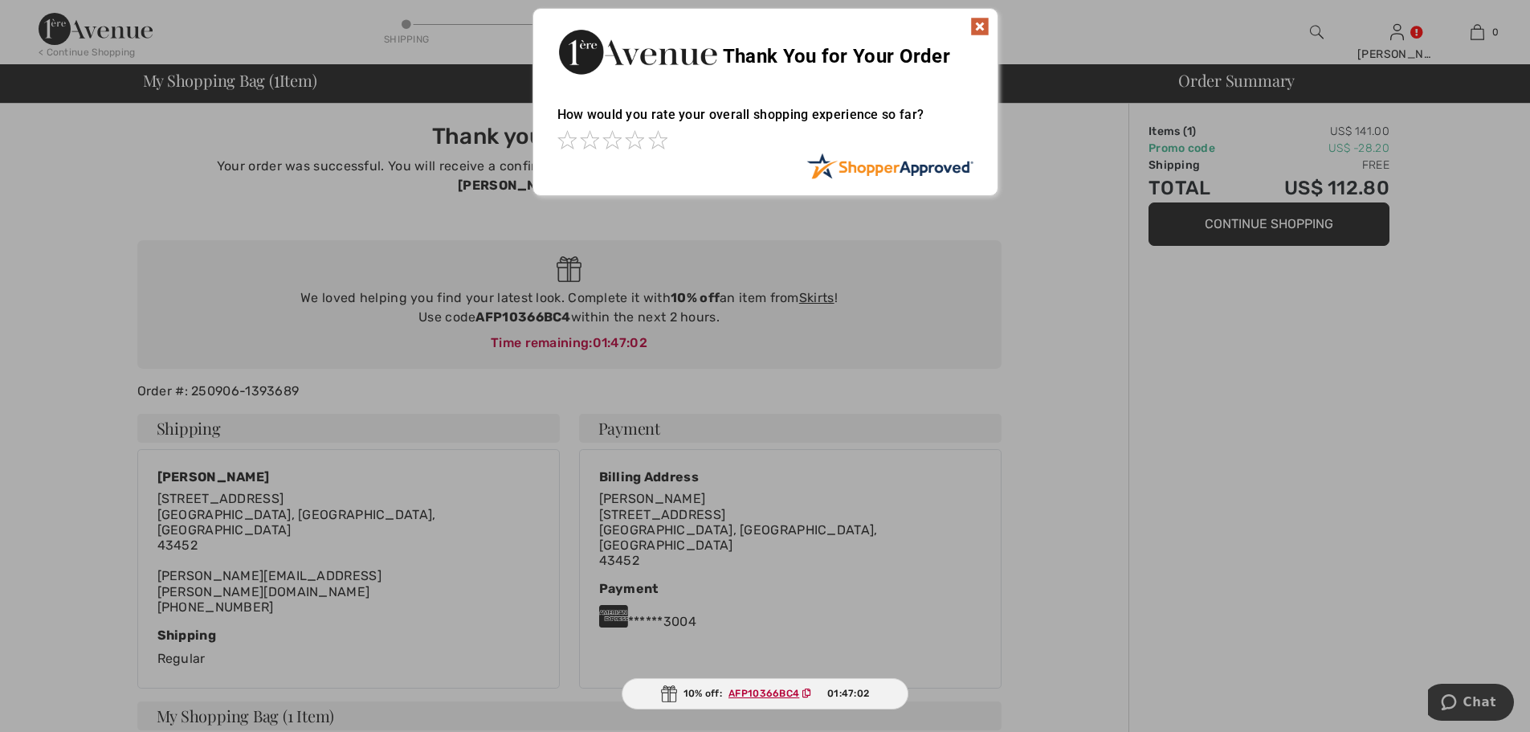
click at [983, 19] on img at bounding box center [979, 26] width 19 height 19
